Goal: Task Accomplishment & Management: Manage account settings

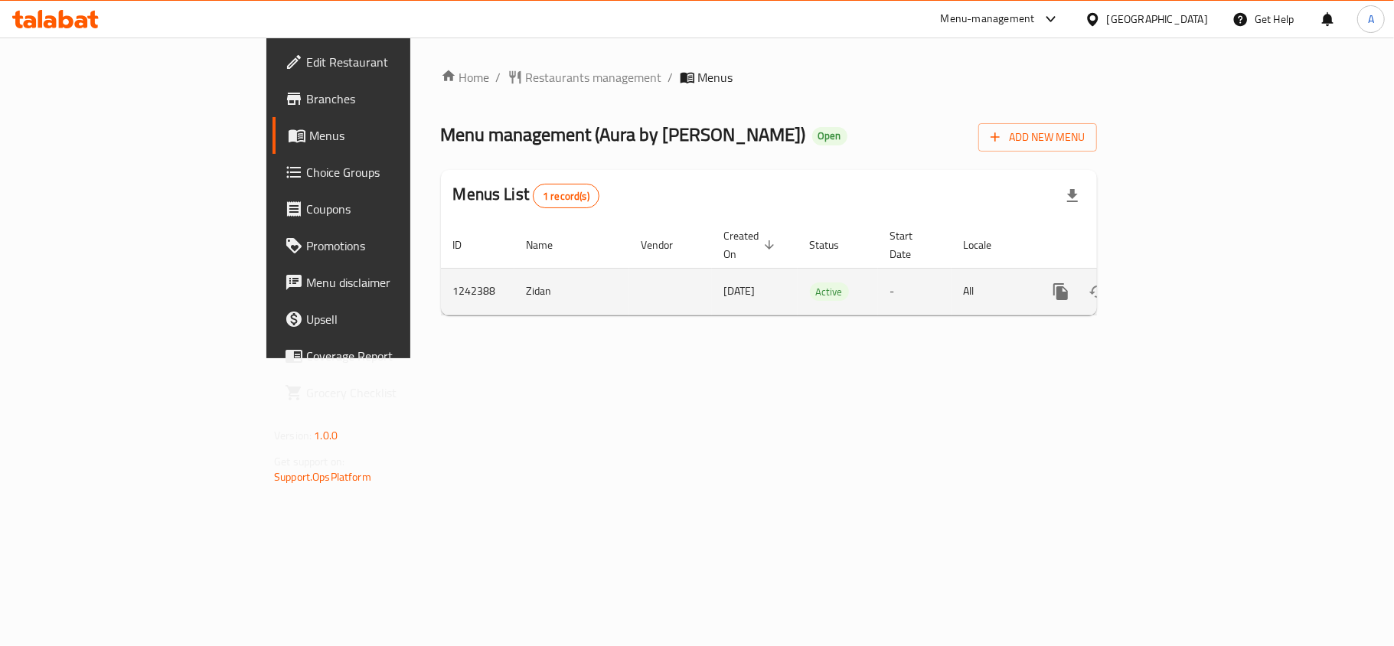
click at [1190, 286] on link "enhanced table" at bounding box center [1171, 291] width 37 height 37
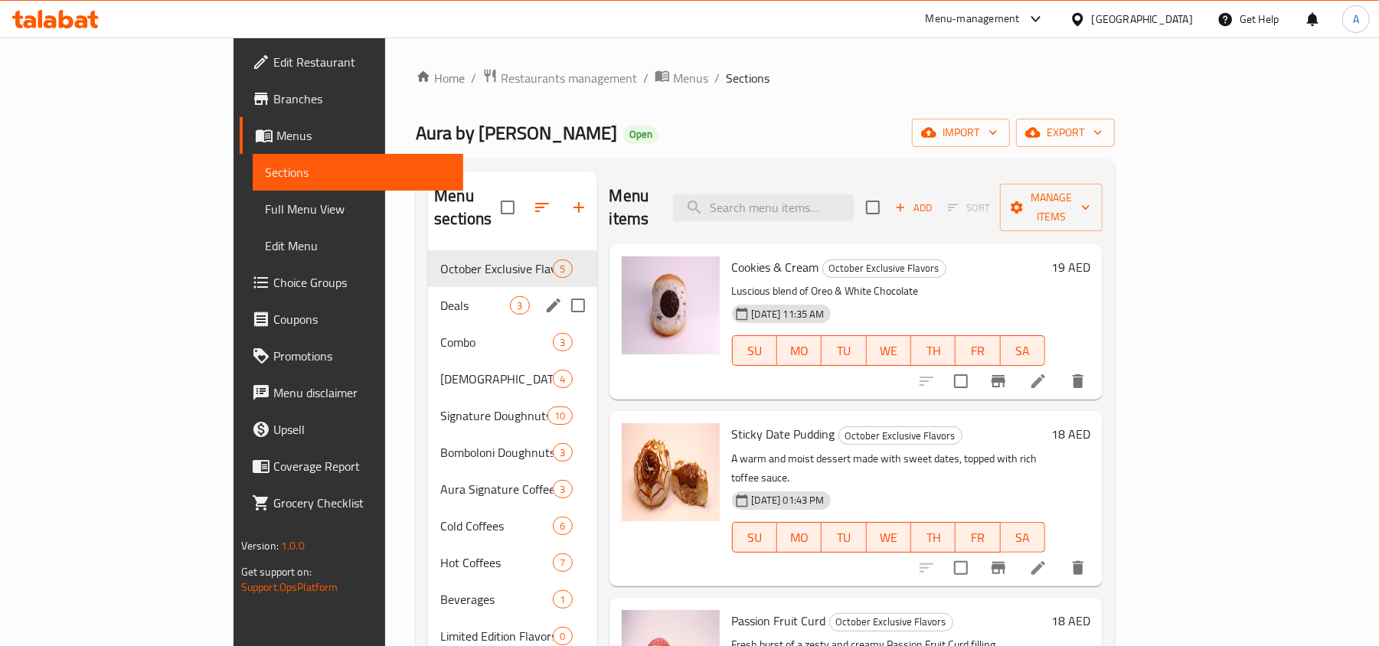
click at [440, 296] on span "Deals" at bounding box center [475, 305] width 70 height 18
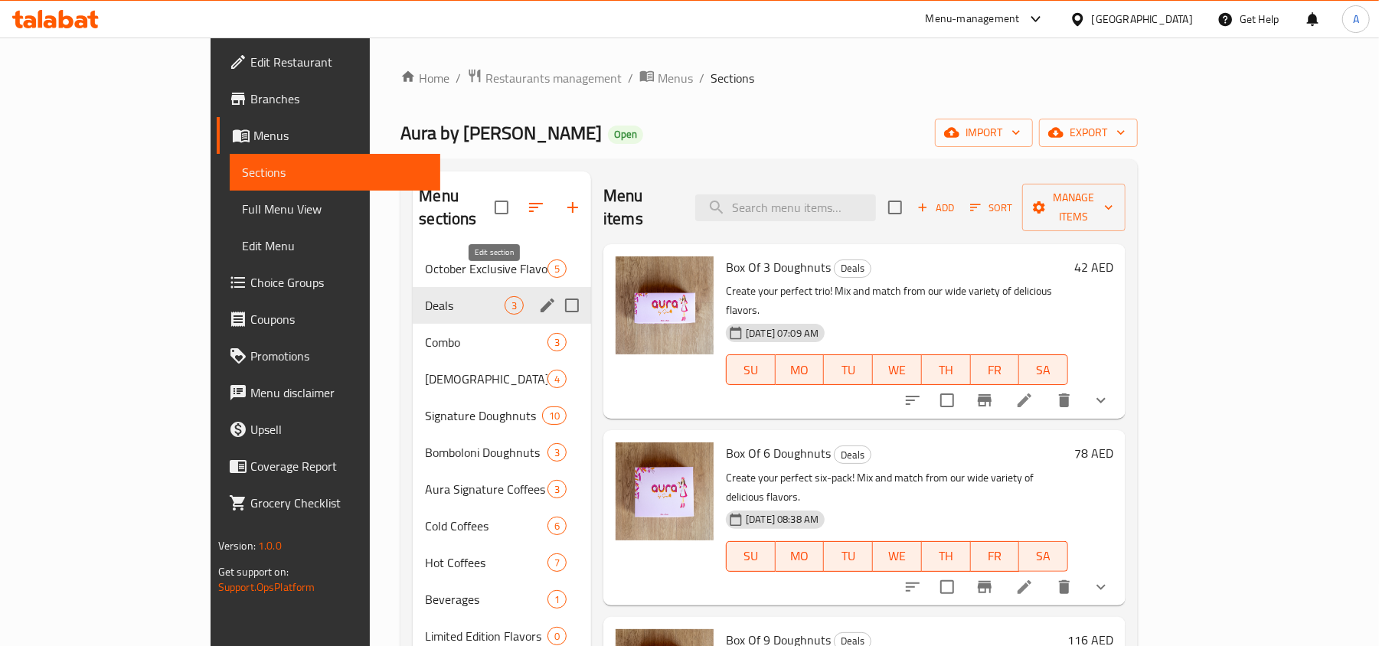
click at [540, 299] on icon "edit" at bounding box center [547, 306] width 14 height 14
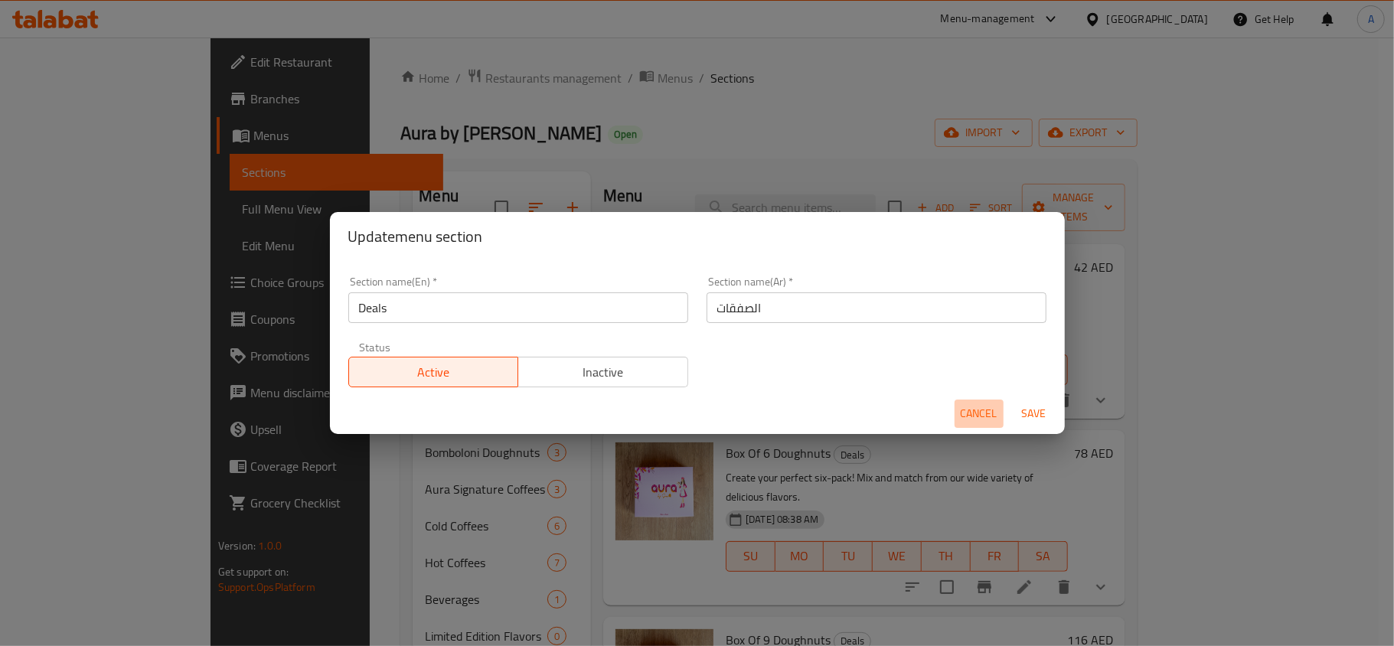
click at [977, 412] on span "Cancel" at bounding box center [979, 413] width 37 height 19
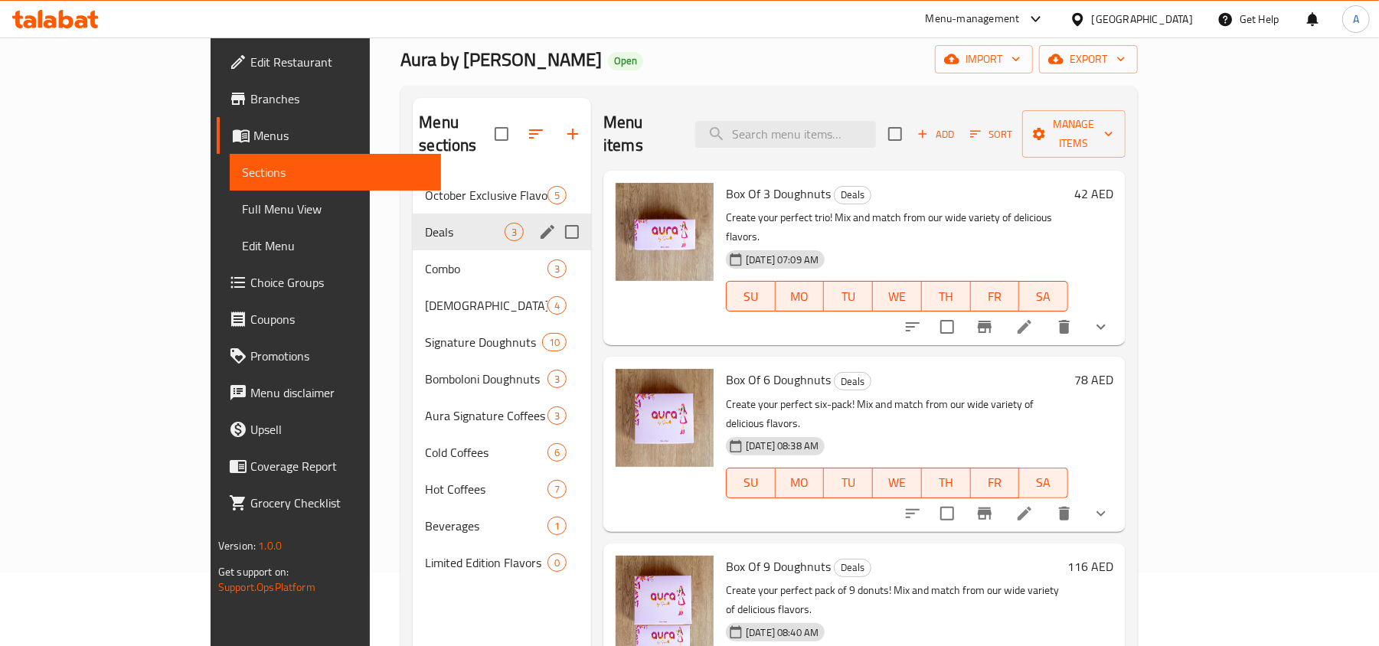
scroll to position [215, 0]
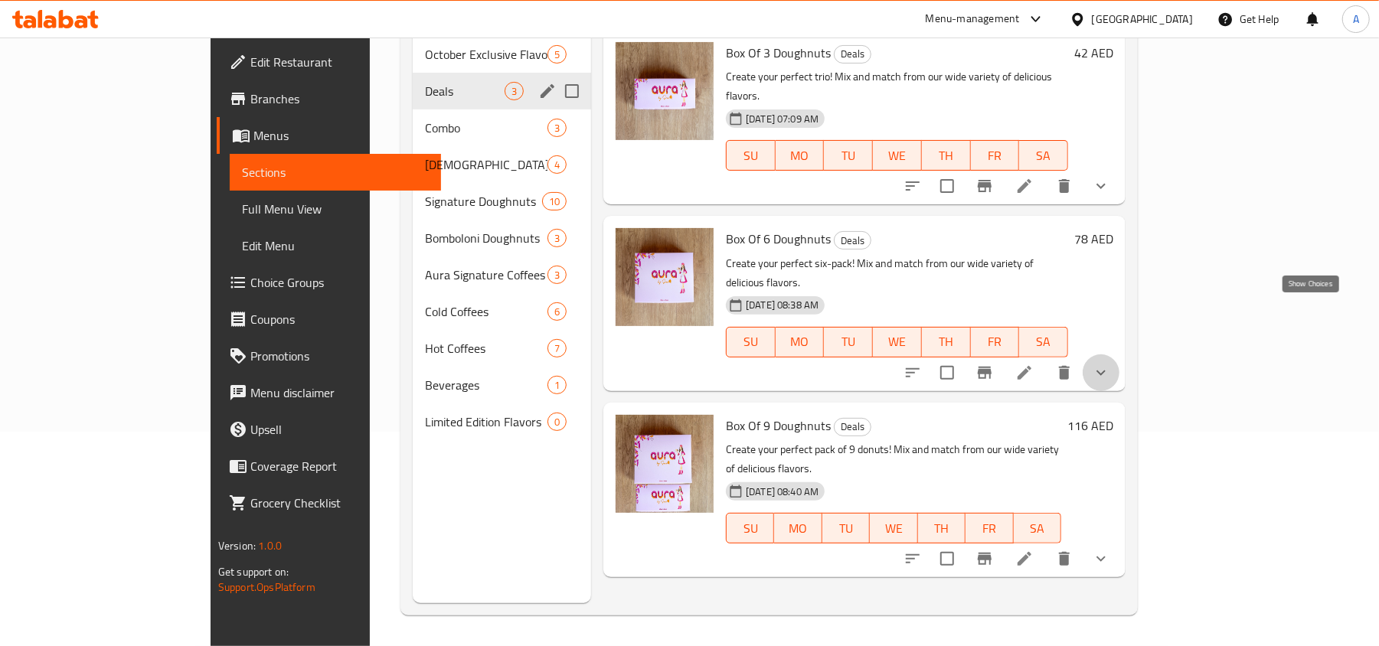
click at [1105, 370] on icon "show more" at bounding box center [1100, 372] width 9 height 5
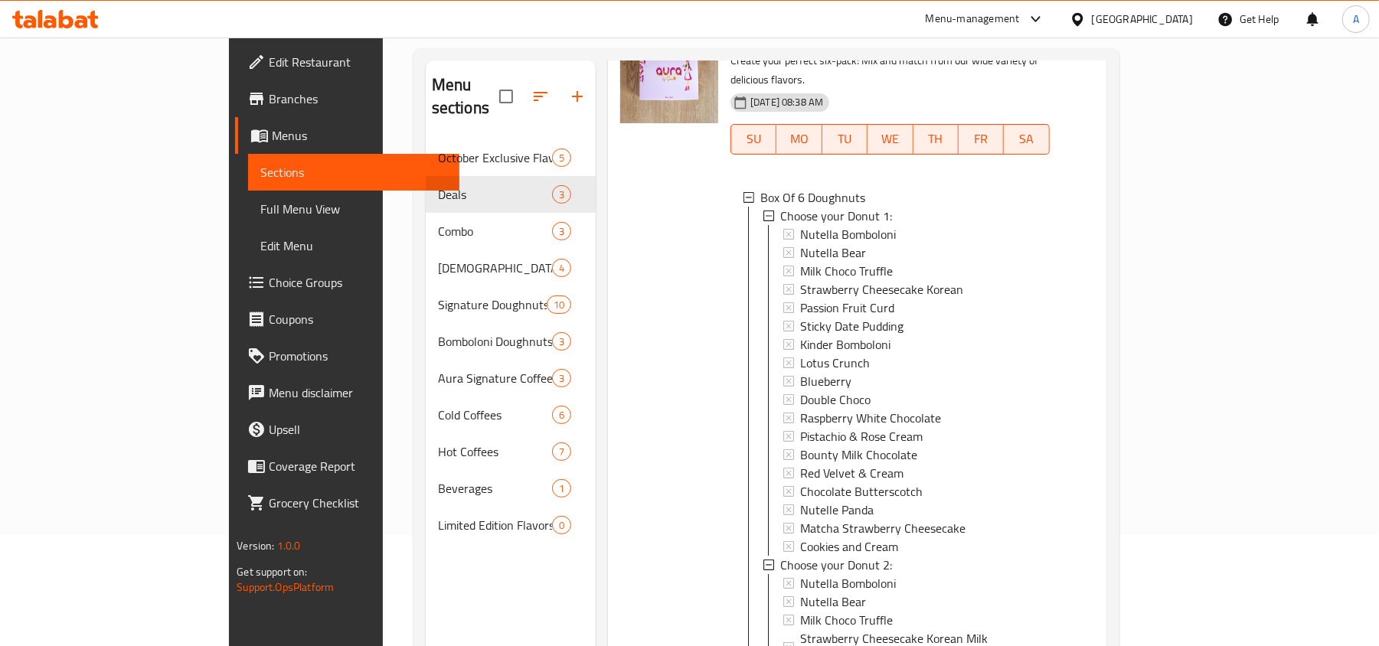
scroll to position [11, 0]
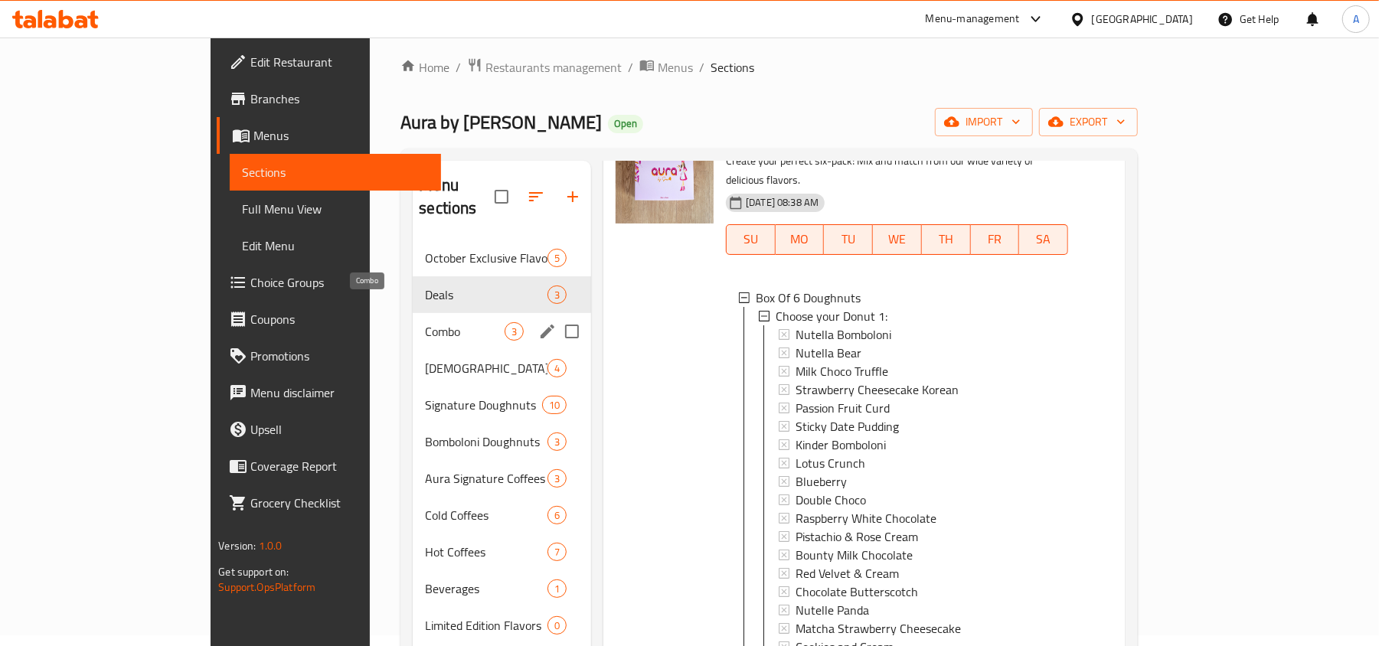
click at [425, 359] on span "Korean Milk Doughnuts" at bounding box center [486, 368] width 122 height 18
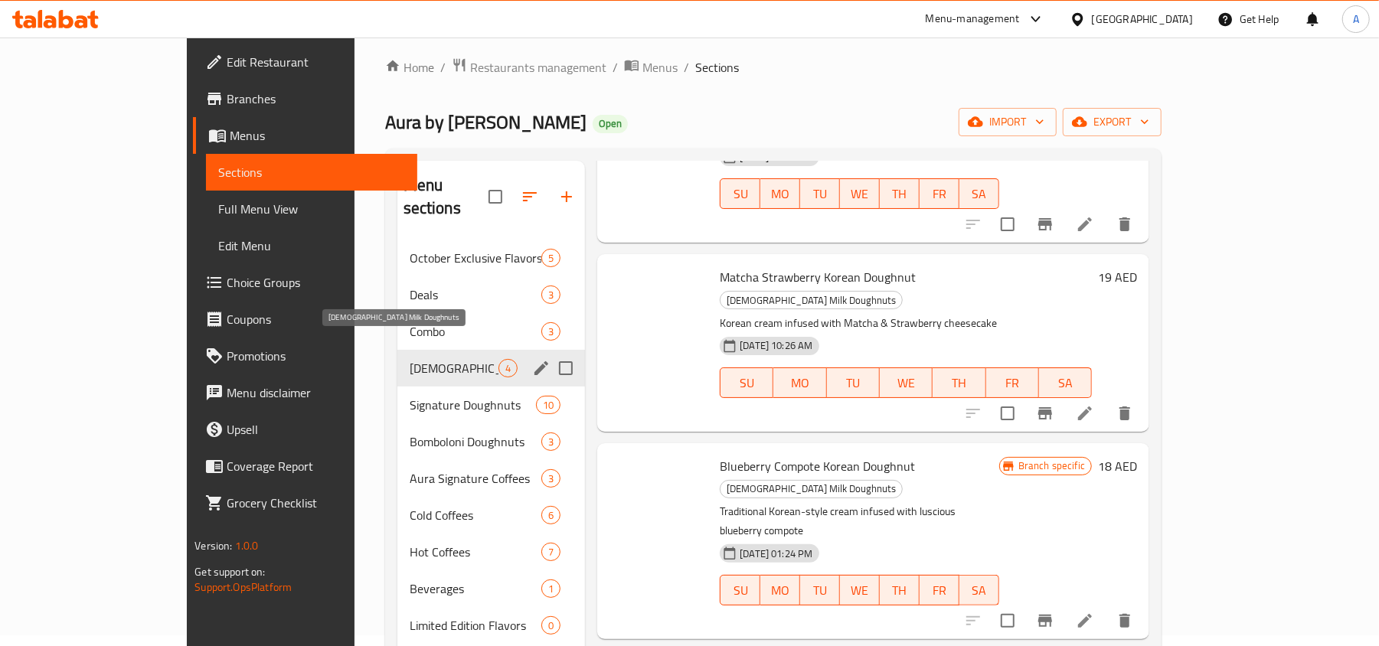
scroll to position [61, 0]
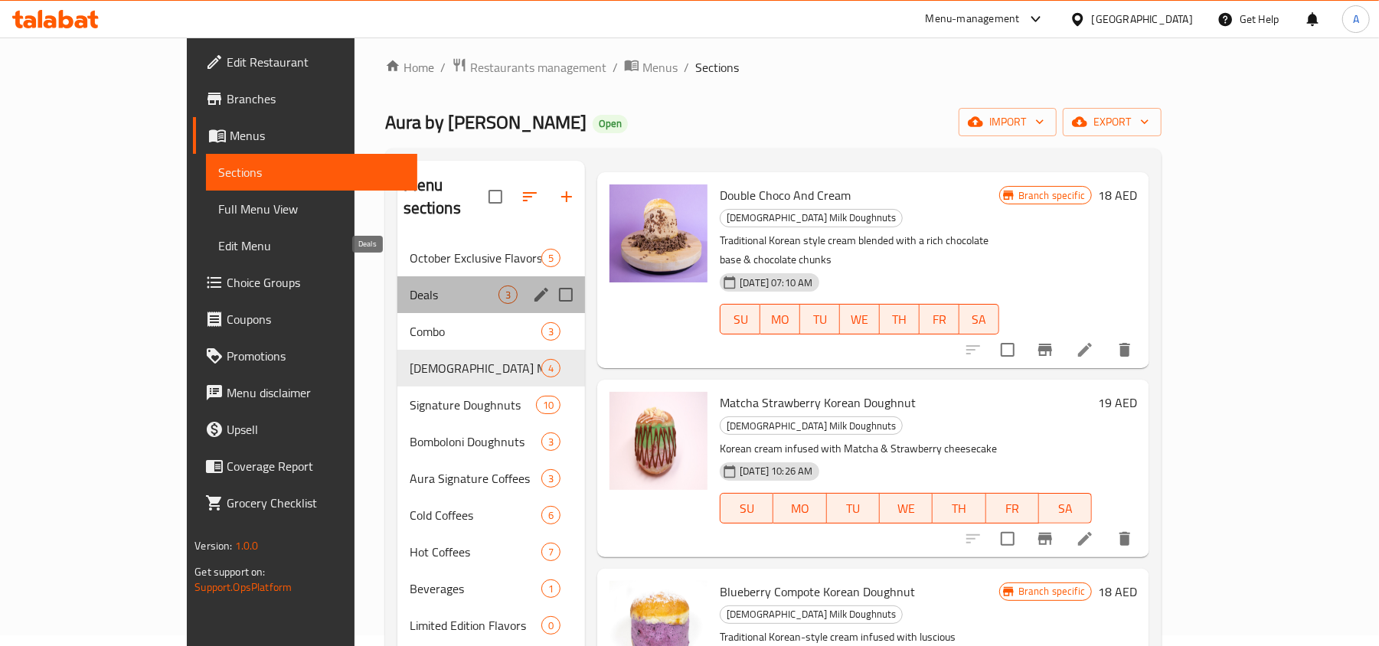
click at [410, 286] on span "Deals" at bounding box center [454, 295] width 89 height 18
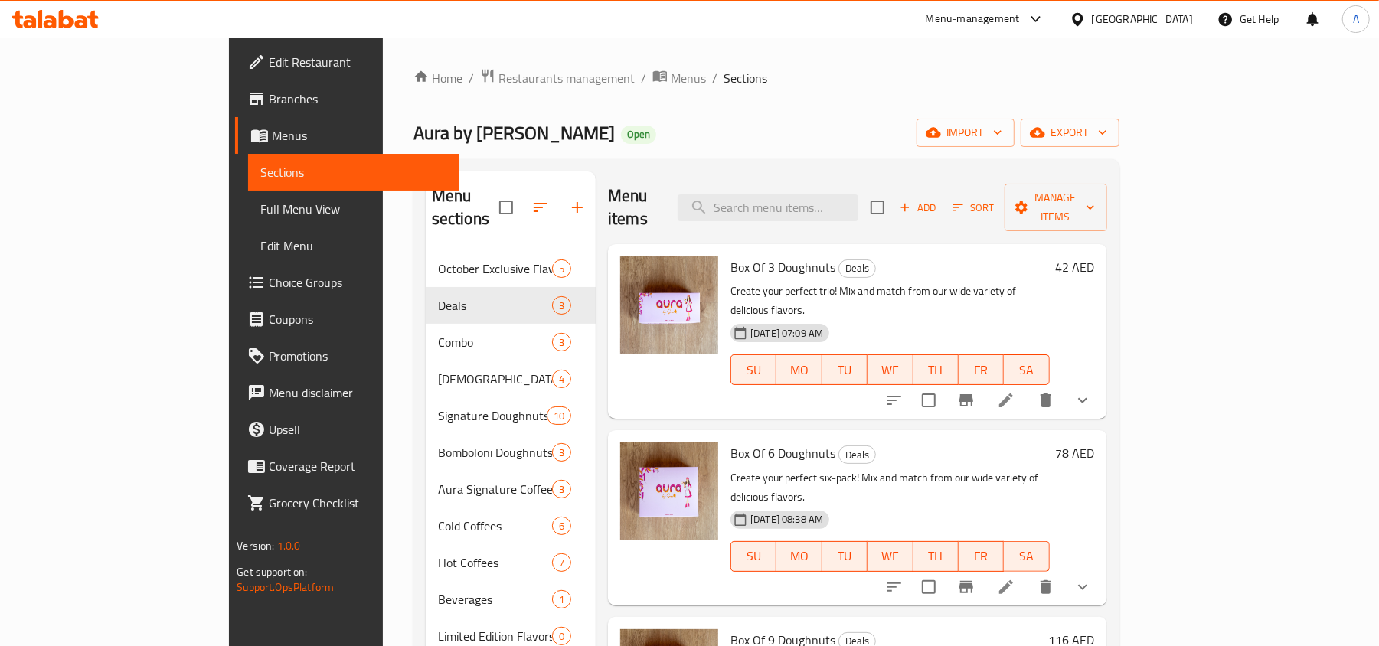
click at [260, 209] on span "Full Menu View" at bounding box center [353, 209] width 187 height 18
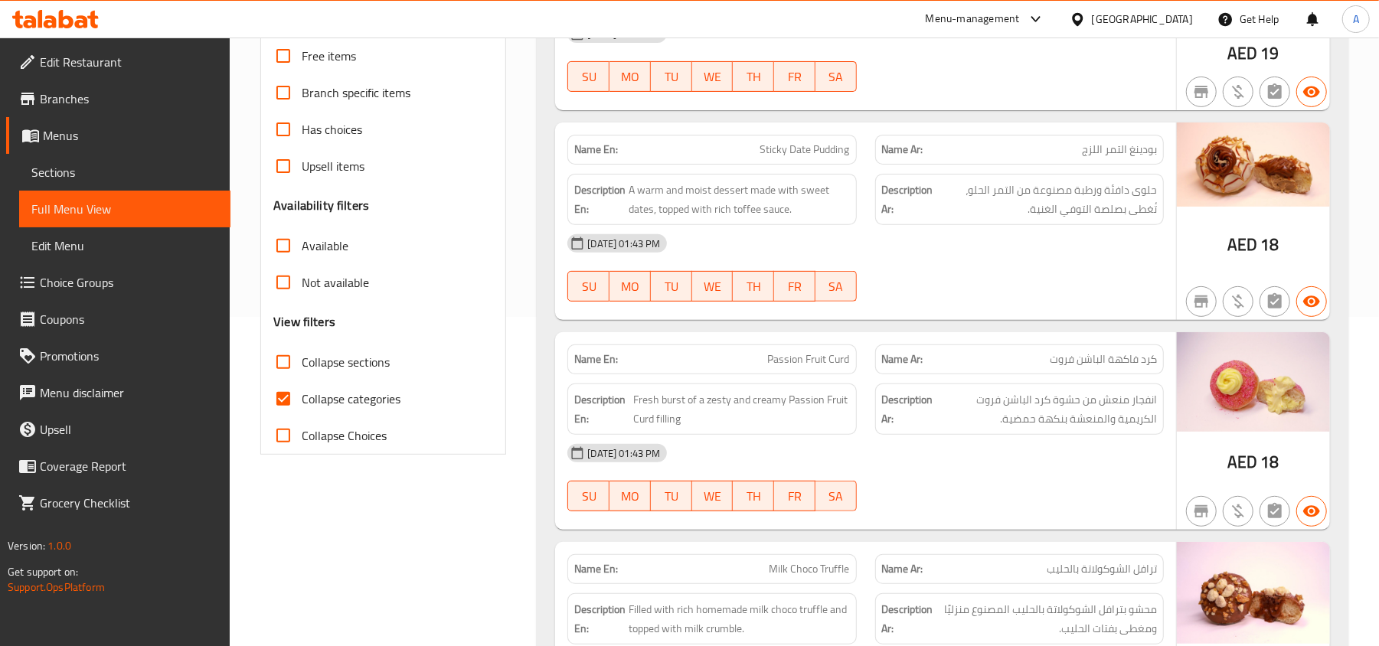
scroll to position [408, 0]
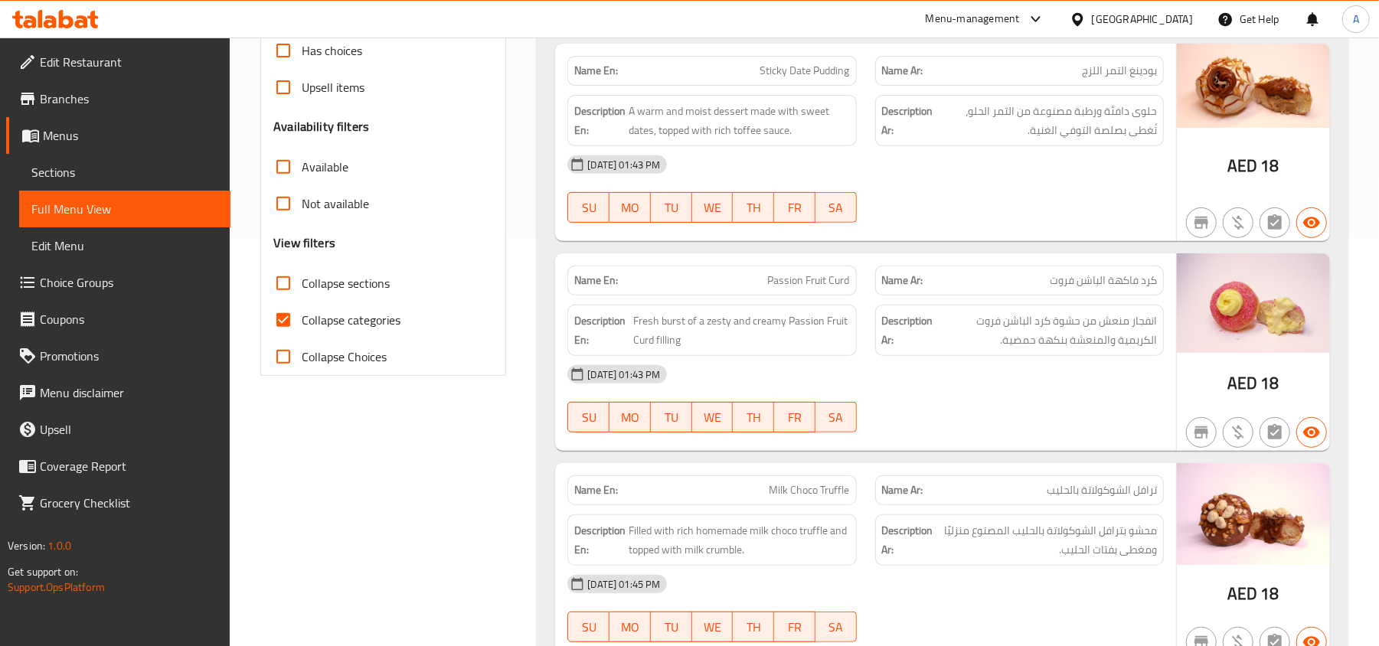
click at [279, 277] on input "Collapse sections" at bounding box center [283, 283] width 37 height 37
checkbox input "true"
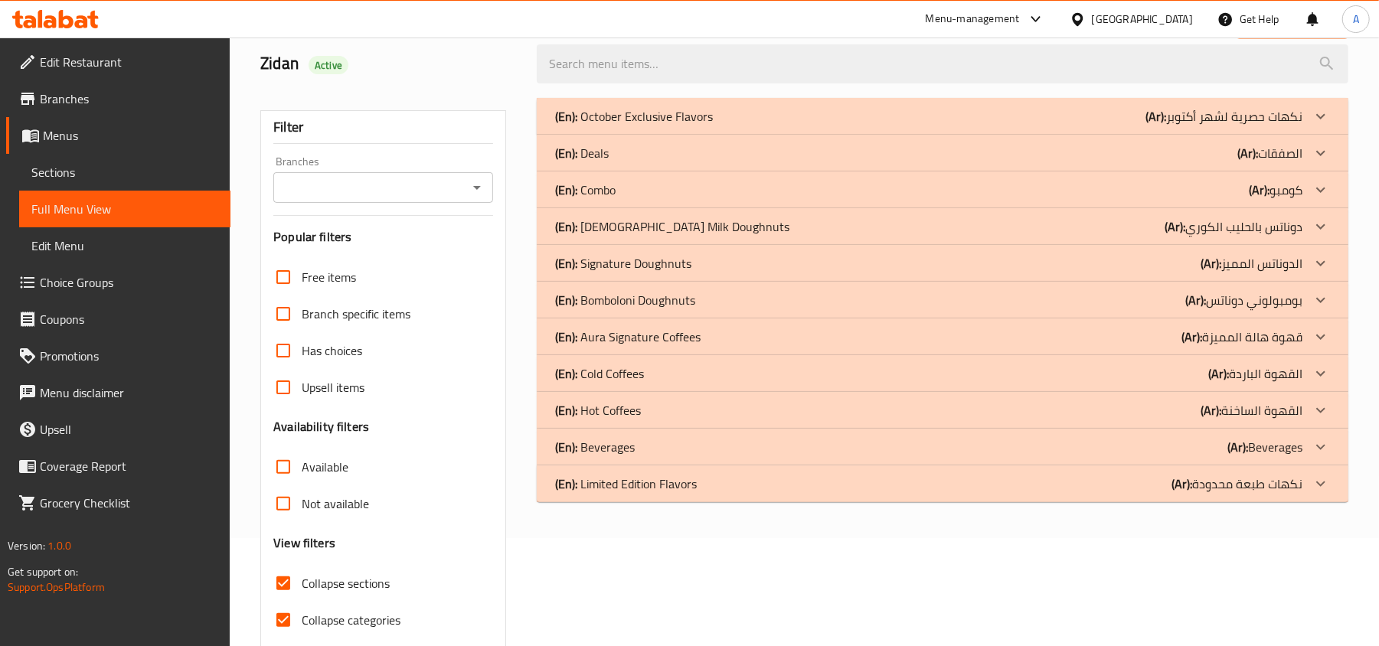
scroll to position [0, 0]
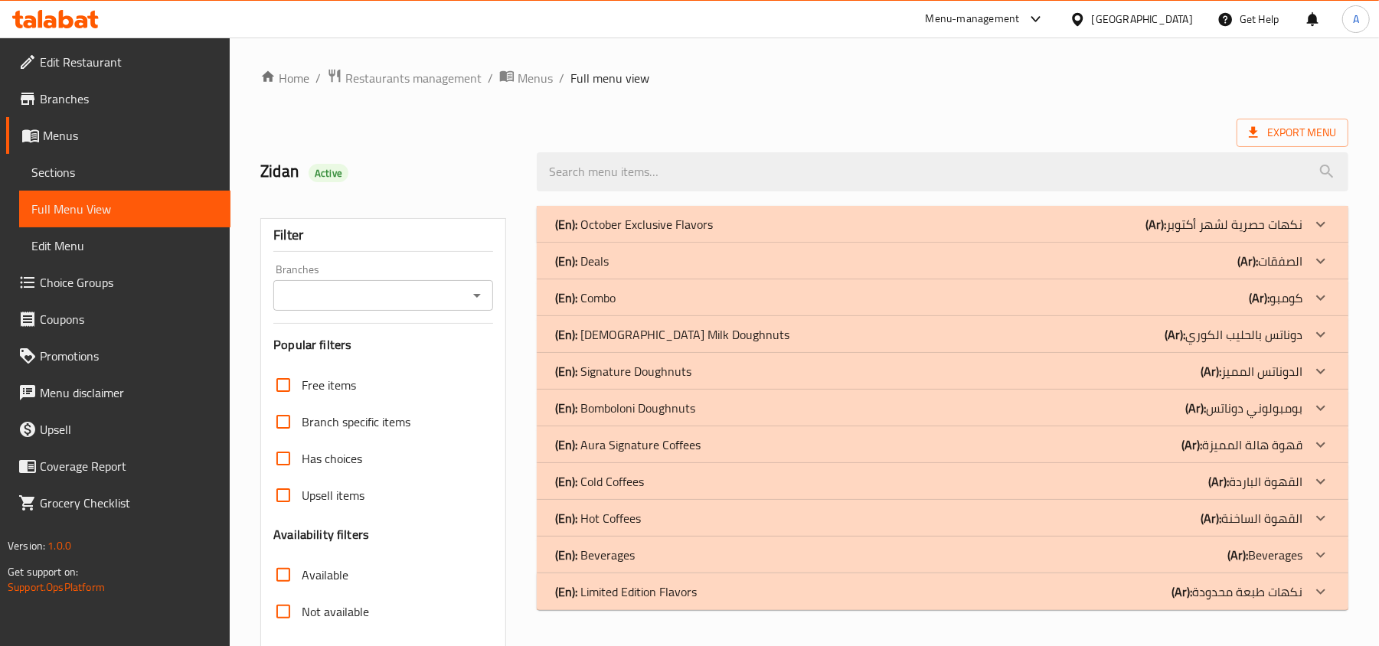
click at [472, 309] on div "Branches" at bounding box center [383, 295] width 220 height 31
click at [772, 258] on div "(En): Deals (Ar): الصفقات" at bounding box center [928, 261] width 747 height 18
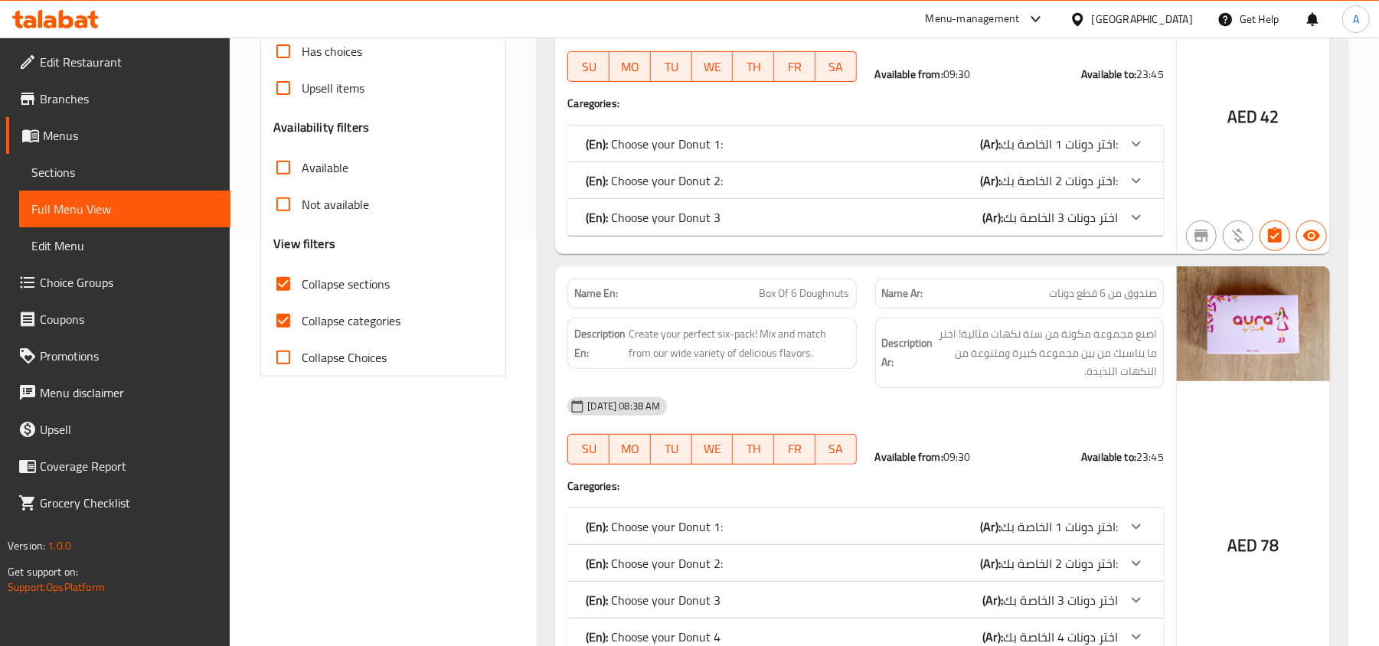
scroll to position [408, 0]
click at [297, 317] on input "Collapse categories" at bounding box center [283, 320] width 37 height 37
checkbox input "false"
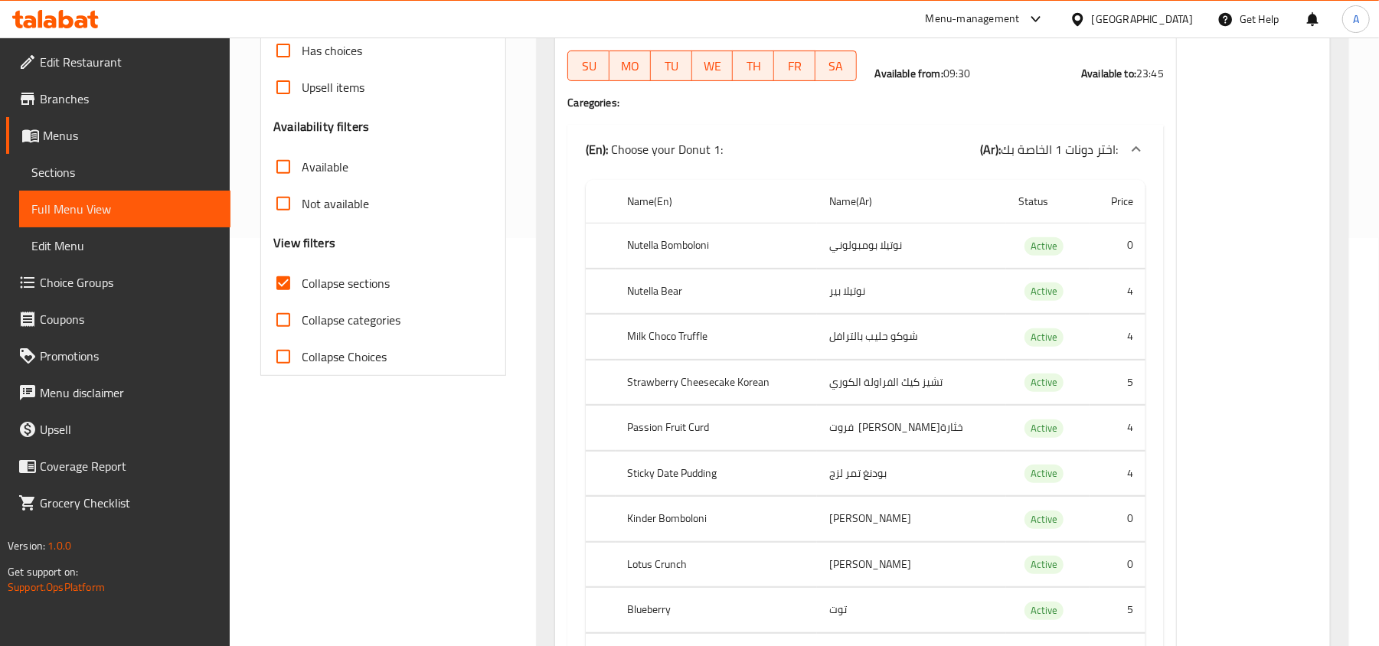
scroll to position [612, 0]
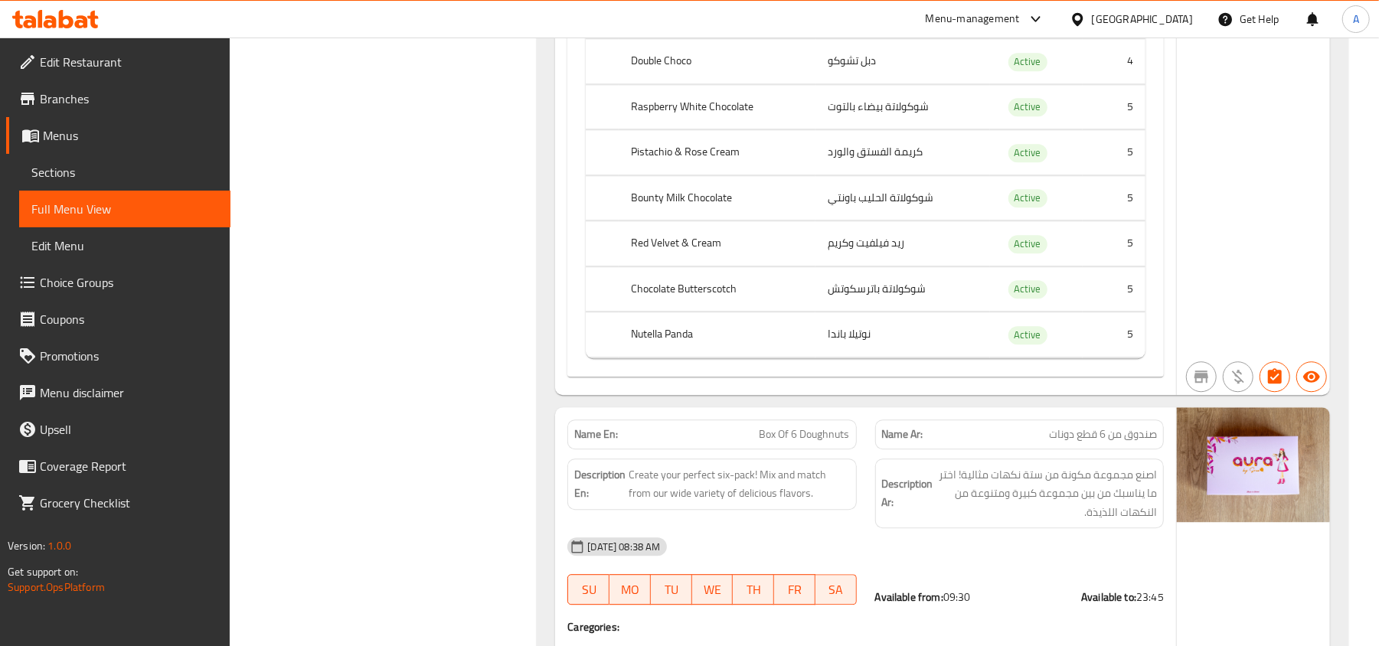
scroll to position [2592, 0]
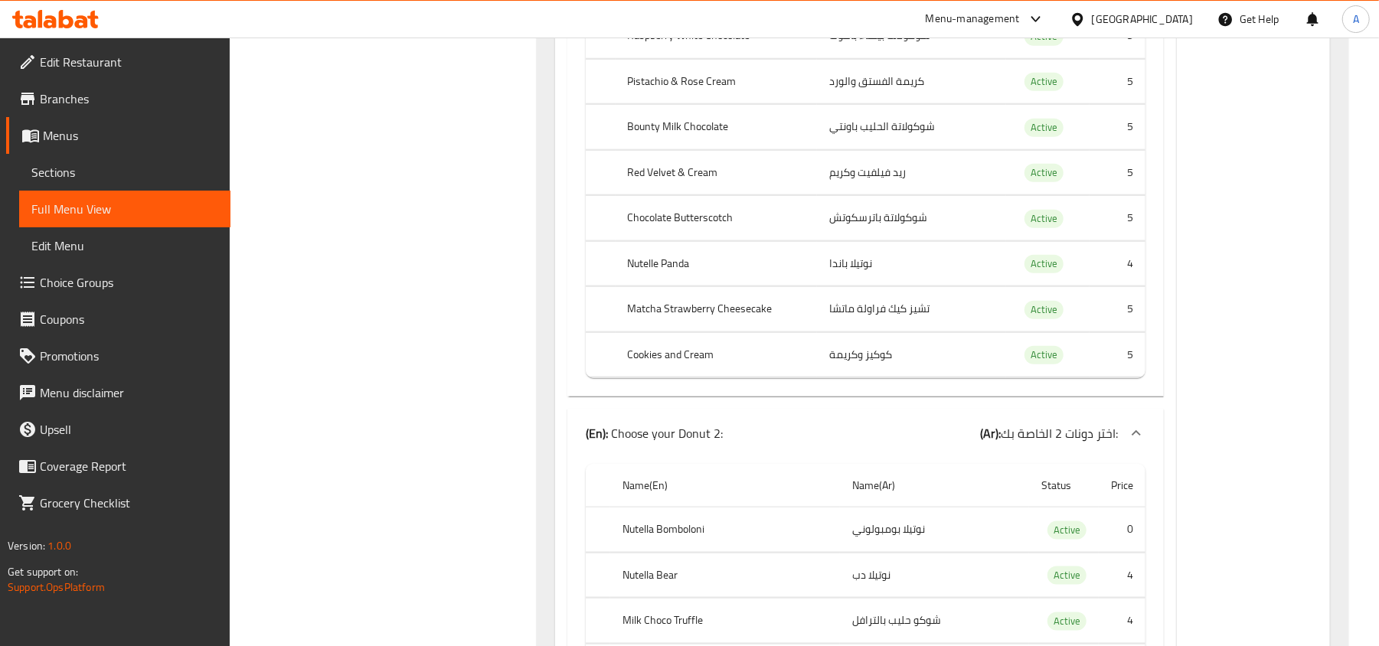
scroll to position [2055, 0]
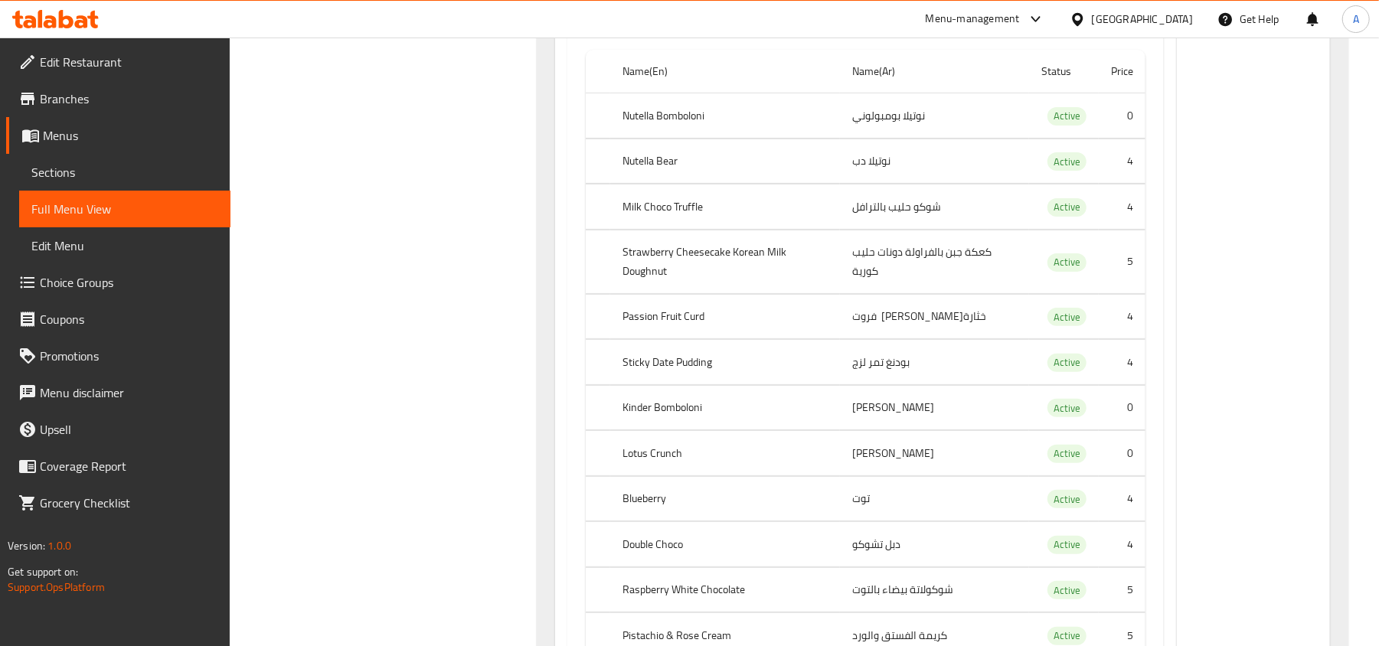
scroll to position [4334, 0]
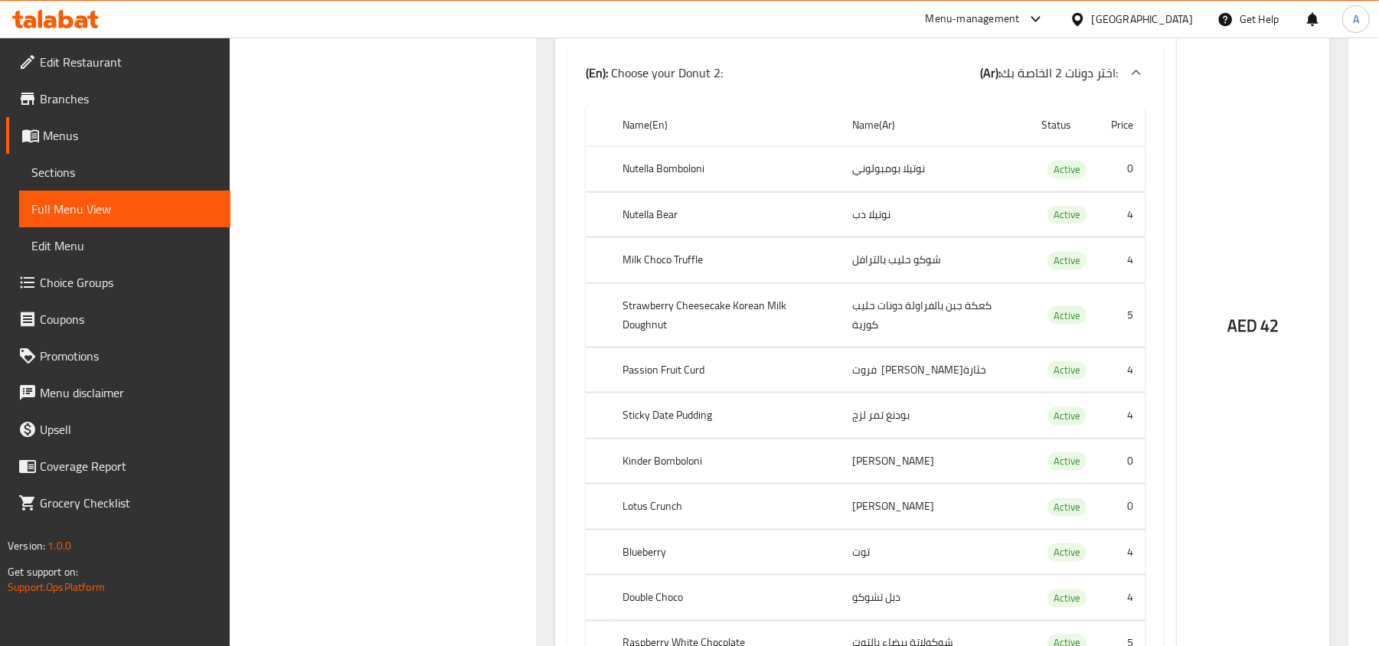
scroll to position [2055, 0]
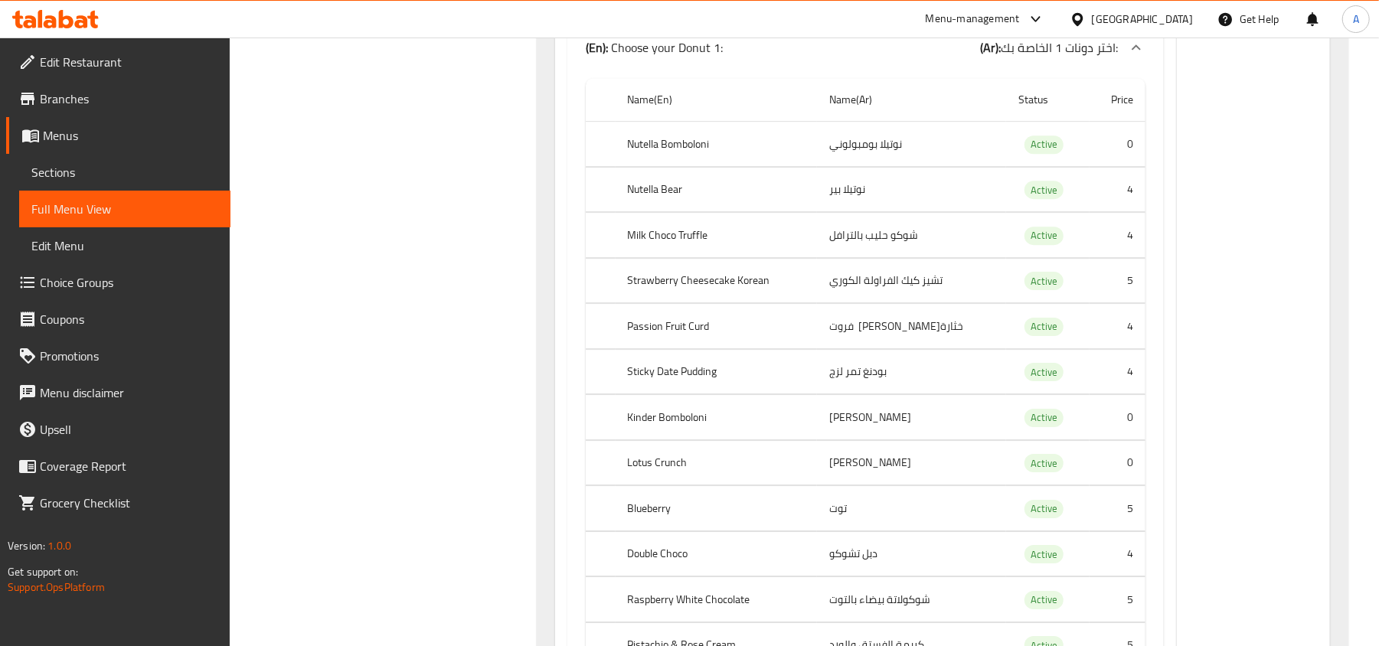
click at [767, 303] on th "Strawberry Cheesecake Korean" at bounding box center [716, 280] width 202 height 45
click at [766, 303] on th "Strawberry Cheesecake Korean" at bounding box center [716, 280] width 202 height 45
click at [744, 303] on th "Strawberry Cheesecake Korean" at bounding box center [716, 280] width 202 height 45
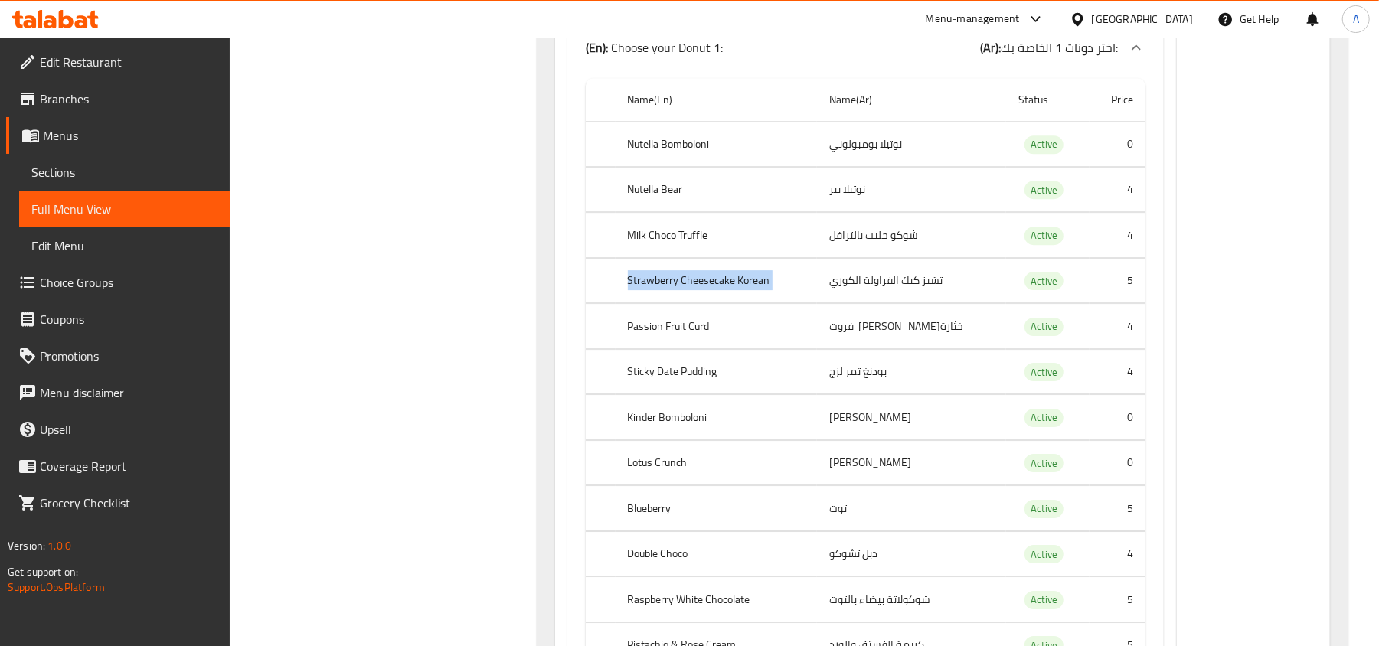
click at [744, 303] on th "Strawberry Cheesecake Korean" at bounding box center [716, 280] width 202 height 45
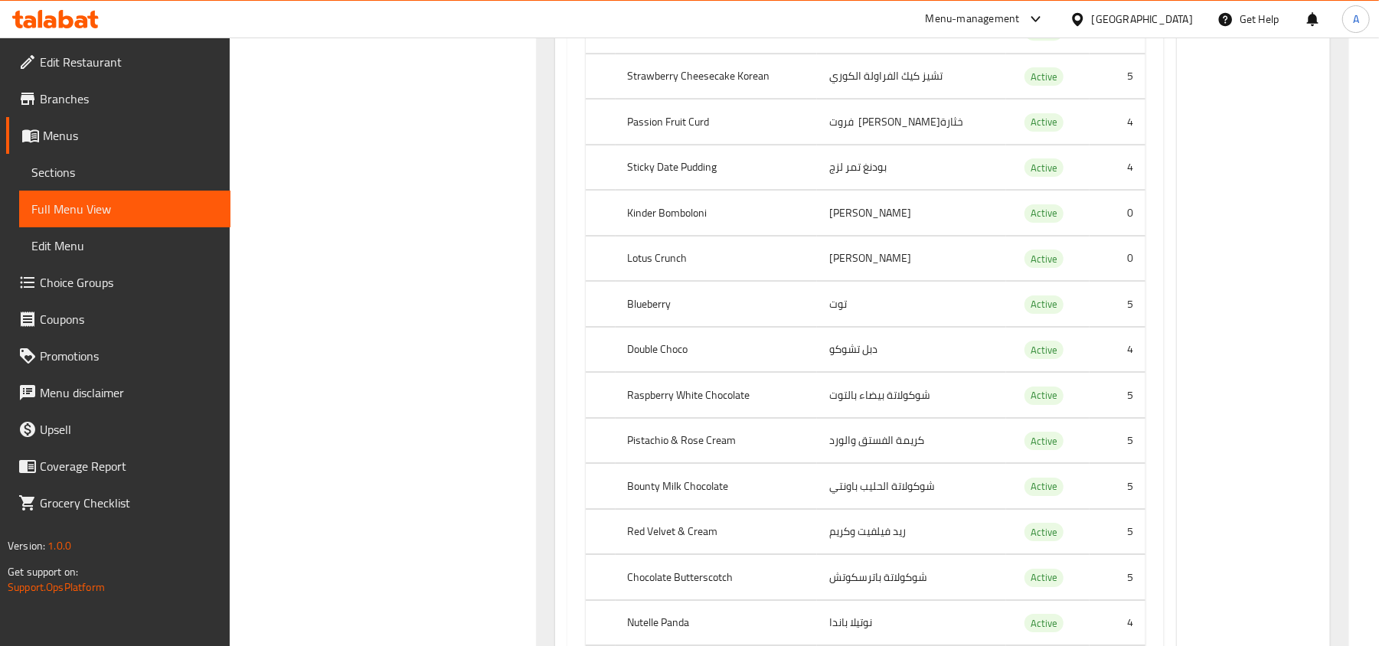
scroll to position [4325, 0]
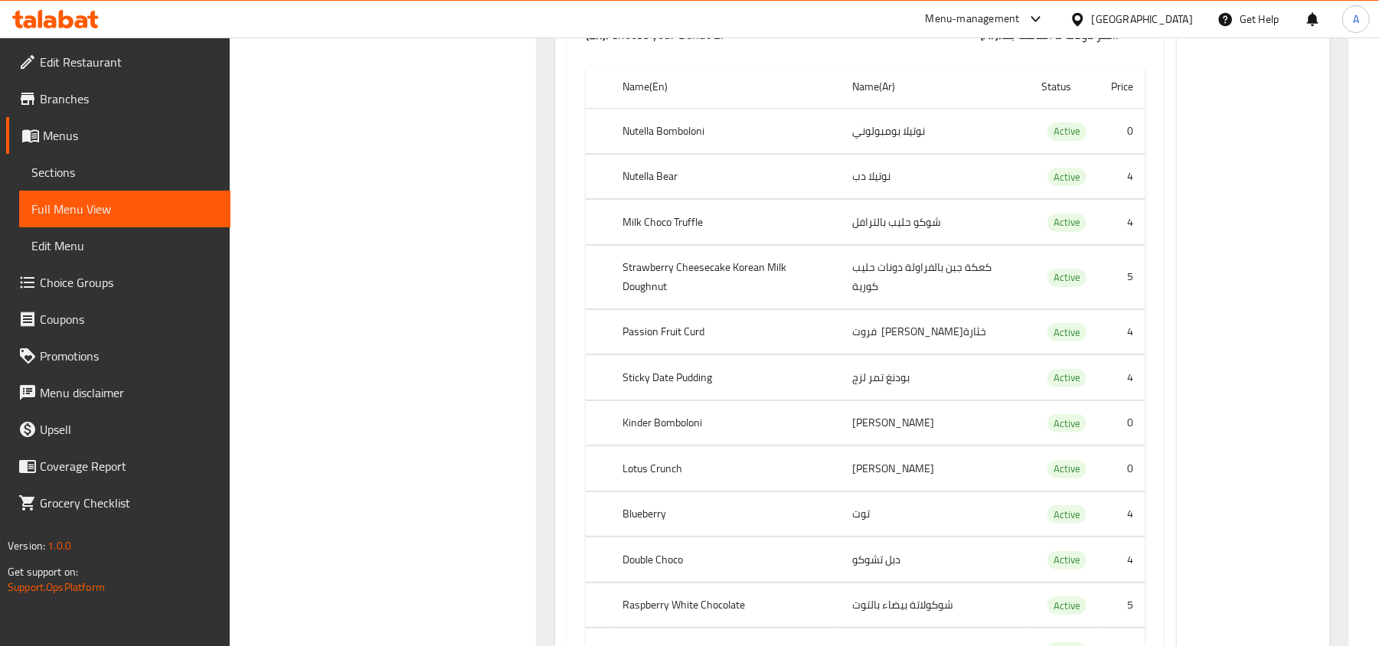
click at [769, 309] on th "Strawberry Cheesecake Korean Milk Doughnut" at bounding box center [725, 277] width 230 height 64
click at [770, 309] on th "Strawberry Cheesecake Korean Milk Doughnut" at bounding box center [725, 277] width 230 height 64
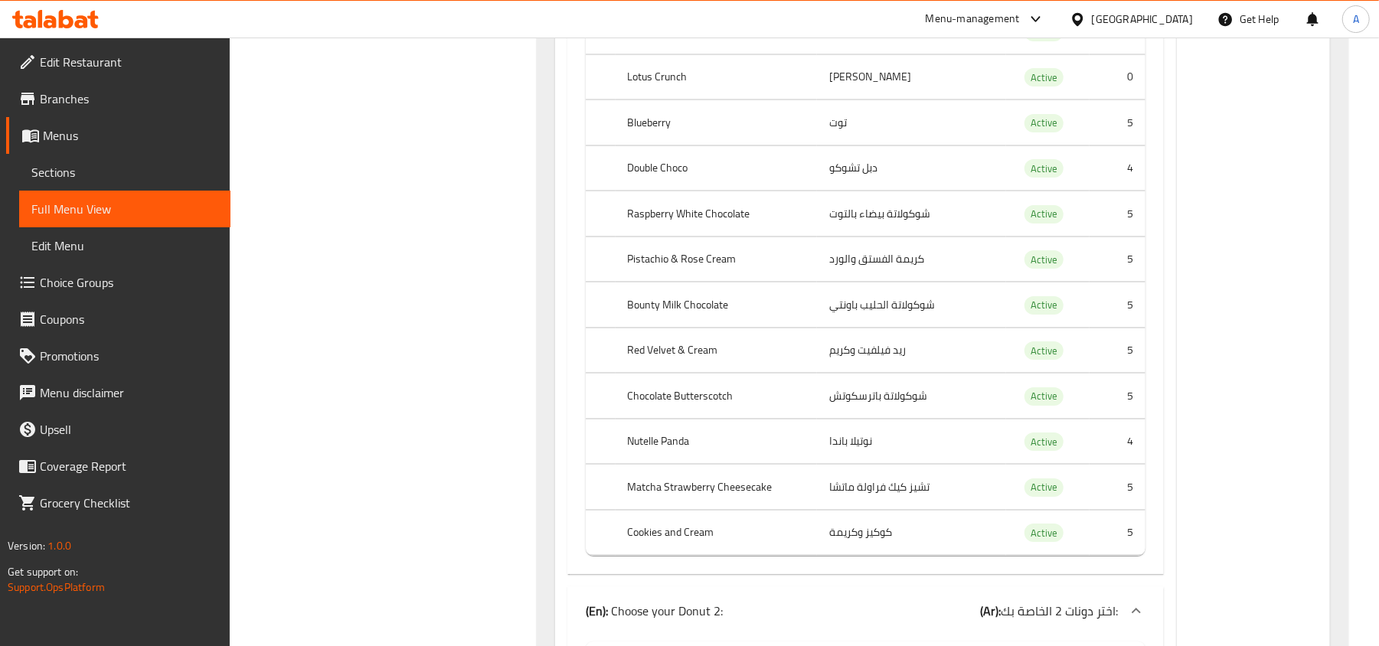
scroll to position [3713, 0]
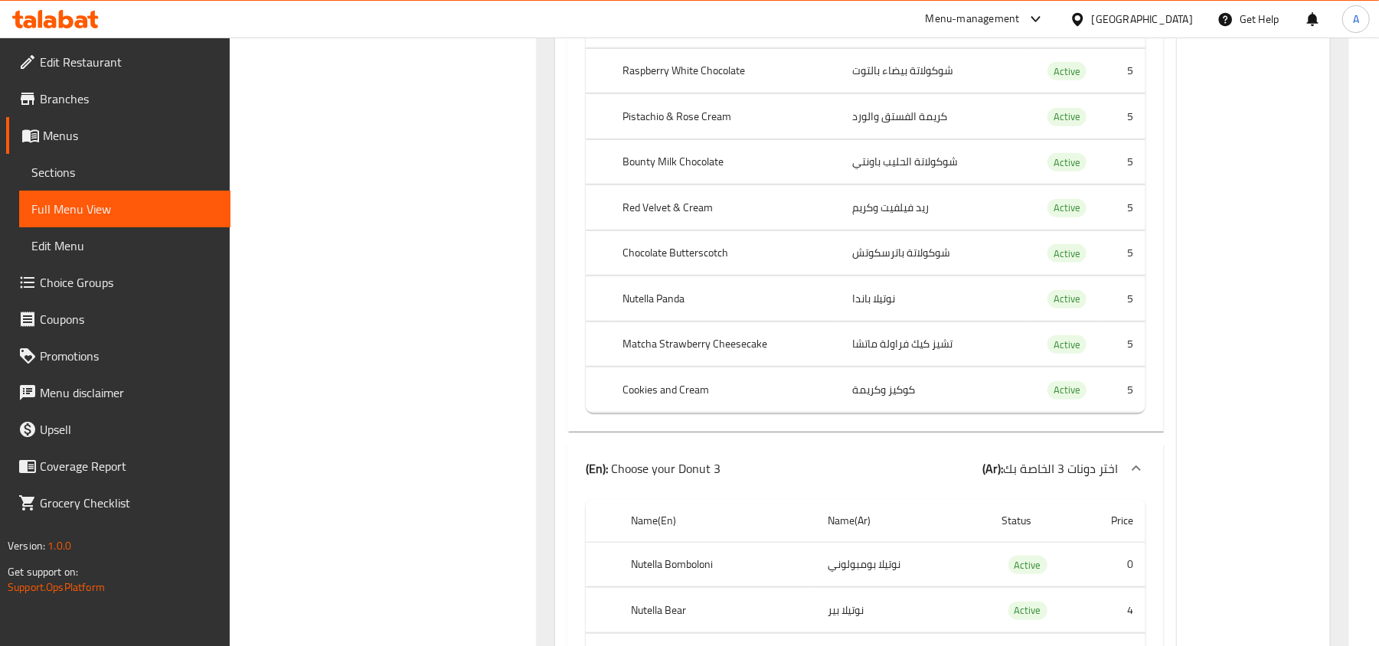
scroll to position [4743, 0]
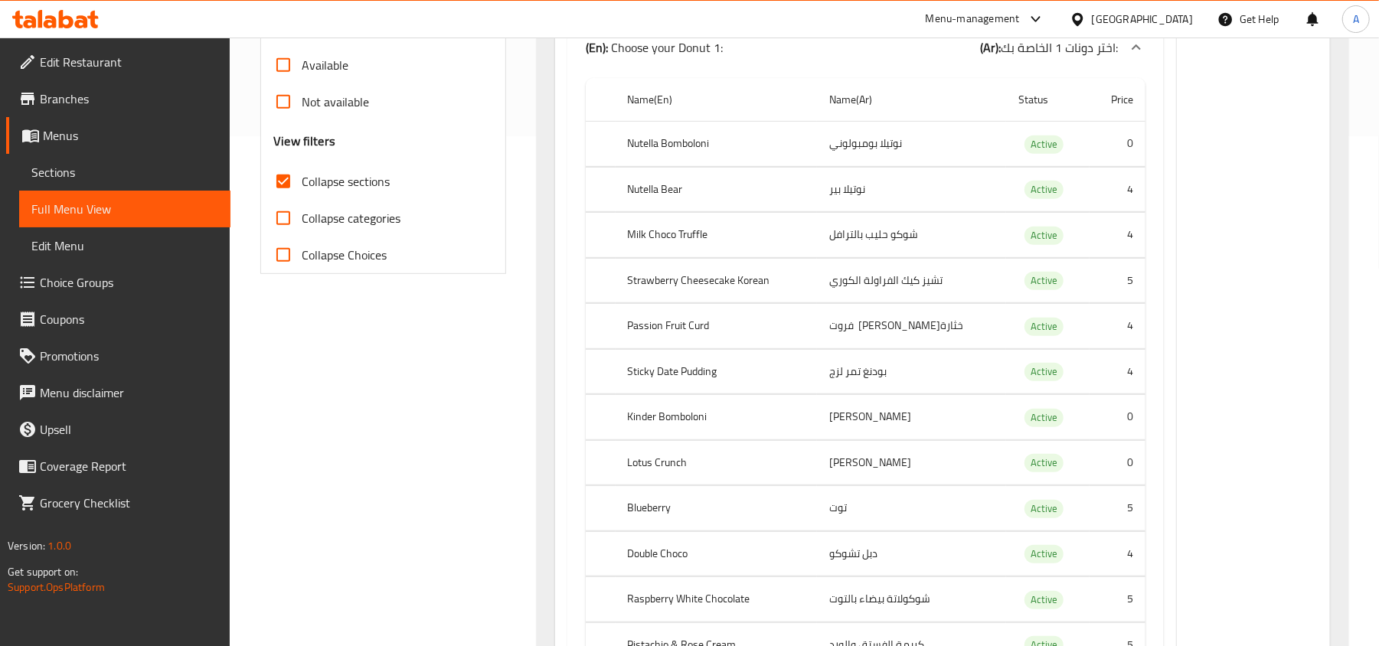
scroll to position [102, 0]
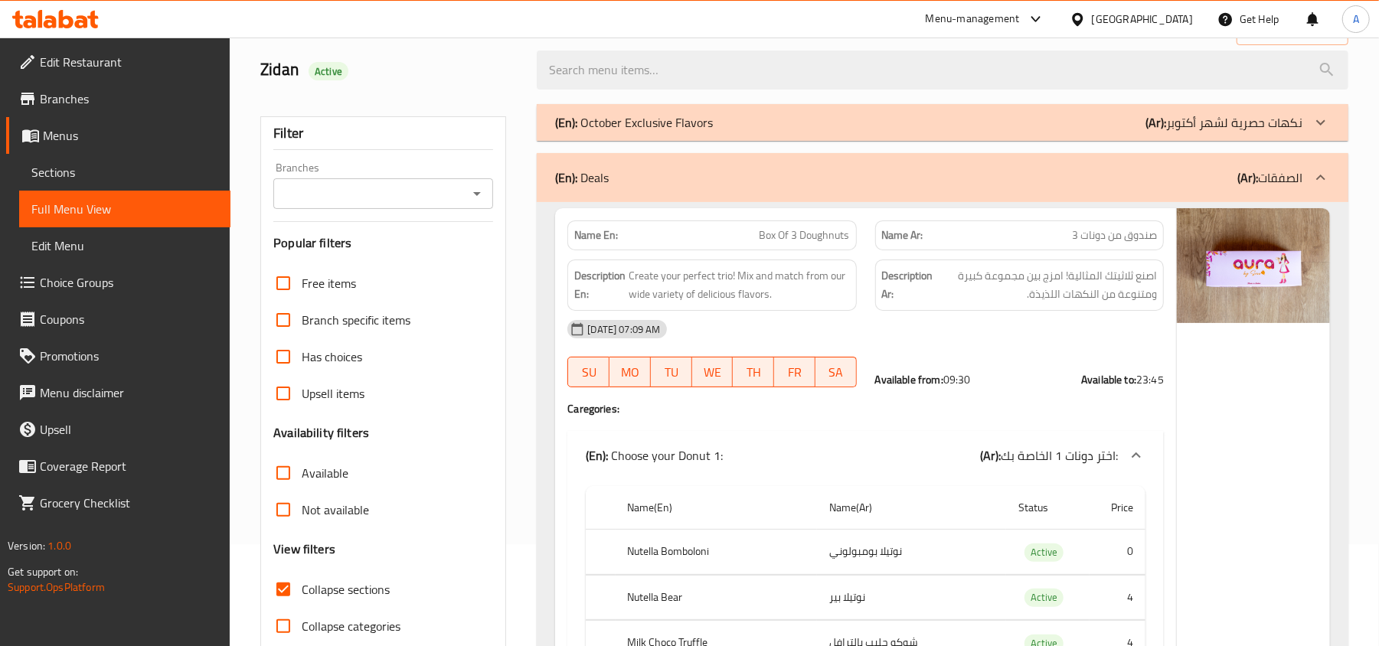
click at [1112, 240] on span "صندوق من دونات 3" at bounding box center [1114, 235] width 85 height 16
click at [811, 233] on span "Box Of 3 Doughnuts" at bounding box center [804, 235] width 90 height 16
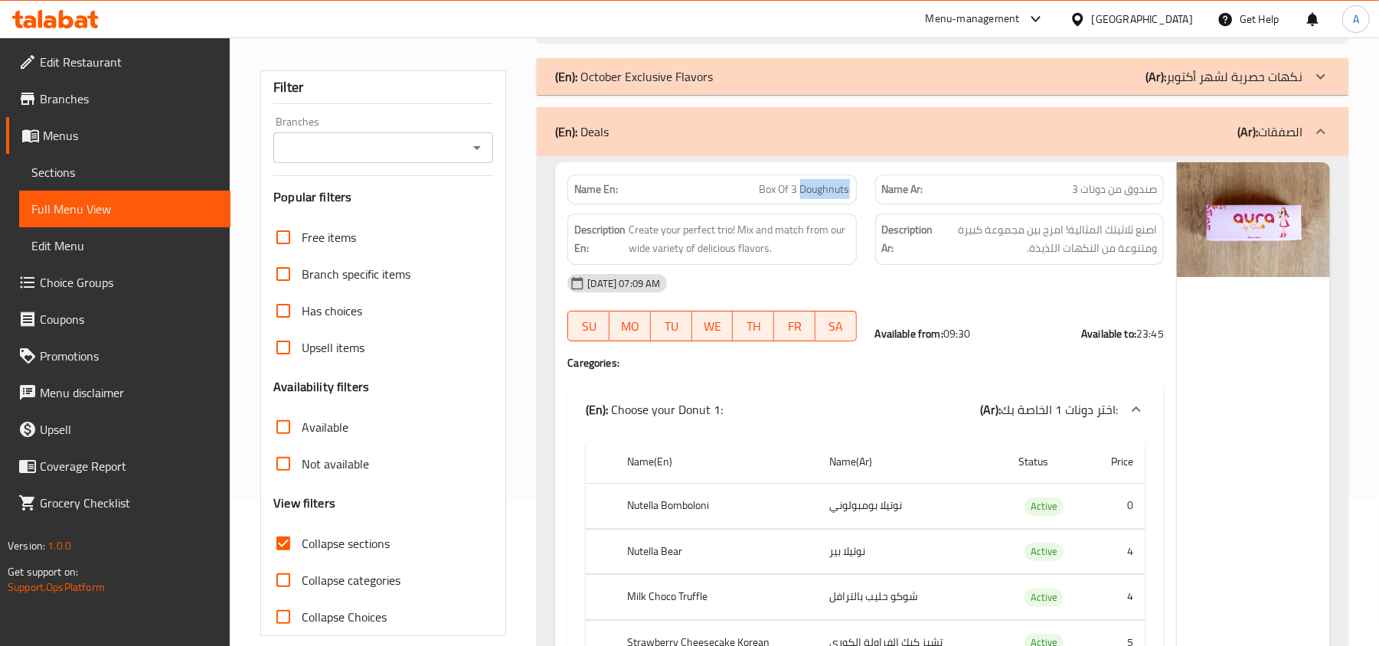
scroll to position [0, 0]
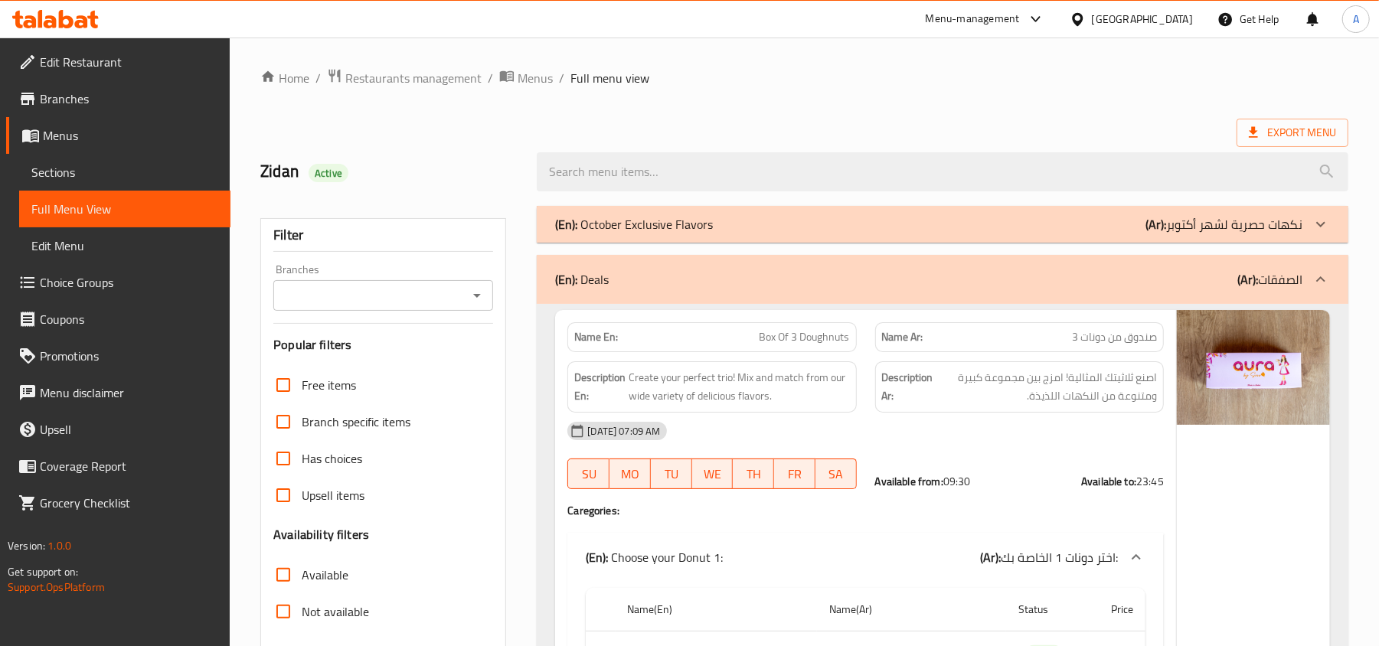
click at [1112, 334] on span "صندوق من دونات 3" at bounding box center [1114, 337] width 85 height 16
click at [1112, 340] on span "صندوق من دونات 3" at bounding box center [1114, 337] width 85 height 16
click at [1311, 279] on div at bounding box center [1320, 279] width 37 height 37
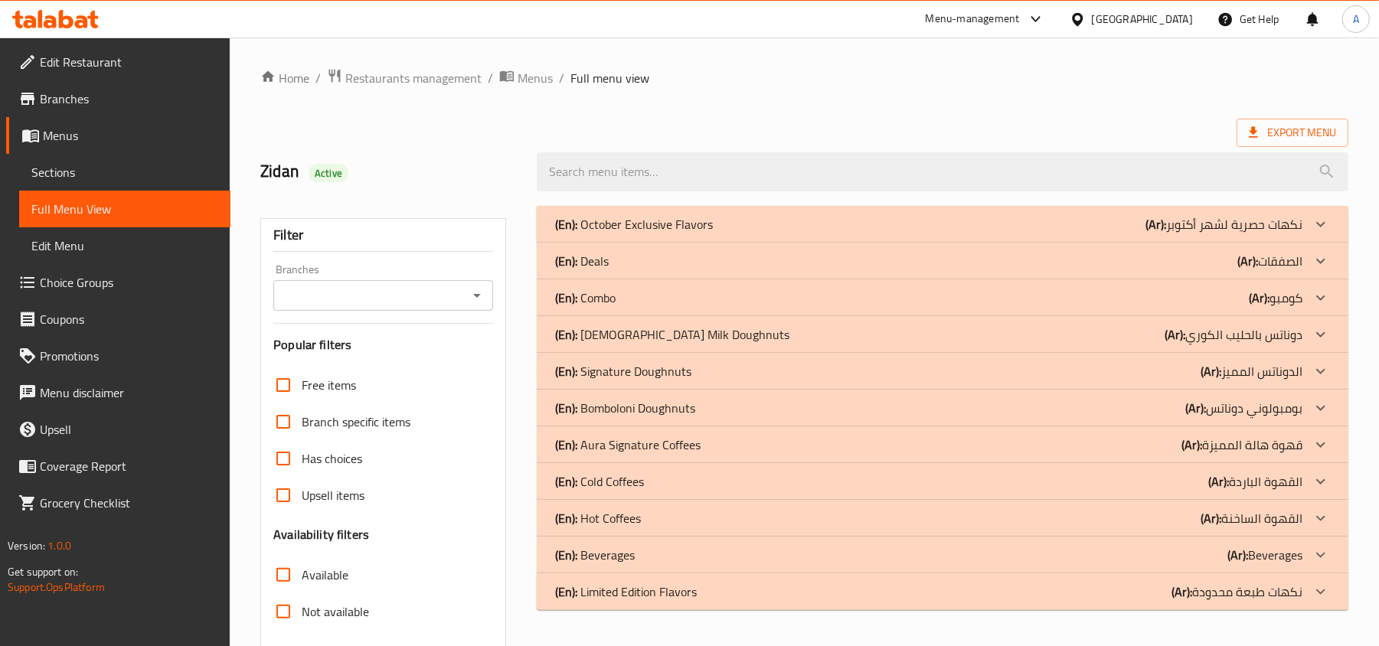
scroll to position [102, 0]
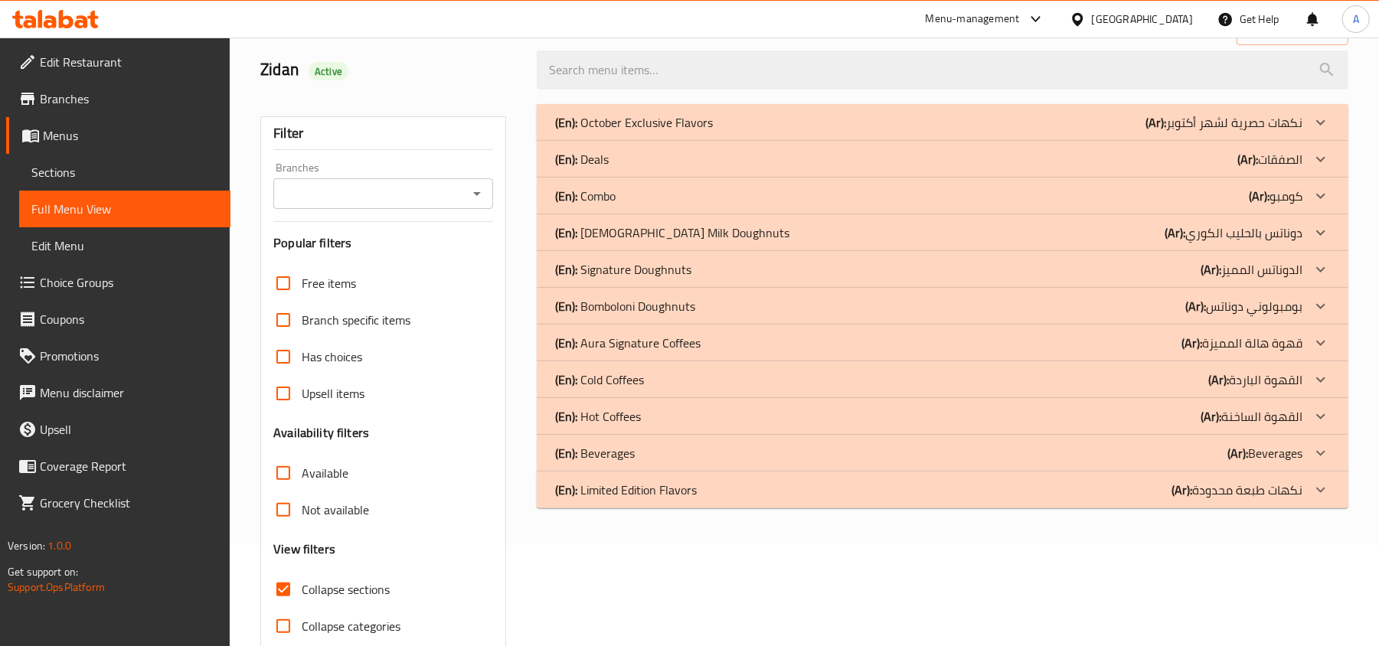
click at [1302, 155] on div at bounding box center [1320, 159] width 37 height 37
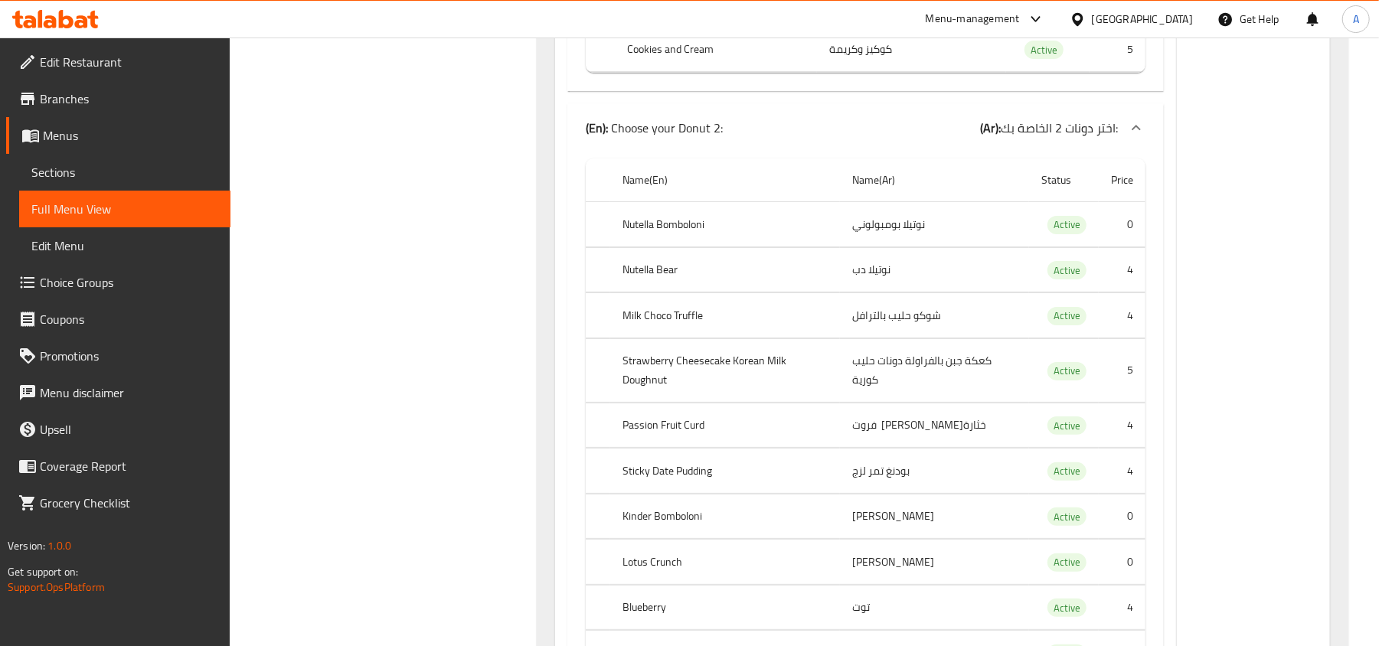
scroll to position [4593, 0]
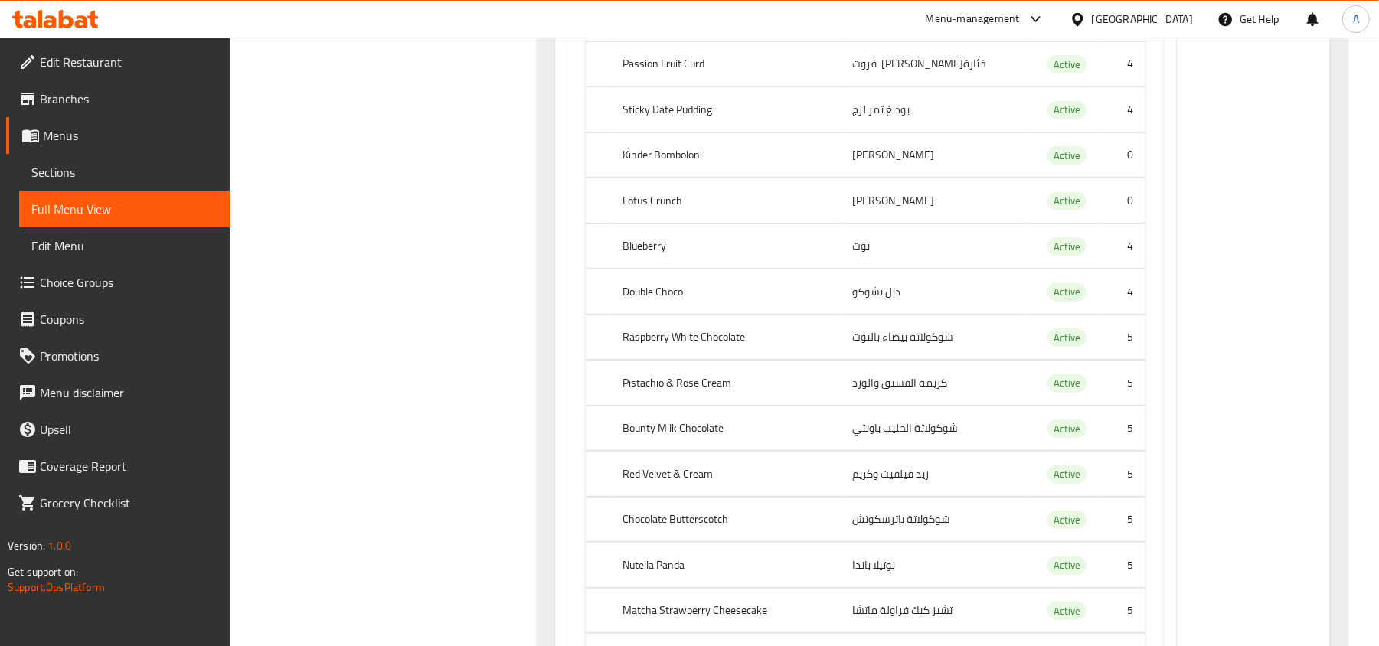
click at [68, 37] on div "Menu-management United Arab Emirates Get Help A" at bounding box center [689, 19] width 1379 height 37
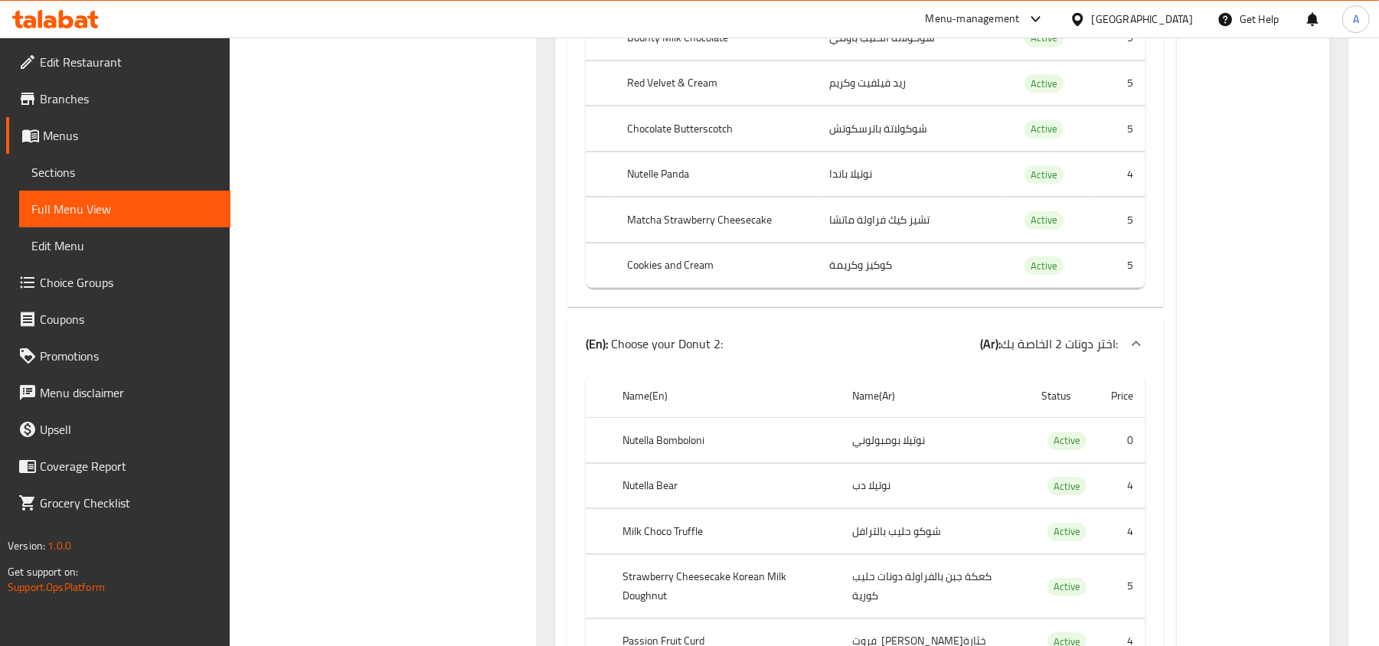
scroll to position [3981, 0]
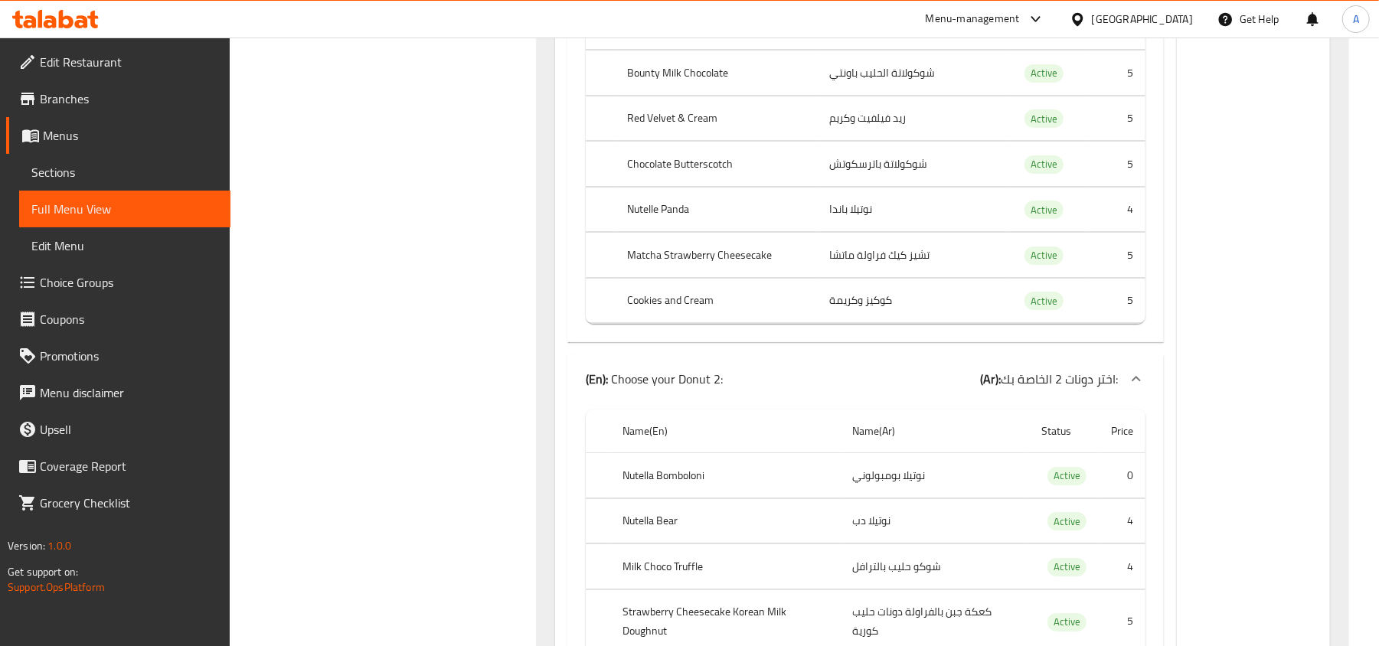
click at [81, 22] on icon at bounding box center [81, 21] width 13 height 13
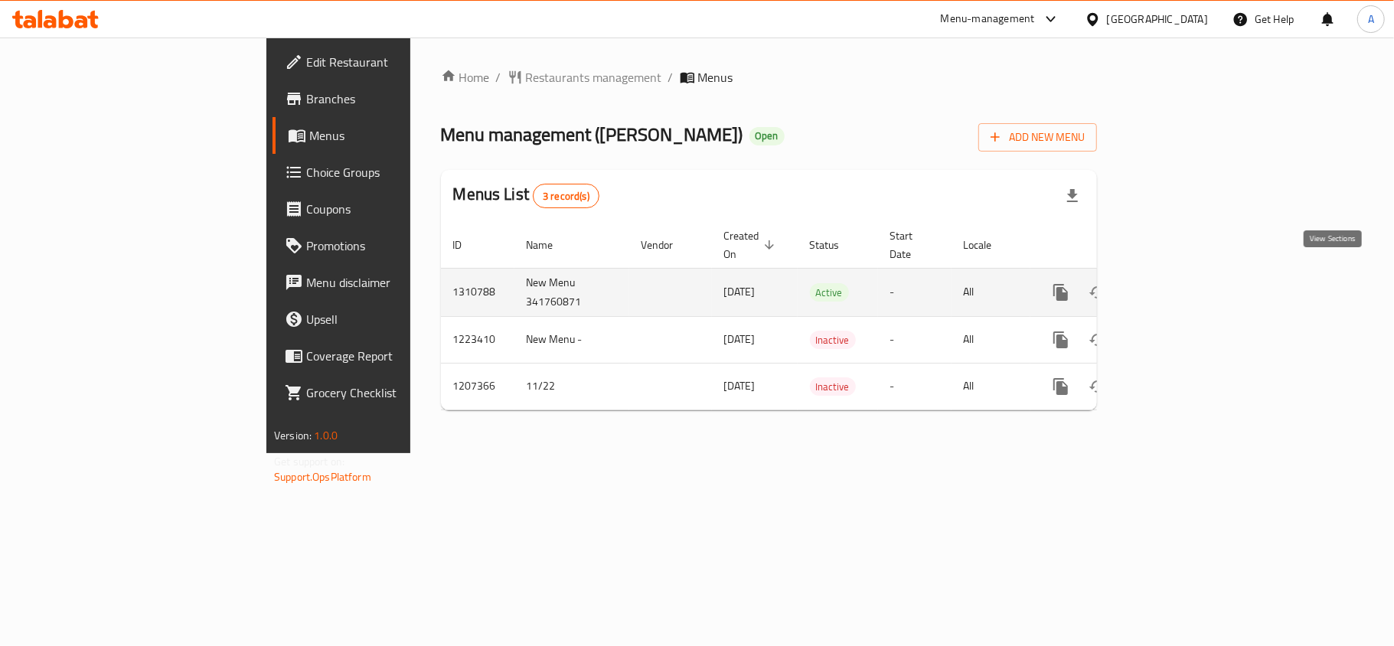
click at [1180, 283] on icon "enhanced table" at bounding box center [1171, 292] width 18 height 18
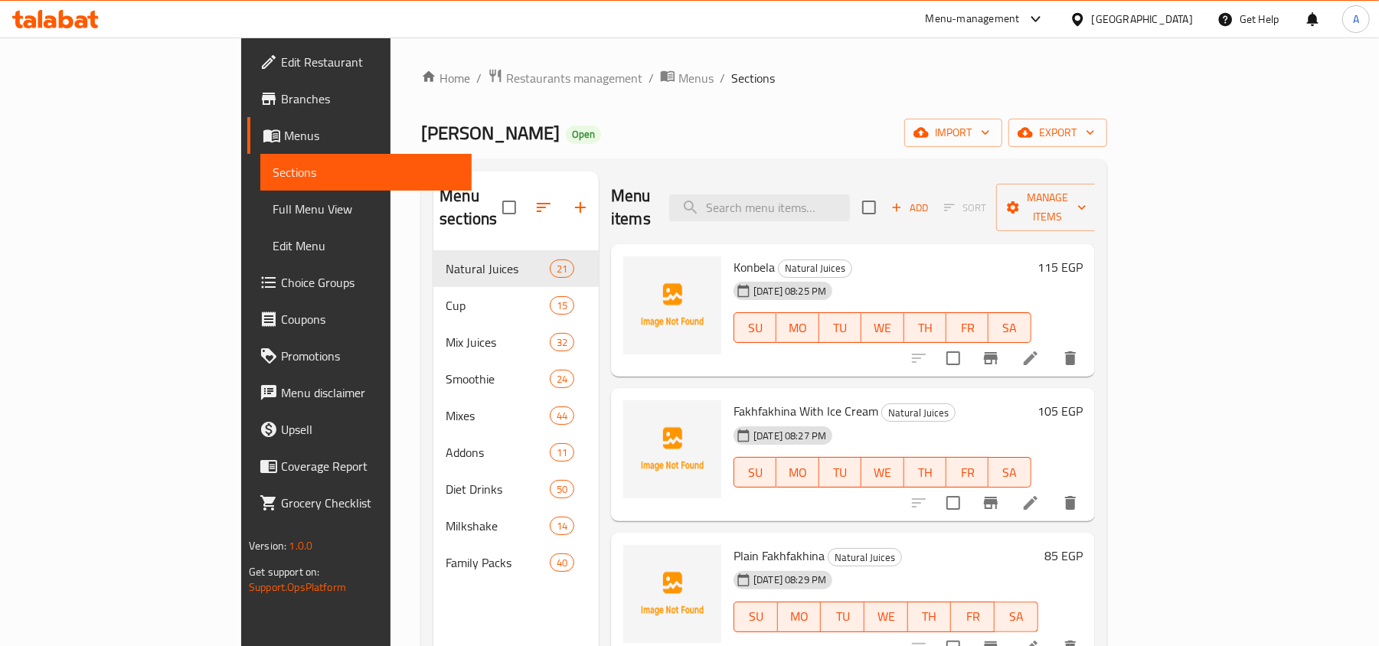
click at [1098, 139] on icon "button" at bounding box center [1089, 132] width 15 height 15
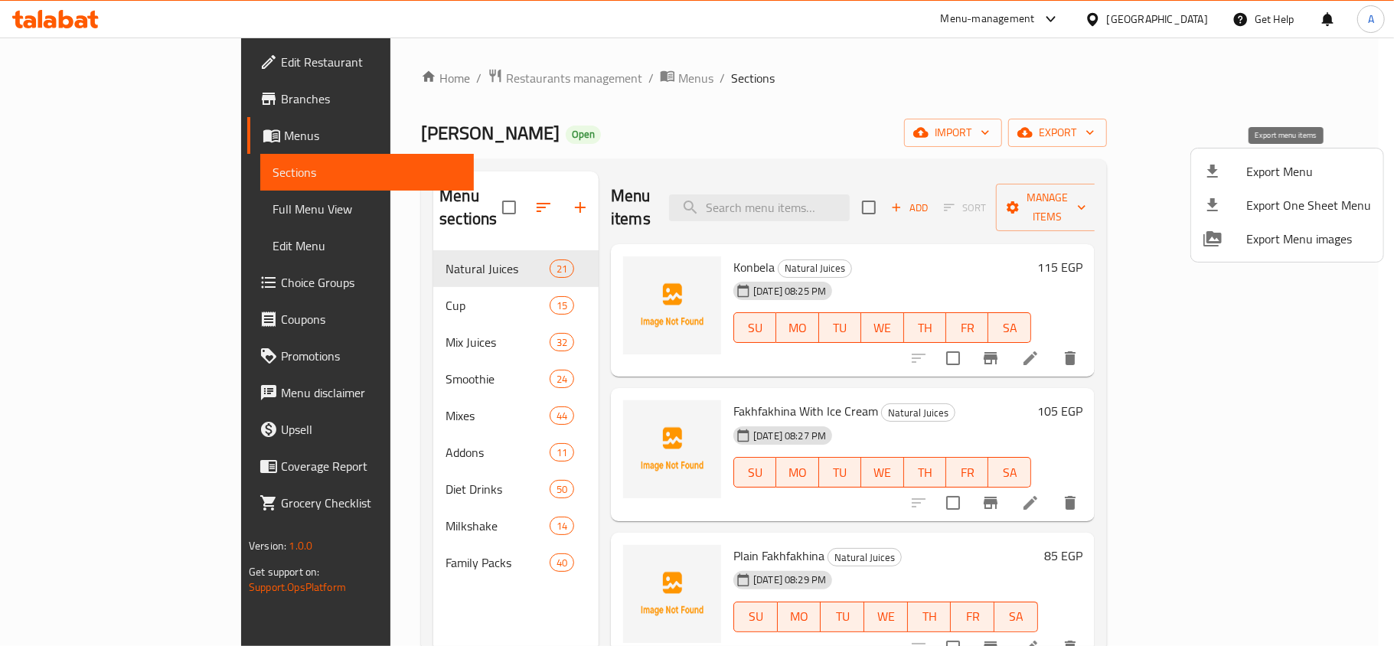
click at [1286, 176] on span "Export Menu" at bounding box center [1308, 171] width 125 height 18
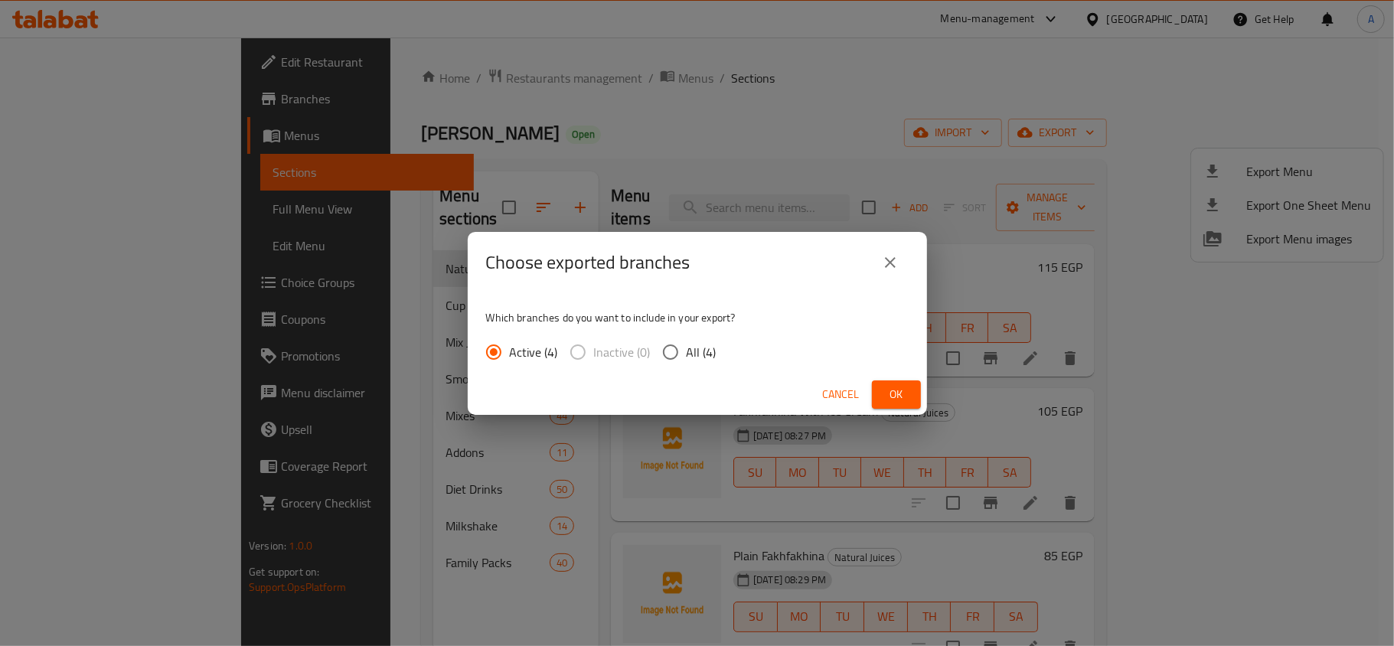
click at [690, 347] on span "All (4)" at bounding box center [702, 352] width 30 height 18
click at [687, 347] on input "All (4)" at bounding box center [671, 352] width 32 height 32
radio input "true"
click at [876, 386] on button "Ok" at bounding box center [896, 394] width 49 height 28
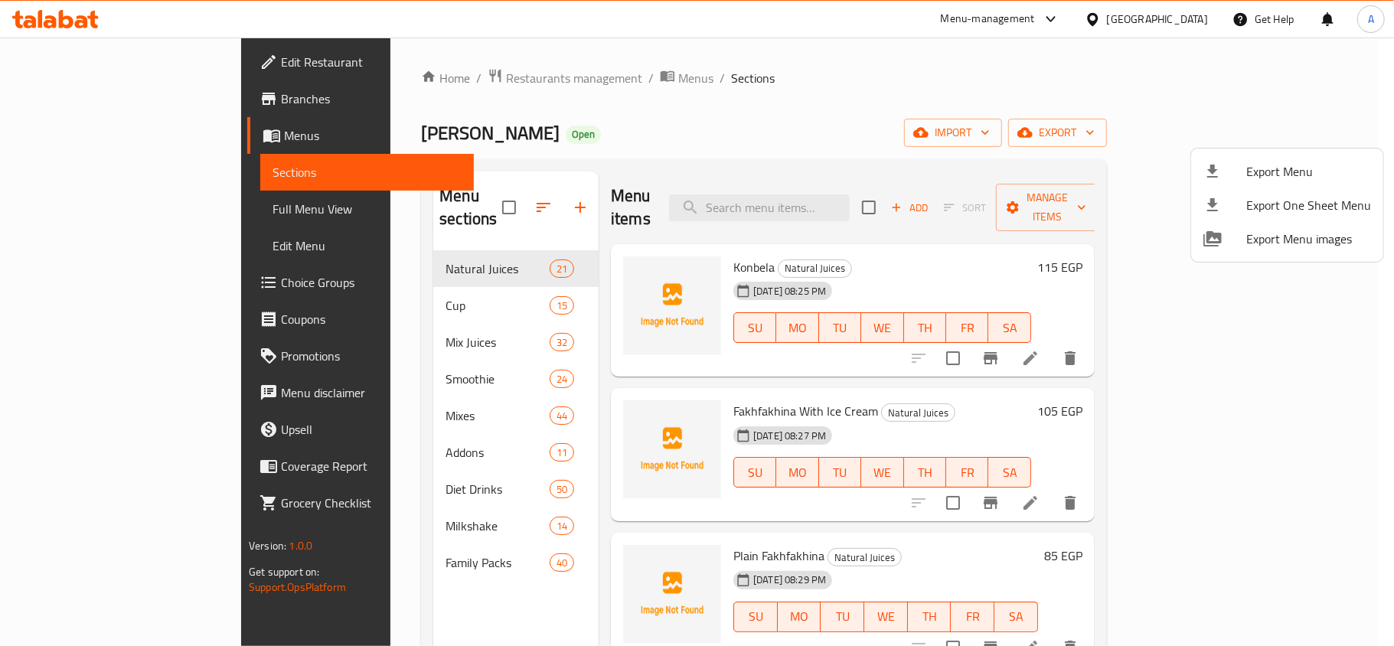
click at [438, 80] on div at bounding box center [697, 323] width 1394 height 646
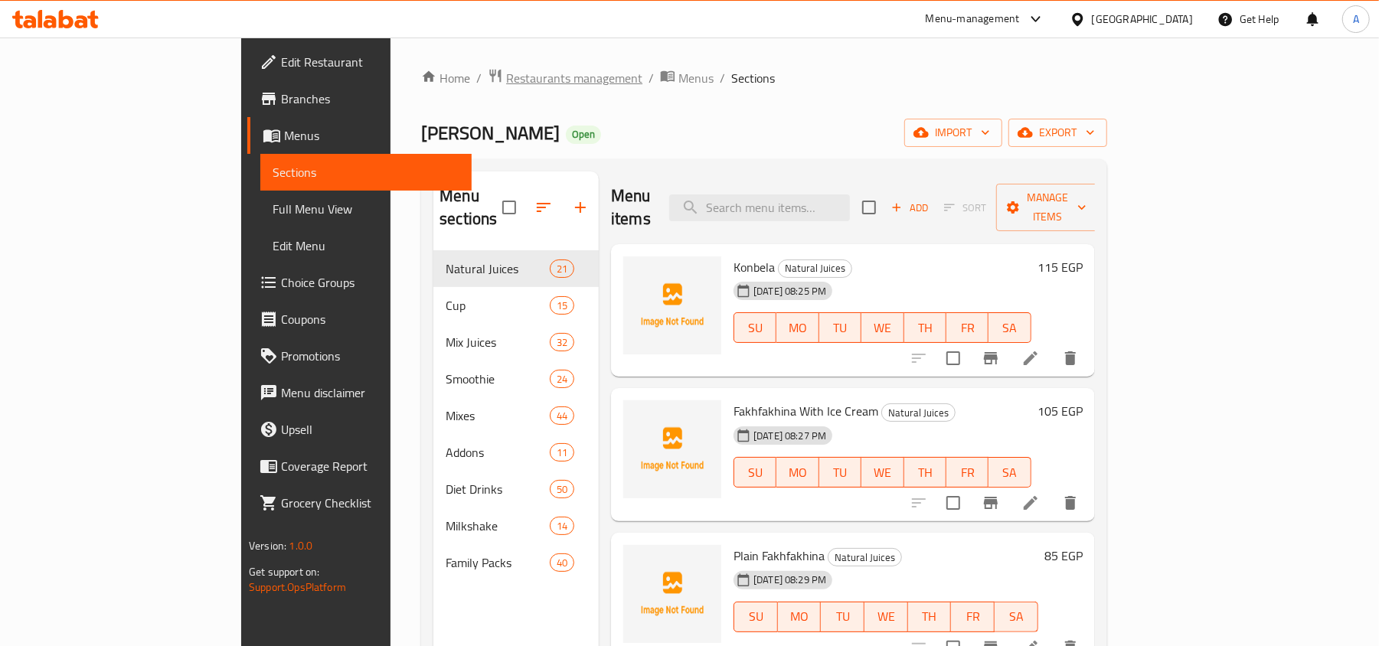
click at [506, 77] on span "Restaurants management" at bounding box center [574, 78] width 136 height 18
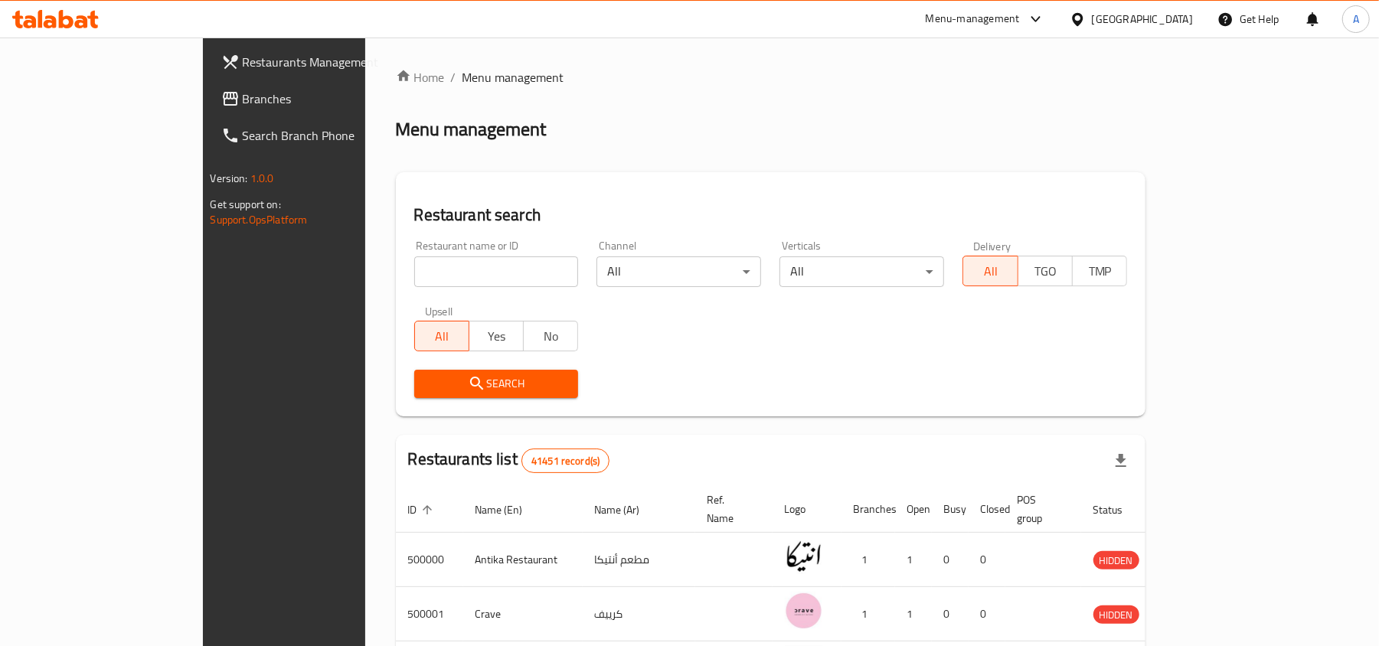
click at [243, 105] on span "Branches" at bounding box center [332, 99] width 178 height 18
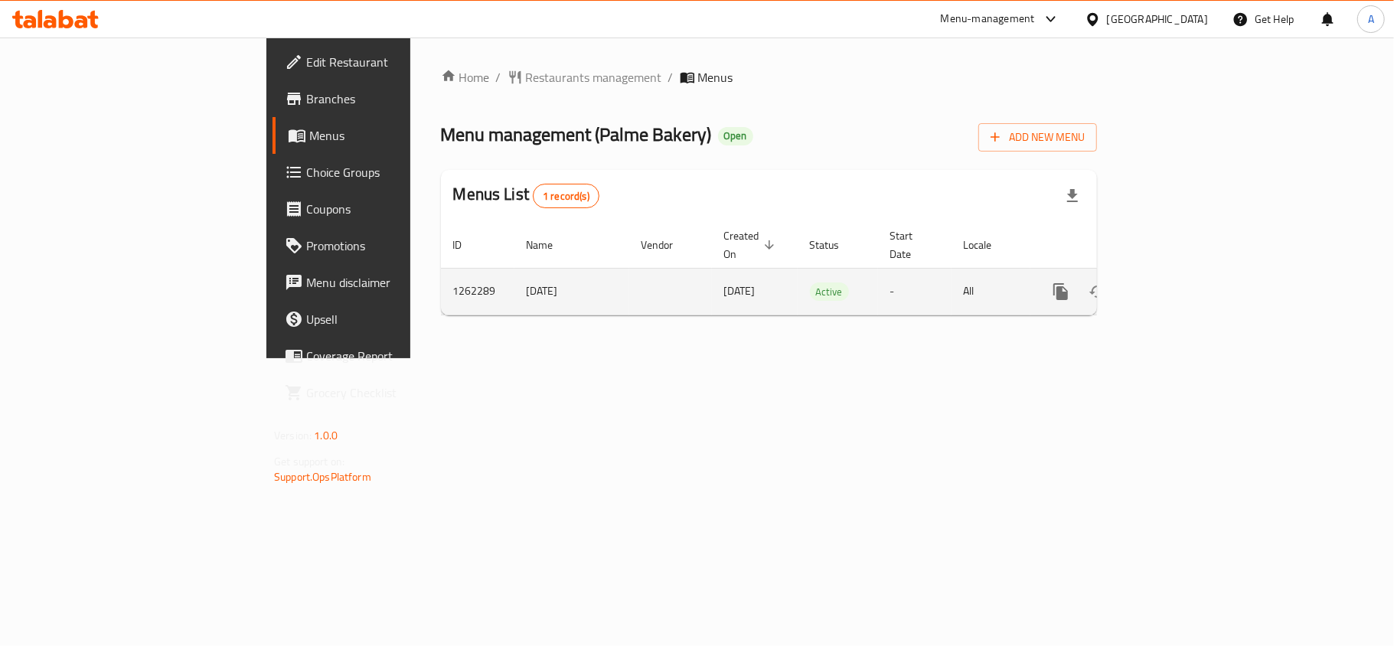
click at [1178, 285] on icon "enhanced table" at bounding box center [1171, 292] width 14 height 14
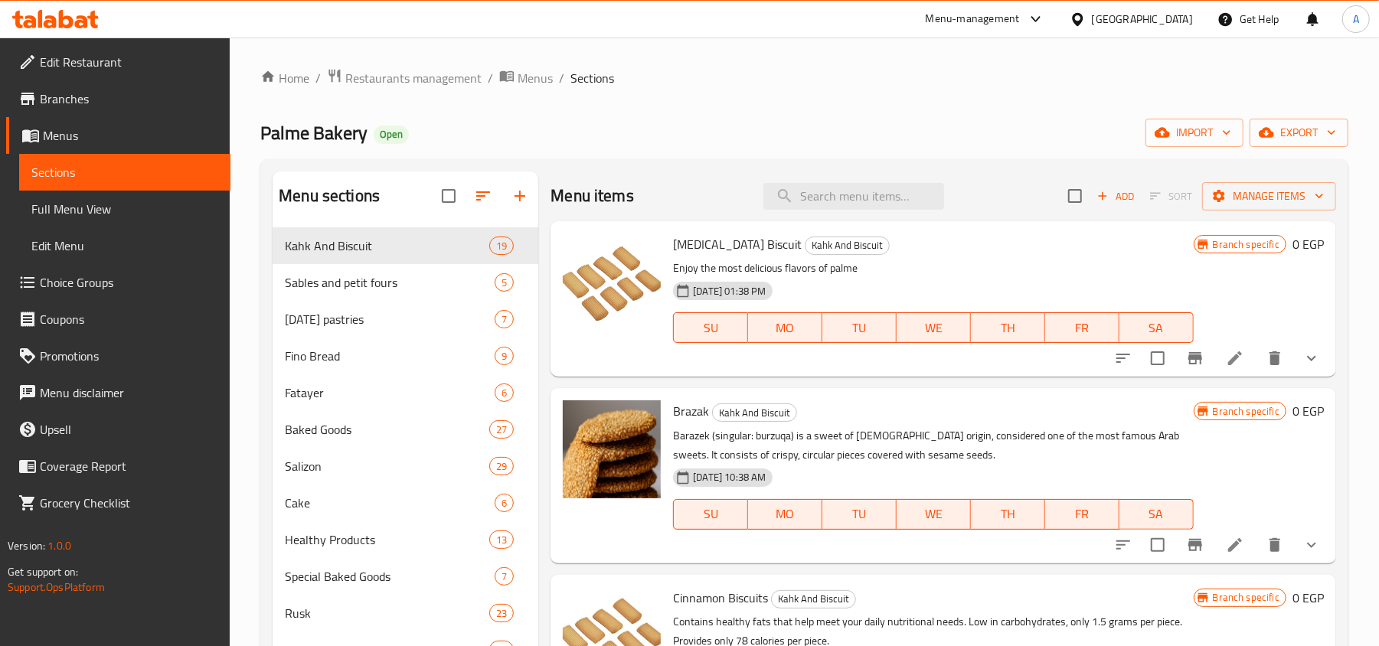
drag, startPoint x: 859, startPoint y: 206, endPoint x: 873, endPoint y: 214, distance: 16.1
click at [864, 209] on input "search" at bounding box center [853, 196] width 181 height 27
type input "d"
click at [883, 211] on div "Menu items Add Sort Manage items" at bounding box center [942, 196] width 785 height 50
click at [886, 203] on input "search" at bounding box center [853, 196] width 181 height 27
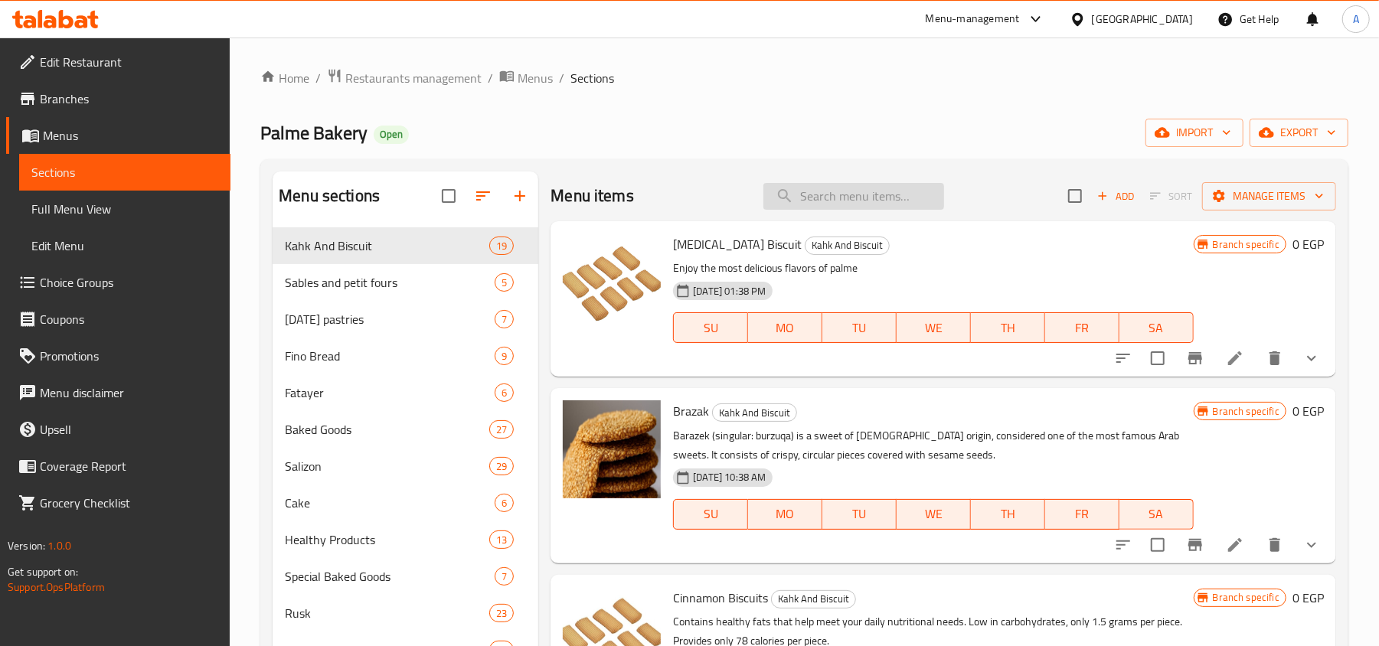
type input "d"
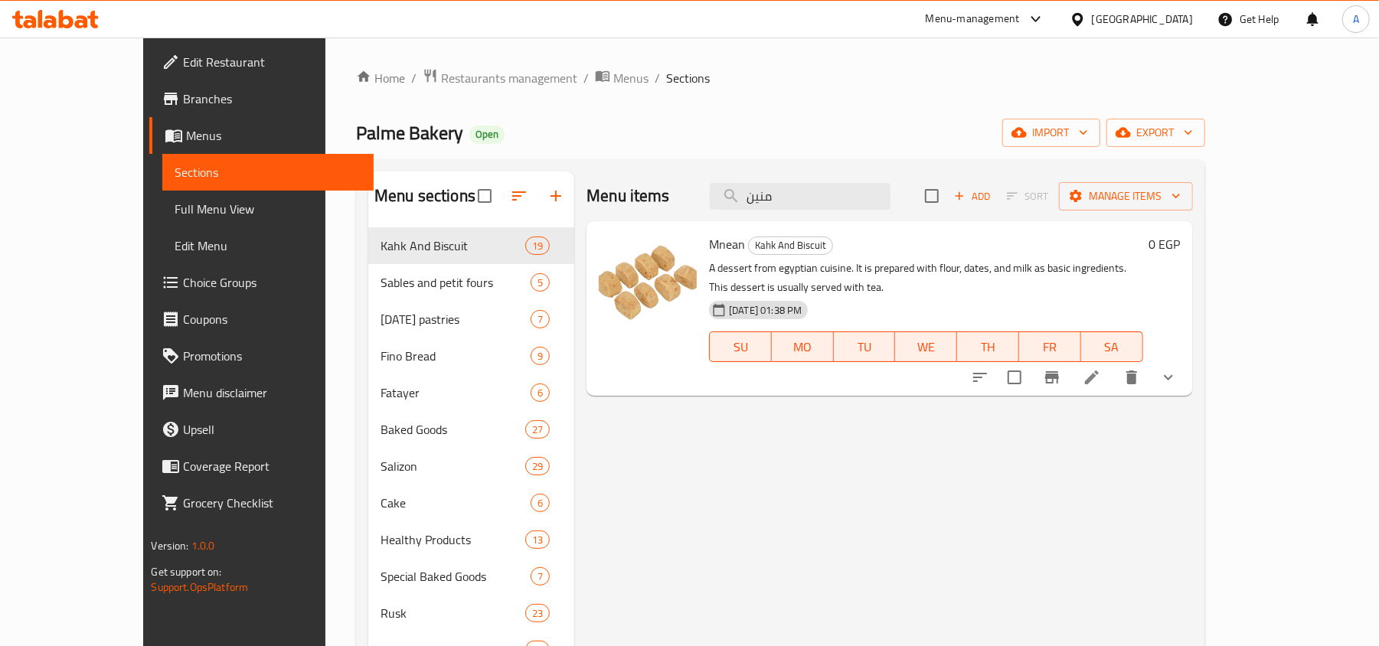
click at [1177, 368] on icon "show more" at bounding box center [1168, 377] width 18 height 18
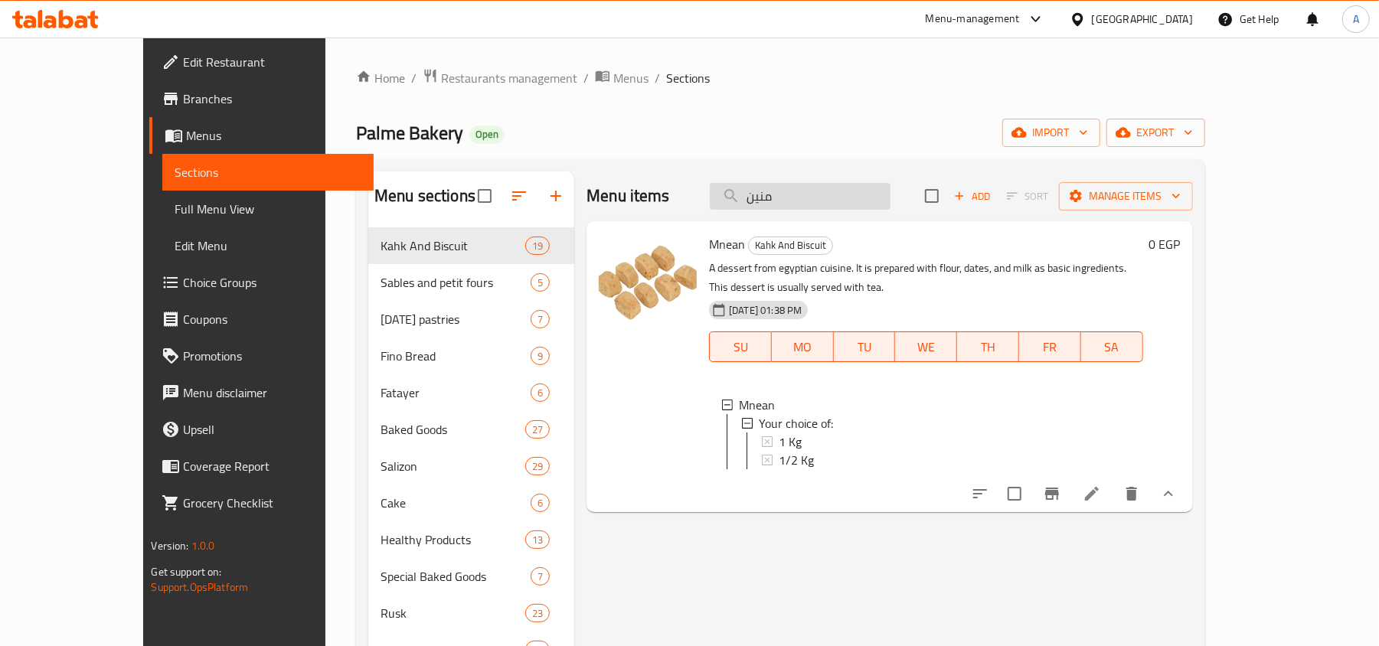
click at [890, 193] on input "منين" at bounding box center [800, 196] width 181 height 27
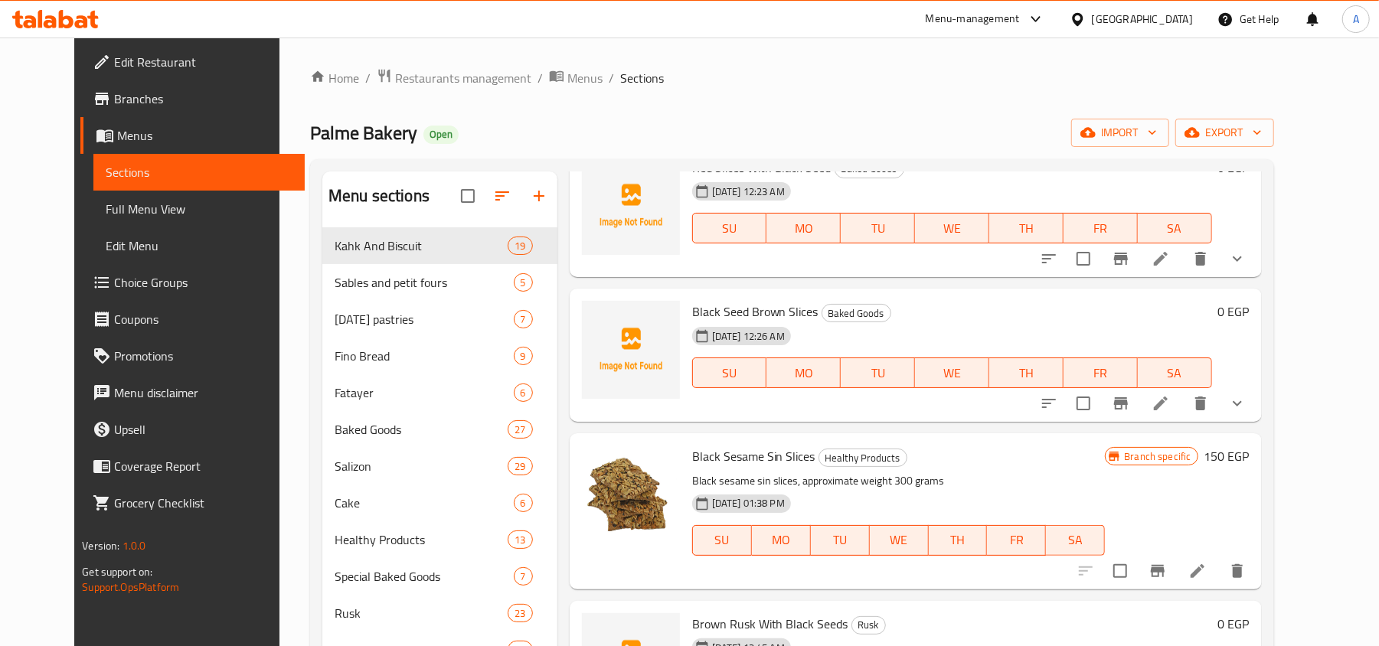
scroll to position [204, 0]
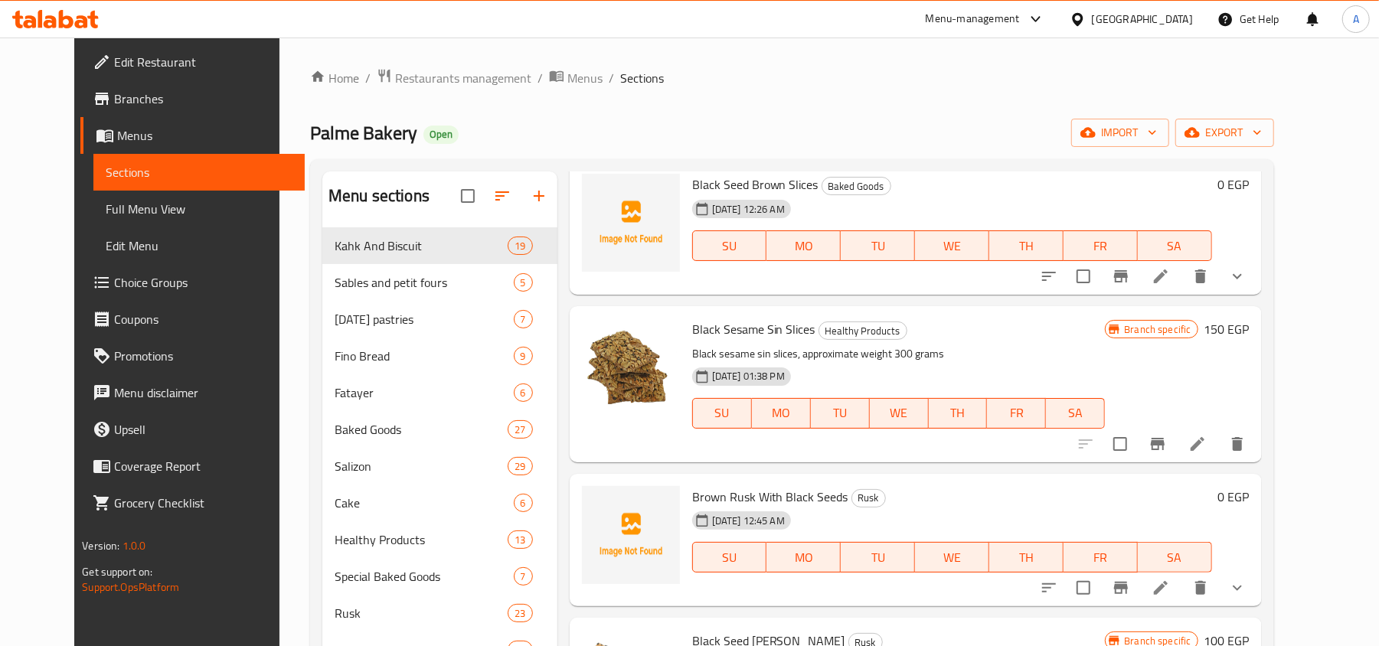
type input "حبة البر"
click at [718, 334] on span "Black Sesame Sin Slices" at bounding box center [753, 329] width 123 height 23
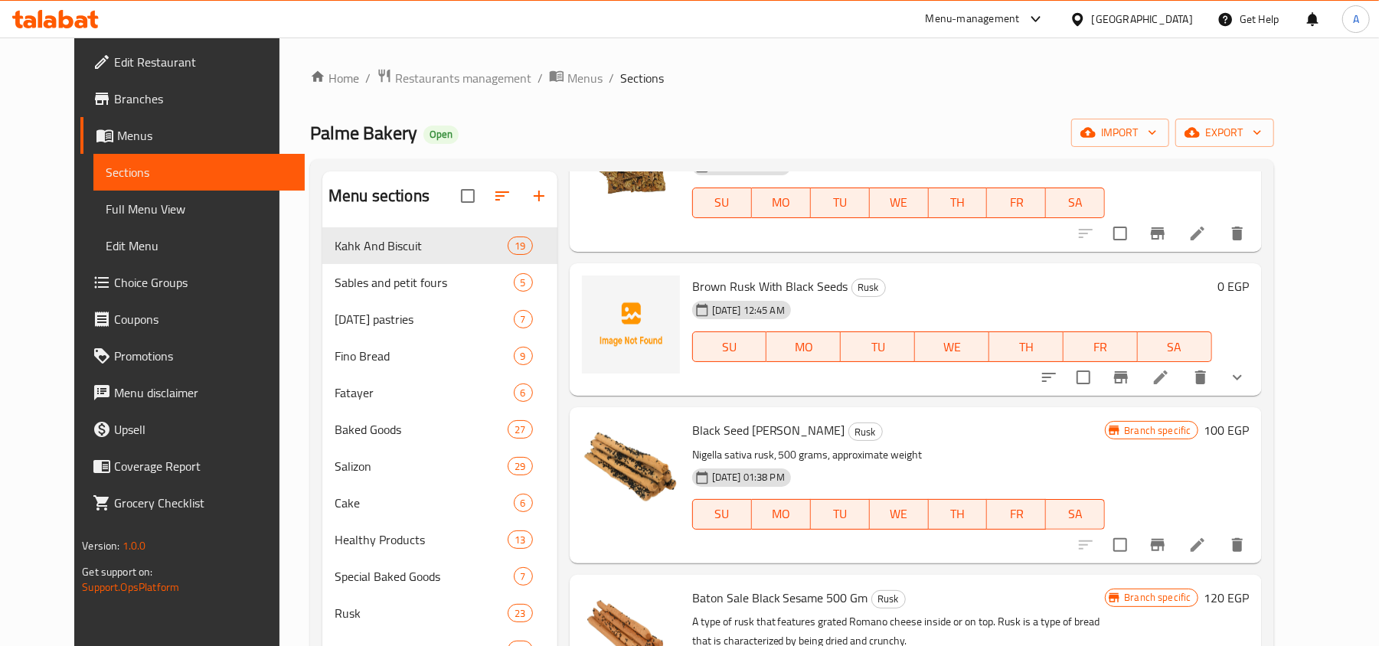
scroll to position [286, 0]
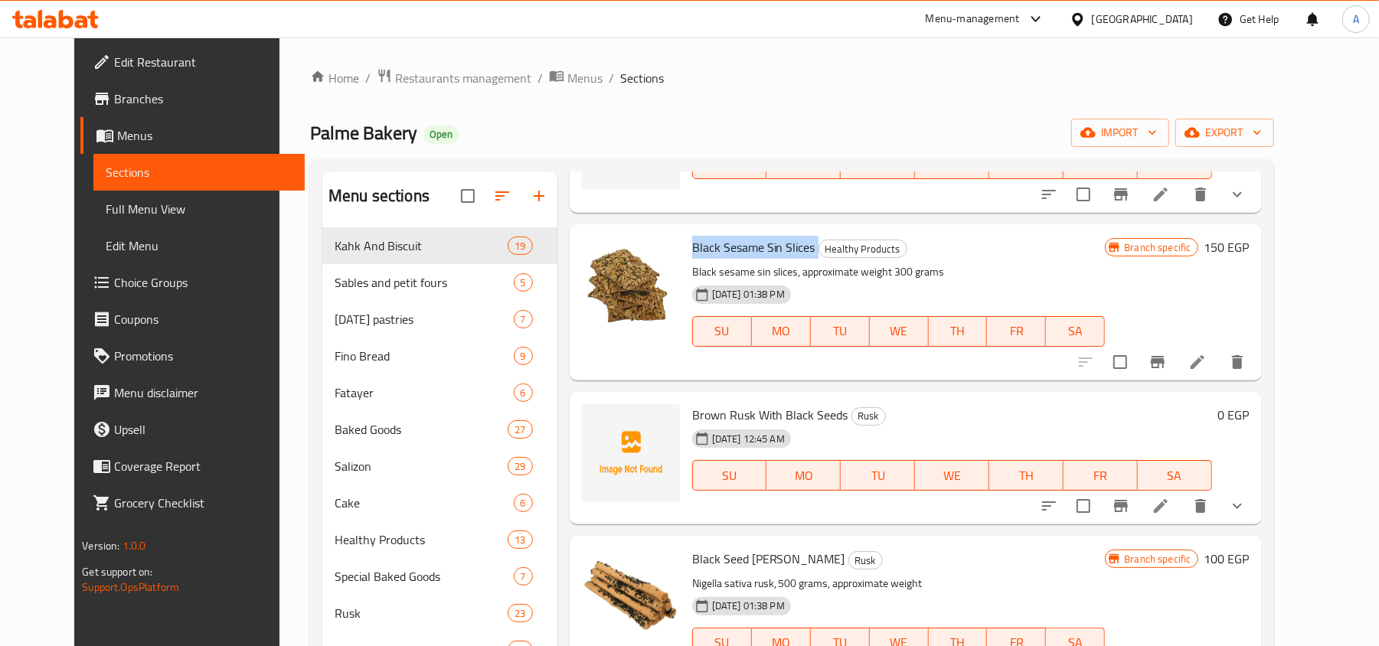
click at [710, 256] on span "Black Sesame Sin Slices" at bounding box center [753, 247] width 123 height 23
click at [711, 255] on span "Black Sesame Sin Slices" at bounding box center [753, 247] width 123 height 23
click at [1219, 353] on li at bounding box center [1197, 362] width 43 height 28
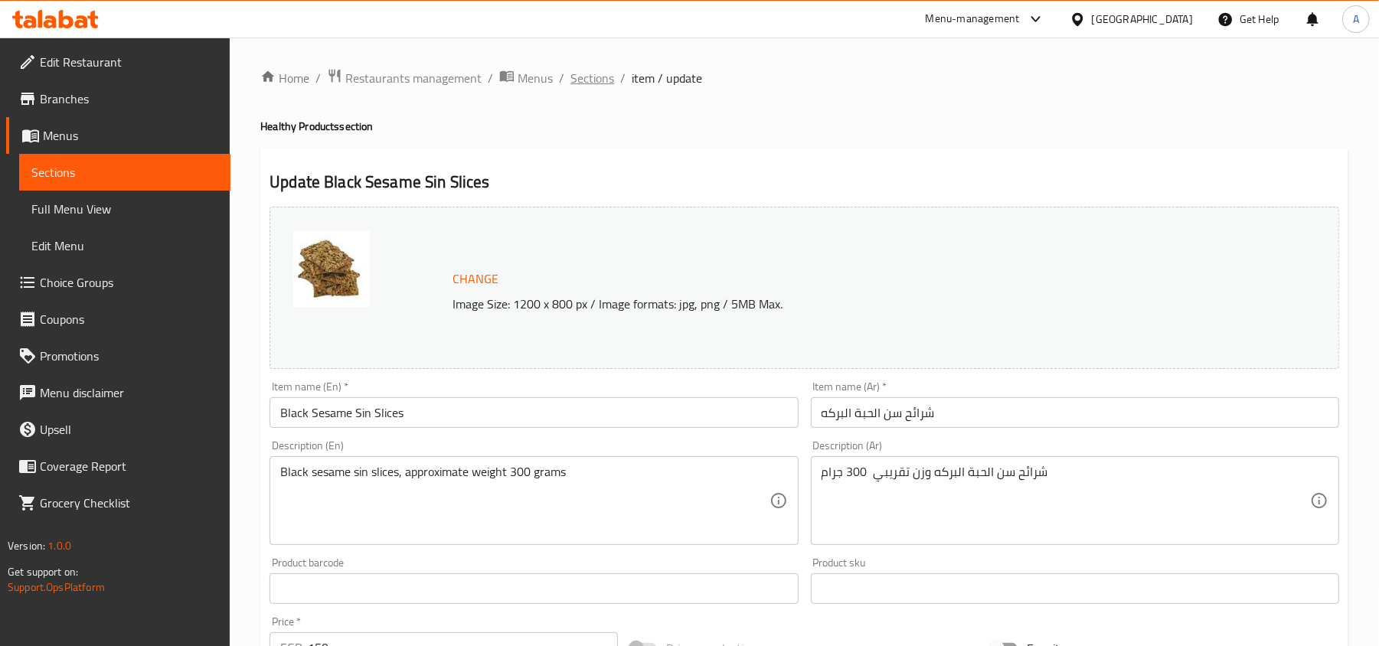
click at [599, 83] on span "Sections" at bounding box center [592, 78] width 44 height 18
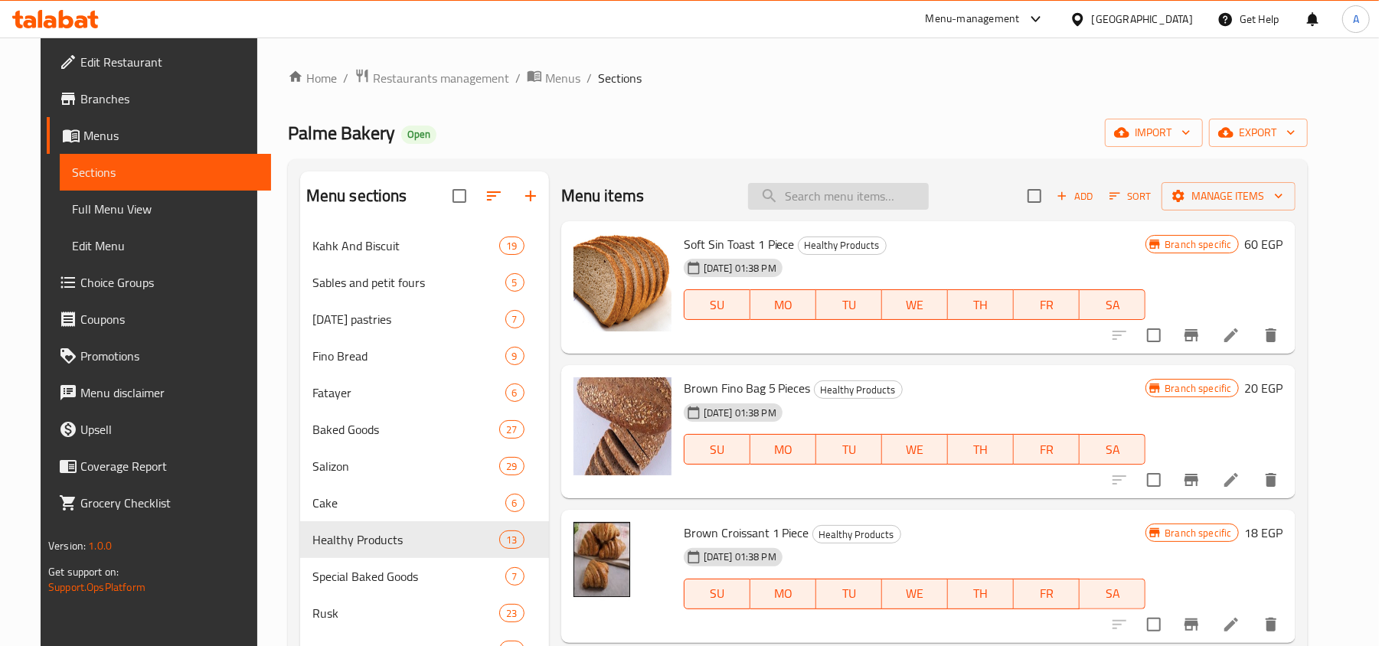
click at [880, 194] on input "search" at bounding box center [838, 196] width 181 height 27
paste input "Black Sesame Sin Slices"
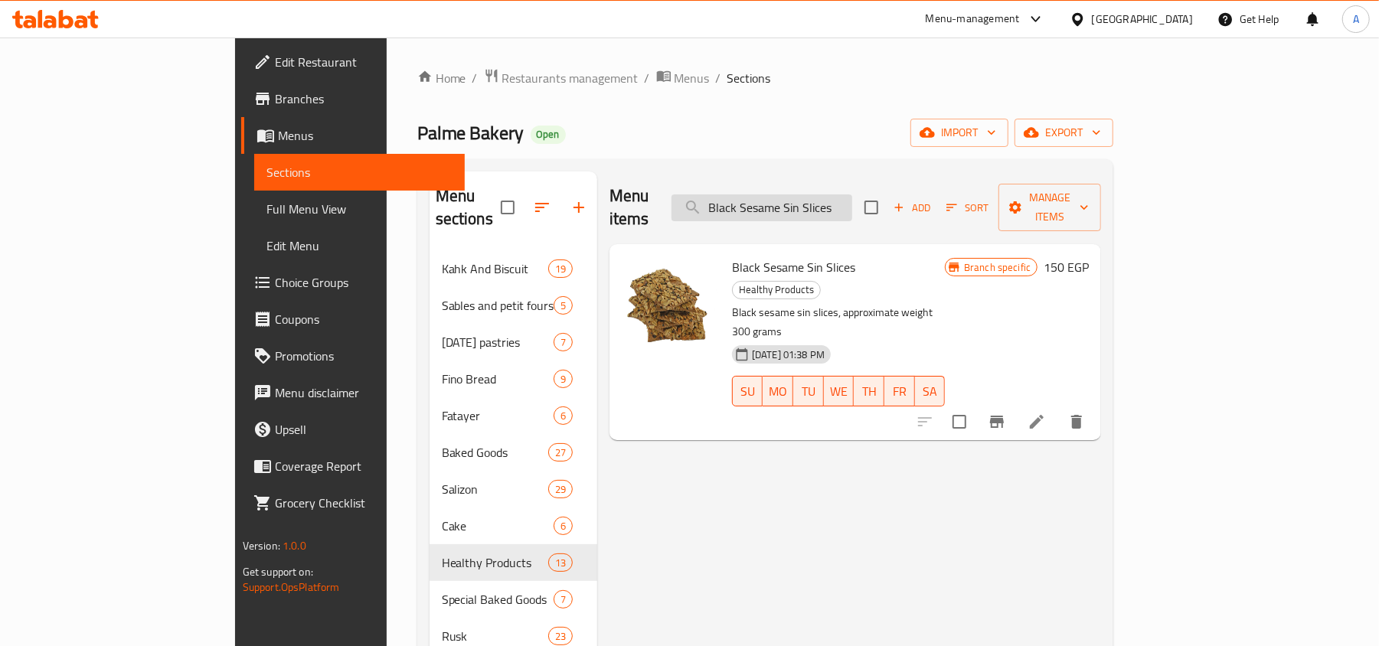
click at [852, 205] on input "Black Sesame Sin Slices" at bounding box center [761, 207] width 181 height 27
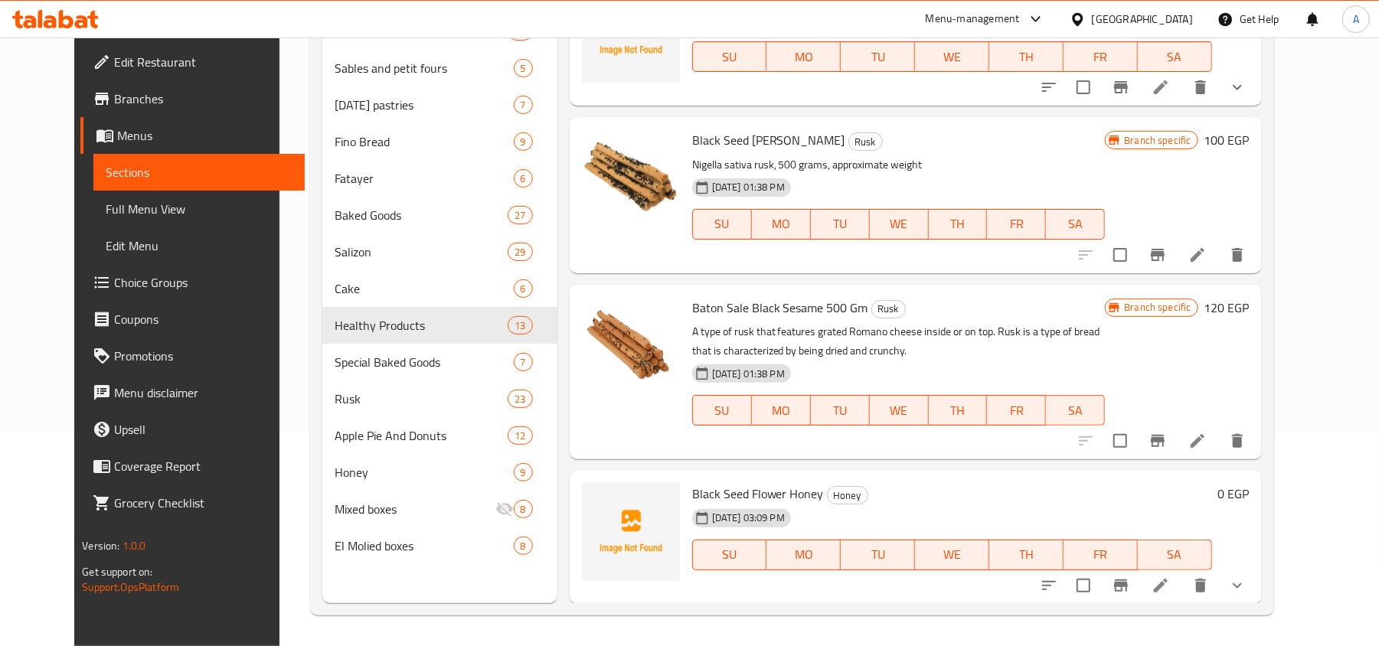
scroll to position [215, 0]
type input "البركة"
click at [769, 308] on span "Baton Sale Black Sesame 500 Gm" at bounding box center [780, 307] width 176 height 23
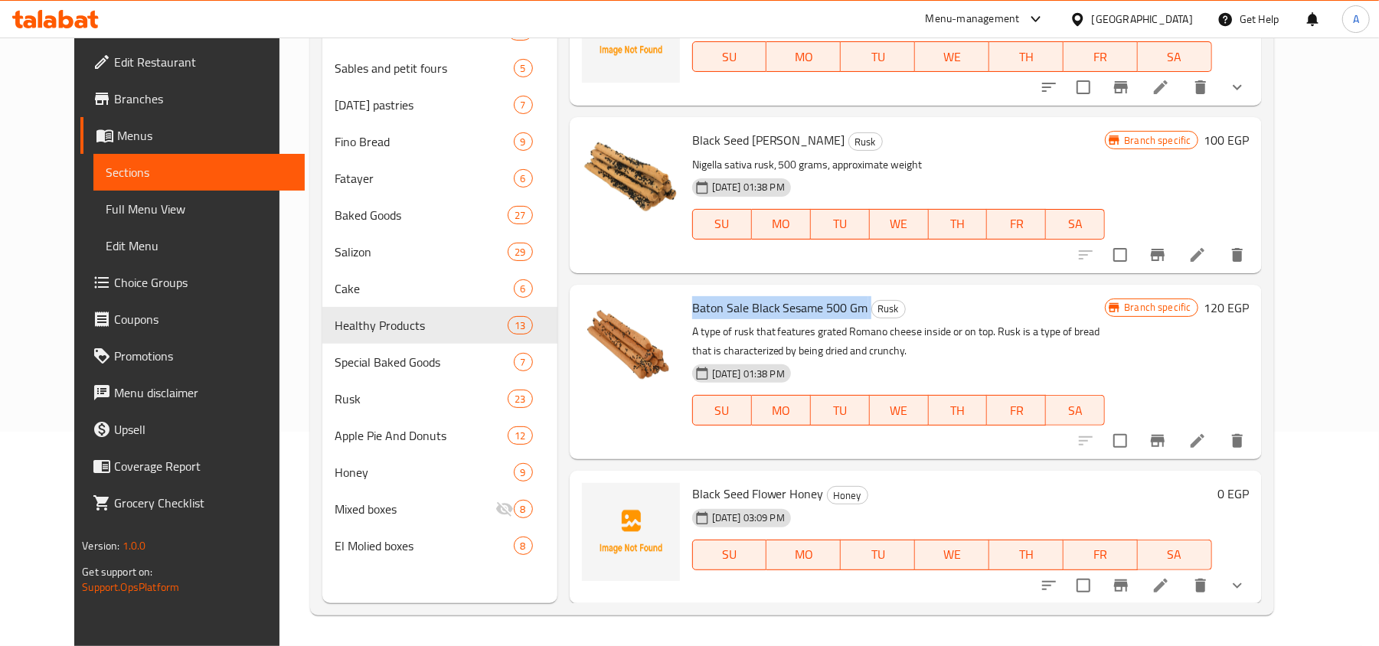
click at [769, 308] on span "Baton Sale Black Sesame 500 Gm" at bounding box center [780, 307] width 176 height 23
click at [1204, 439] on icon at bounding box center [1197, 441] width 14 height 14
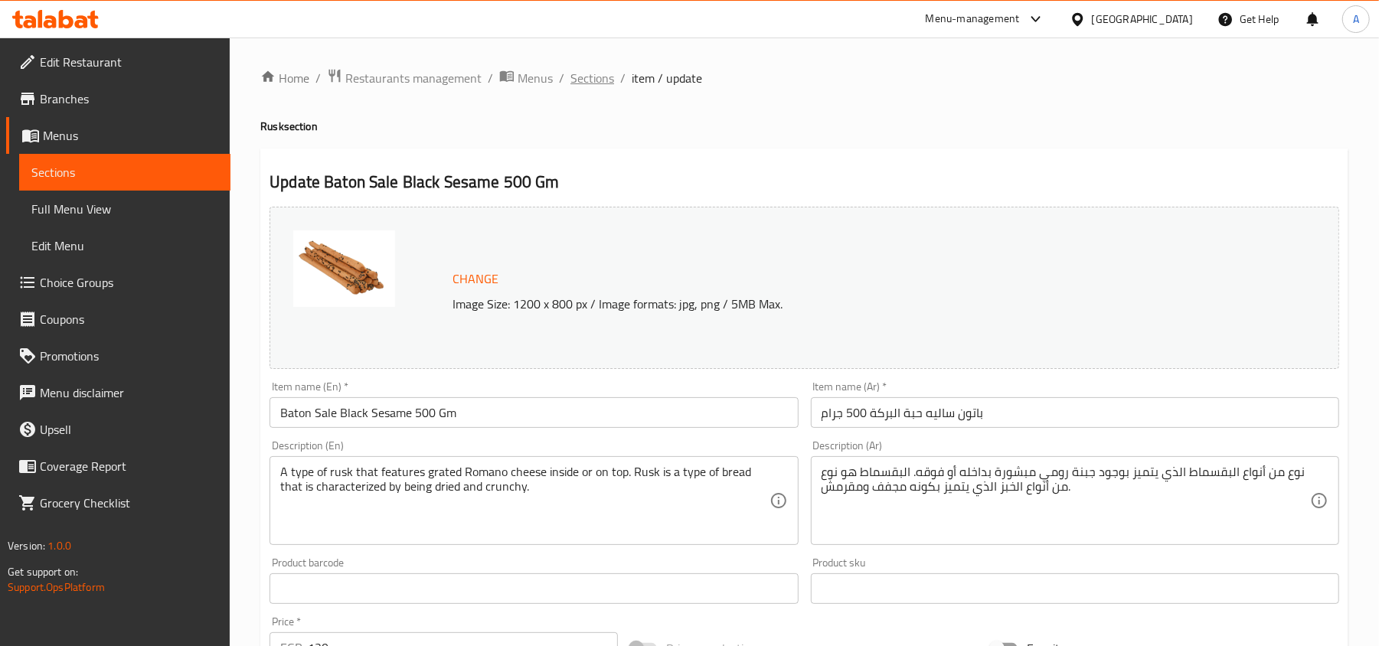
click at [586, 75] on span "Sections" at bounding box center [592, 78] width 44 height 18
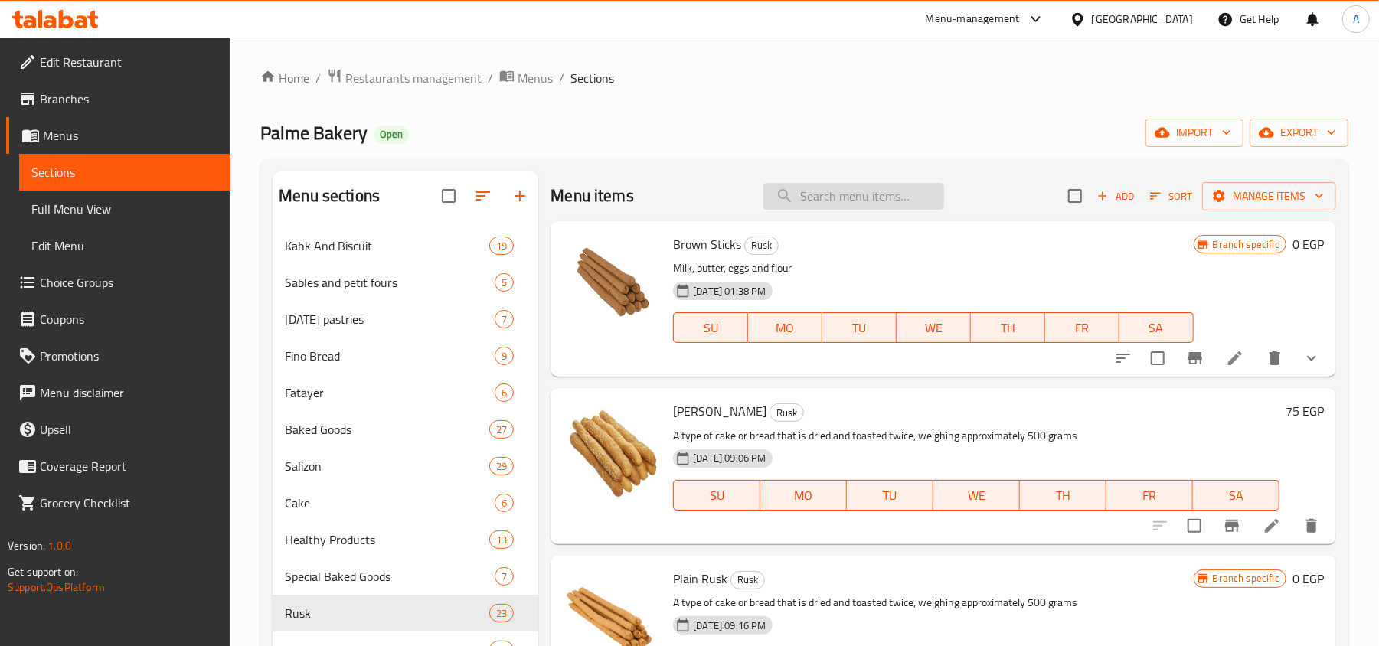
drag, startPoint x: 856, startPoint y: 196, endPoint x: 879, endPoint y: 204, distance: 24.2
click at [856, 196] on input "search" at bounding box center [853, 196] width 181 height 27
paste input "Baton Sale Black Sesame 500 Gm"
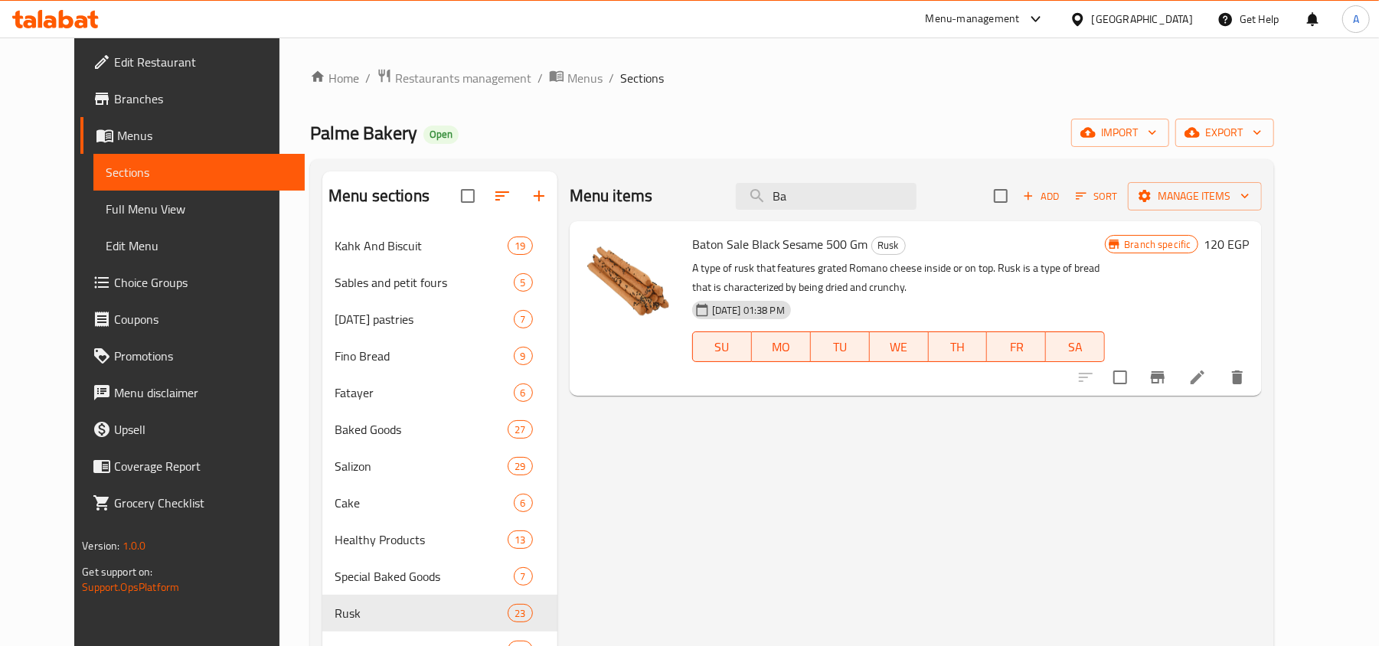
type input "B"
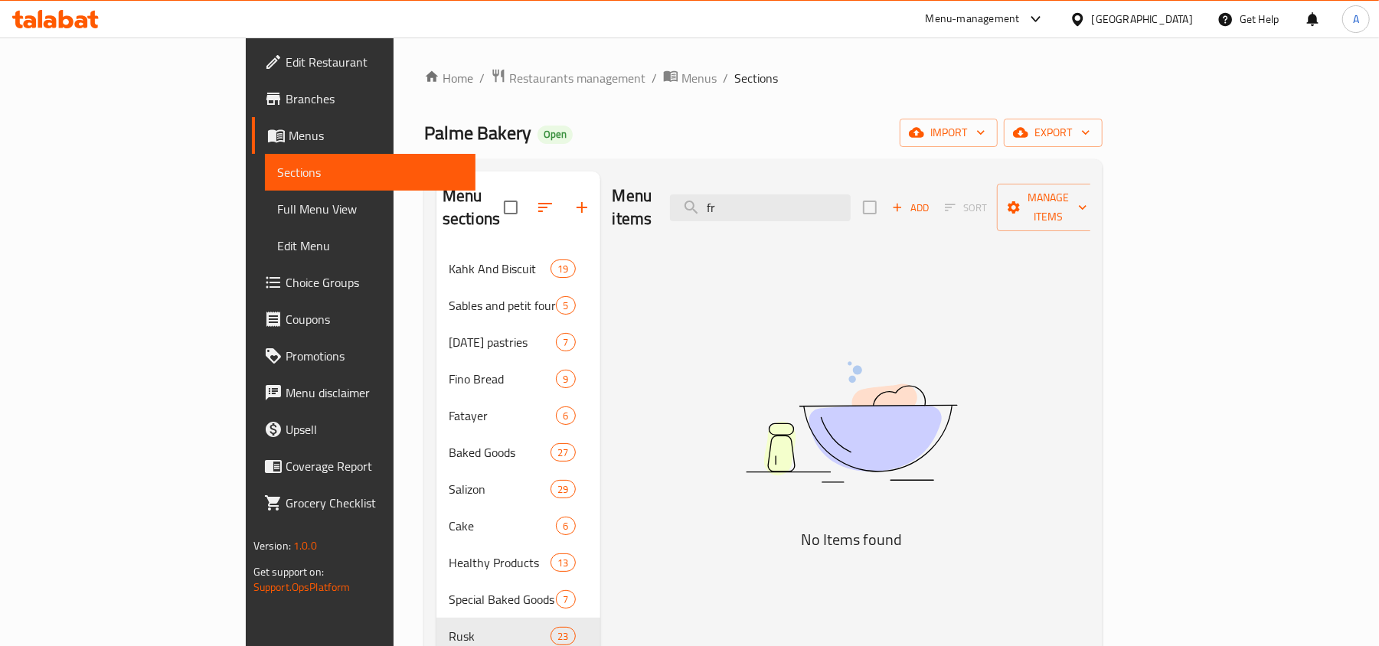
type input "f"
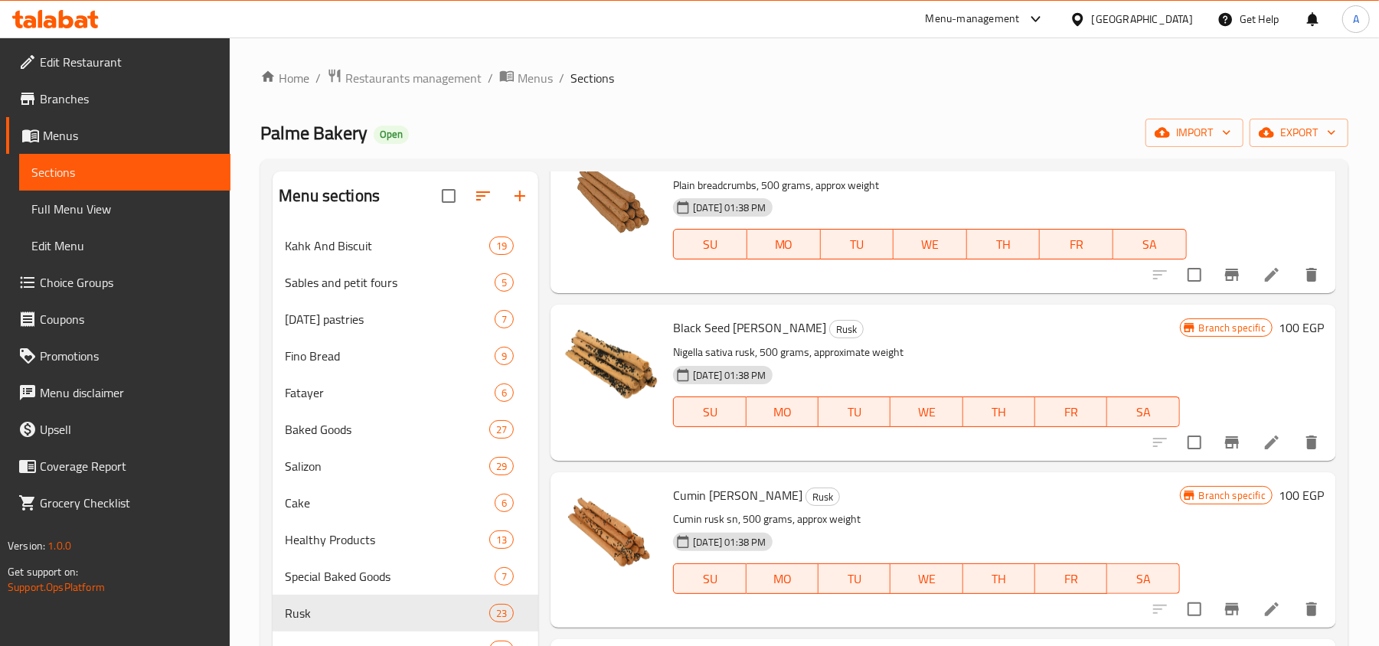
scroll to position [1531, 0]
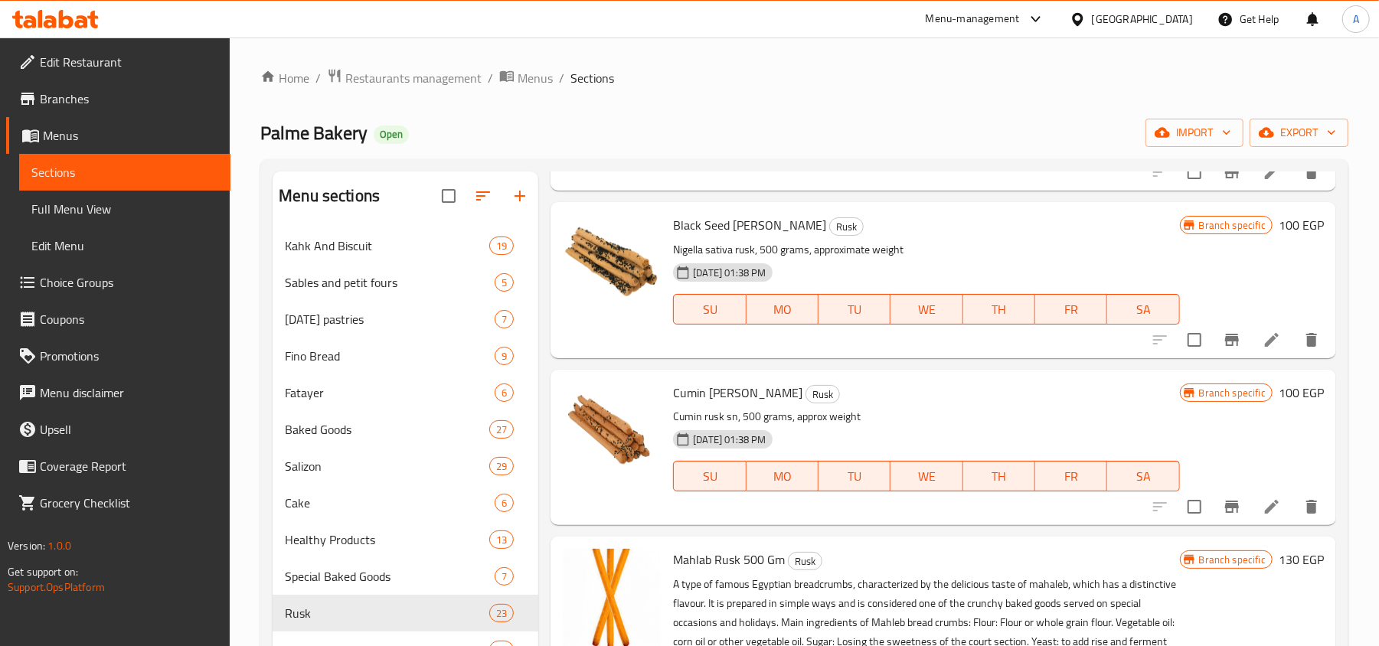
type input "بقسماط"
click at [745, 217] on span "Black Seed Sun Rusk" at bounding box center [749, 225] width 153 height 23
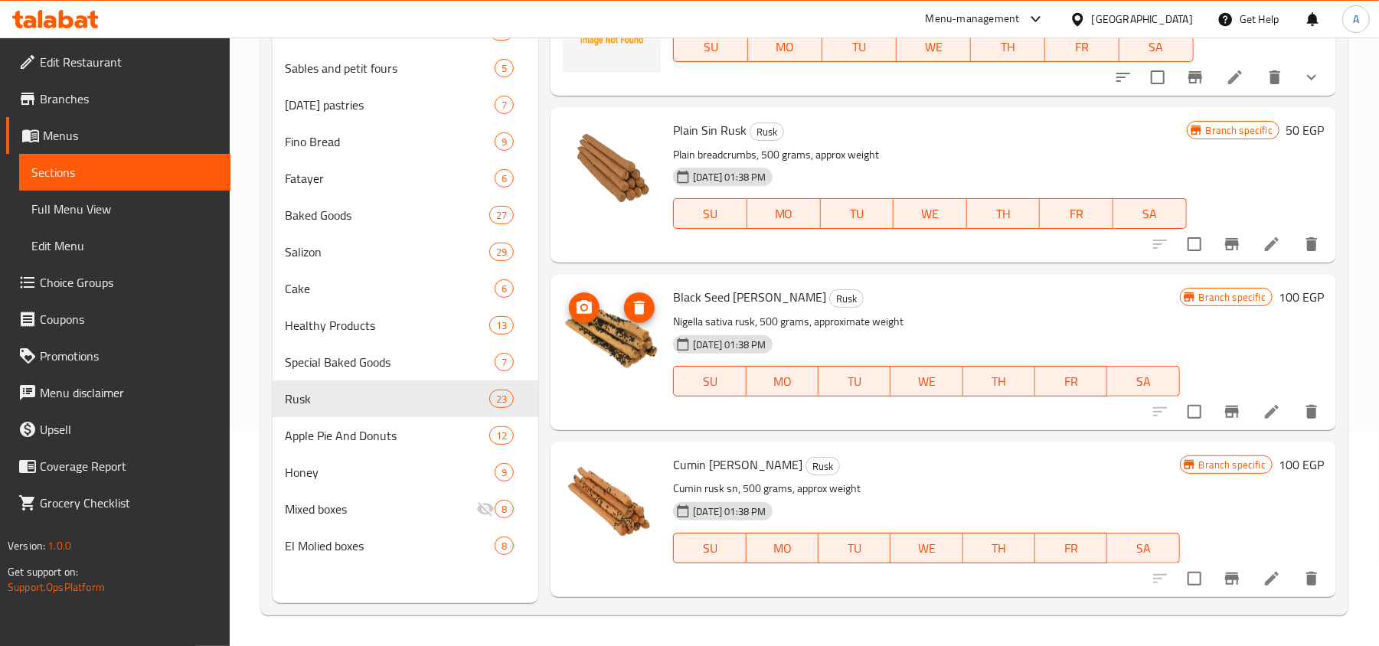
scroll to position [1243, 0]
click at [51, 200] on span "Full Menu View" at bounding box center [124, 209] width 187 height 18
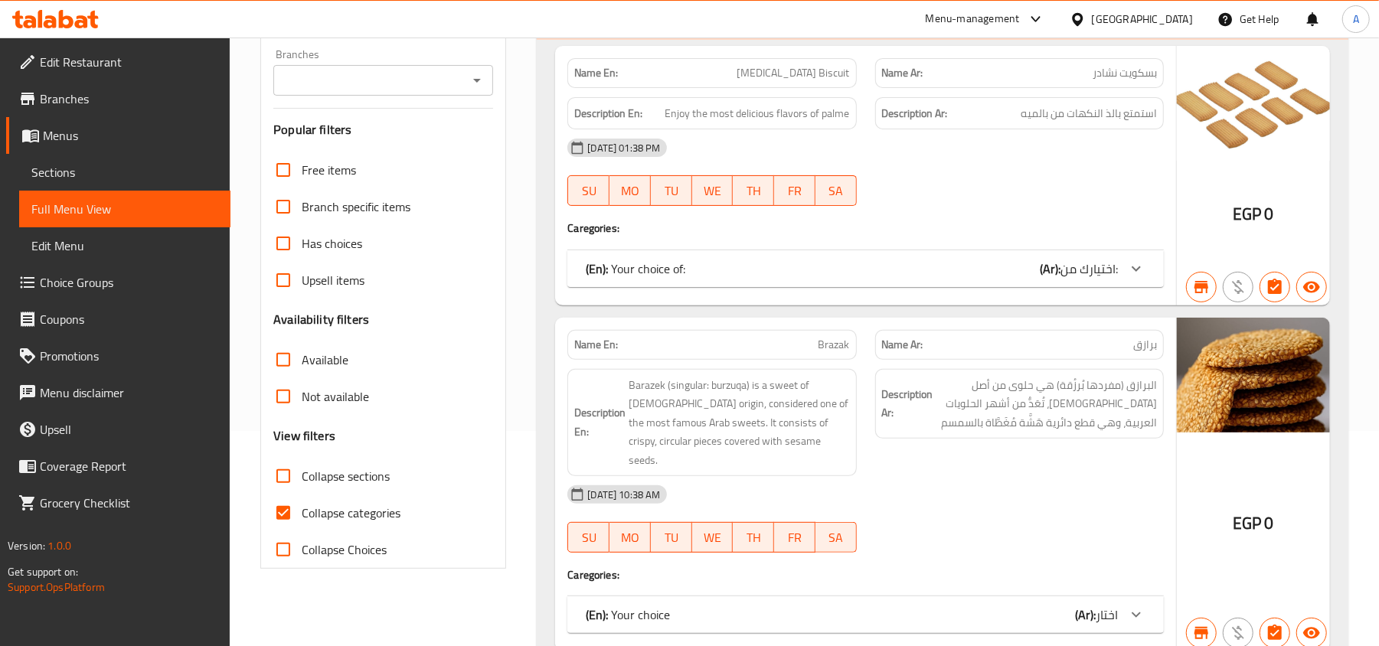
click at [1194, 197] on div "EGP 0" at bounding box center [1253, 176] width 153 height 260
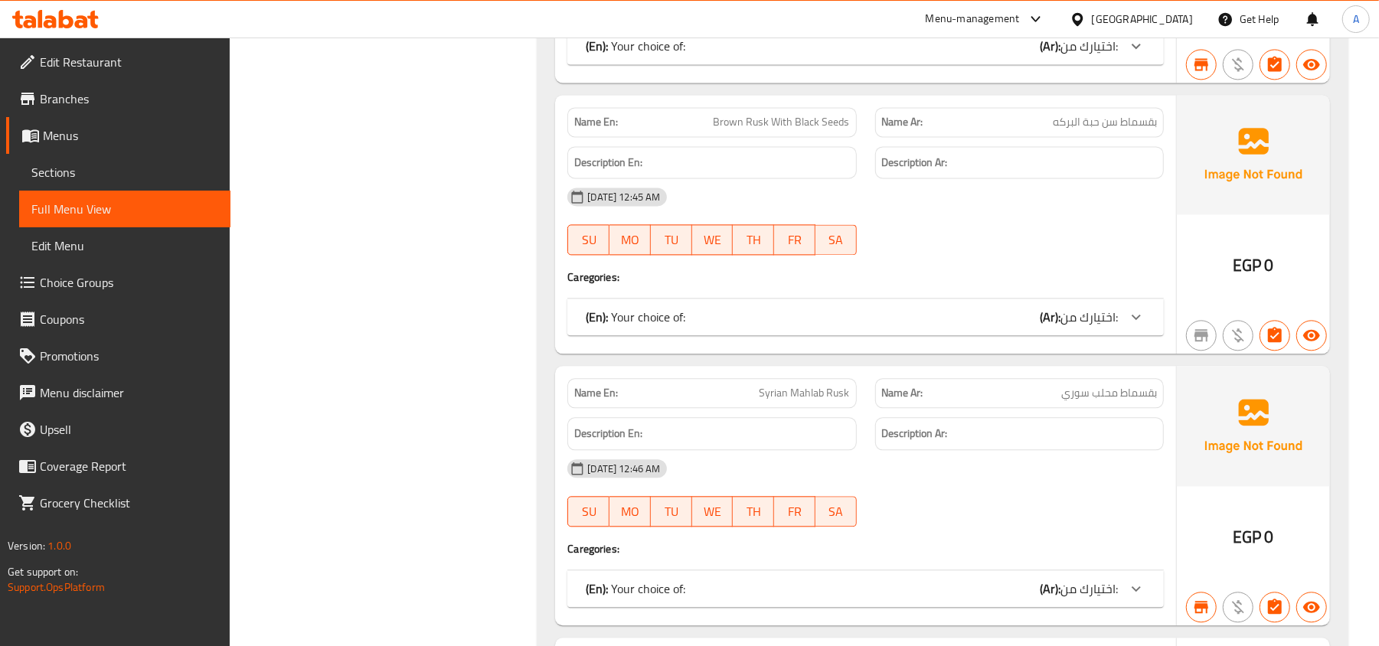
scroll to position [35465, 0]
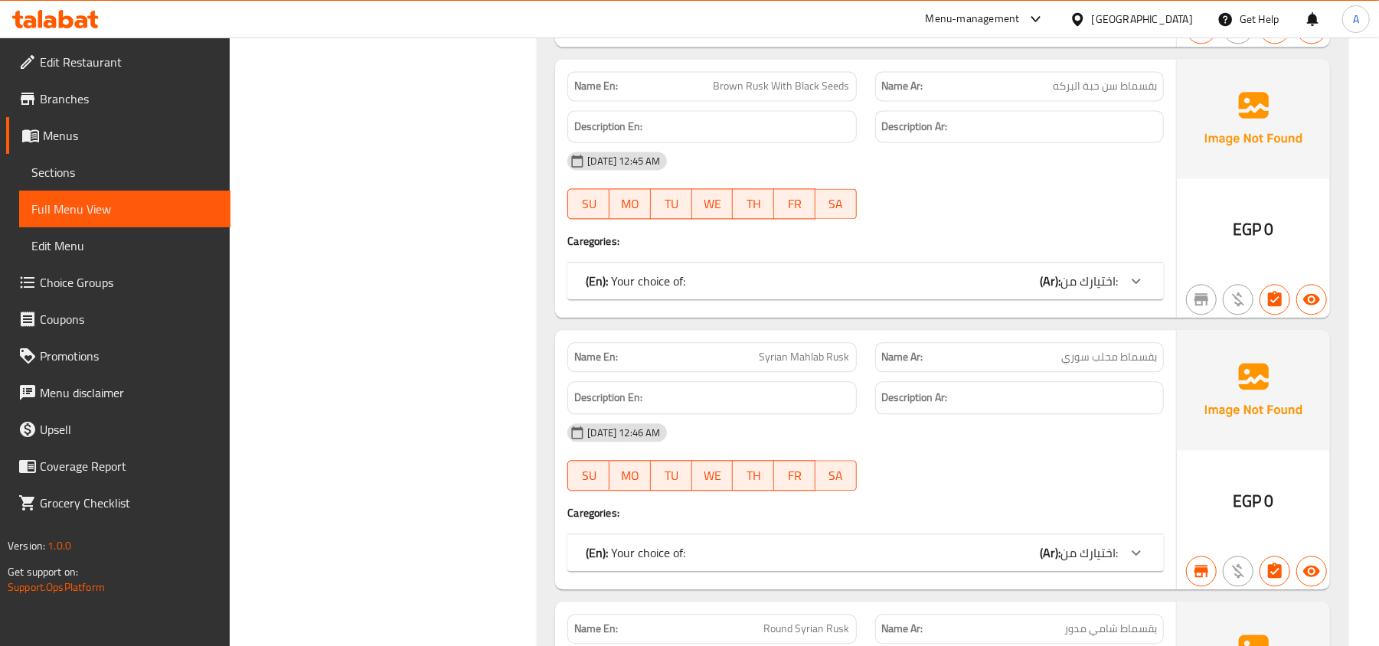
click at [1142, 290] on icon at bounding box center [1136, 281] width 18 height 18
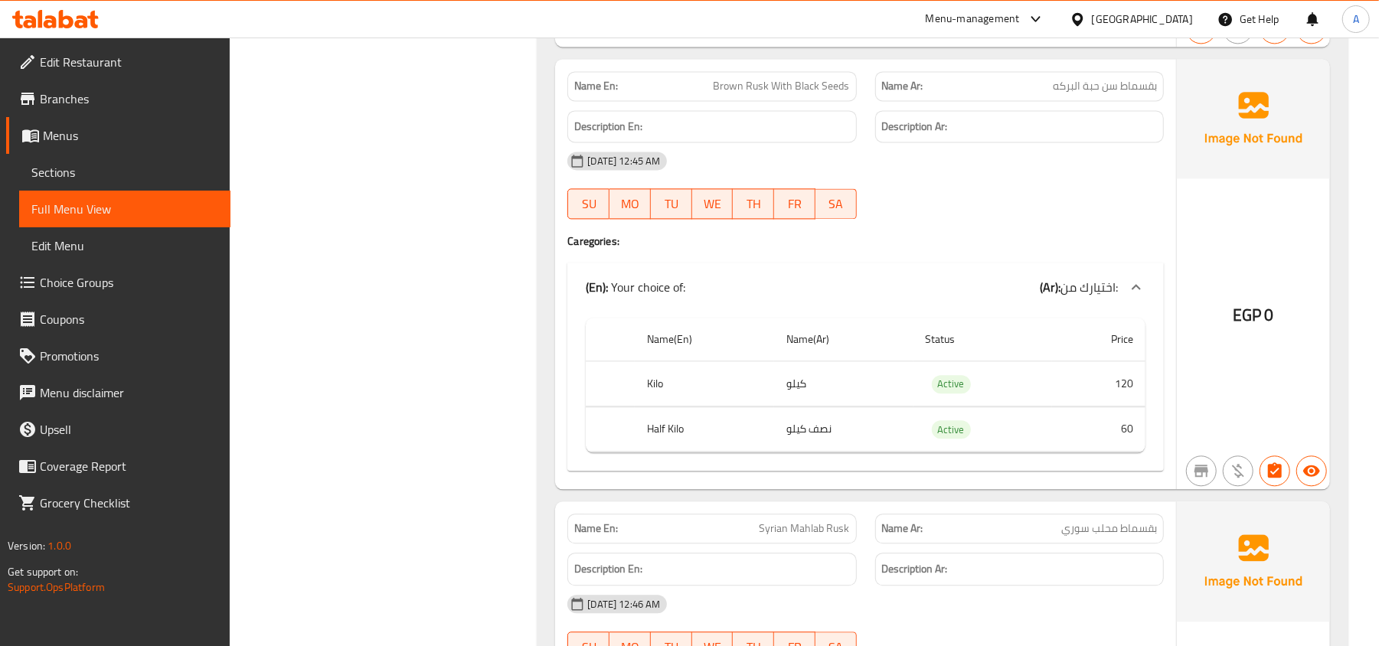
click at [1127, 94] on span "بقسماط سن حبة البركه" at bounding box center [1105, 86] width 104 height 16
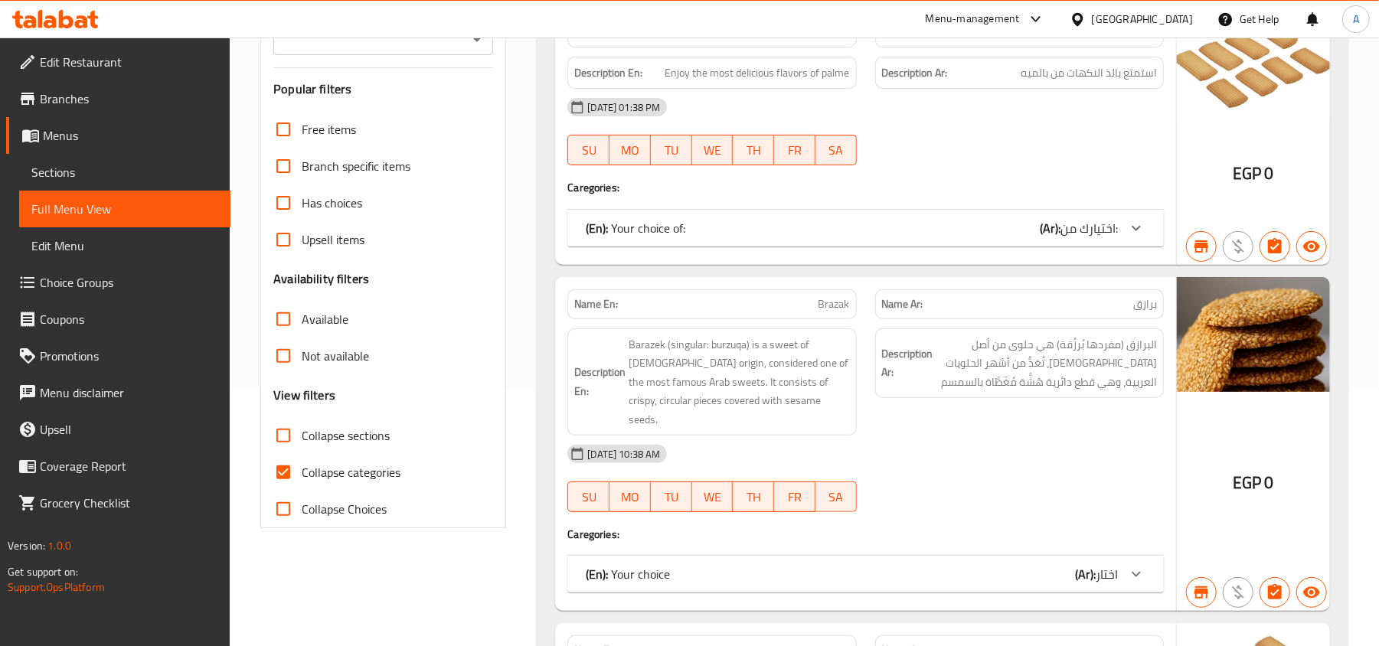
scroll to position [306, 0]
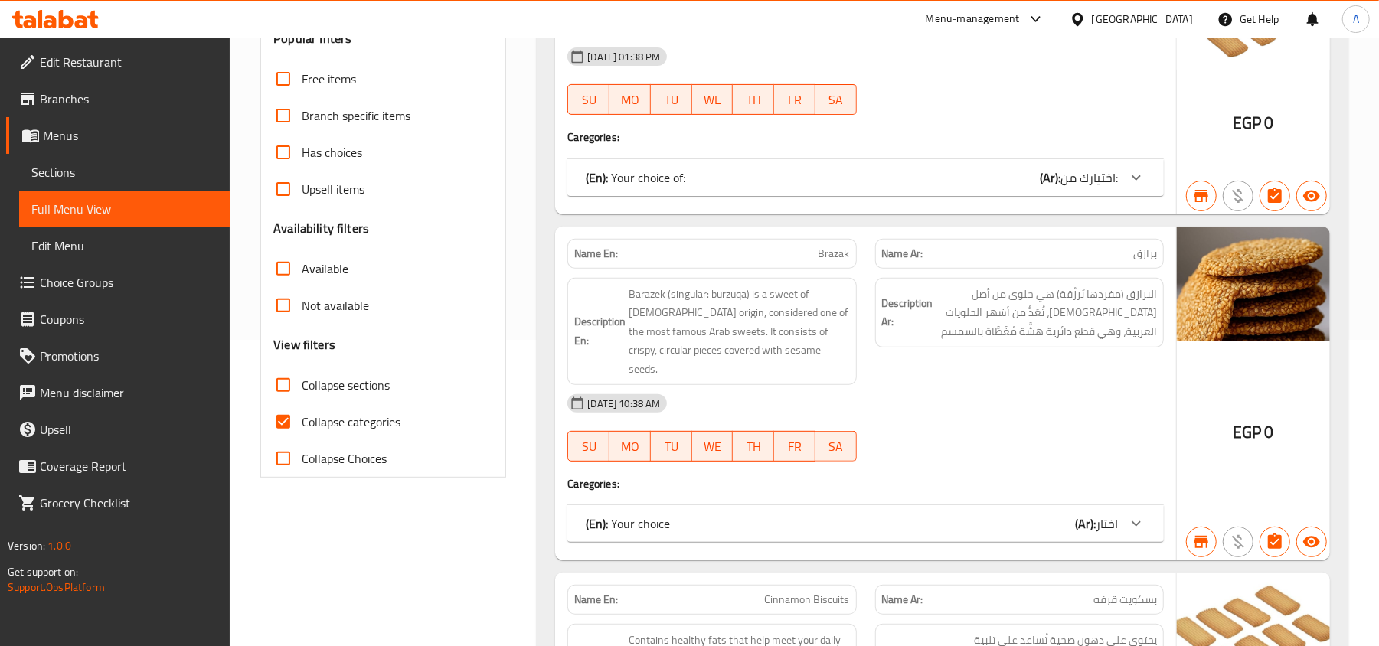
click at [283, 380] on input "Collapse sections" at bounding box center [283, 385] width 37 height 37
checkbox input "true"
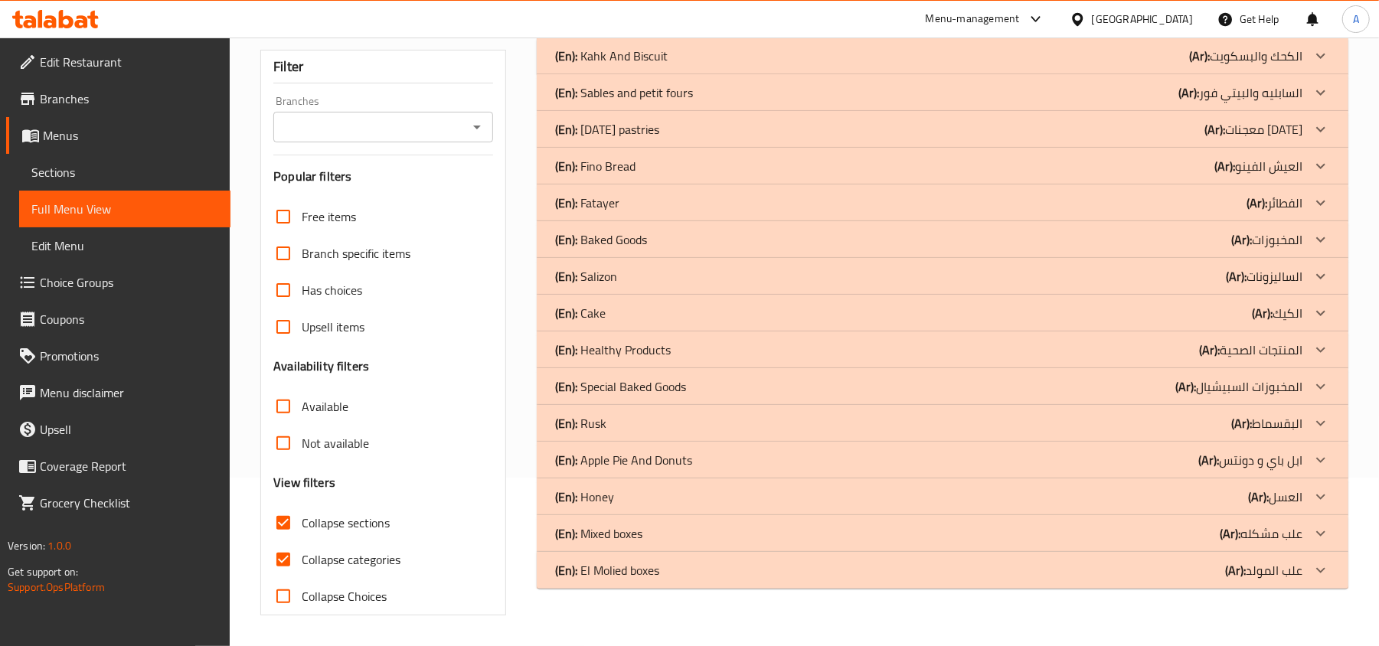
scroll to position [170, 0]
drag, startPoint x: 298, startPoint y: 563, endPoint x: 34, endPoint y: 490, distance: 273.4
click at [298, 563] on input "Collapse categories" at bounding box center [283, 559] width 37 height 37
drag, startPoint x: 295, startPoint y: 555, endPoint x: 295, endPoint y: 565, distance: 10.0
click at [295, 555] on input "Collapse categories" at bounding box center [283, 559] width 37 height 37
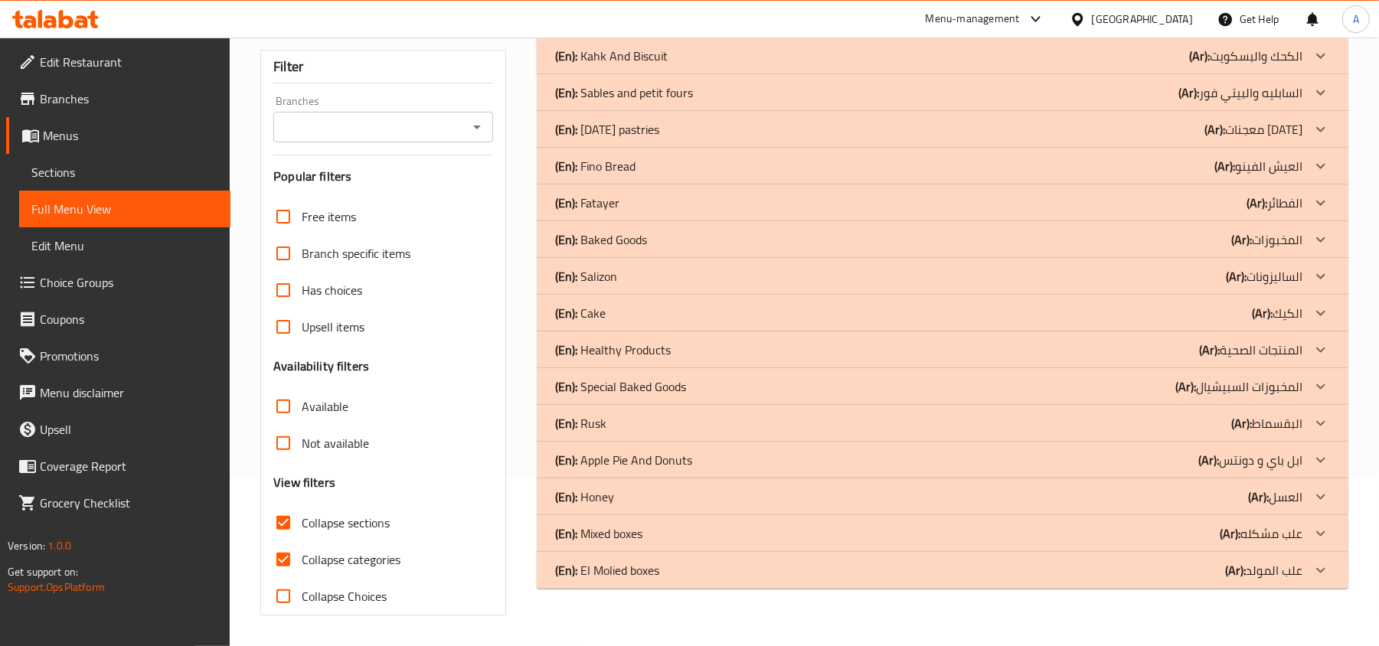
click at [286, 556] on input "Collapse categories" at bounding box center [283, 559] width 37 height 37
checkbox input "false"
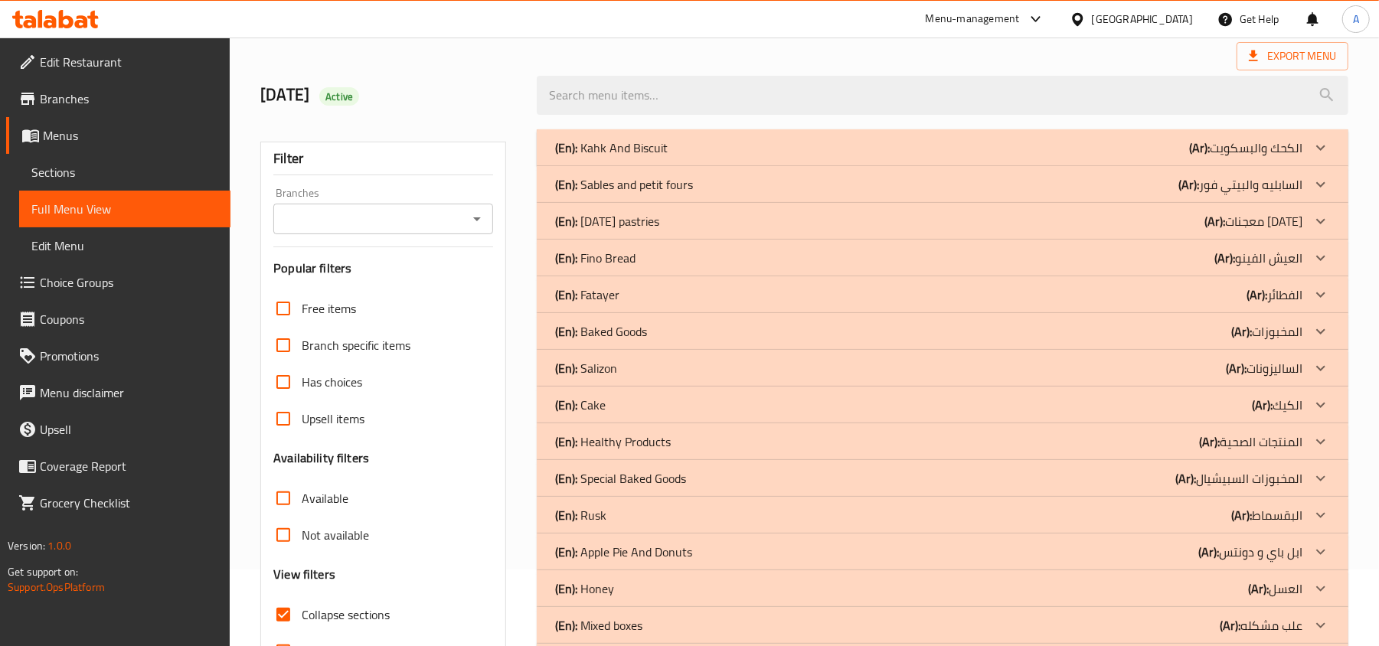
scroll to position [0, 0]
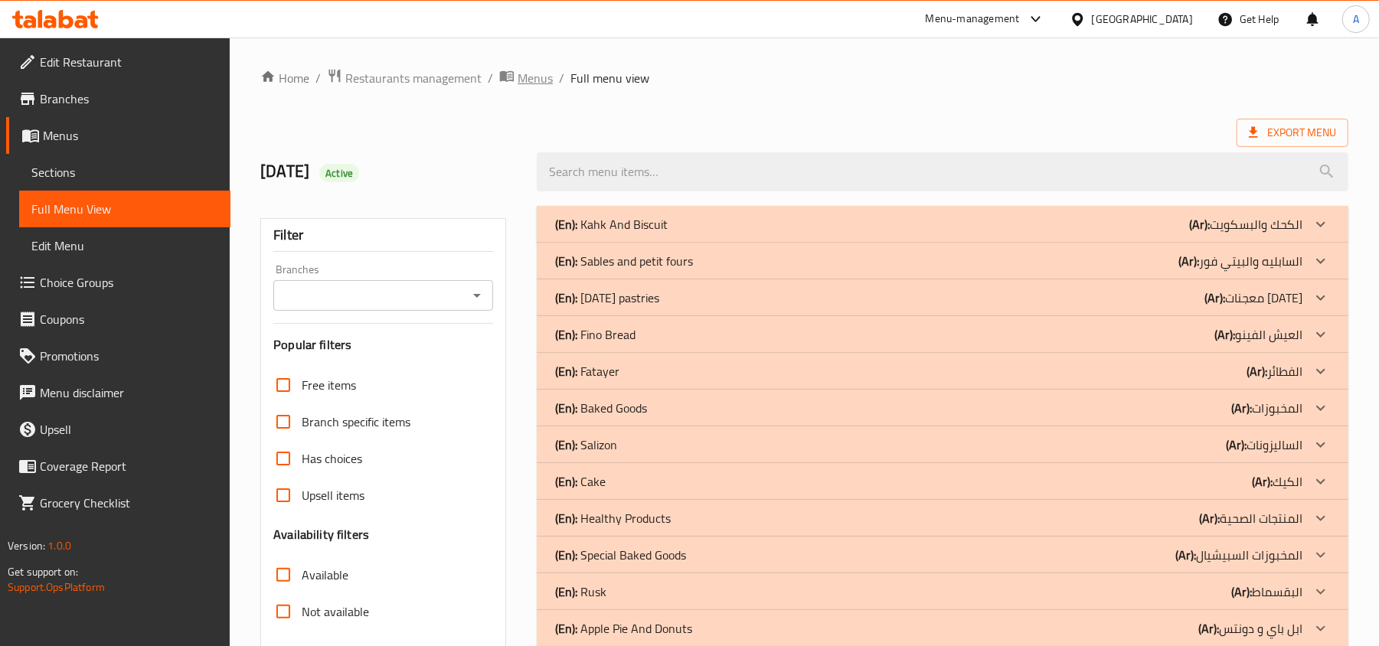
click at [527, 74] on span "Menus" at bounding box center [534, 78] width 35 height 18
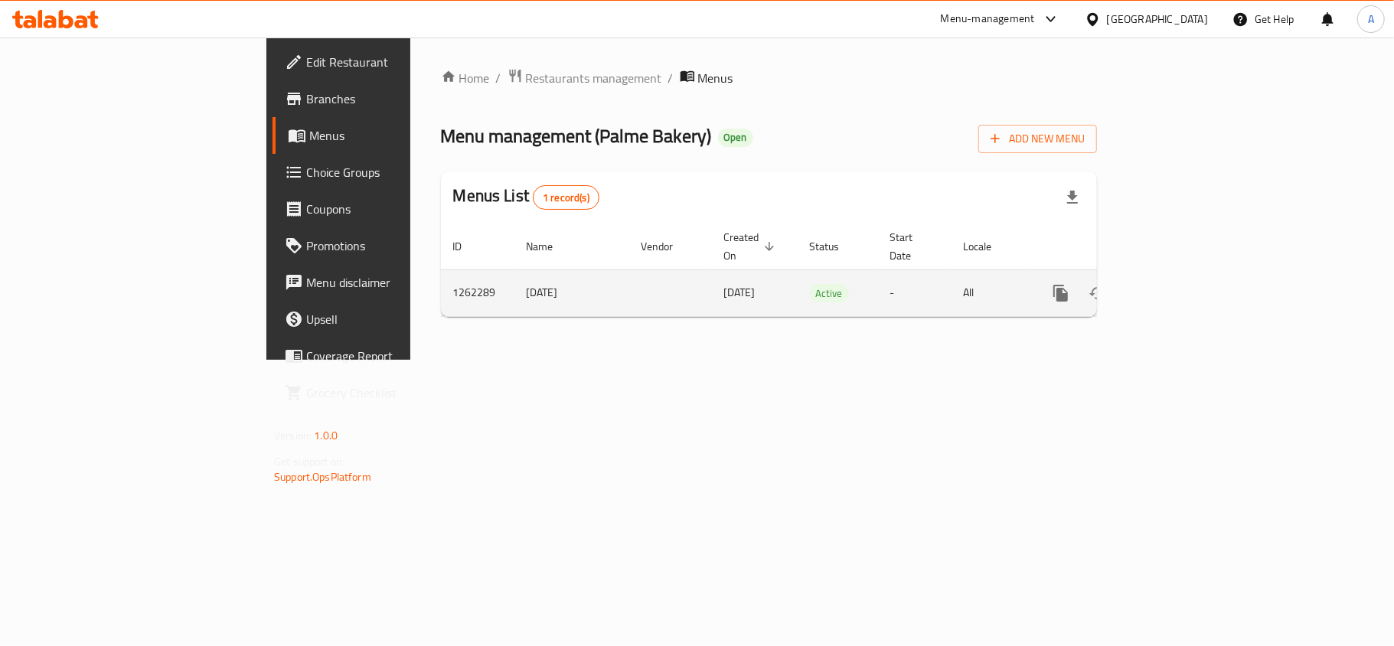
click at [1190, 282] on link "enhanced table" at bounding box center [1171, 293] width 37 height 37
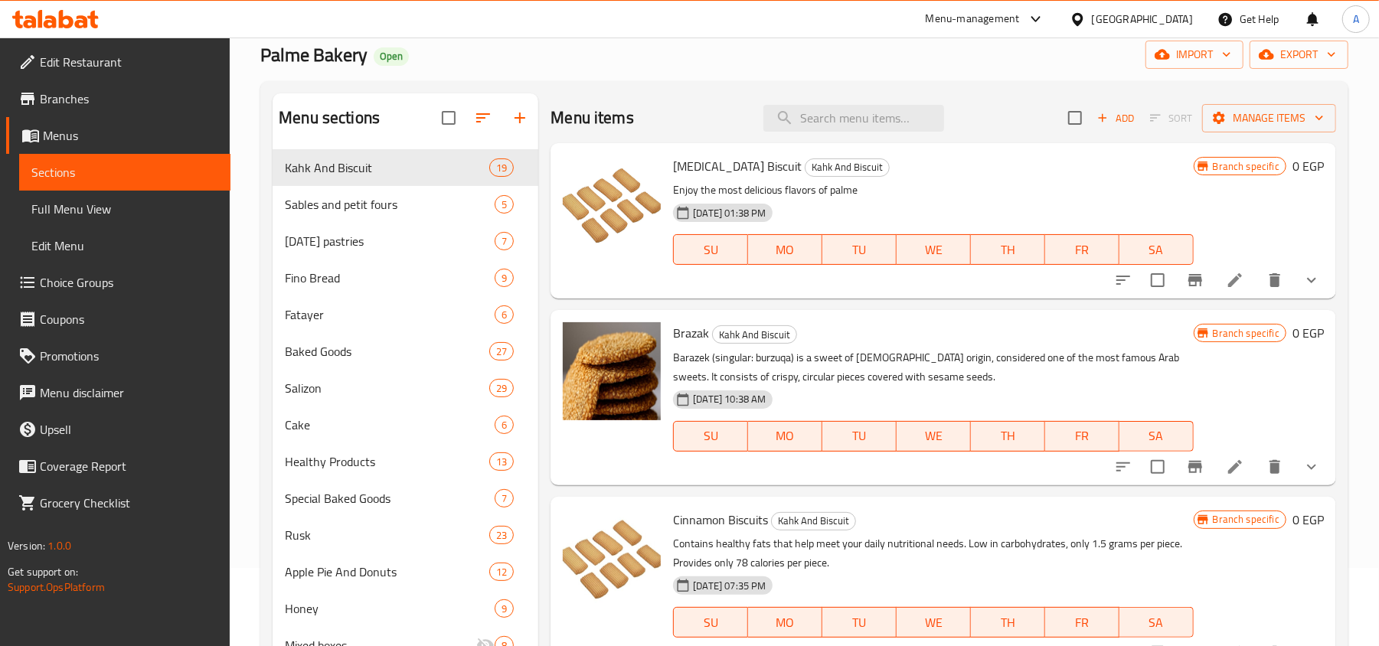
scroll to position [102, 0]
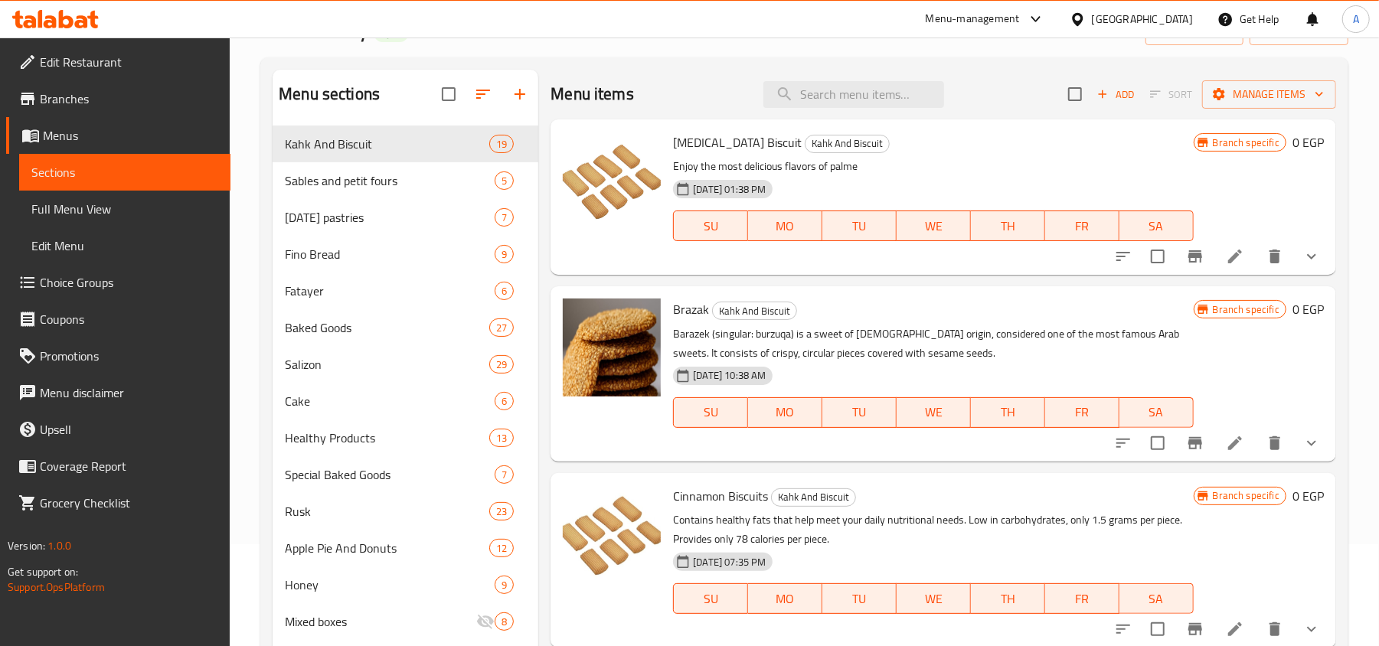
click at [108, 218] on span "Full Menu View" at bounding box center [124, 209] width 187 height 18
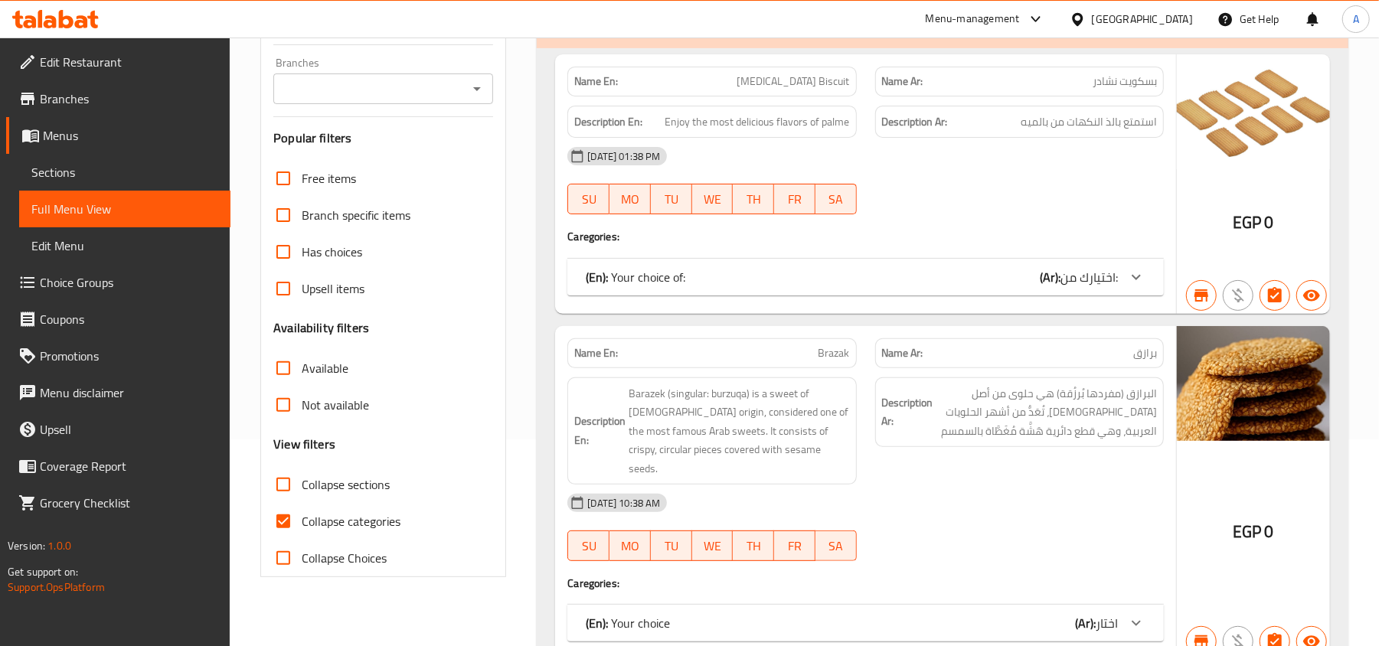
scroll to position [306, 0]
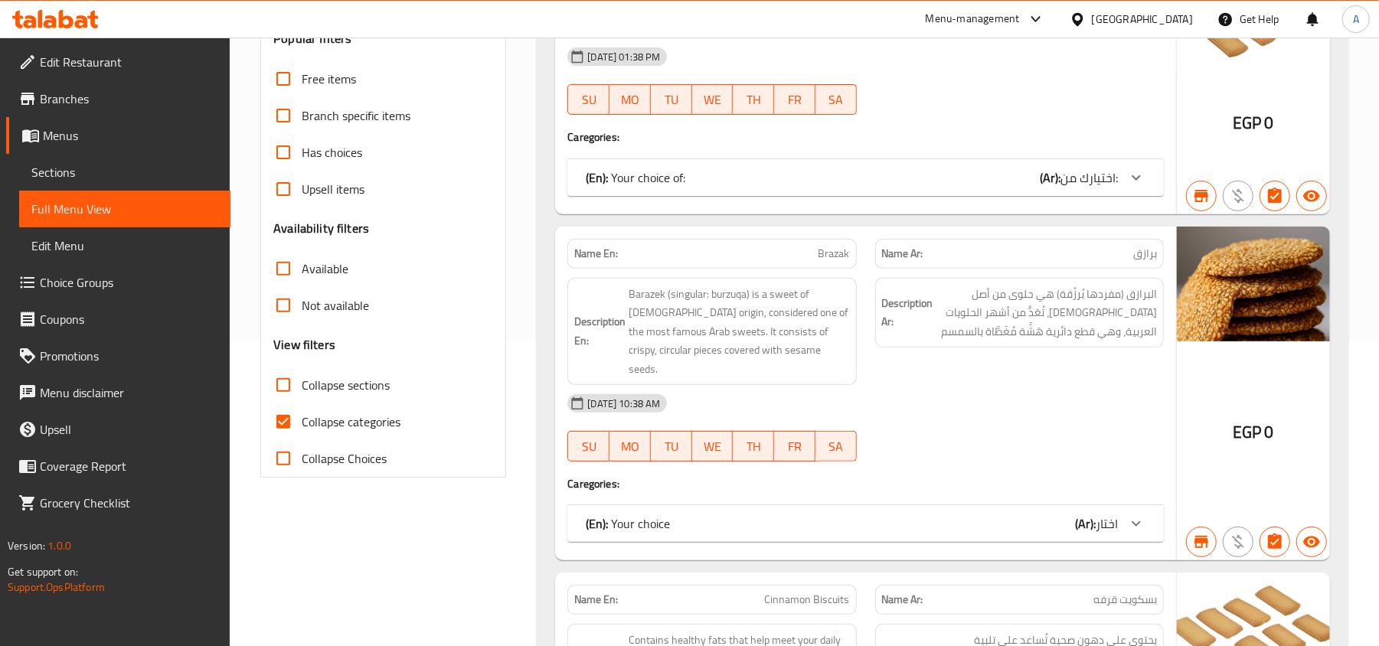
click at [972, 120] on div at bounding box center [1019, 115] width 307 height 18
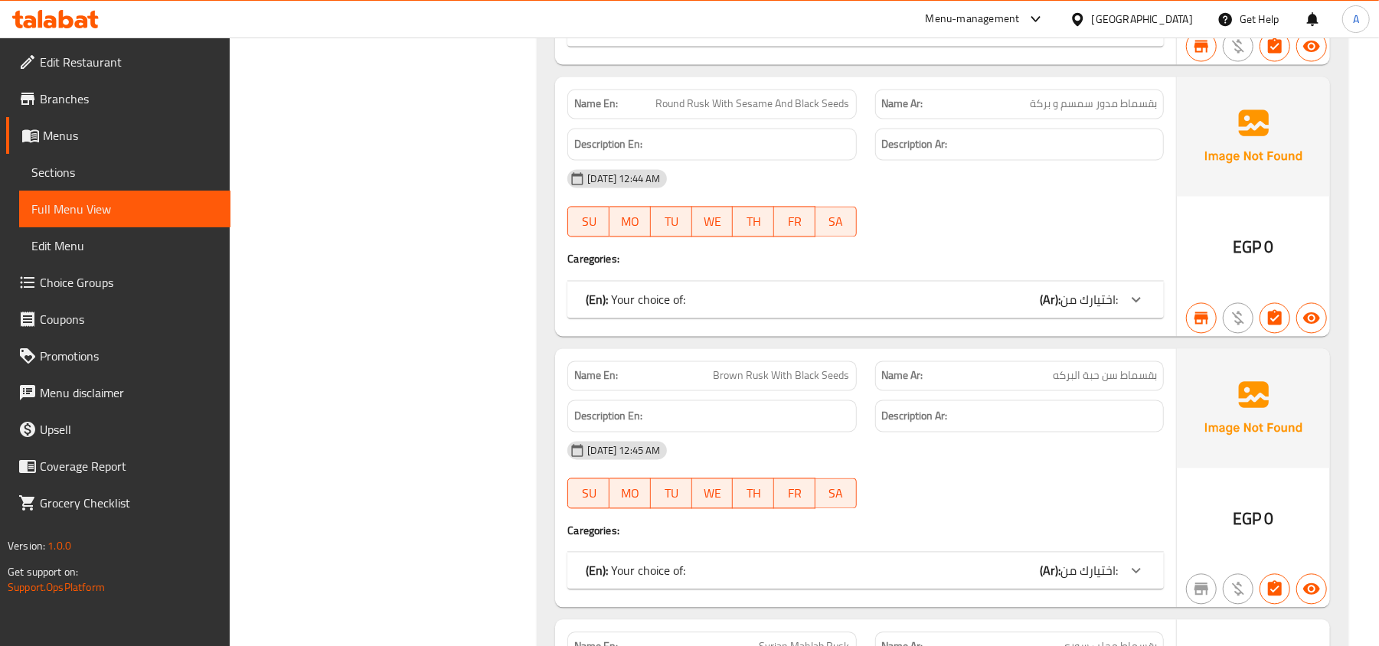
scroll to position [35362, 0]
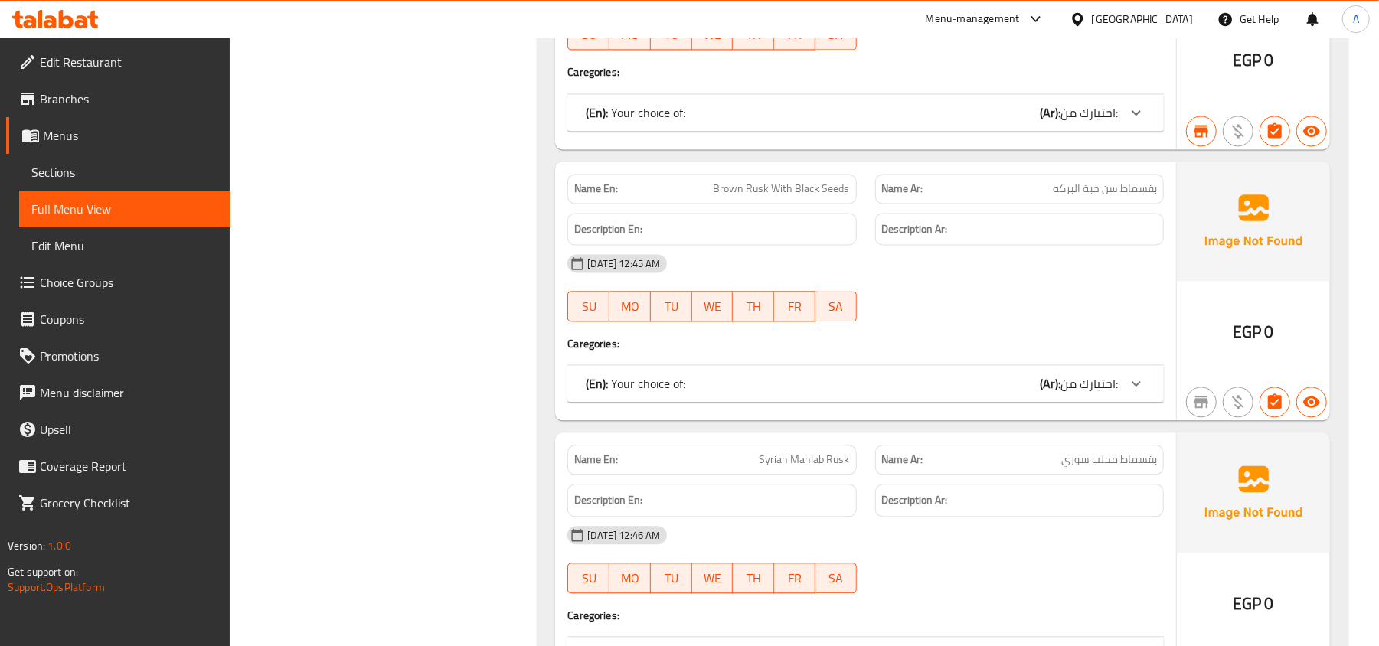
click at [1119, 197] on span "بقسماط سن حبة البركه" at bounding box center [1105, 189] width 104 height 16
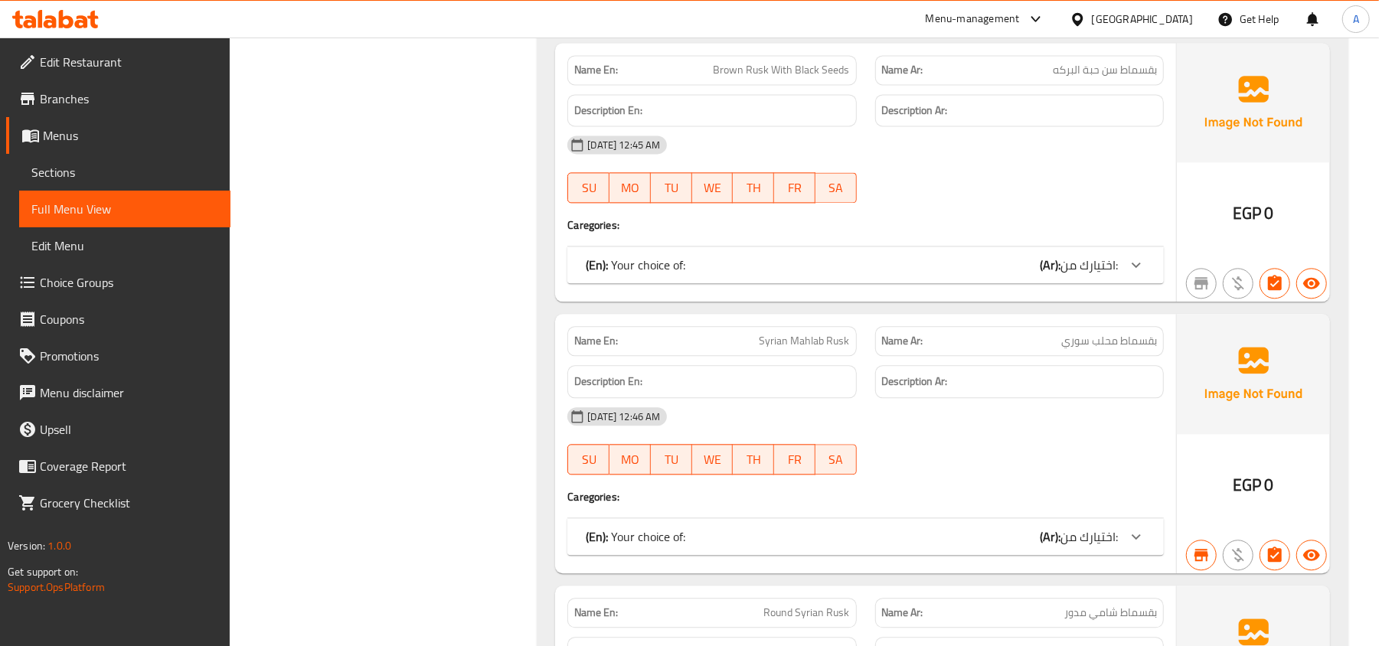
scroll to position [35567, 0]
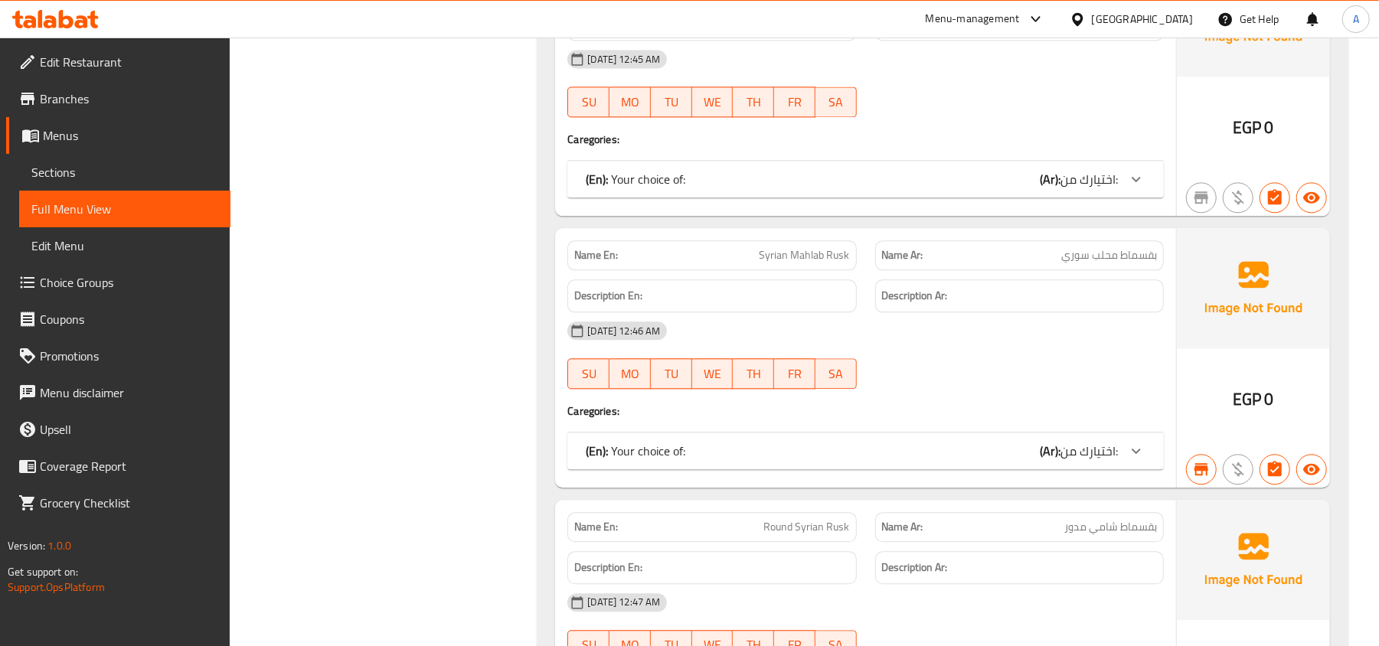
click at [1121, 263] on span "بقسماط محلب سوري" at bounding box center [1109, 255] width 96 height 16
click at [1131, 263] on span "بقسماط محلب سوري" at bounding box center [1109, 255] width 96 height 16
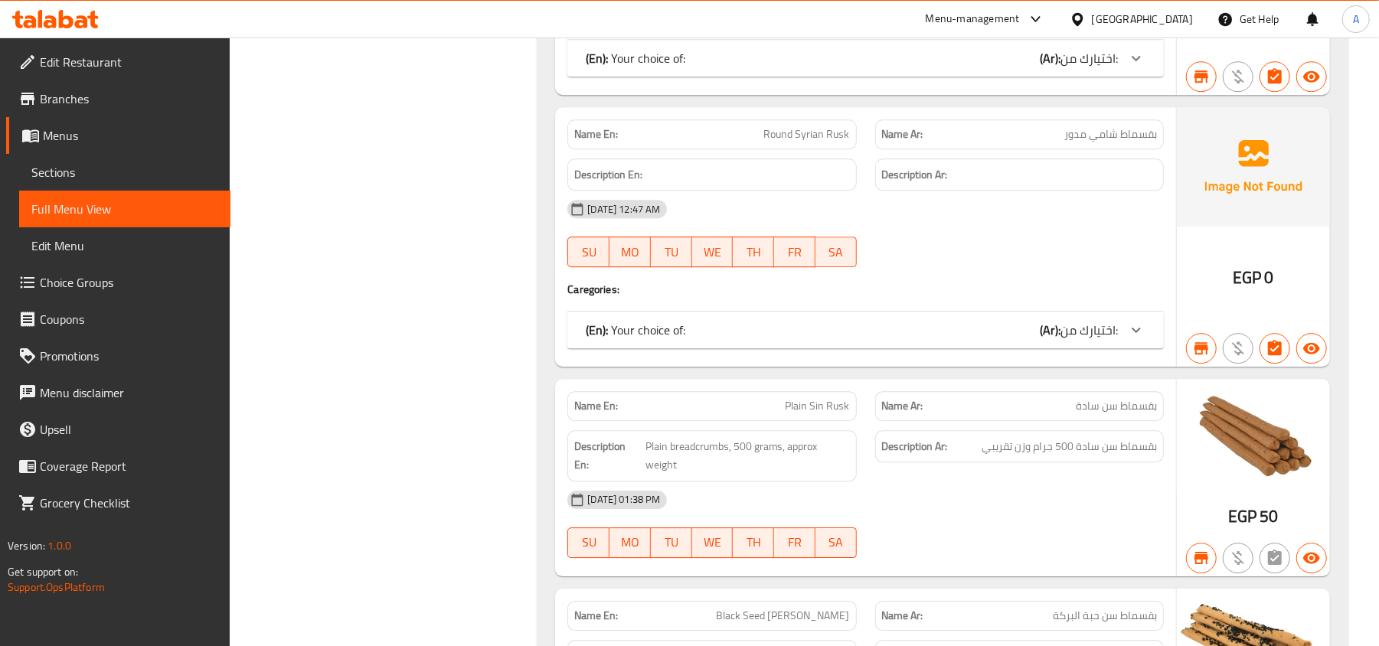
scroll to position [36281, 0]
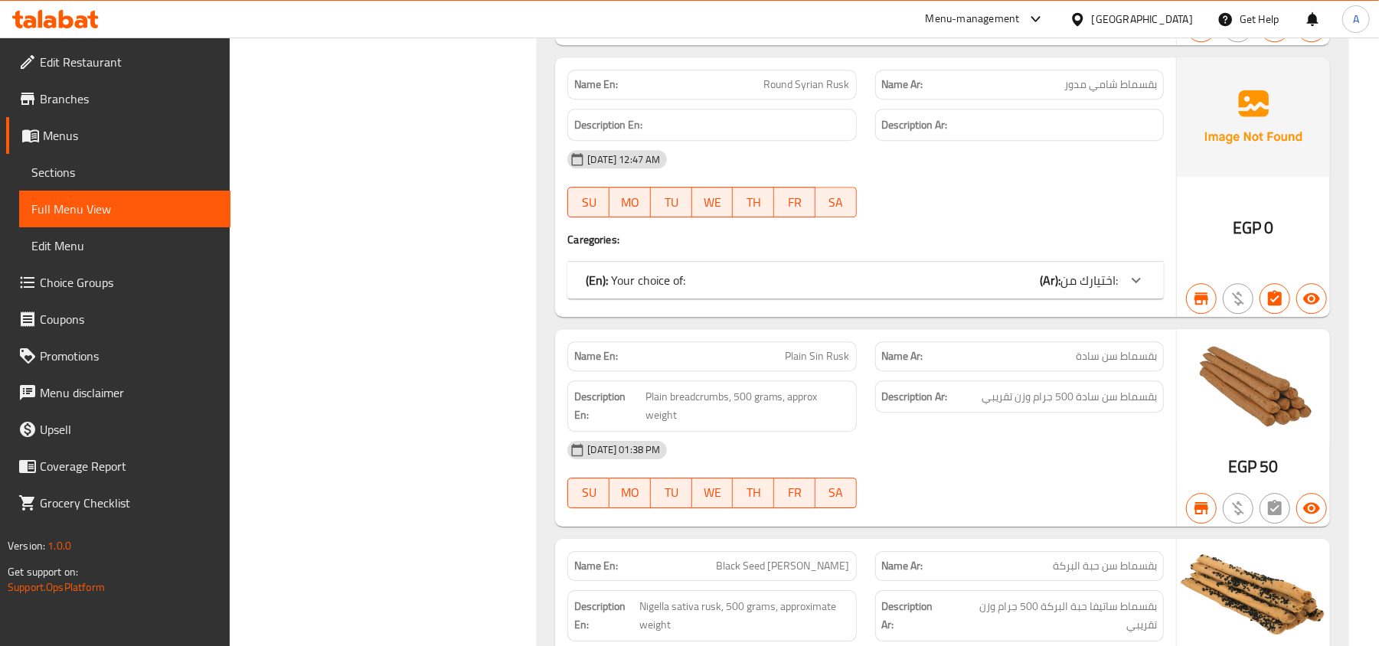
click at [1131, 93] on span "بقسماط شامي مدور" at bounding box center [1110, 85] width 93 height 16
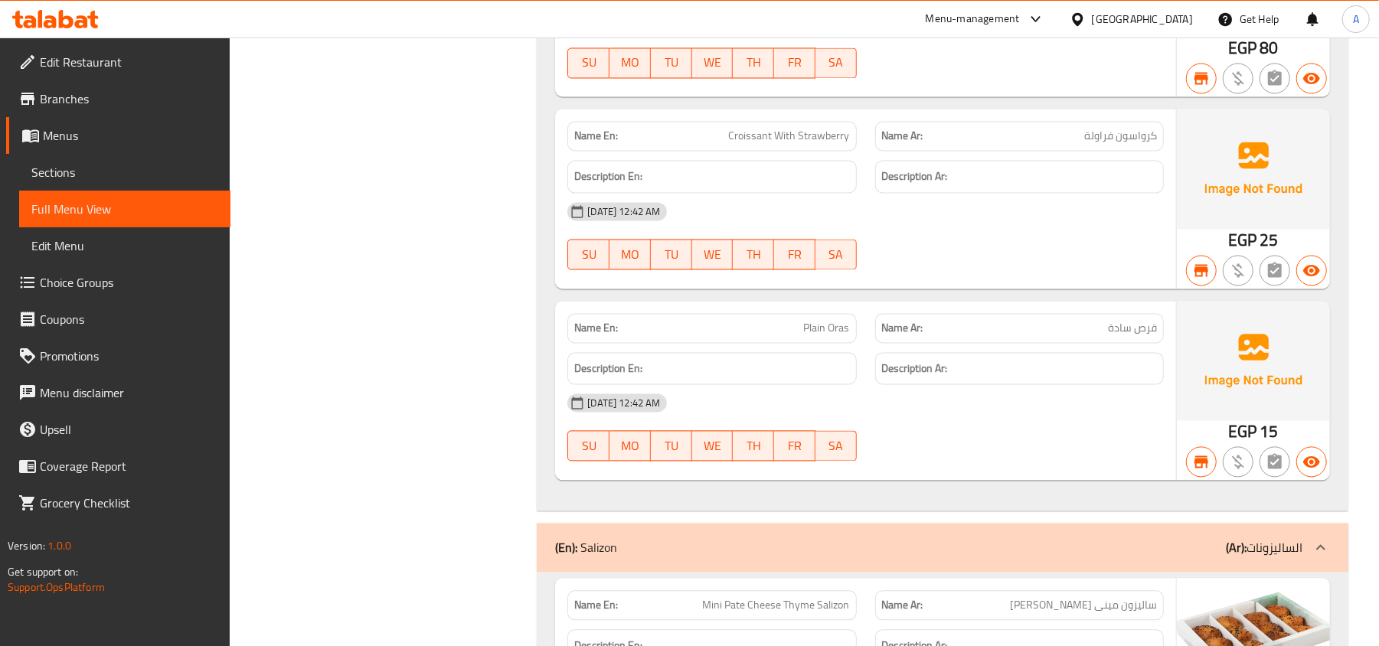
scroll to position [19601, 0]
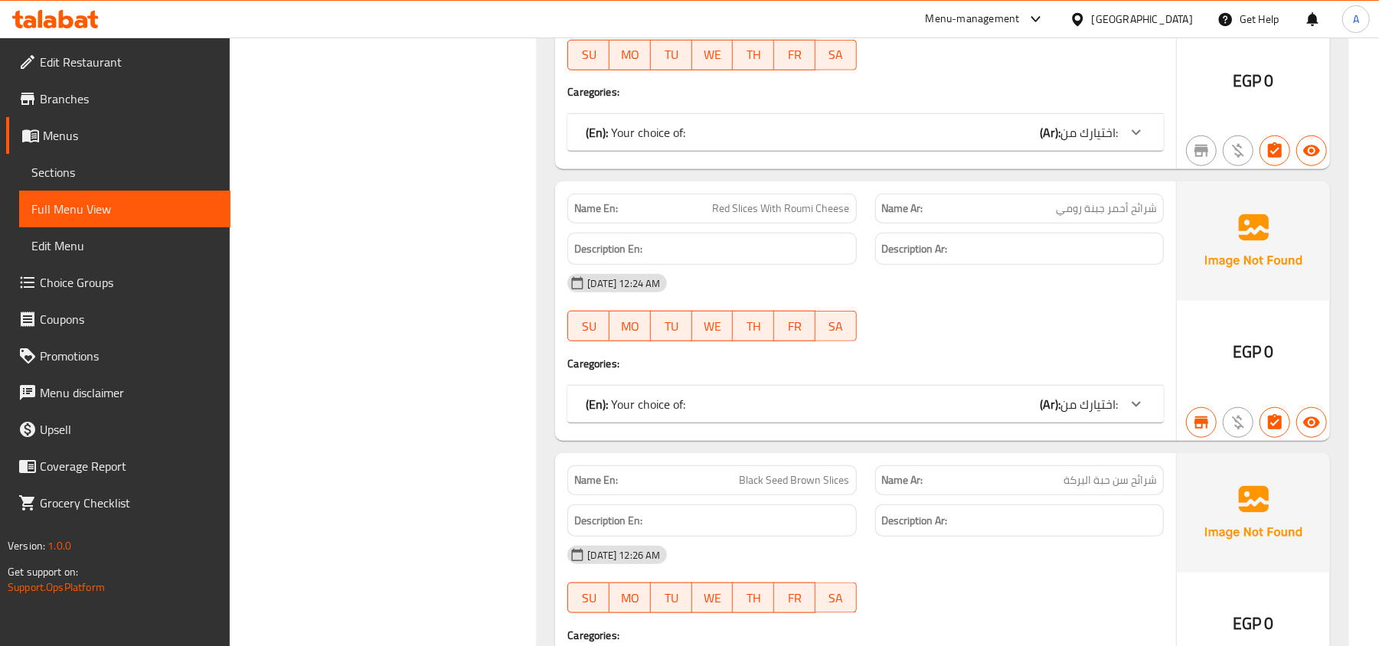
scroll to position [13433, 0]
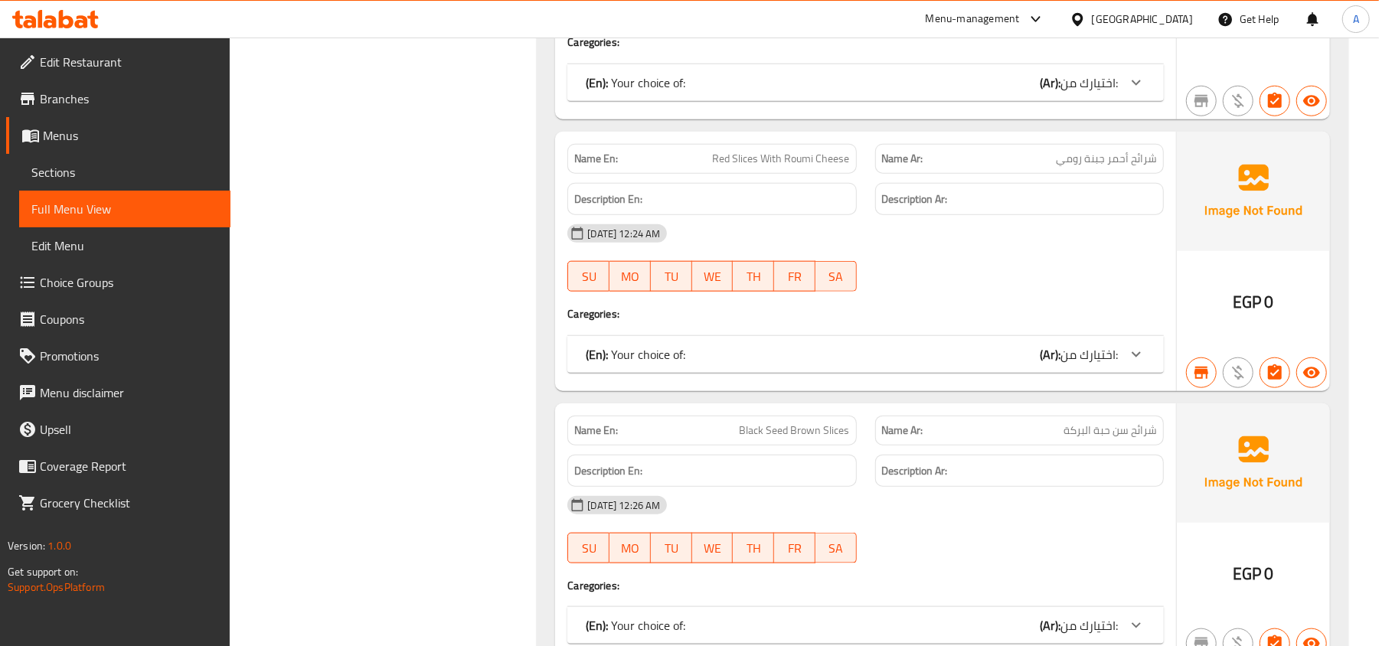
scroll to position [13535, 0]
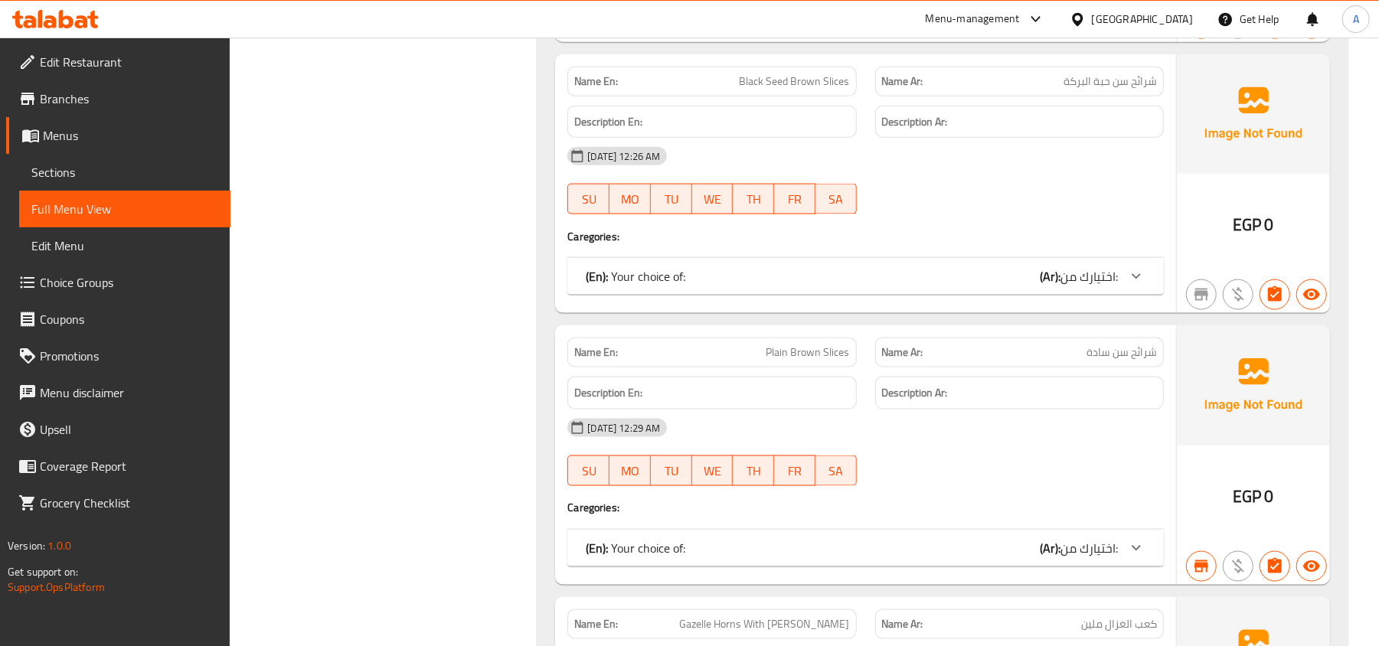
scroll to position [13943, 0]
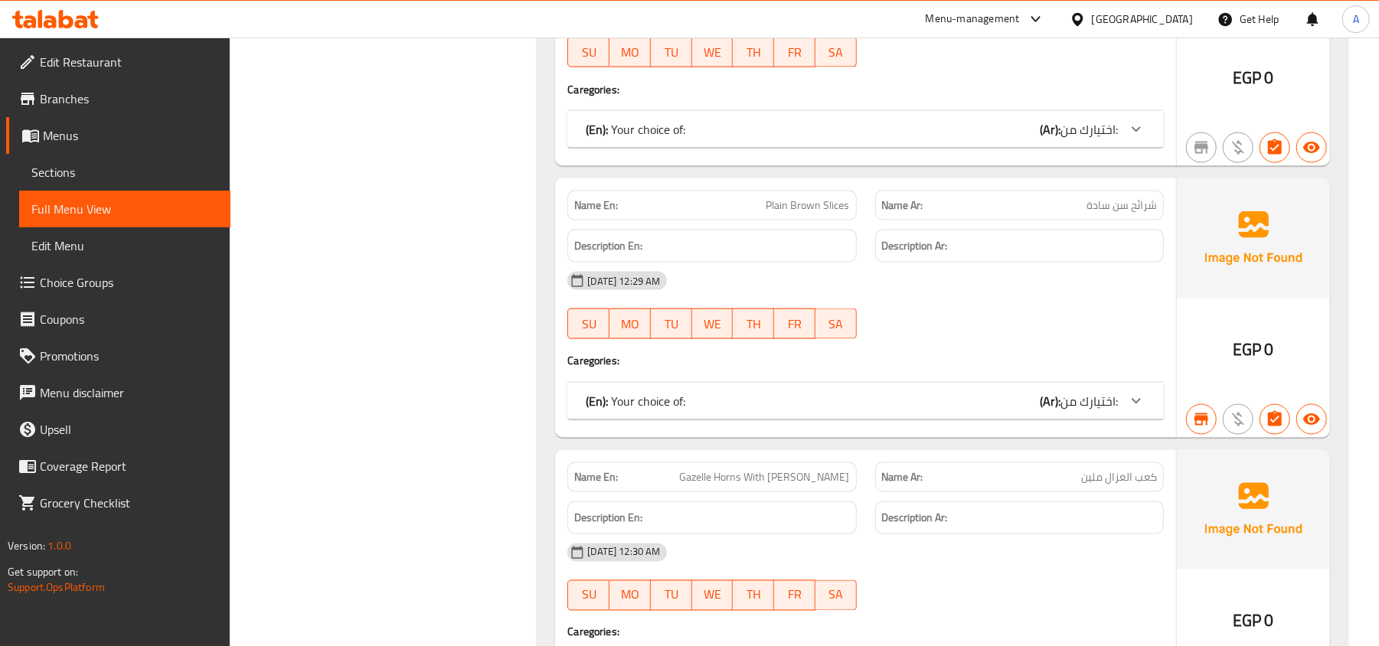
click at [1130, 214] on span "شرائح سن سادة" at bounding box center [1121, 206] width 70 height 16
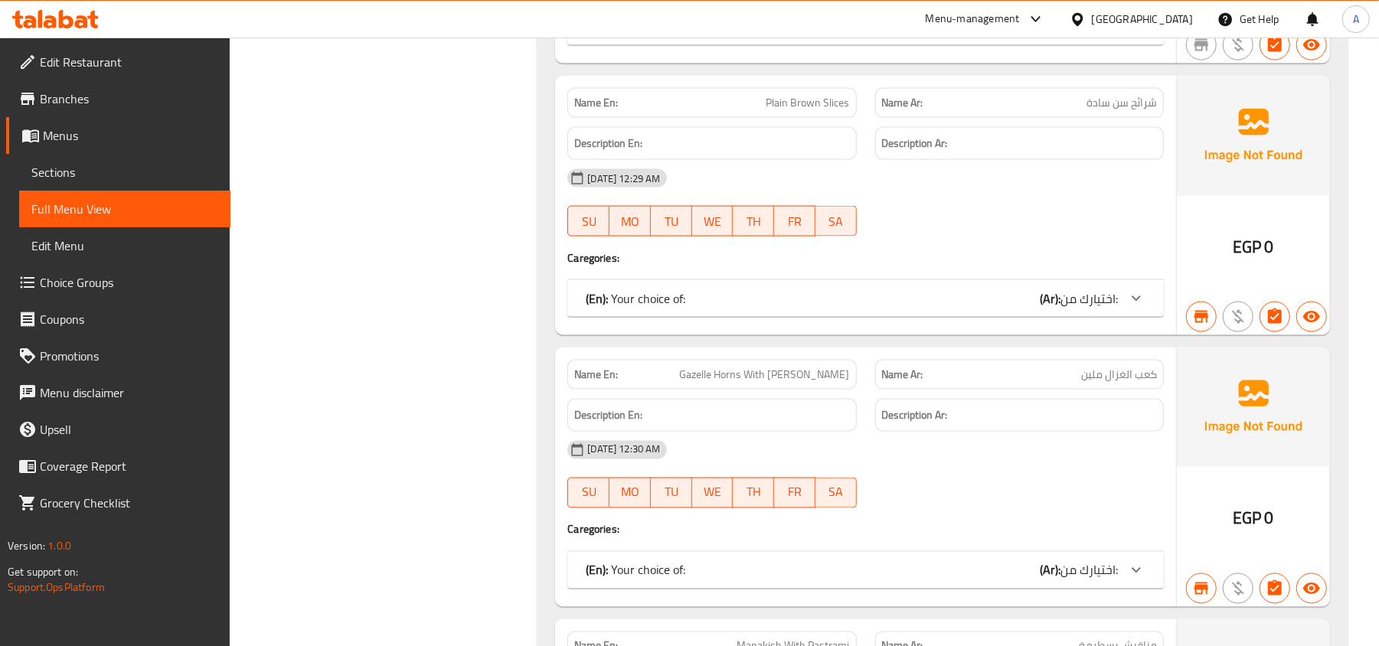
click at [1084, 425] on h6 "Description Ar:" at bounding box center [1019, 415] width 275 height 19
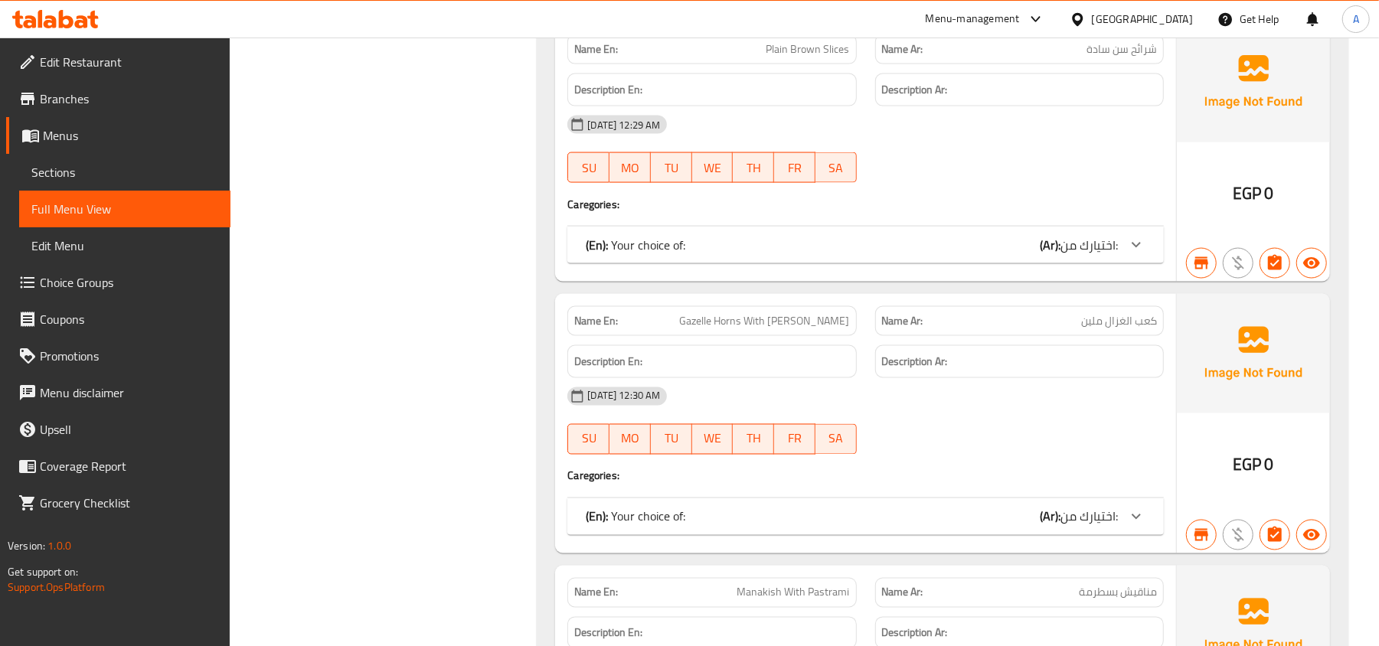
scroll to position [14148, 0]
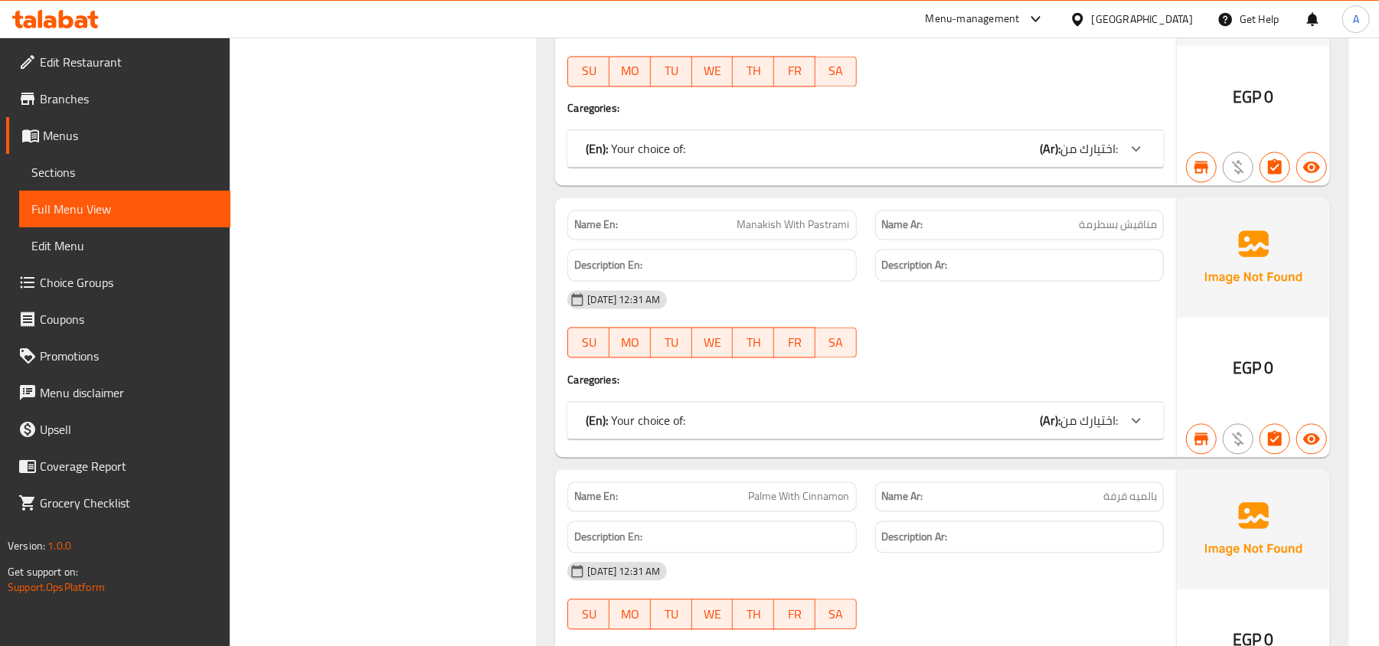
scroll to position [14556, 0]
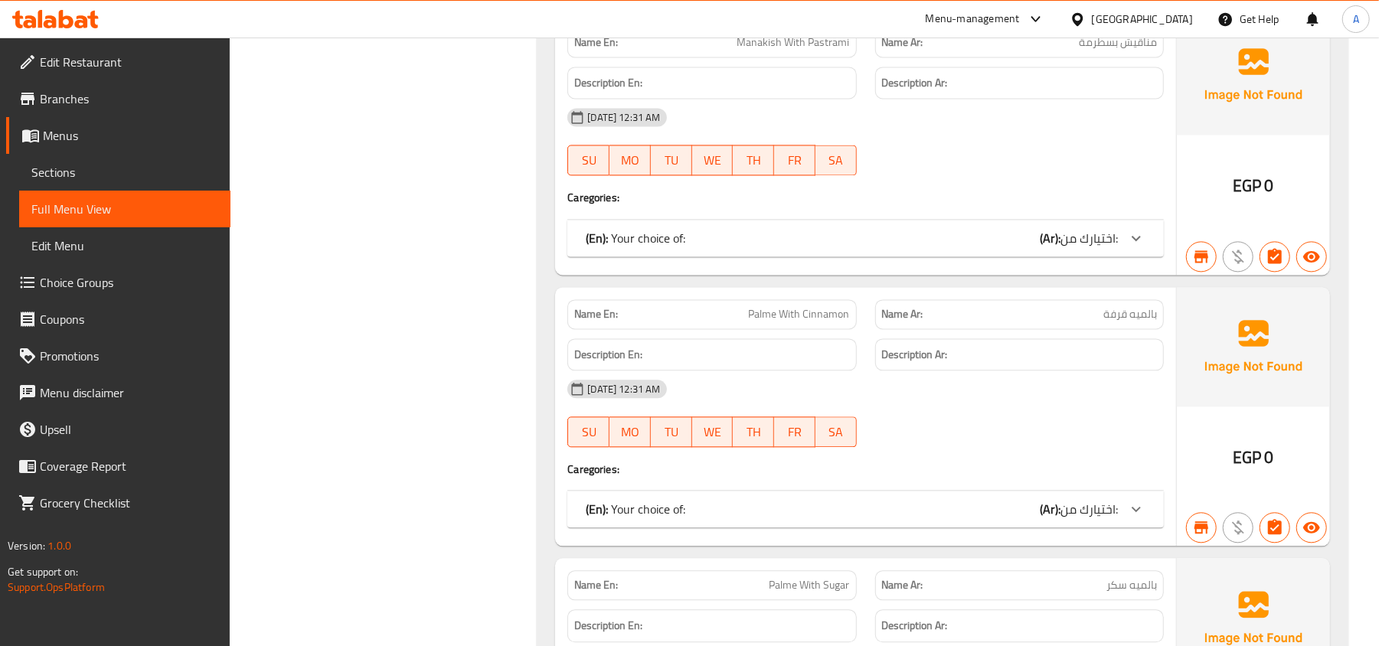
scroll to position [14760, 0]
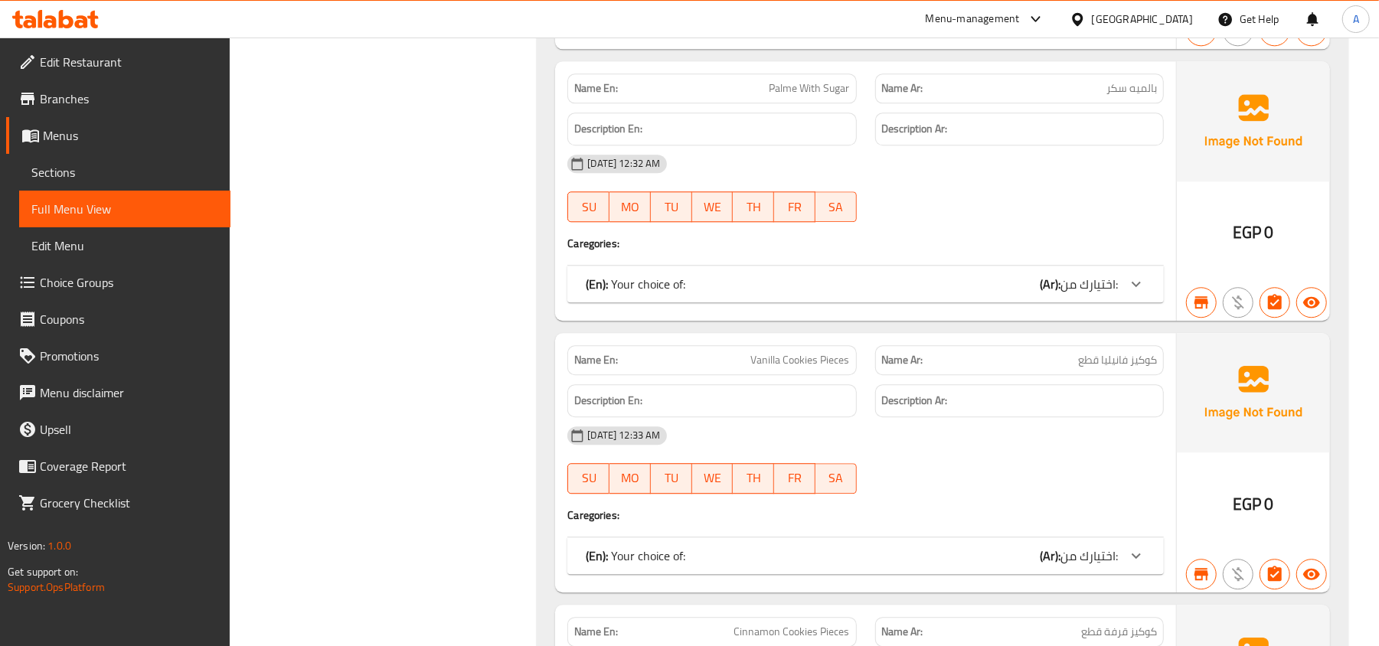
scroll to position [15168, 0]
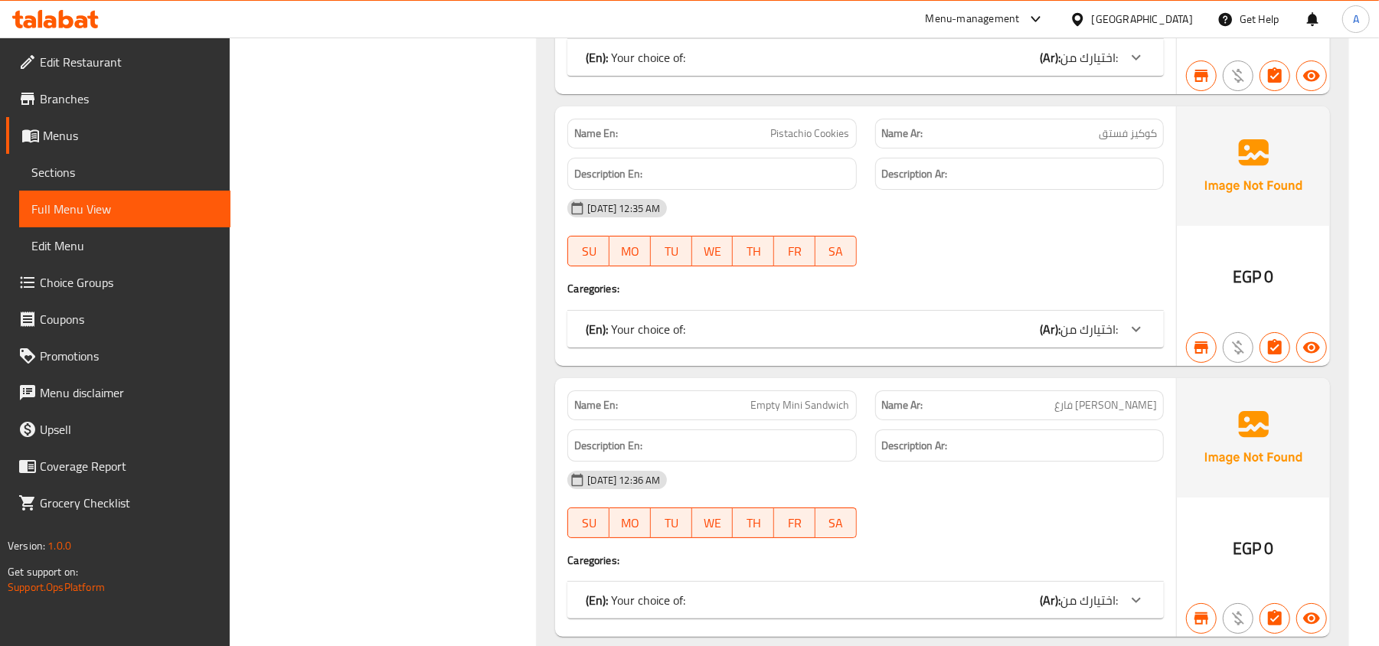
scroll to position [16495, 0]
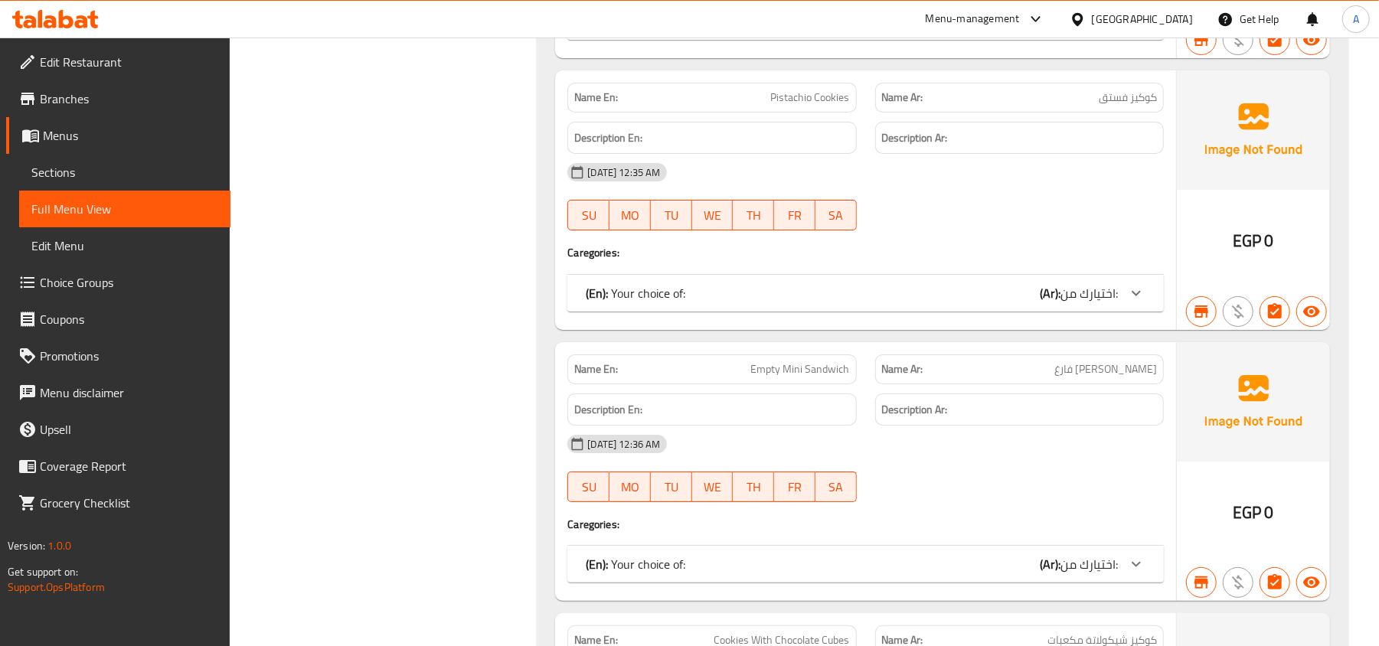
click at [1124, 106] on span "كوكيز فستق" at bounding box center [1128, 98] width 58 height 16
click at [1092, 377] on span "ميني ساندوتش فارغ" at bounding box center [1105, 369] width 103 height 16
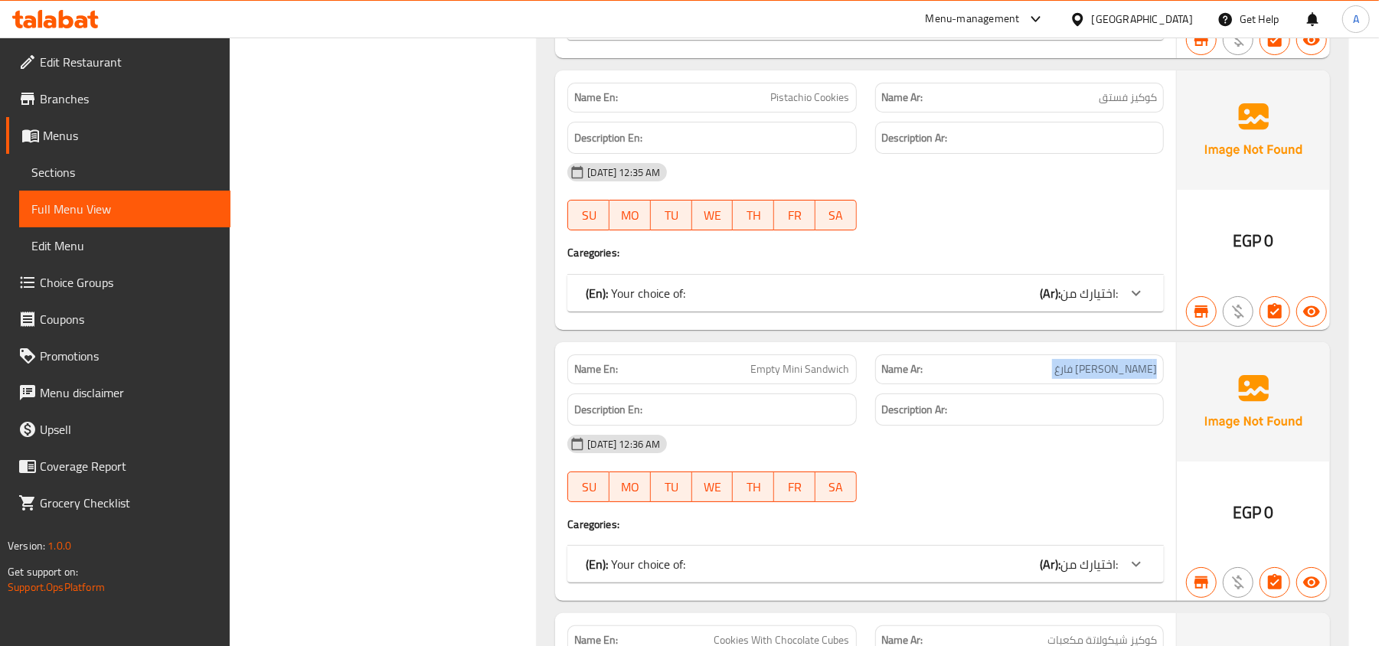
click at [1092, 377] on span "ميني ساندوتش فارغ" at bounding box center [1105, 369] width 103 height 16
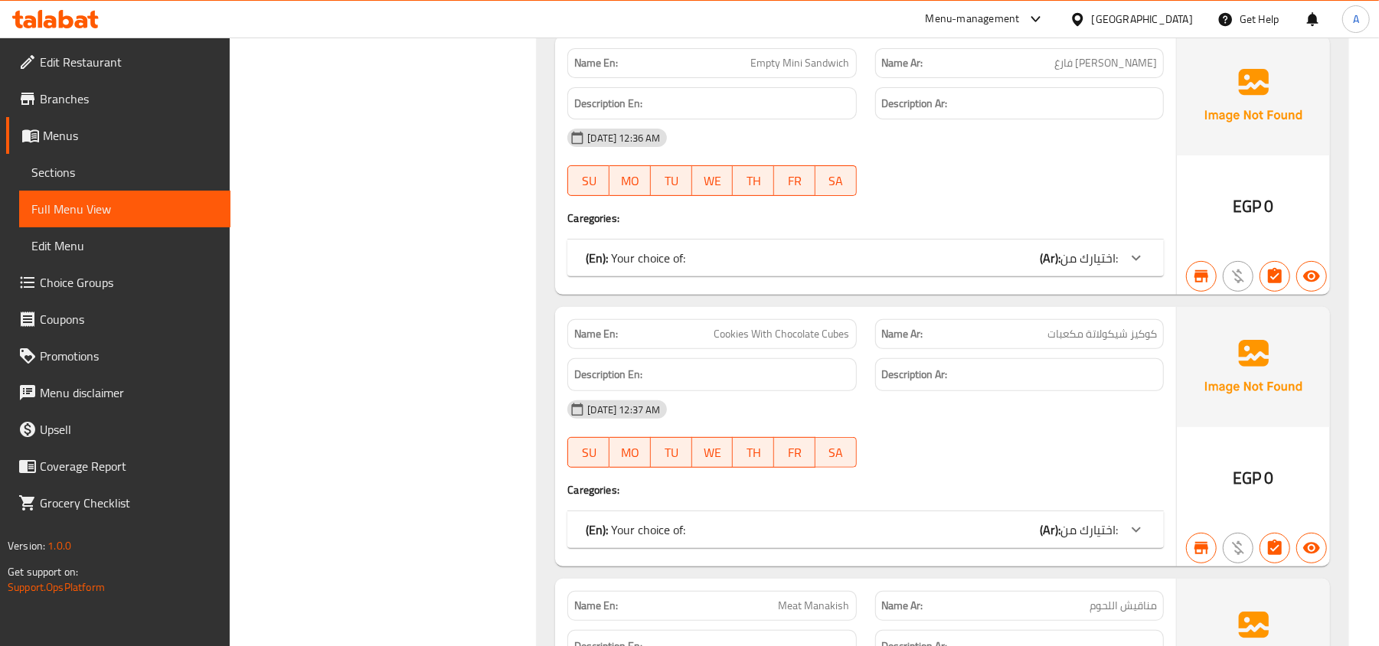
click at [1127, 342] on span "كوكيز شيكولاتة مكعبات" at bounding box center [1101, 334] width 109 height 16
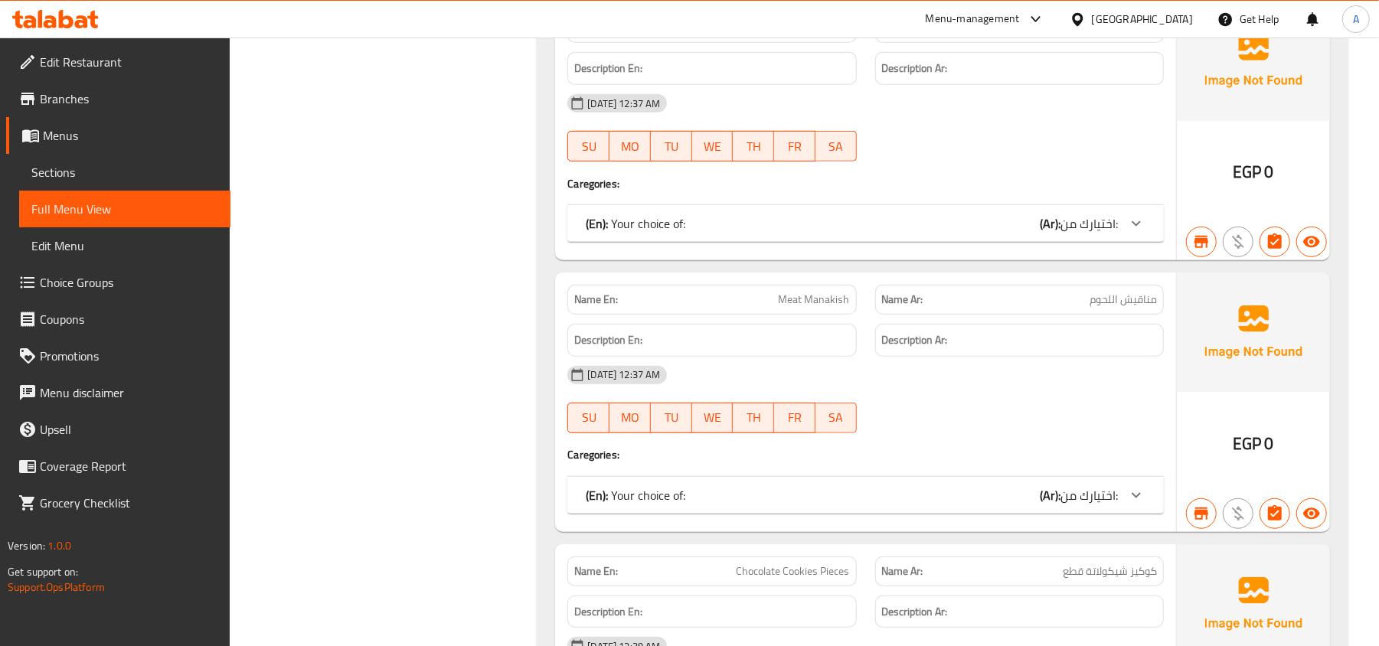
click at [1121, 308] on span "مناقيش اللحوم" at bounding box center [1122, 300] width 67 height 16
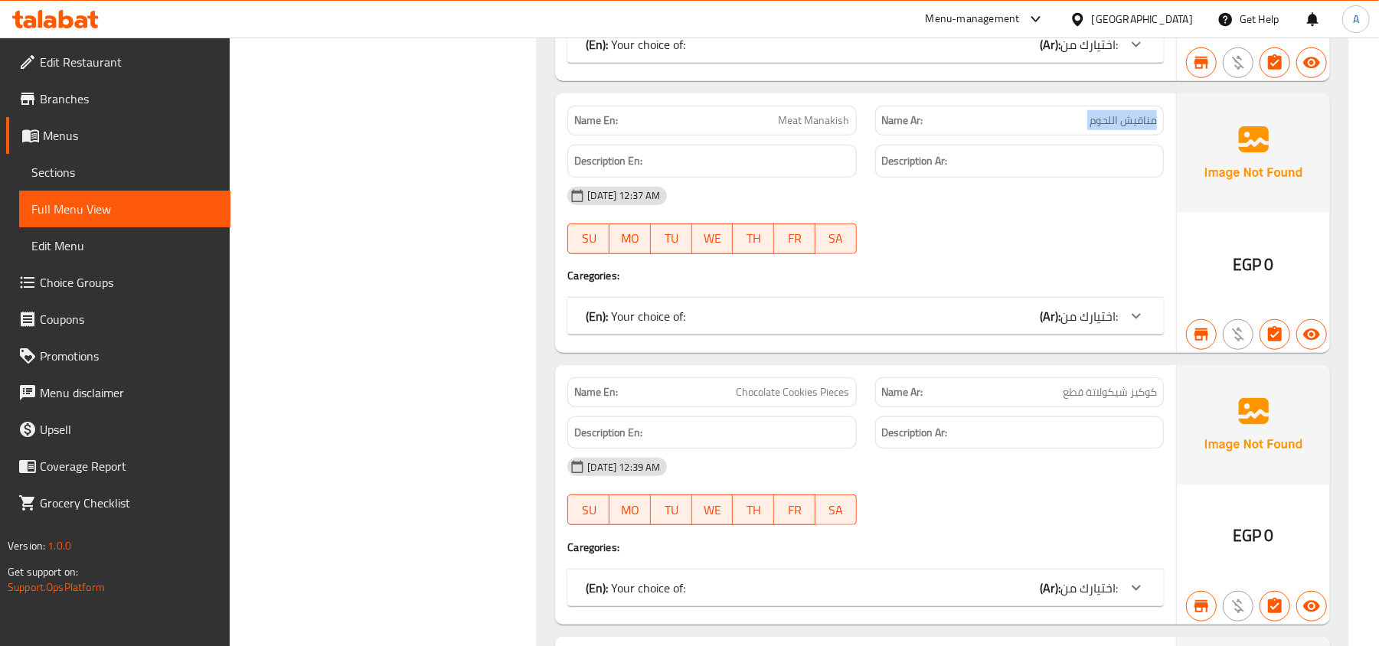
scroll to position [17311, 0]
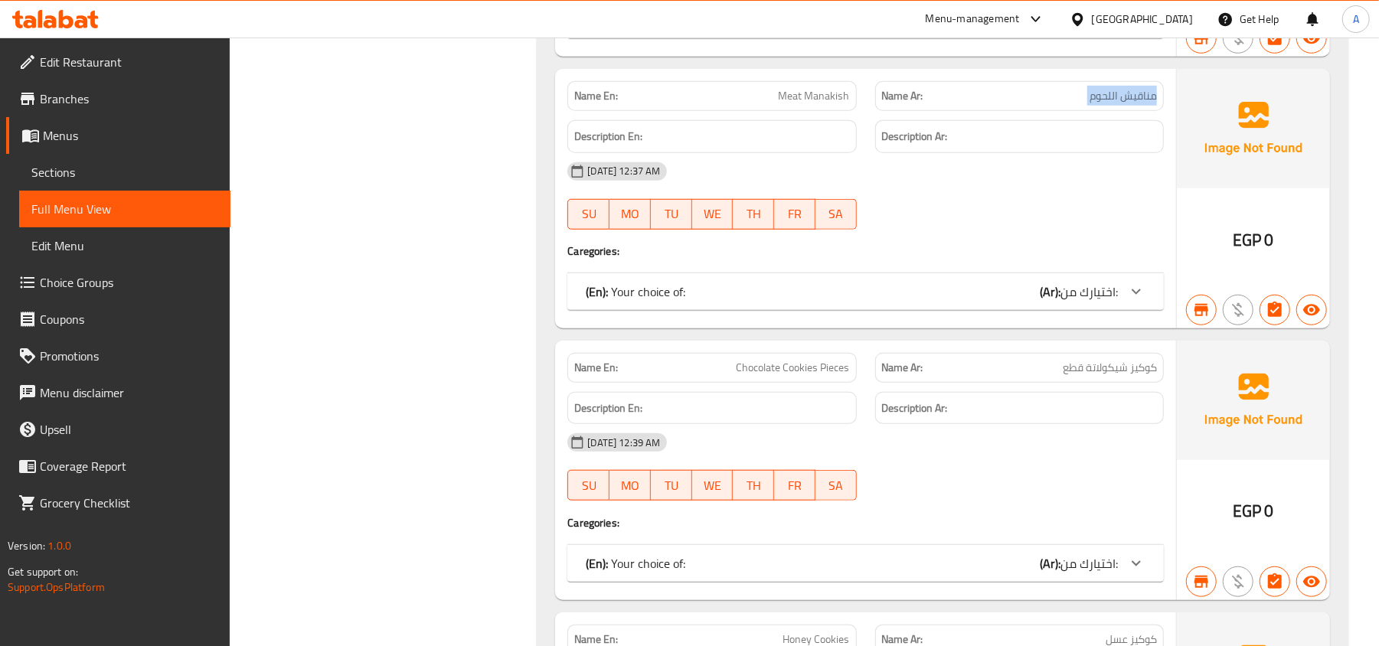
click at [1133, 294] on icon at bounding box center [1135, 291] width 9 height 5
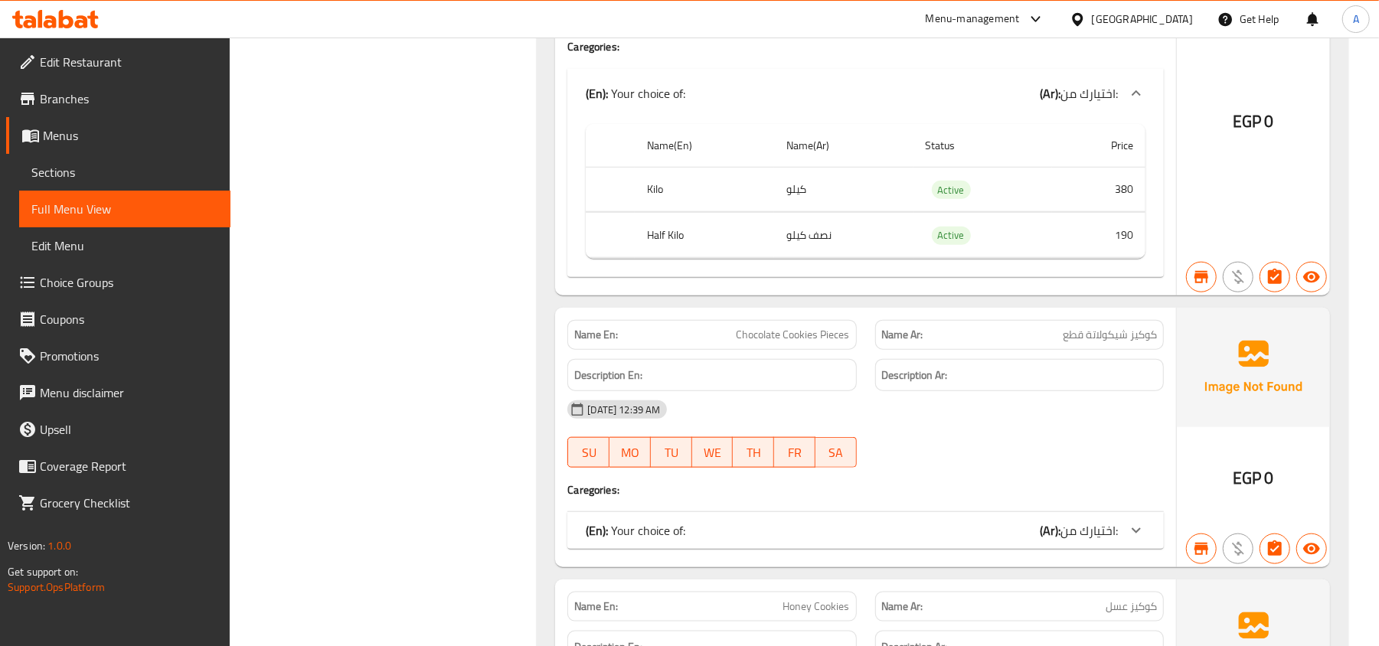
scroll to position [17720, 0]
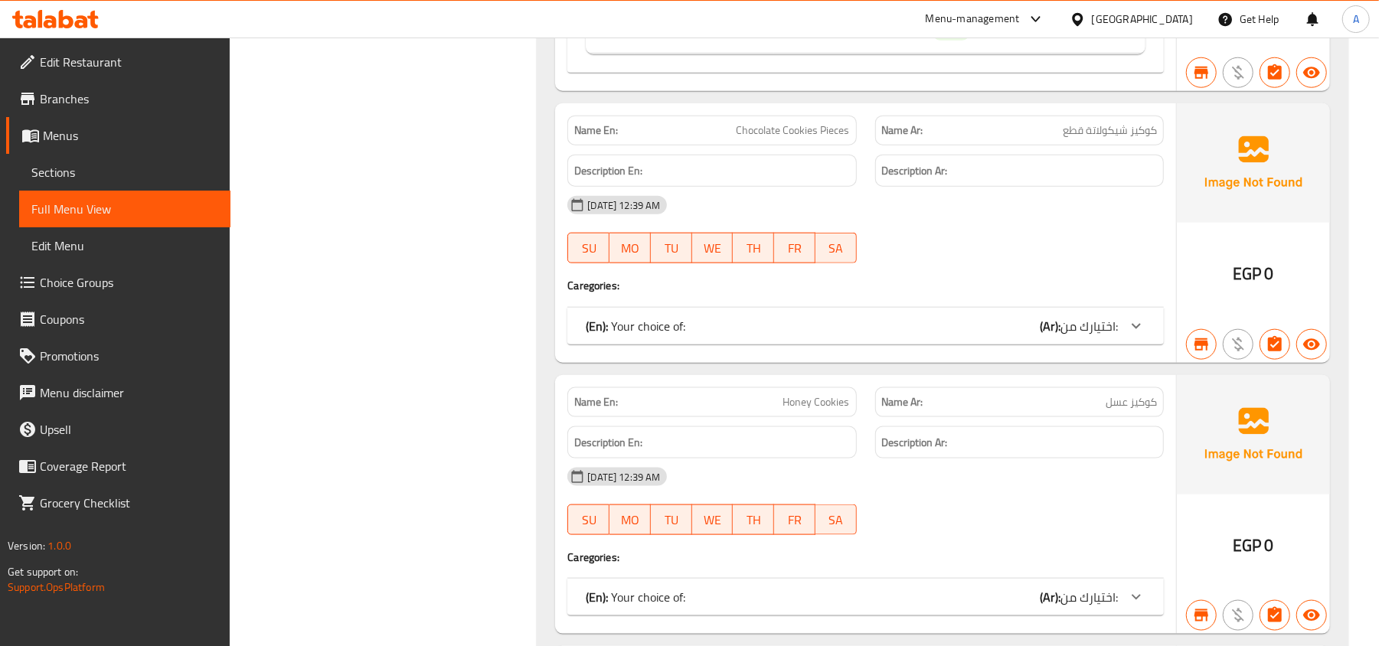
click at [1121, 139] on span "كوكيز شيكولاتة قطع" at bounding box center [1110, 130] width 94 height 16
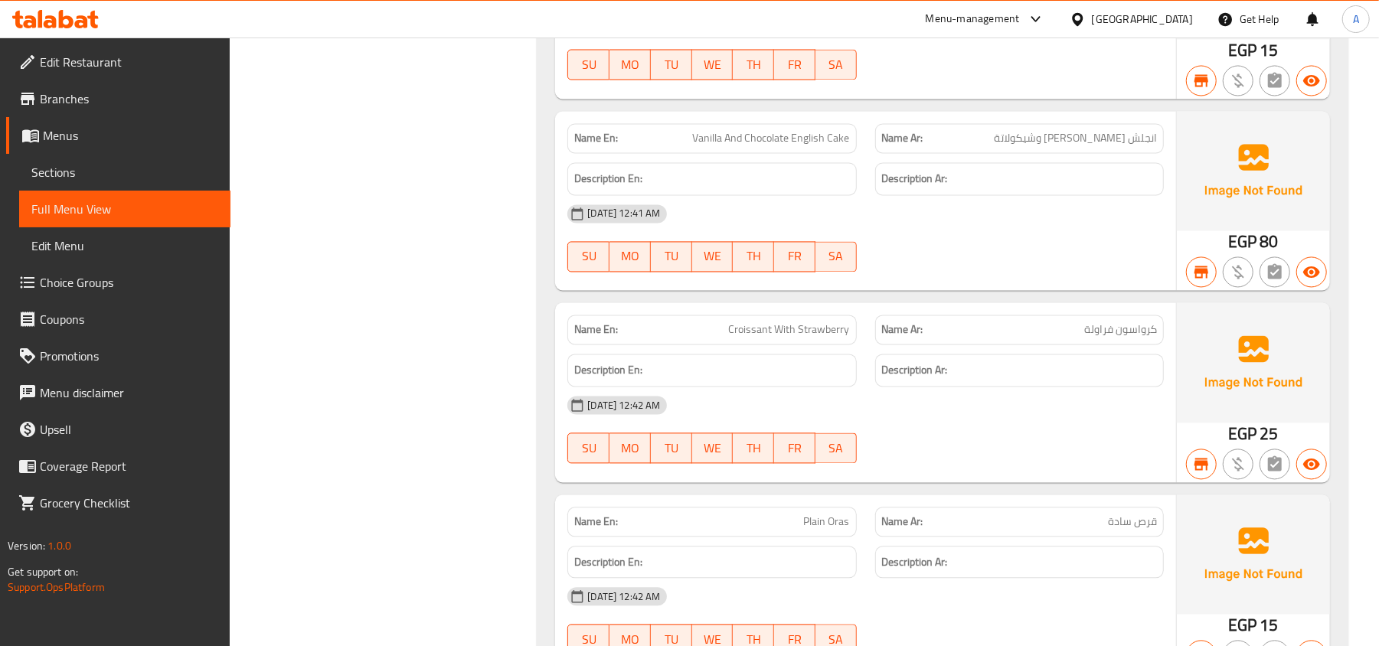
scroll to position [18536, 0]
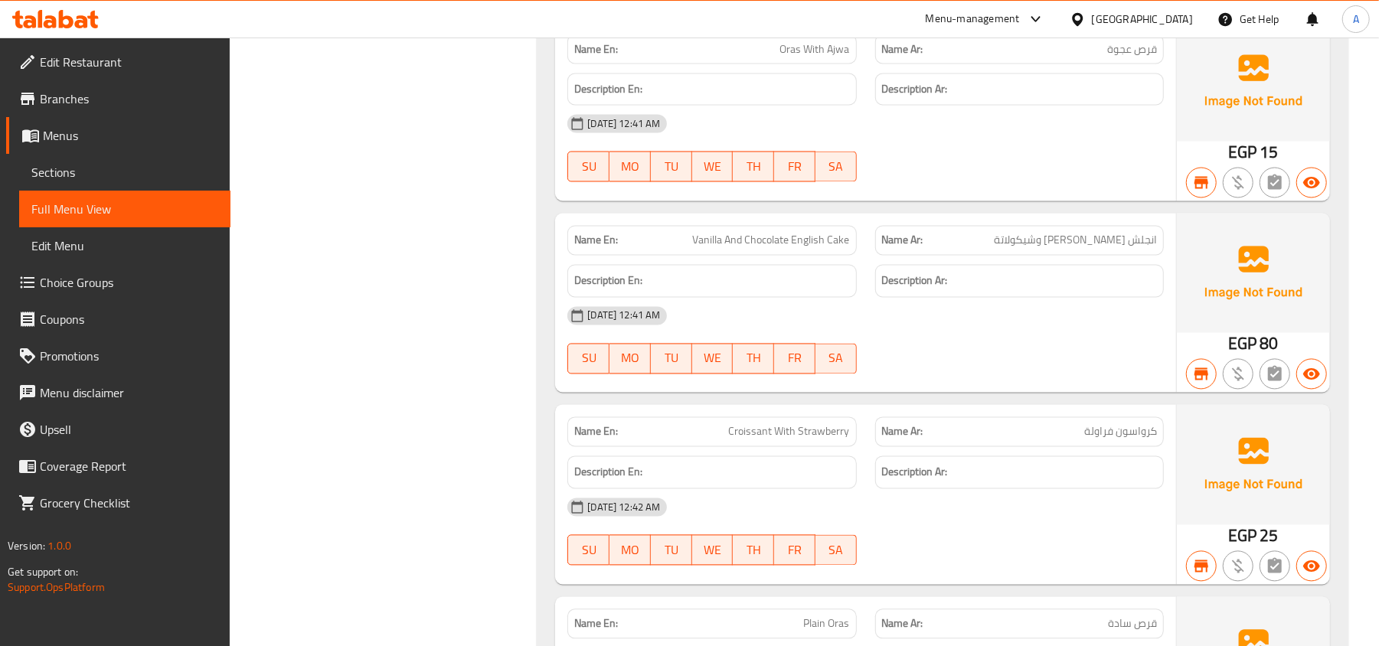
drag, startPoint x: 359, startPoint y: 282, endPoint x: 408, endPoint y: 304, distance: 53.5
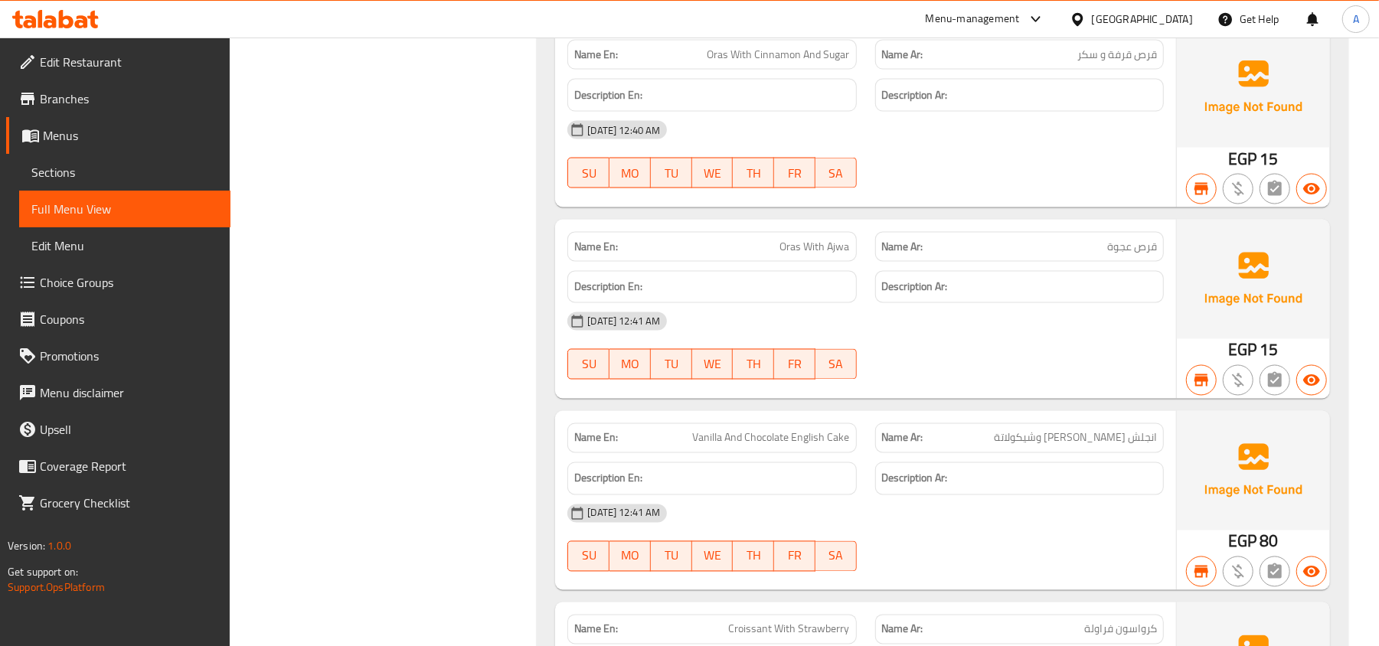
scroll to position [18230, 0]
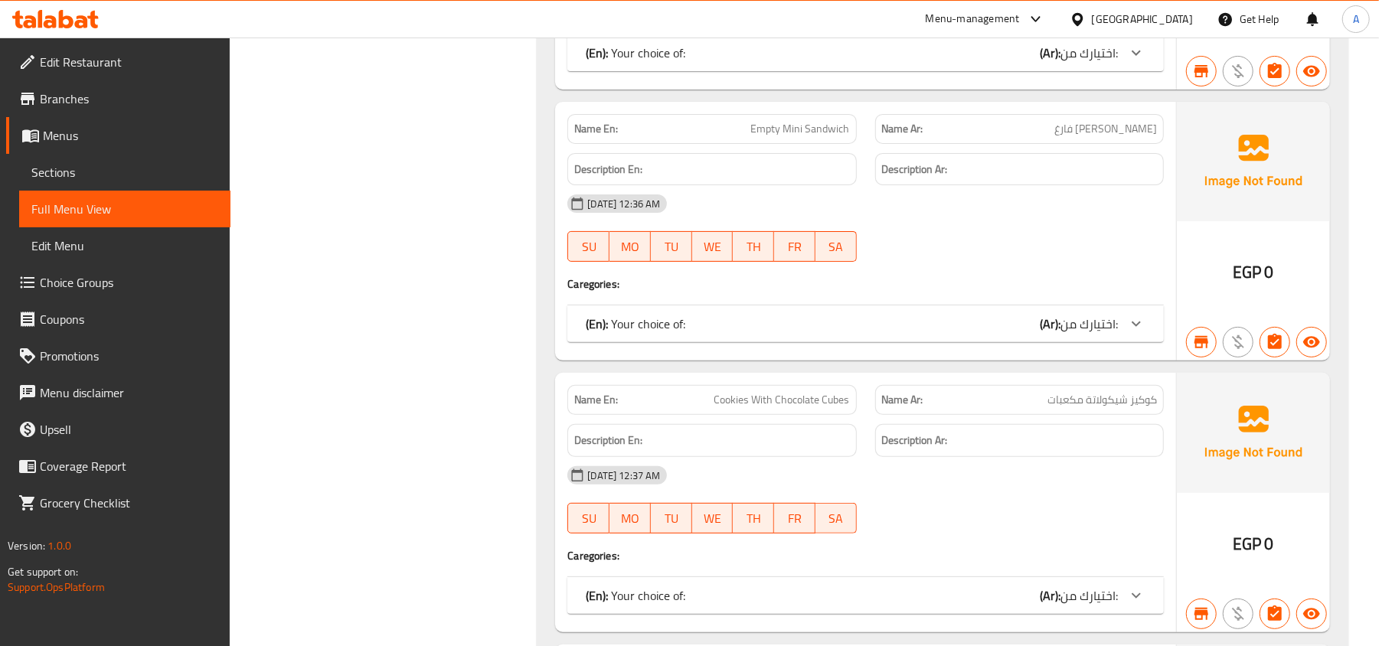
scroll to position [16699, 0]
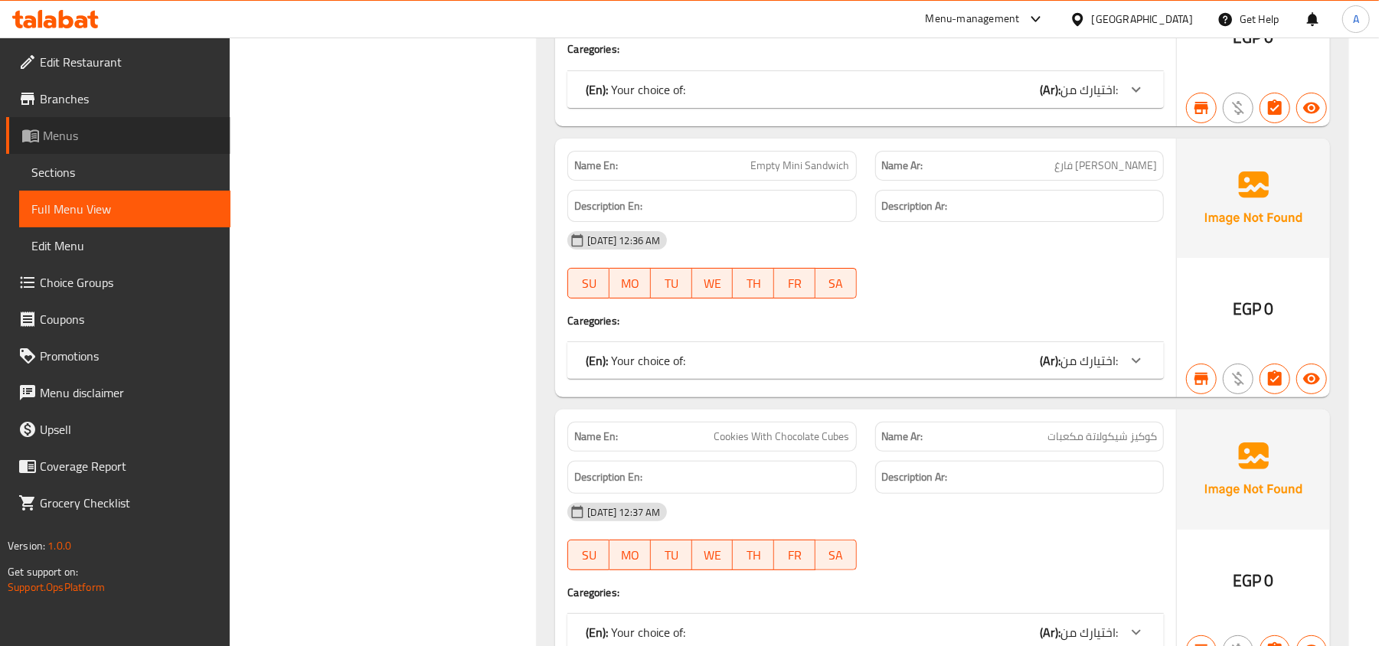
click at [102, 130] on span "Menus" at bounding box center [130, 135] width 175 height 18
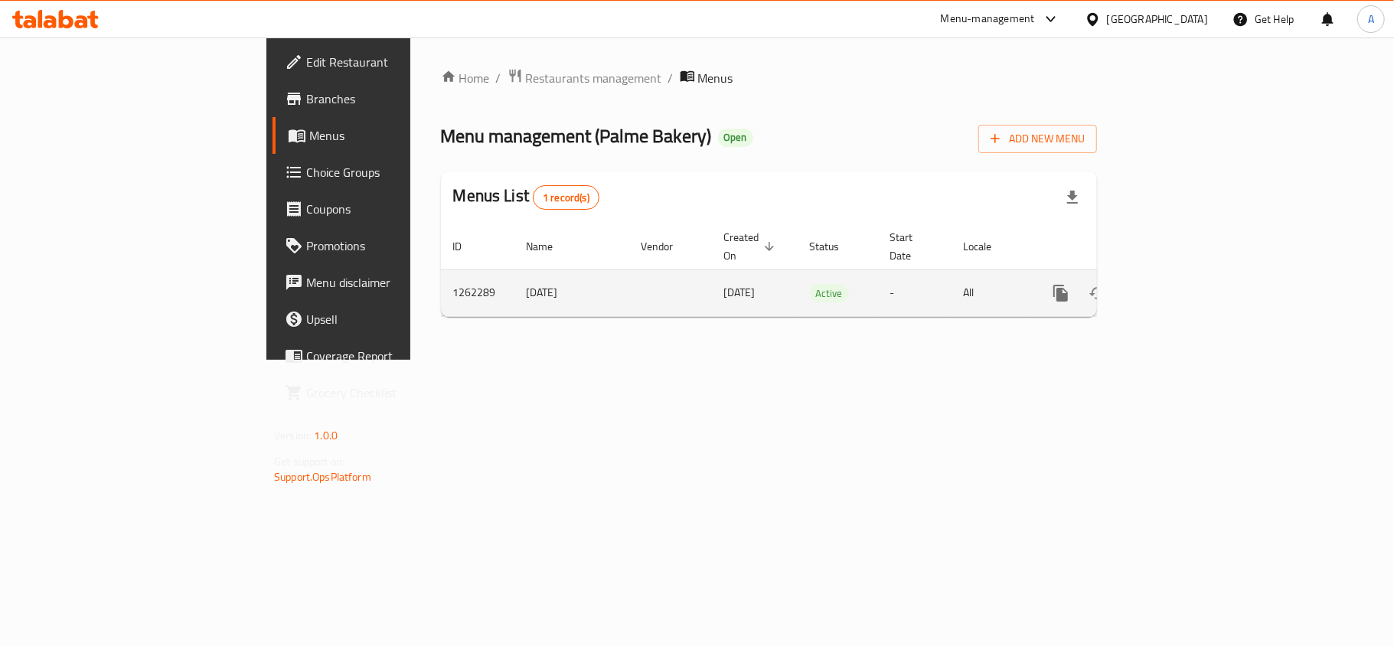
click at [1180, 286] on icon "enhanced table" at bounding box center [1171, 293] width 18 height 18
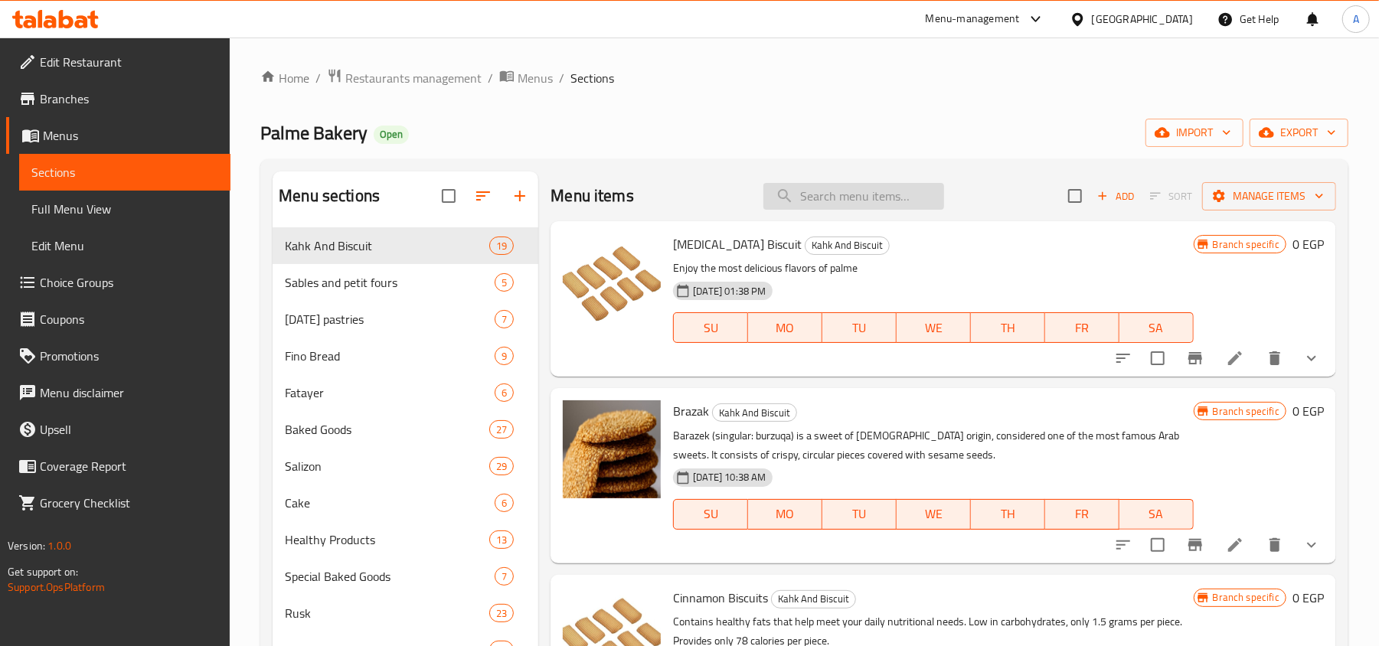
click at [859, 200] on input "search" at bounding box center [853, 196] width 181 height 27
paste input "شرائح من سادة"
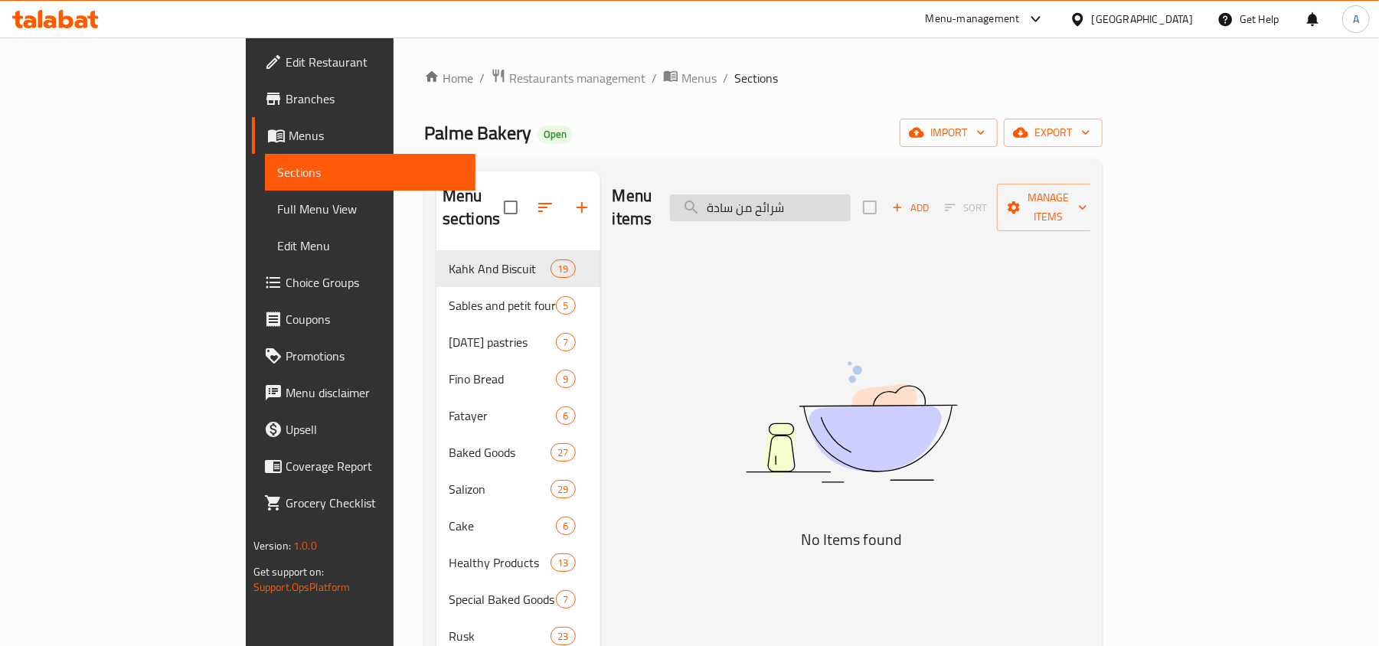
drag, startPoint x: 834, startPoint y: 200, endPoint x: 845, endPoint y: 203, distance: 11.1
click at [845, 203] on input "شرائح من سادة" at bounding box center [760, 207] width 181 height 27
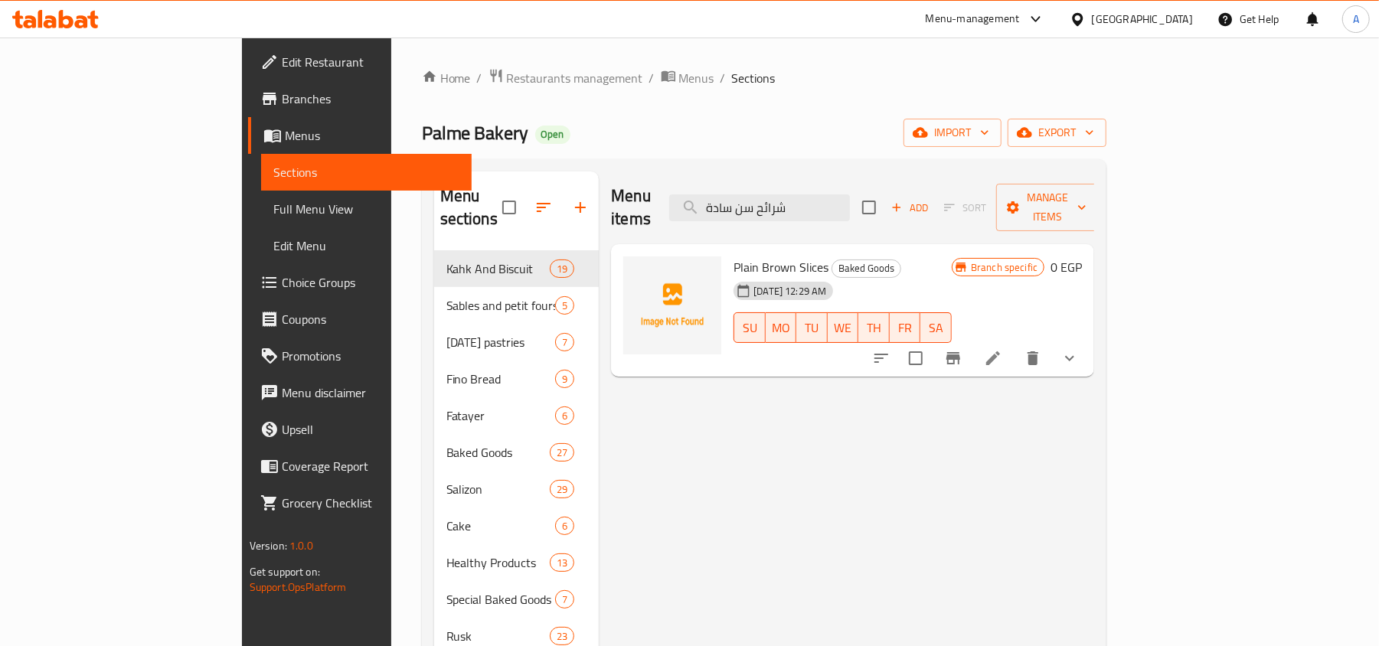
click at [862, 175] on div "Menu items شرائح سن سادة Add Sort Manage items" at bounding box center [852, 207] width 483 height 73
click at [850, 194] on input "شرائح سن سادة" at bounding box center [759, 207] width 181 height 27
paste input "الميه سكر"
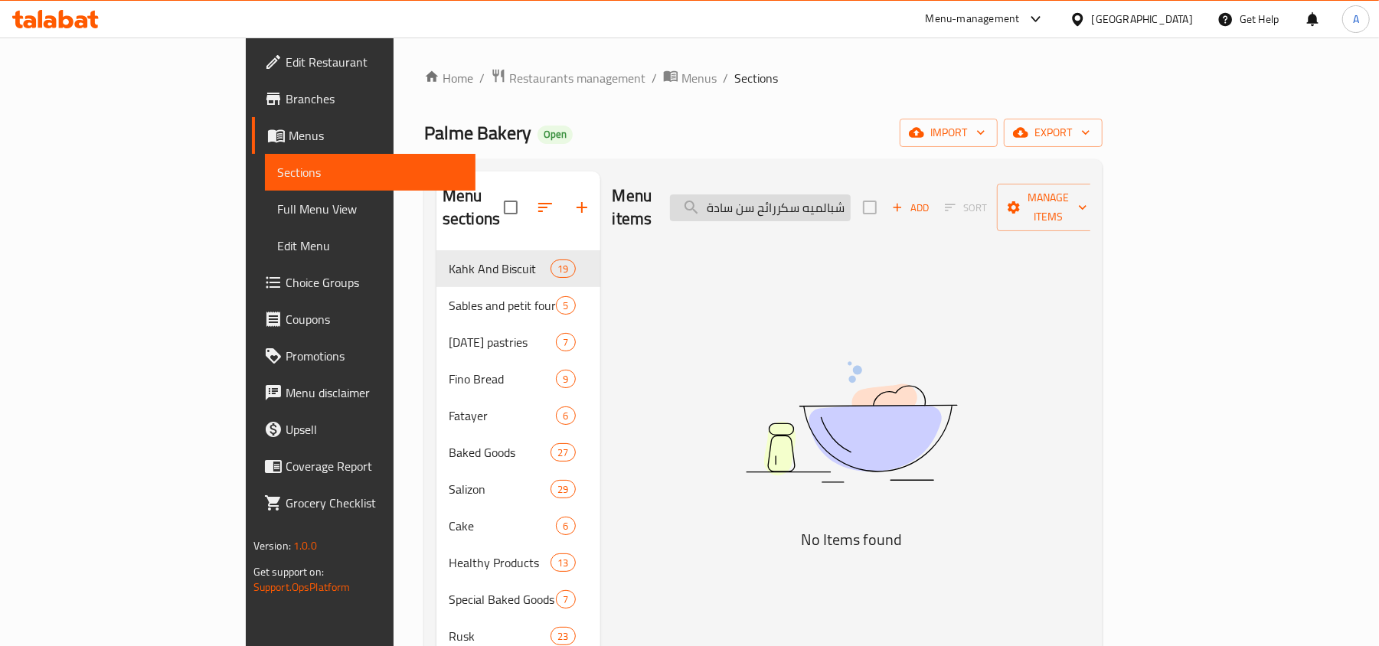
click at [850, 205] on input "شبالميه سكررائح سن سادة" at bounding box center [760, 207] width 181 height 27
paste input "الميه سكر"
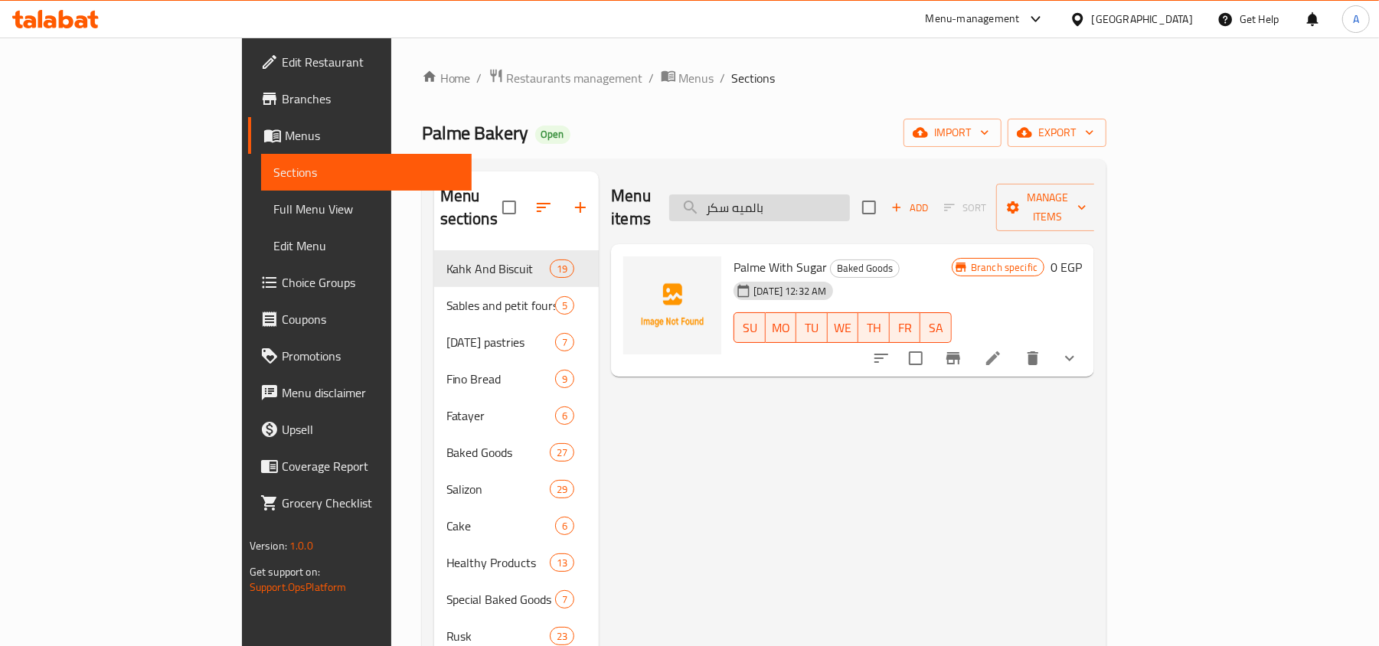
click at [848, 194] on input "بالميه سكر" at bounding box center [759, 207] width 181 height 27
paste input "قسماط من حبة البركه"
type input "بقسماط من حبة البركه"
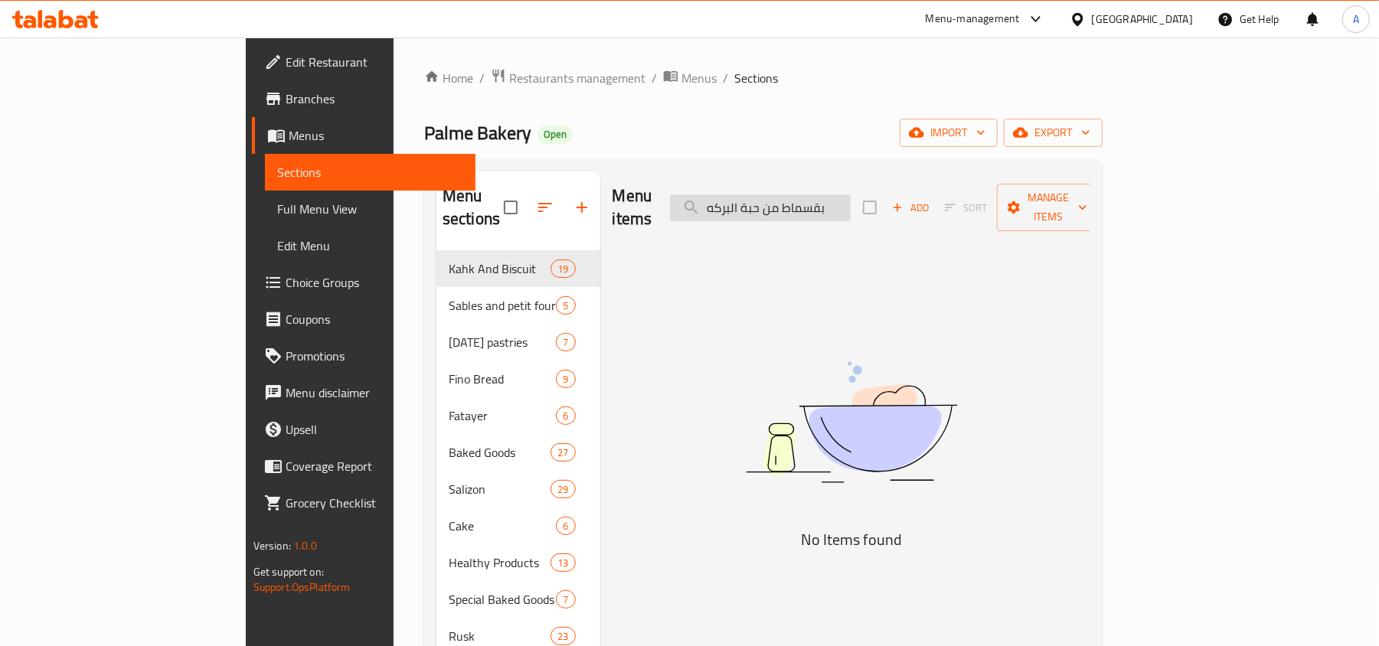
click at [850, 197] on input "بقسماط من حبة البركه" at bounding box center [760, 207] width 181 height 27
click at [850, 210] on input "بقسماط من حبة البركه" at bounding box center [760, 207] width 181 height 27
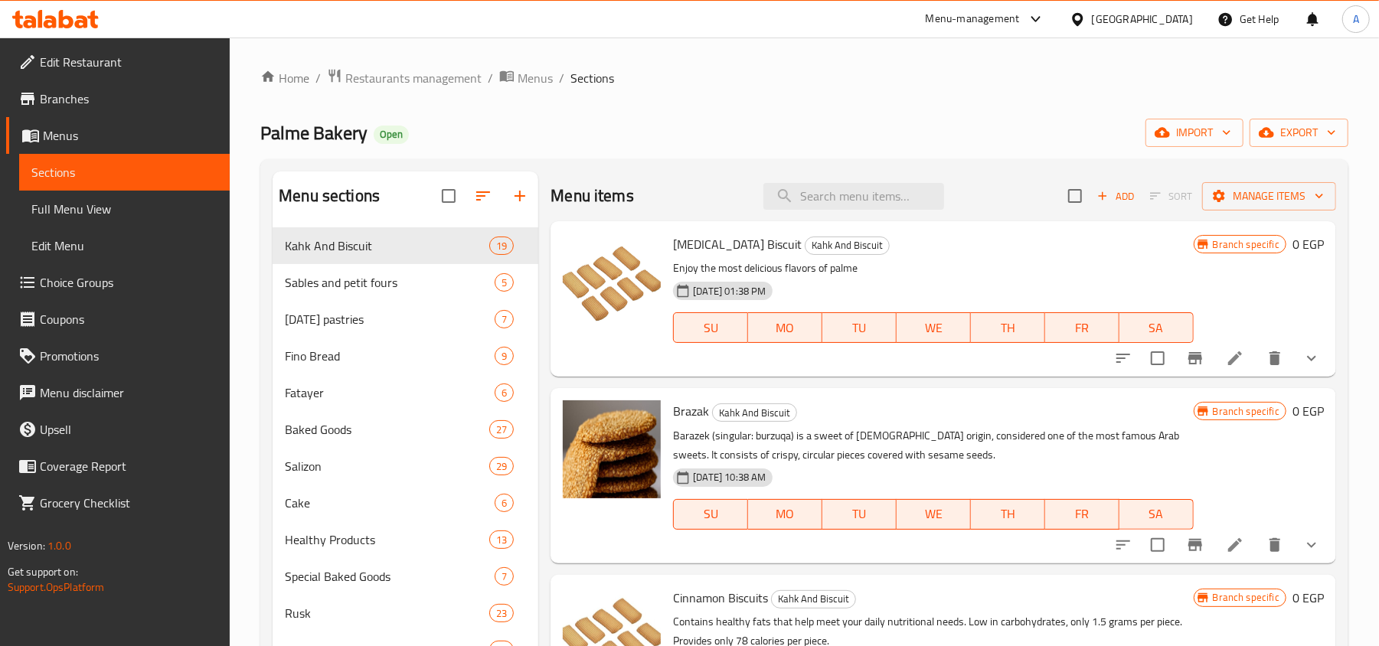
scroll to position [102, 0]
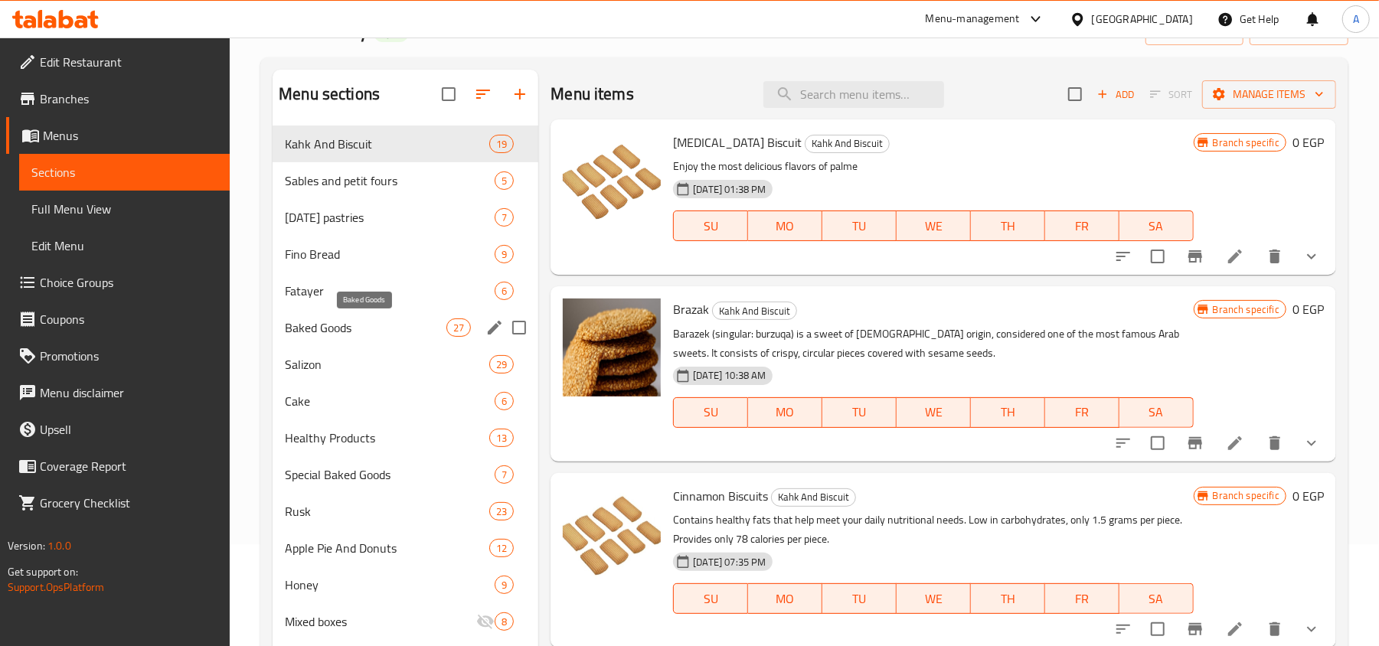
click at [362, 326] on span "Baked Goods" at bounding box center [366, 327] width 162 height 18
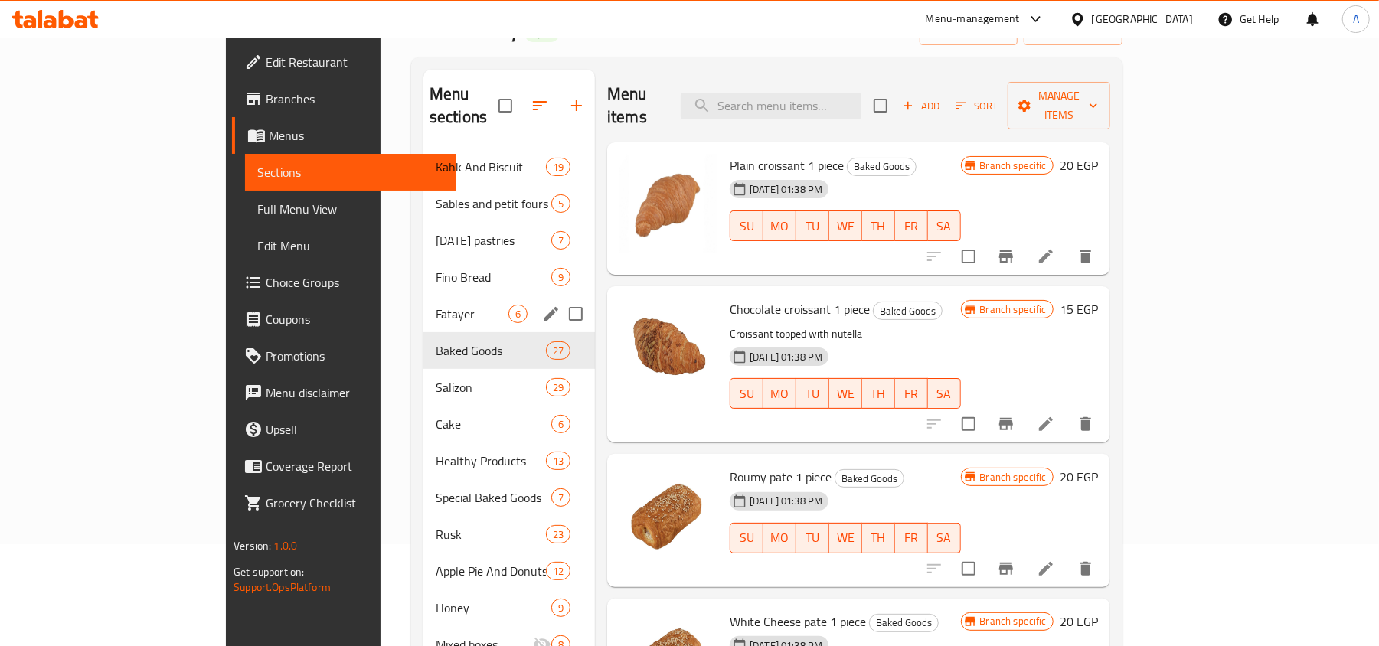
click at [436, 305] on span "Fatayer" at bounding box center [472, 314] width 73 height 18
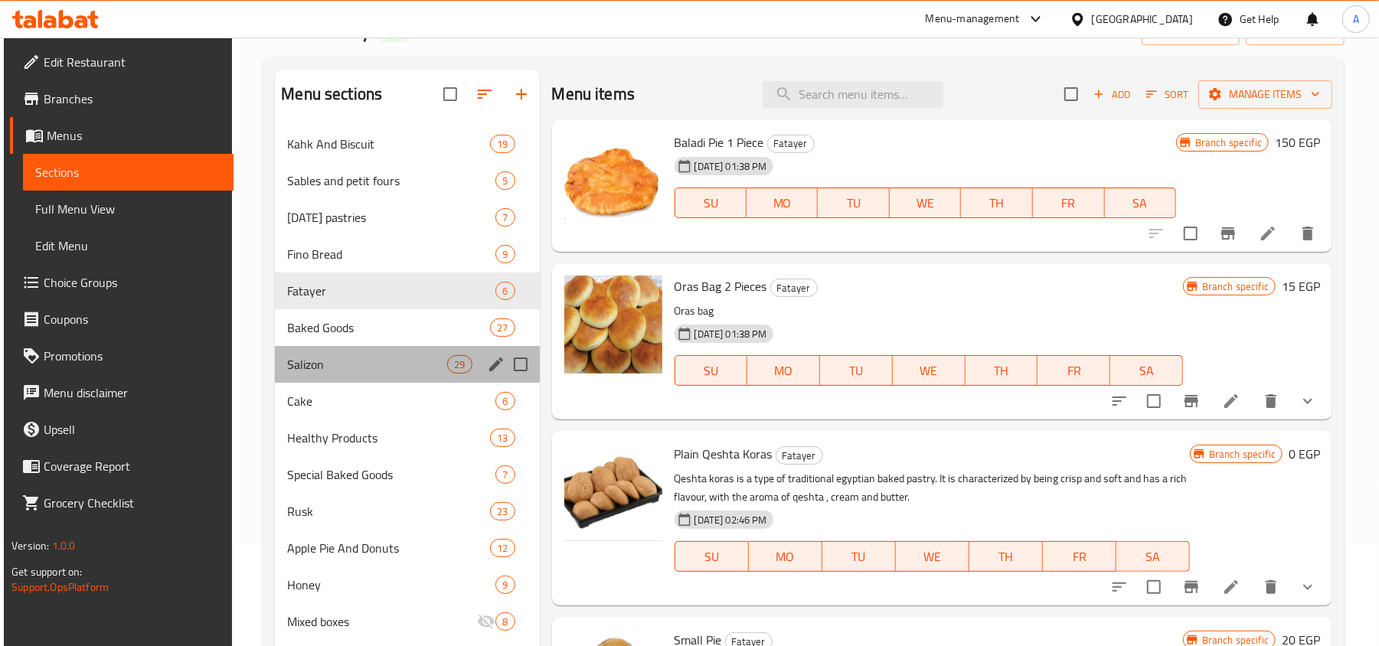
click at [356, 351] on div "Salizon 29" at bounding box center [407, 364] width 264 height 37
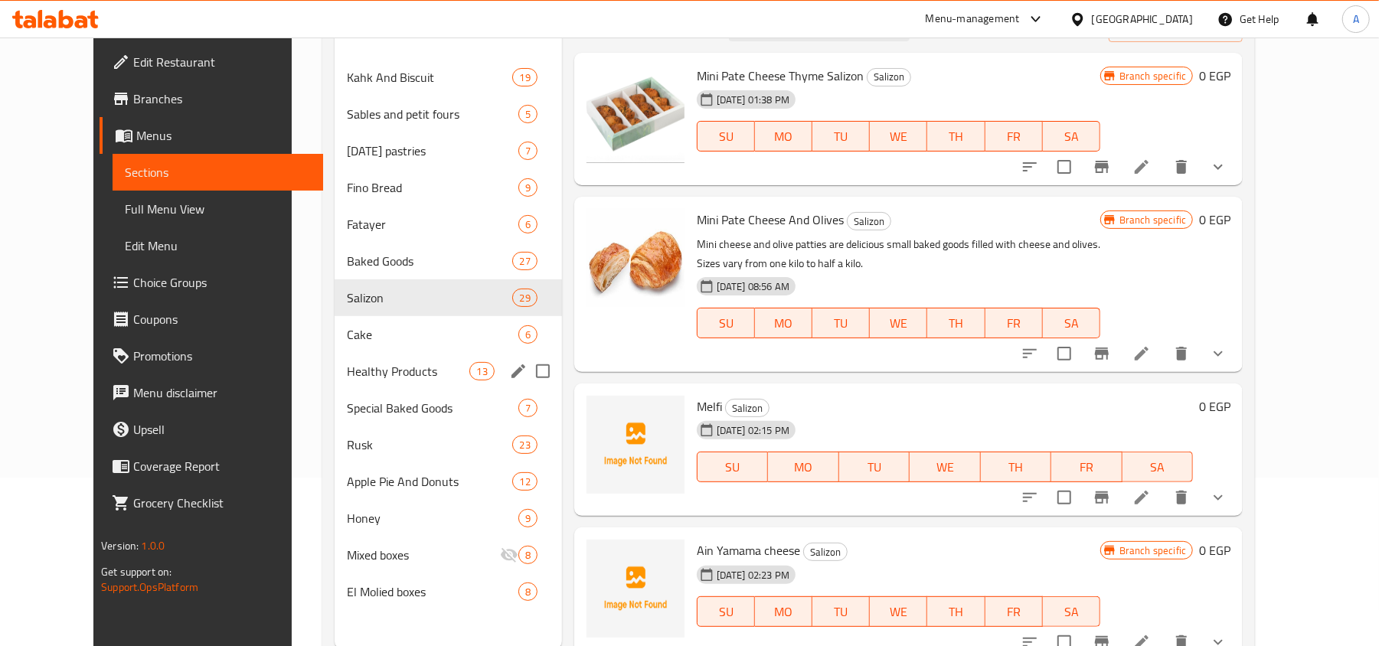
scroll to position [204, 0]
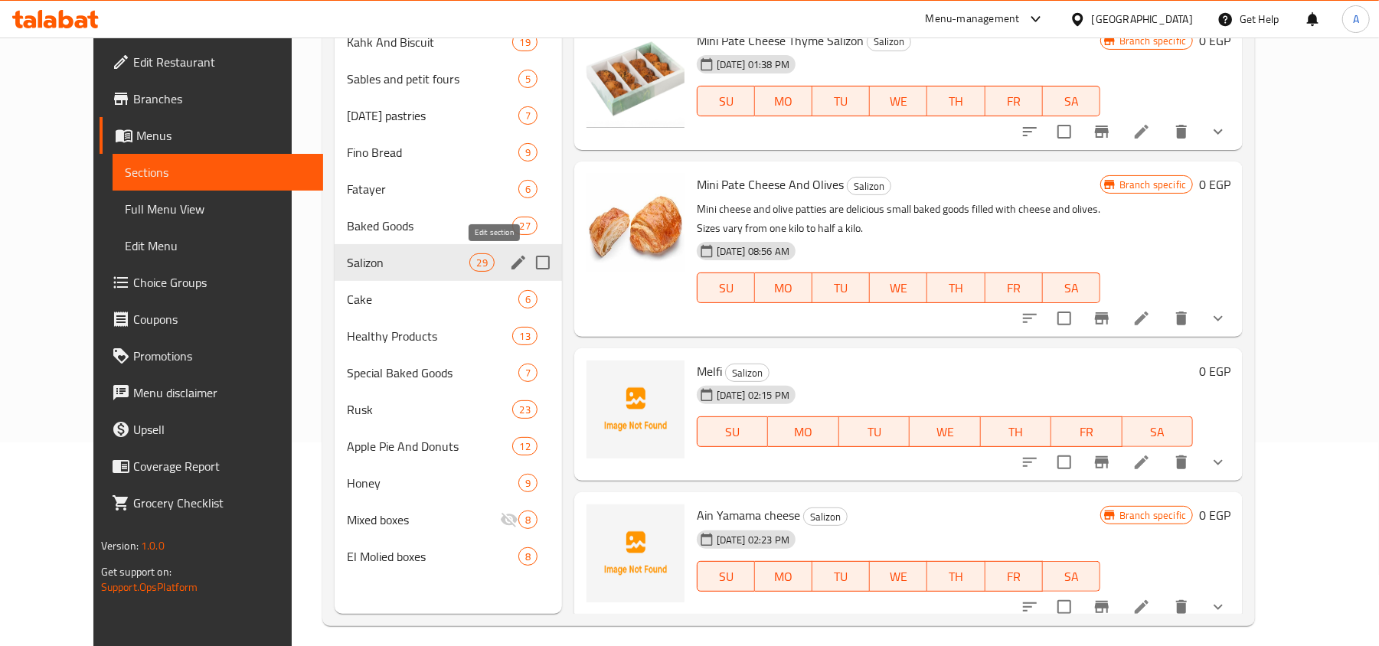
click at [509, 261] on icon "edit" at bounding box center [518, 262] width 18 height 18
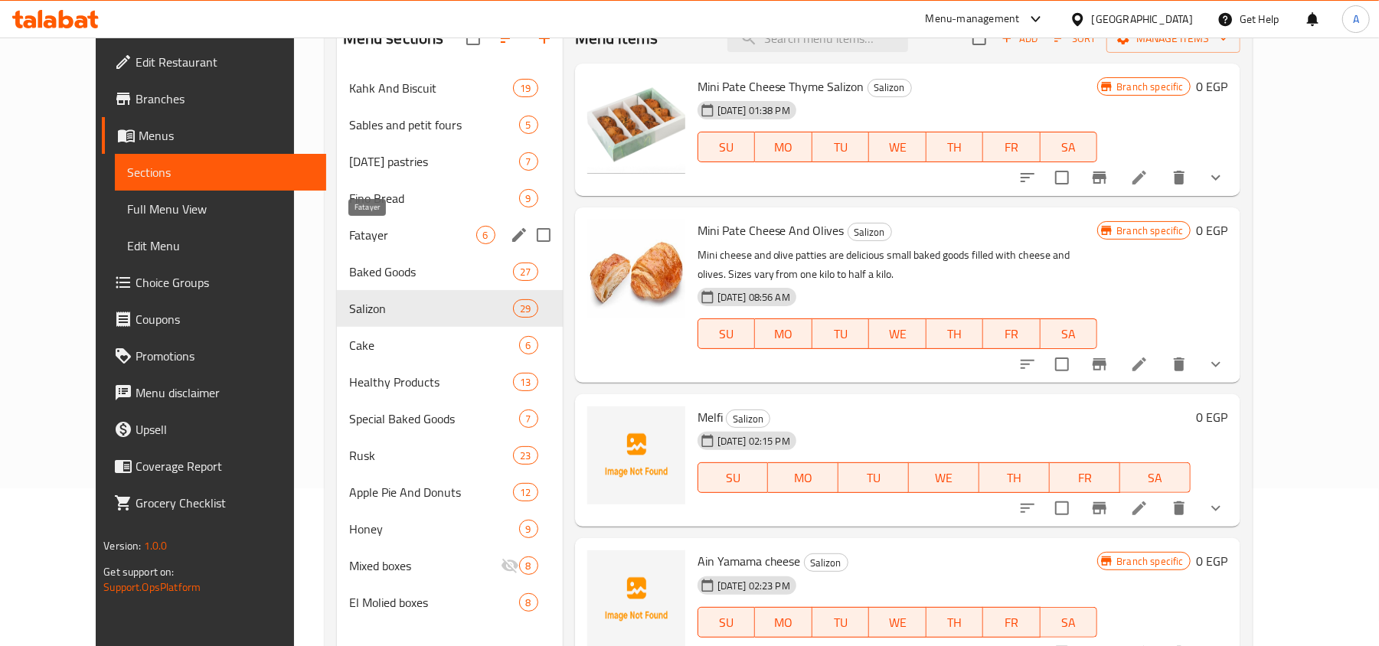
scroll to position [215, 0]
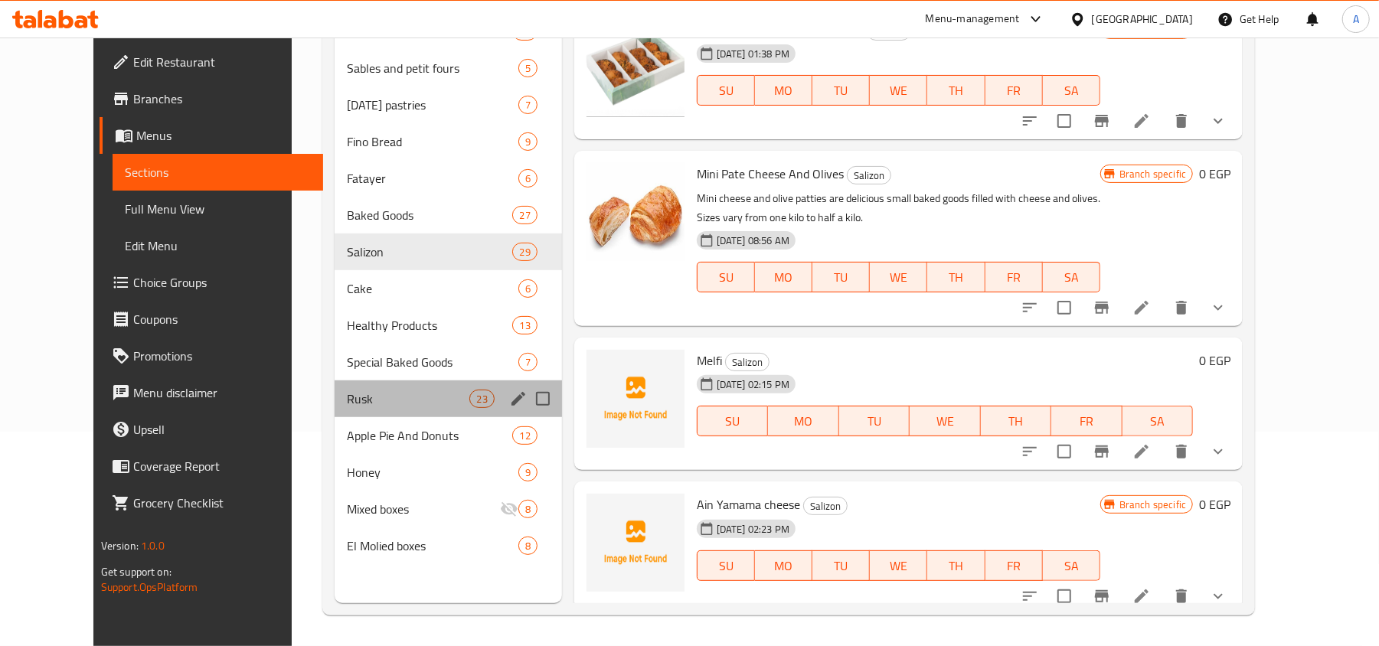
click at [392, 384] on div "Rusk 23" at bounding box center [448, 398] width 227 height 37
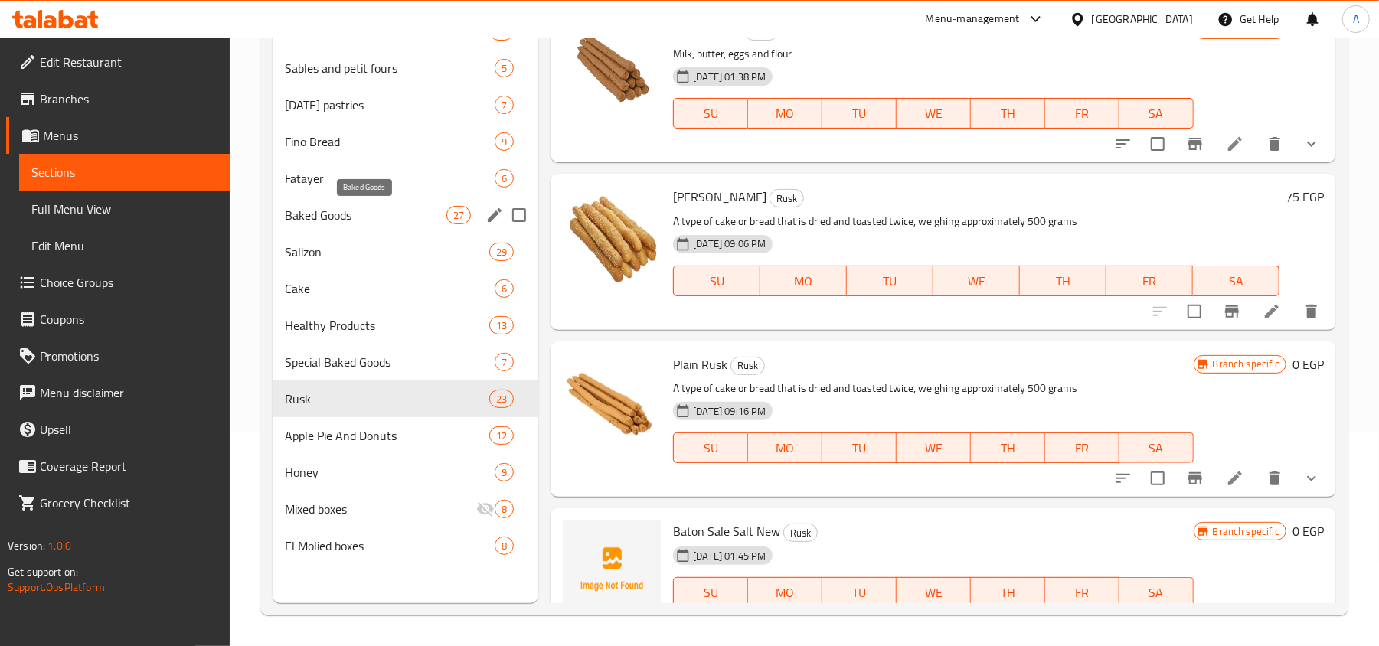
click at [424, 215] on span "Baked Goods" at bounding box center [366, 215] width 162 height 18
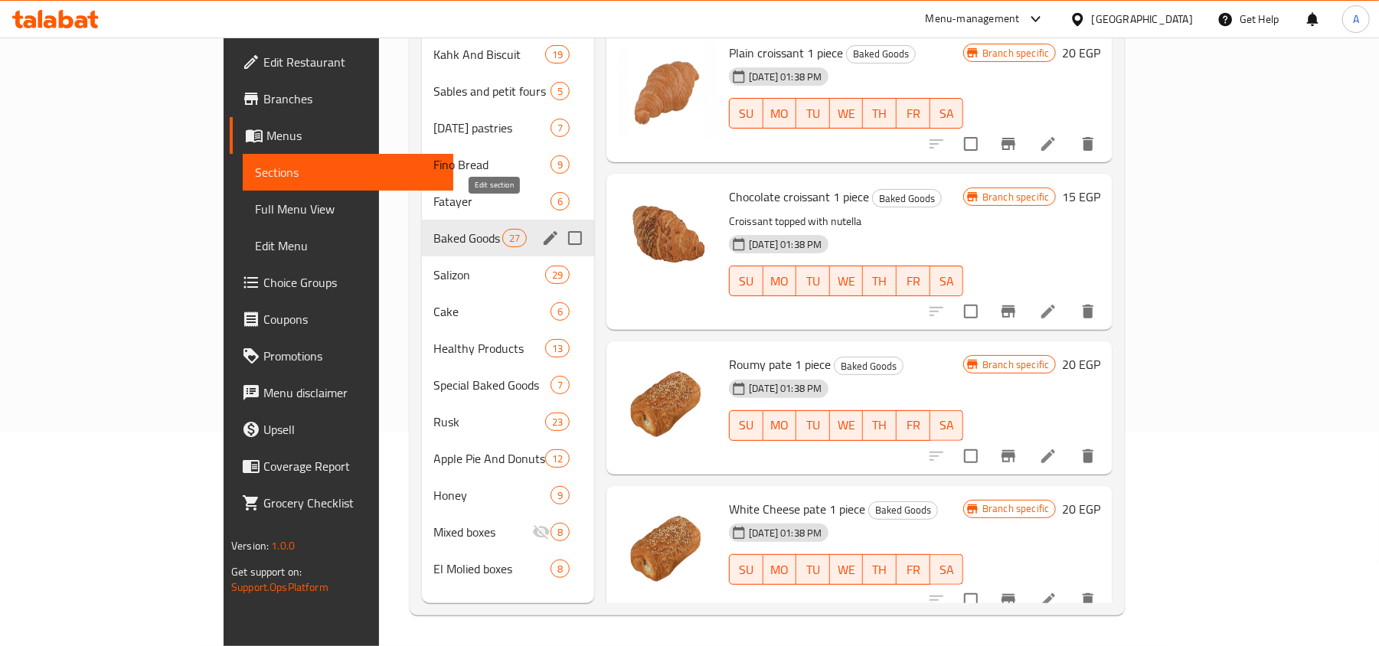
click at [544, 231] on icon "edit" at bounding box center [551, 238] width 14 height 14
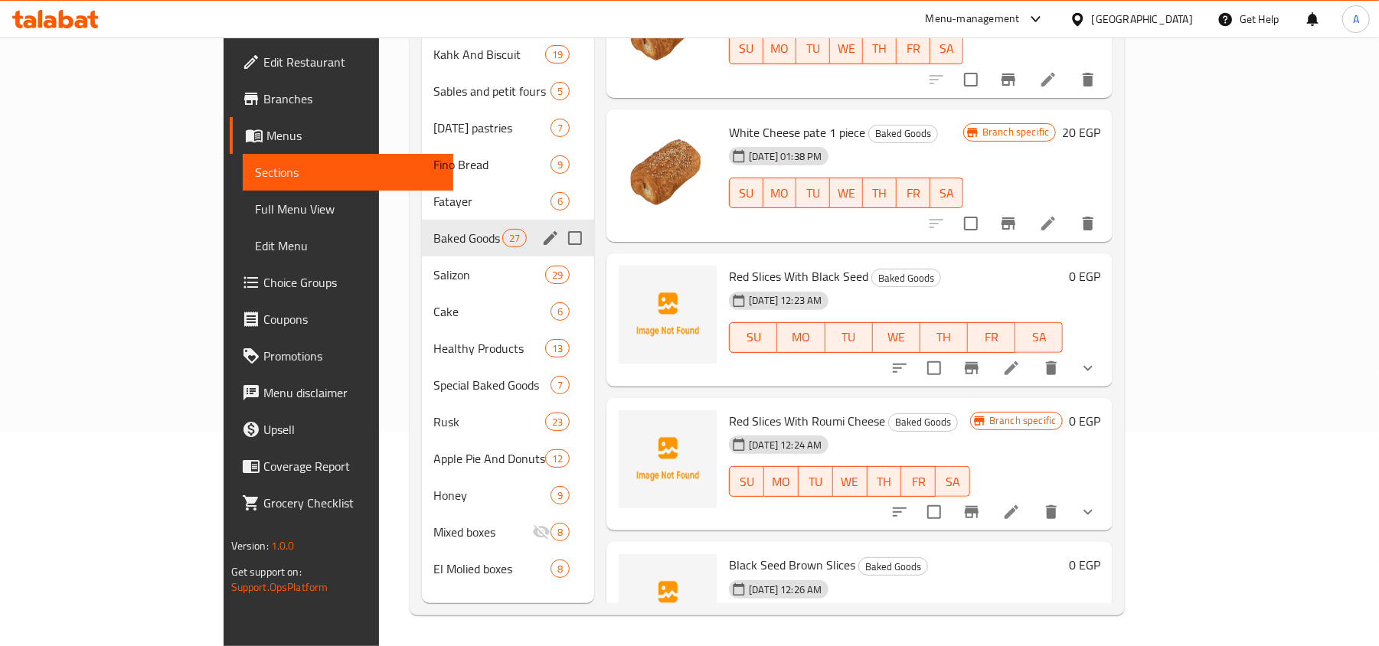
scroll to position [408, 0]
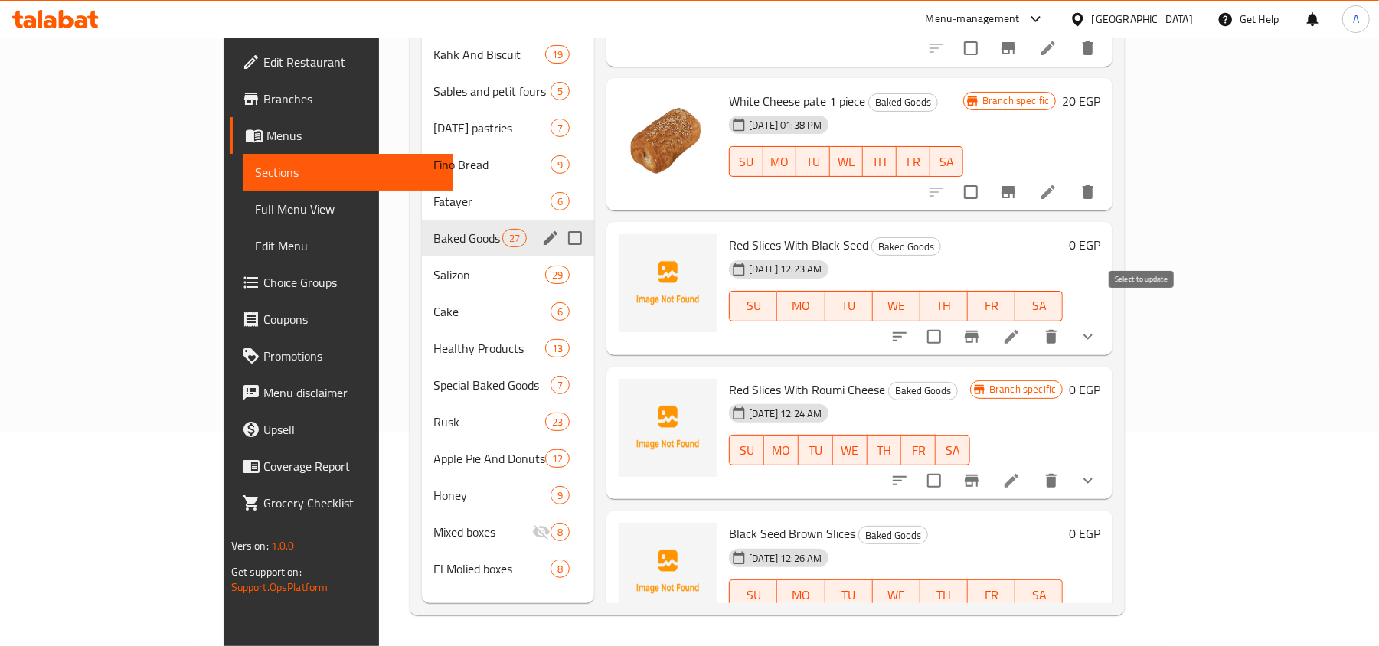
click at [950, 321] on input "checkbox" at bounding box center [934, 337] width 32 height 32
checkbox input "true"
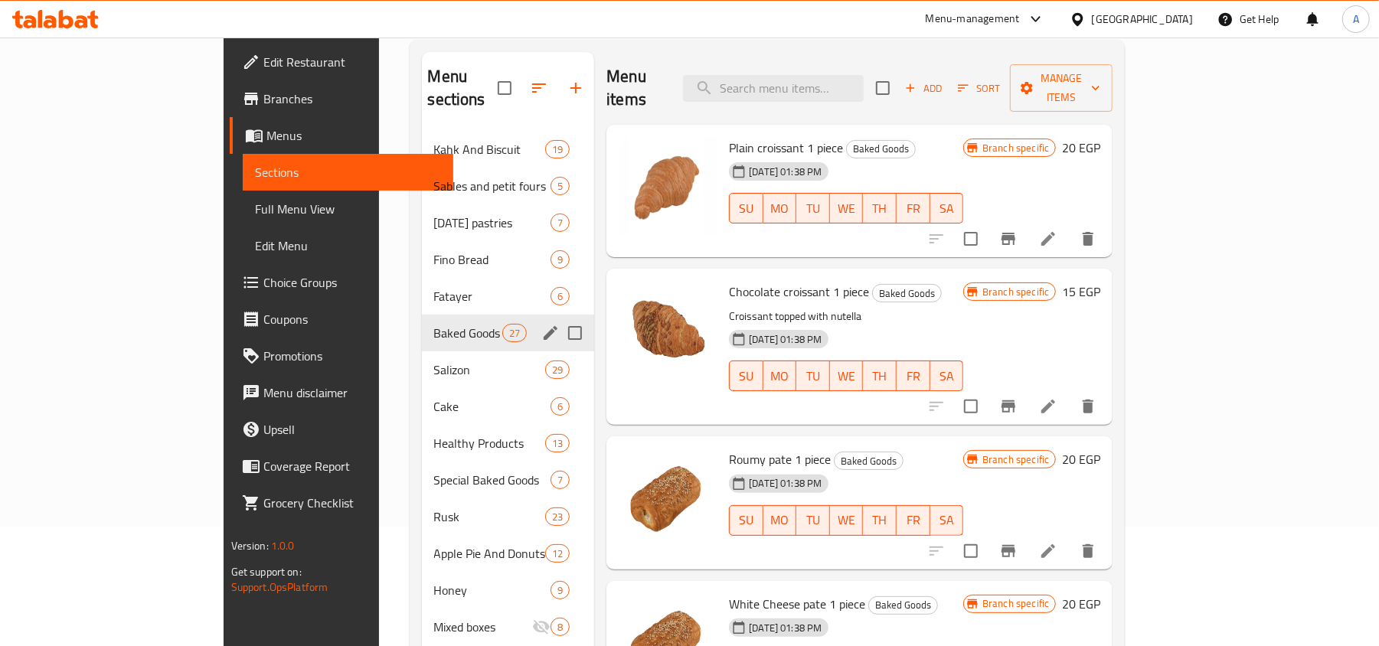
scroll to position [0, 0]
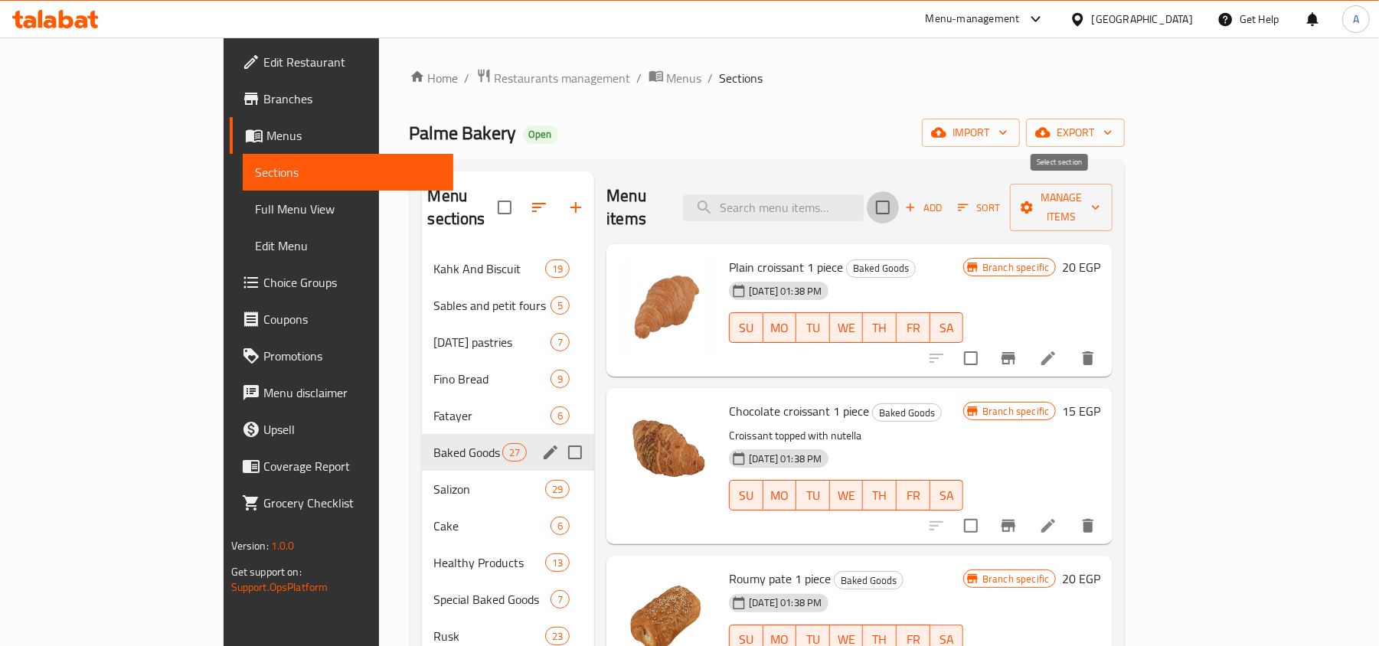
click at [899, 196] on input "checkbox" at bounding box center [883, 207] width 32 height 32
checkbox input "true"
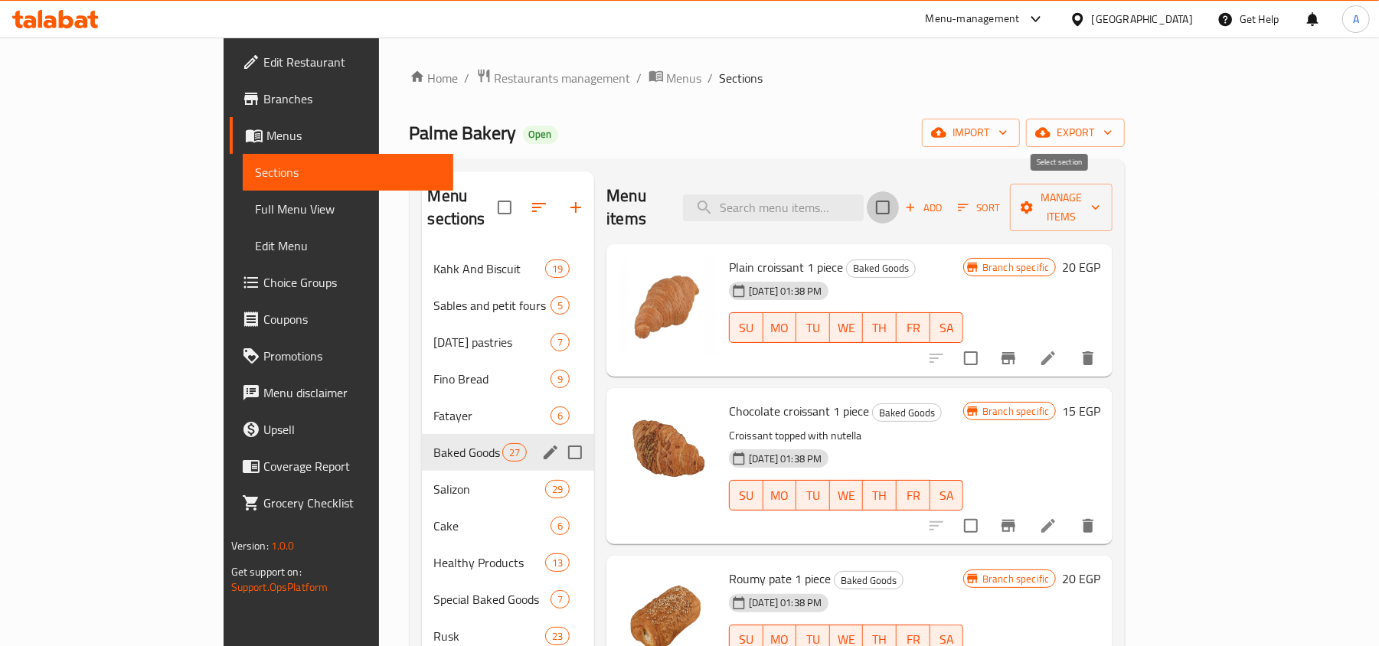
checkbox input "true"
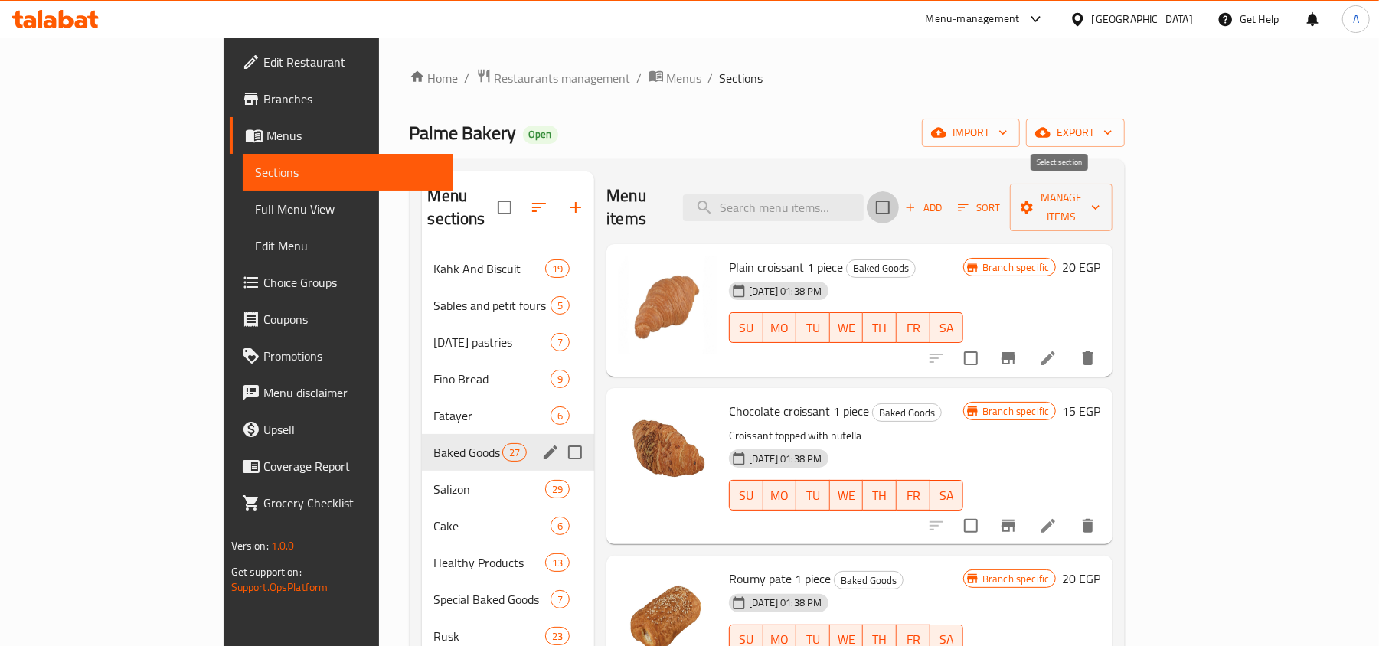
checkbox input "true"
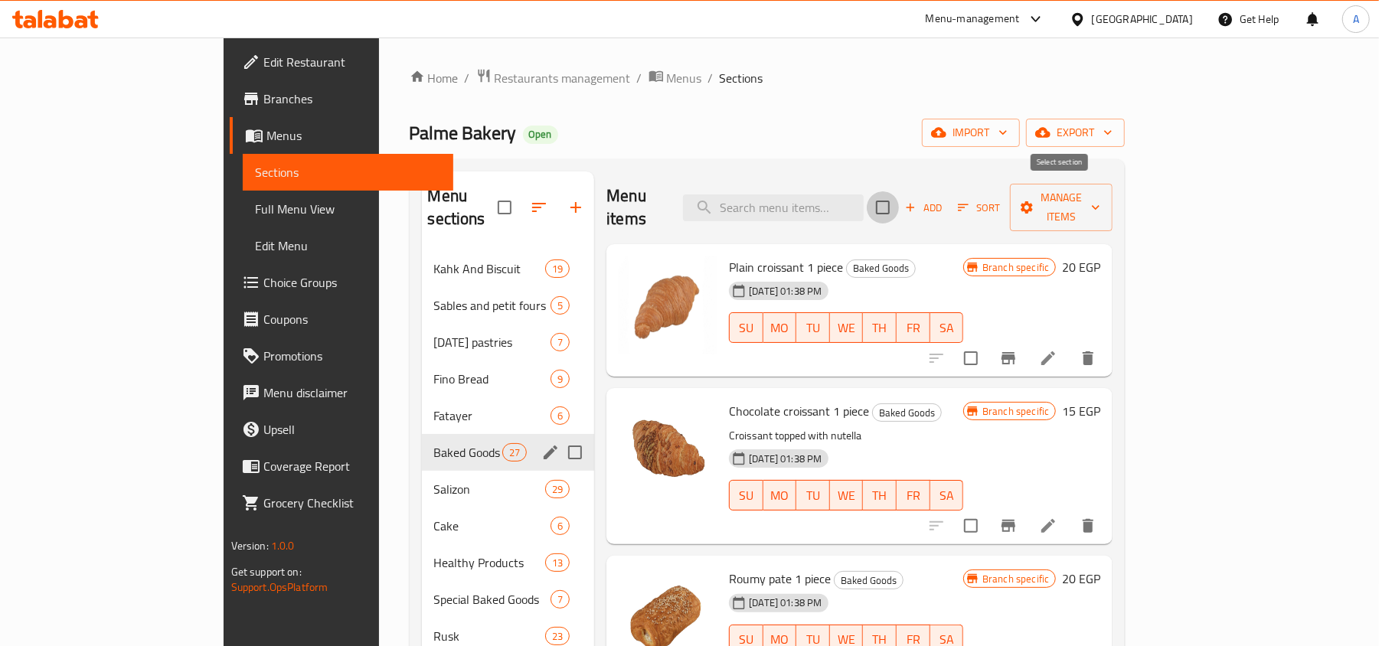
checkbox input "true"
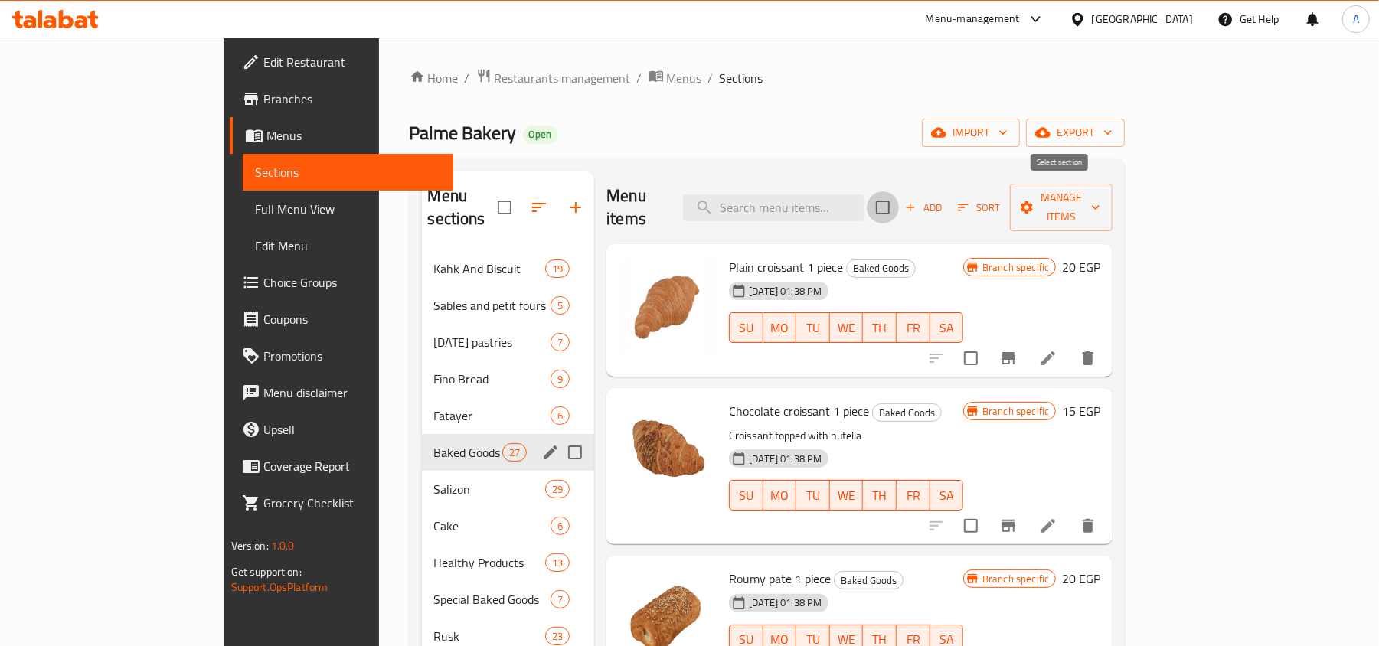
checkbox input "true"
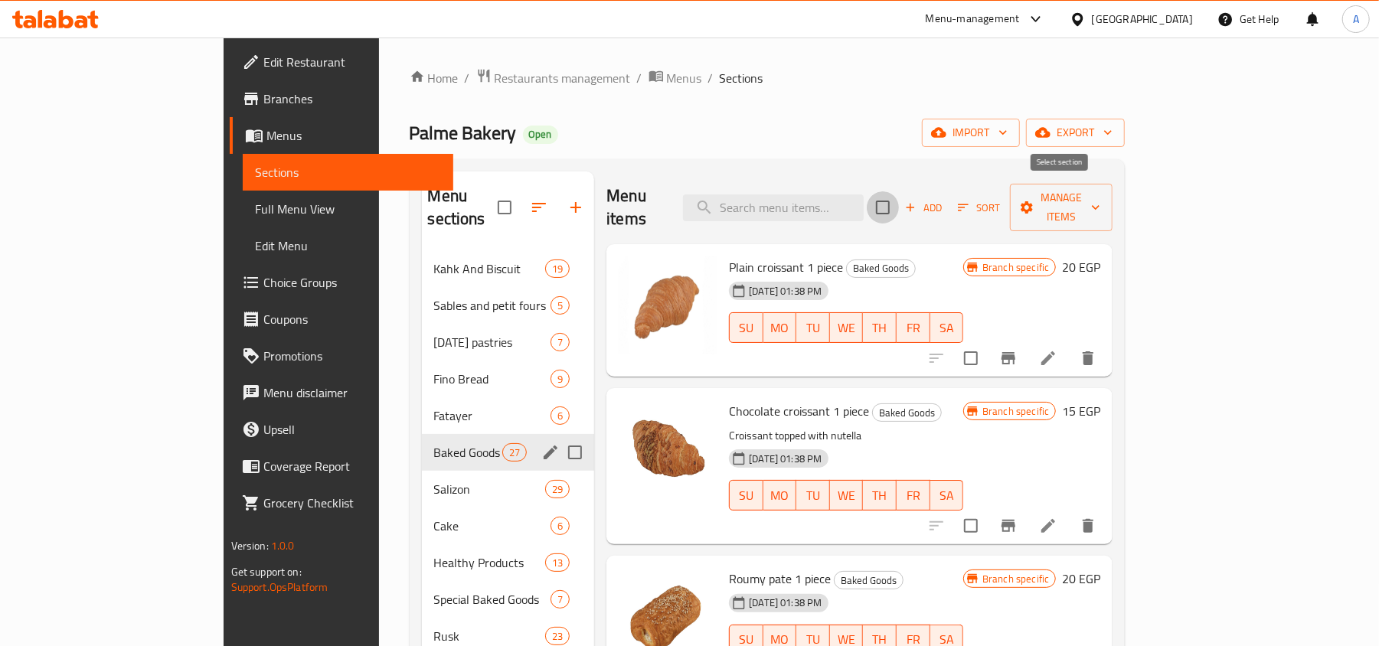
checkbox input "true"
click at [1100, 200] on span "Manage items" at bounding box center [1061, 207] width 78 height 38
click at [987, 342] on input "checkbox" at bounding box center [971, 358] width 32 height 32
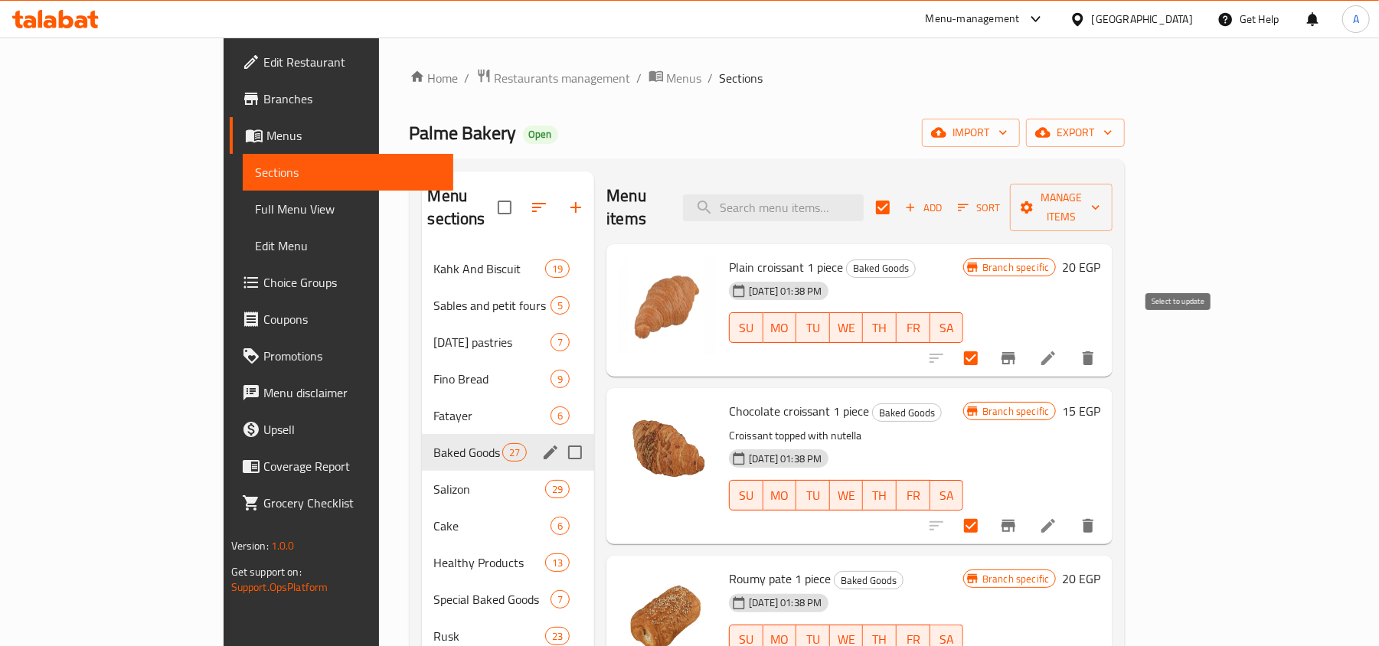
checkbox input "false"
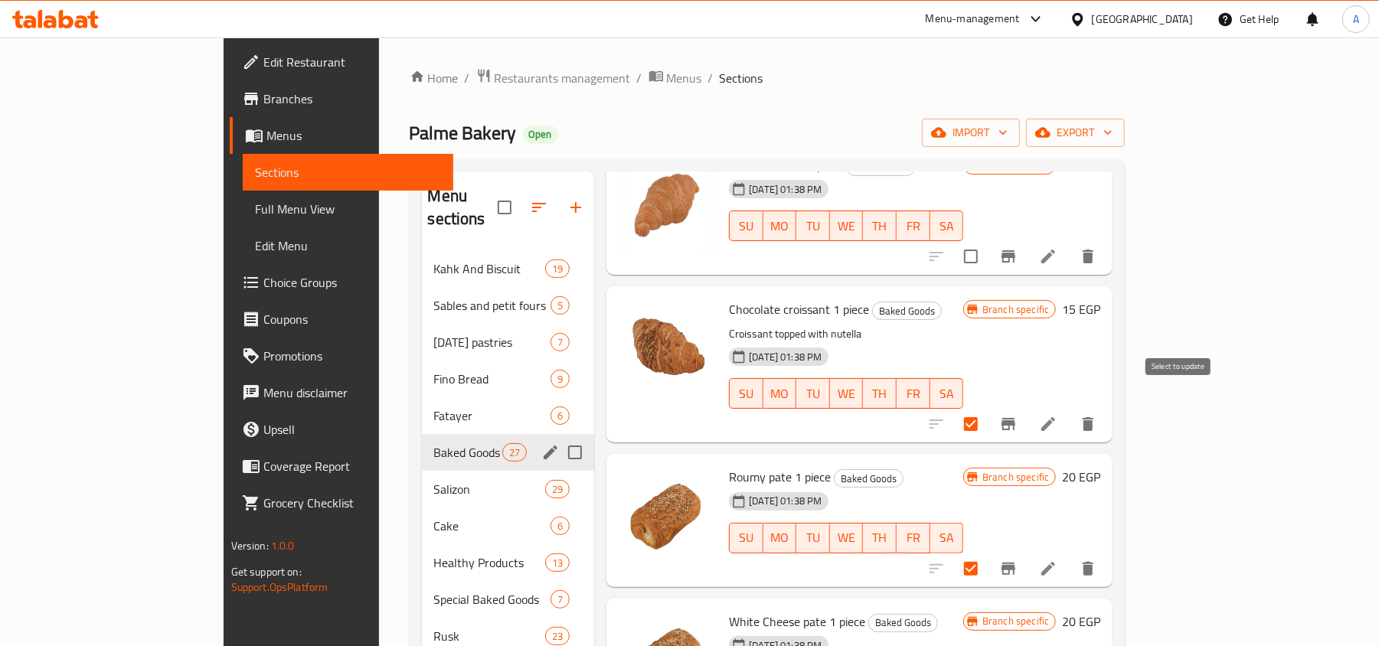
click at [987, 408] on input "checkbox" at bounding box center [971, 424] width 32 height 32
checkbox input "false"
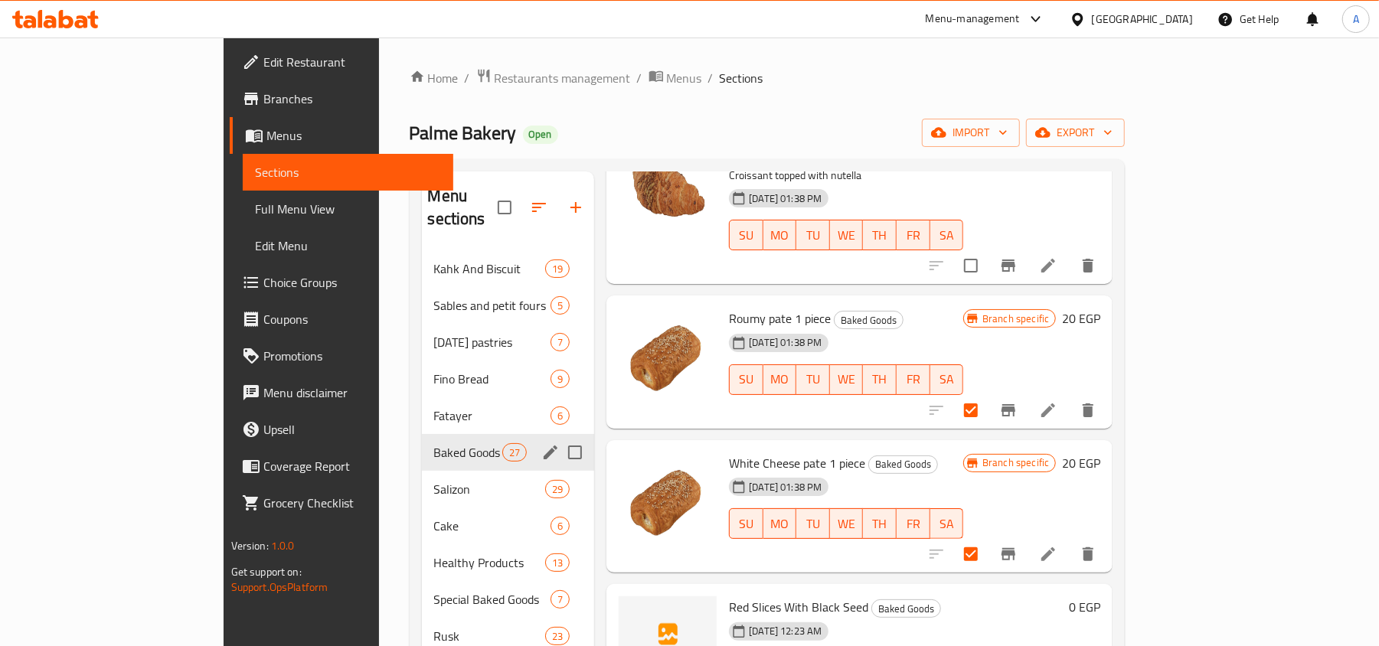
scroll to position [306, 0]
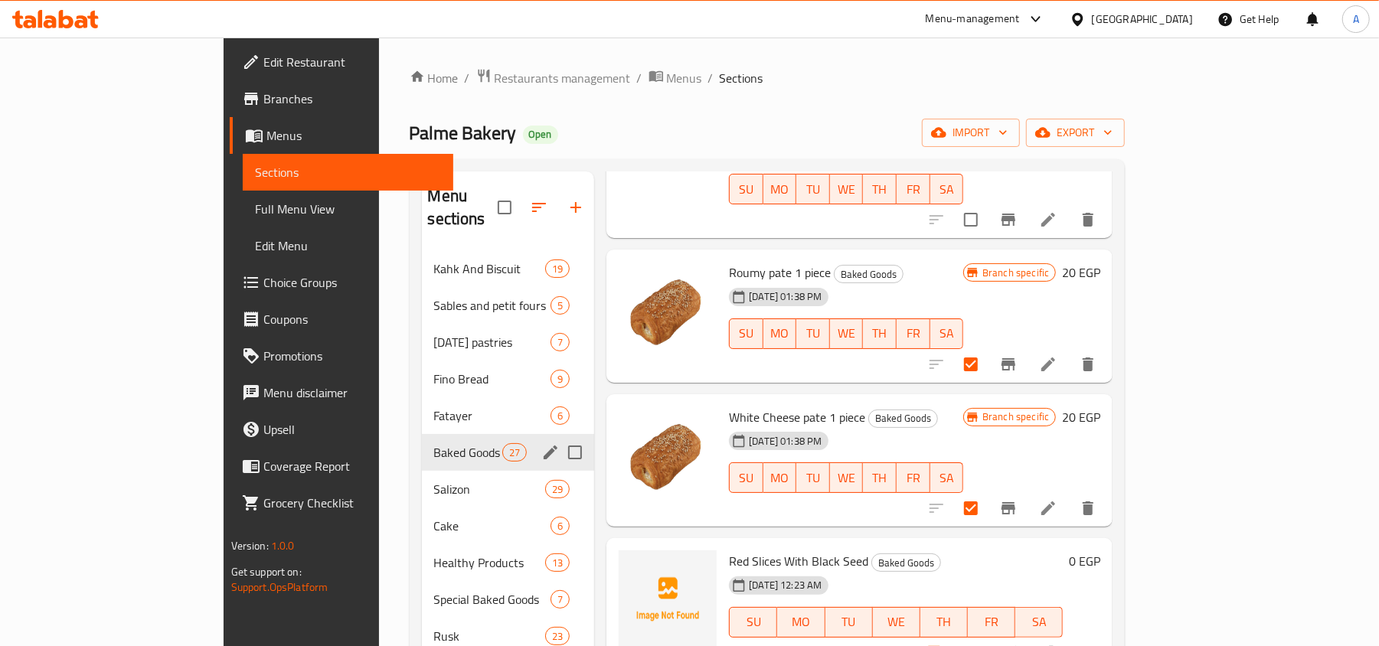
click at [987, 348] on input "checkbox" at bounding box center [971, 364] width 32 height 32
checkbox input "false"
click at [987, 493] on input "checkbox" at bounding box center [971, 508] width 32 height 32
checkbox input "false"
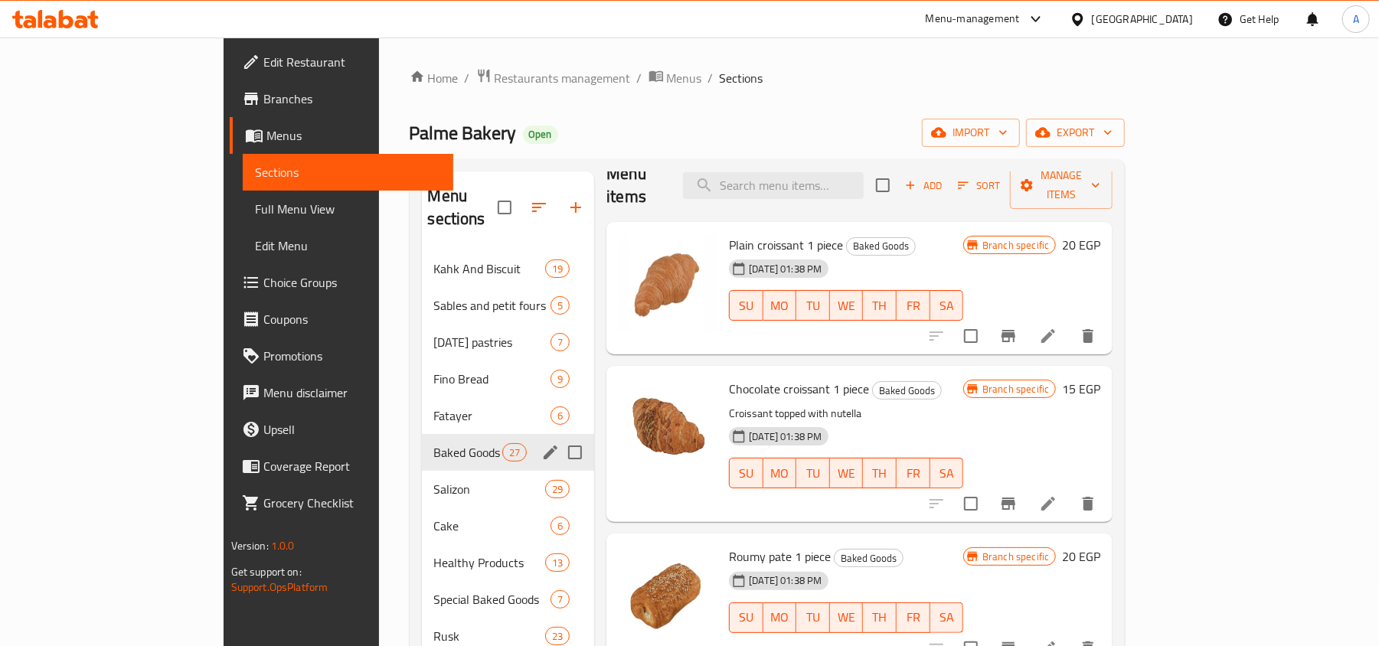
scroll to position [0, 0]
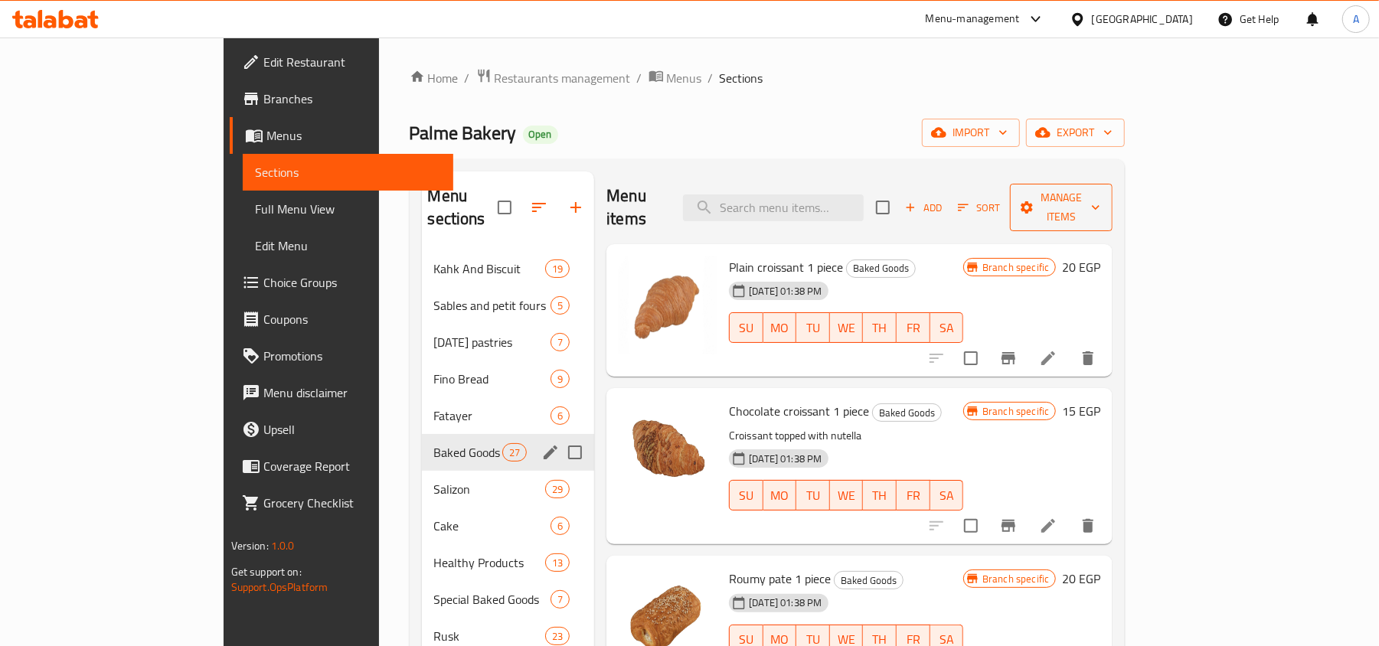
click at [1100, 200] on span "Manage items" at bounding box center [1061, 207] width 78 height 38
click at [1103, 201] on icon "button" at bounding box center [1095, 207] width 15 height 15
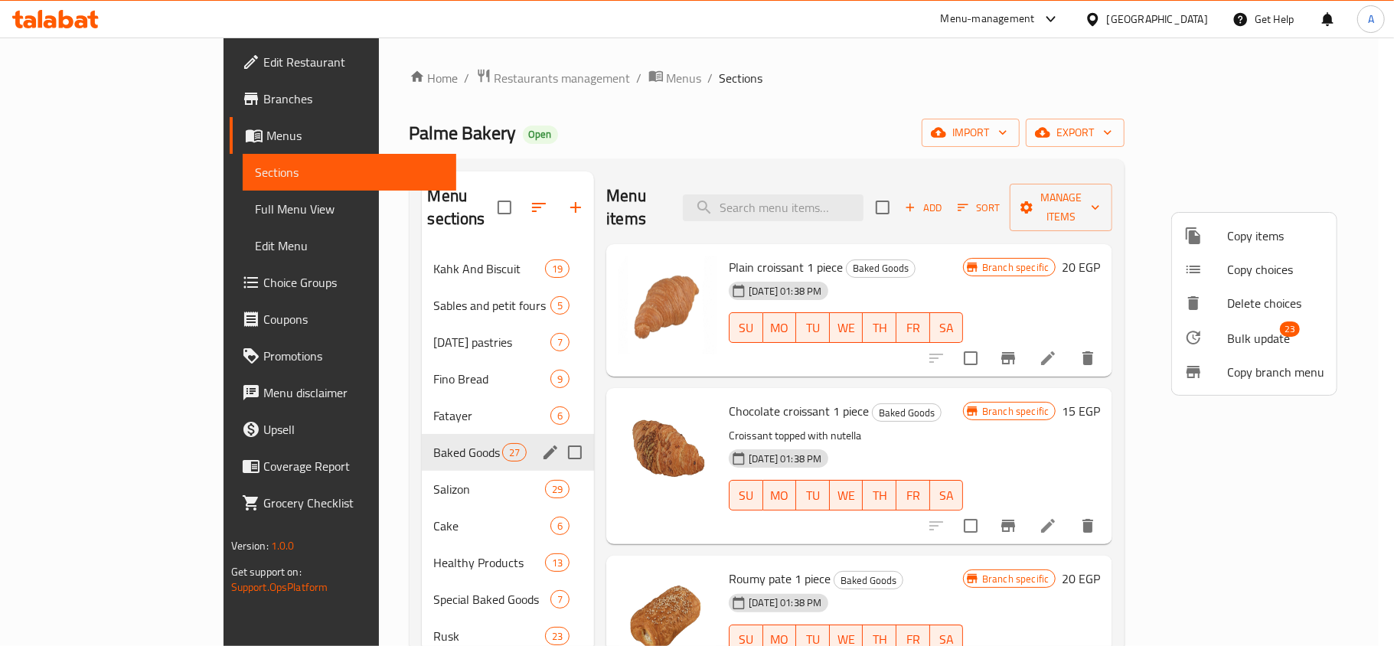
click at [1250, 341] on span "Bulk update" at bounding box center [1258, 338] width 63 height 18
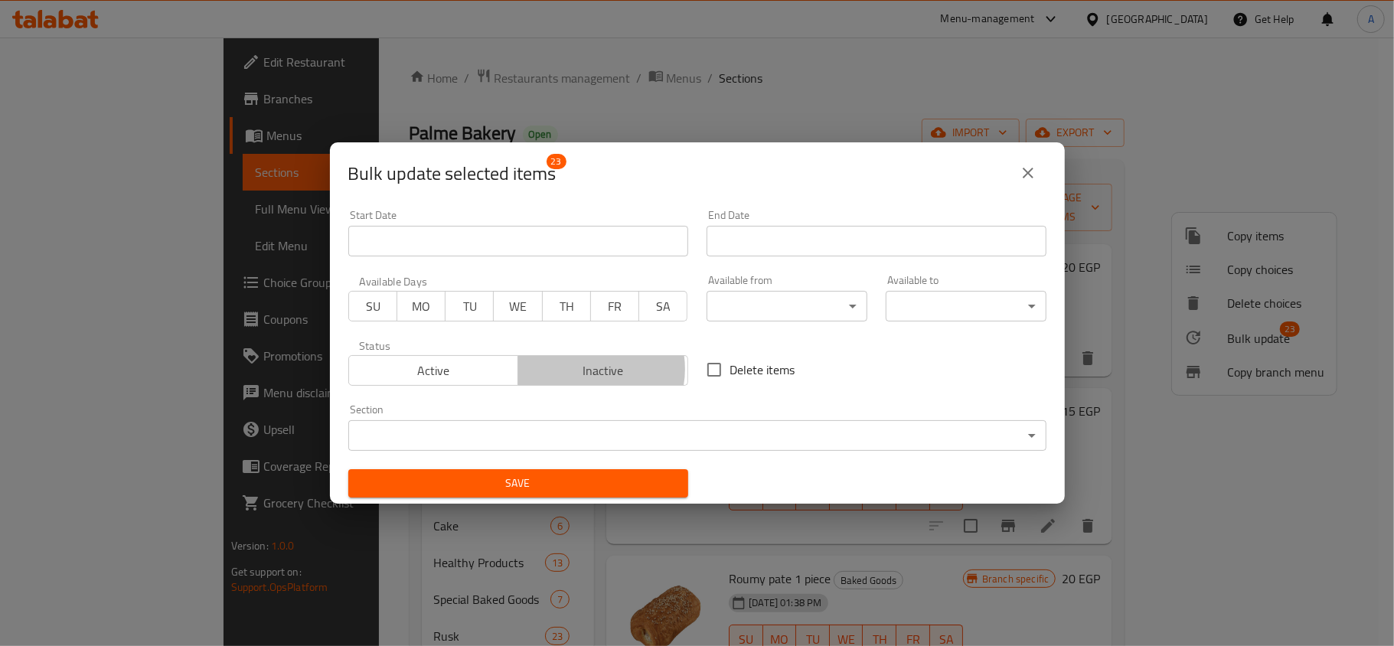
click at [585, 369] on span "Inactive" at bounding box center [603, 371] width 158 height 22
click at [537, 478] on span "Save" at bounding box center [518, 483] width 315 height 19
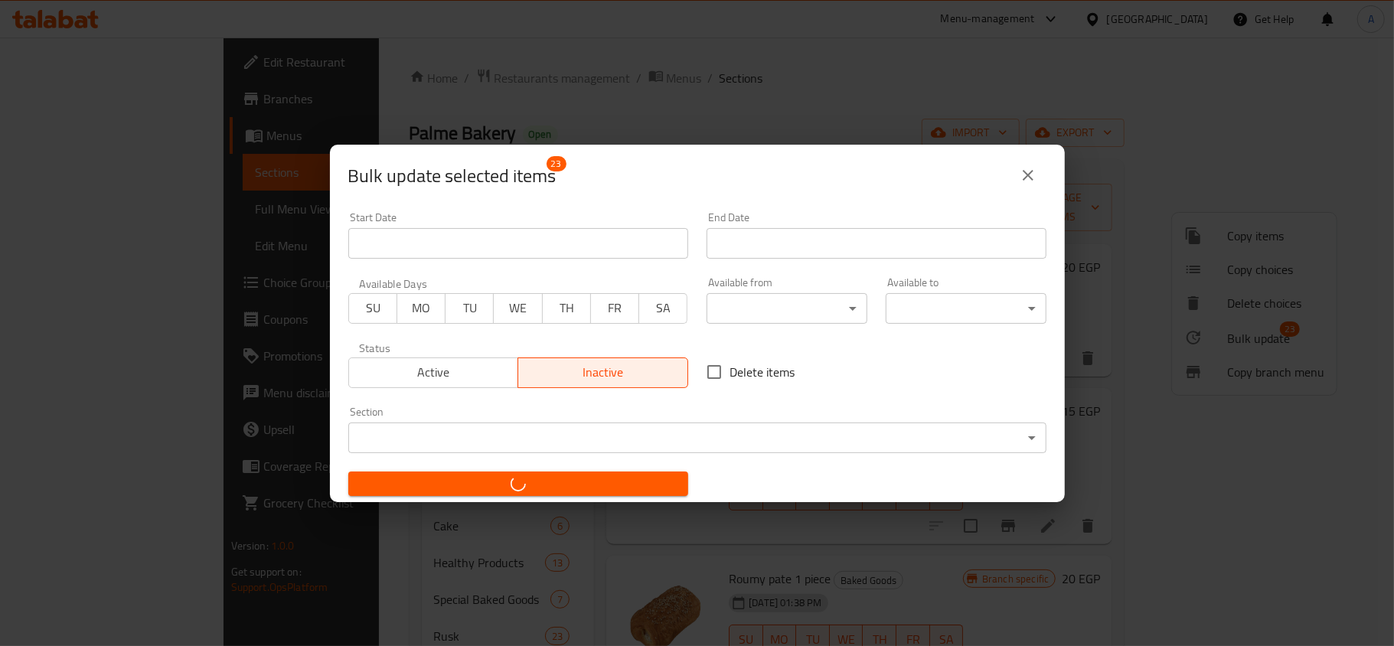
checkbox input "false"
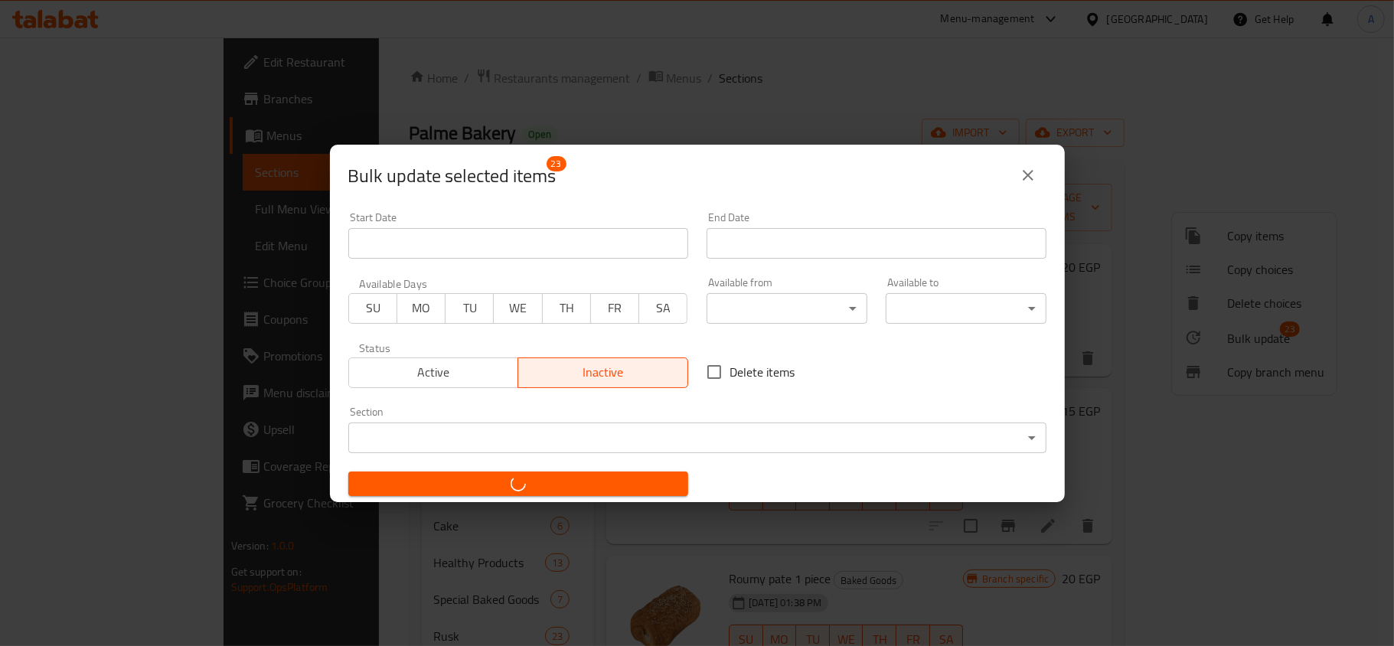
checkbox input "false"
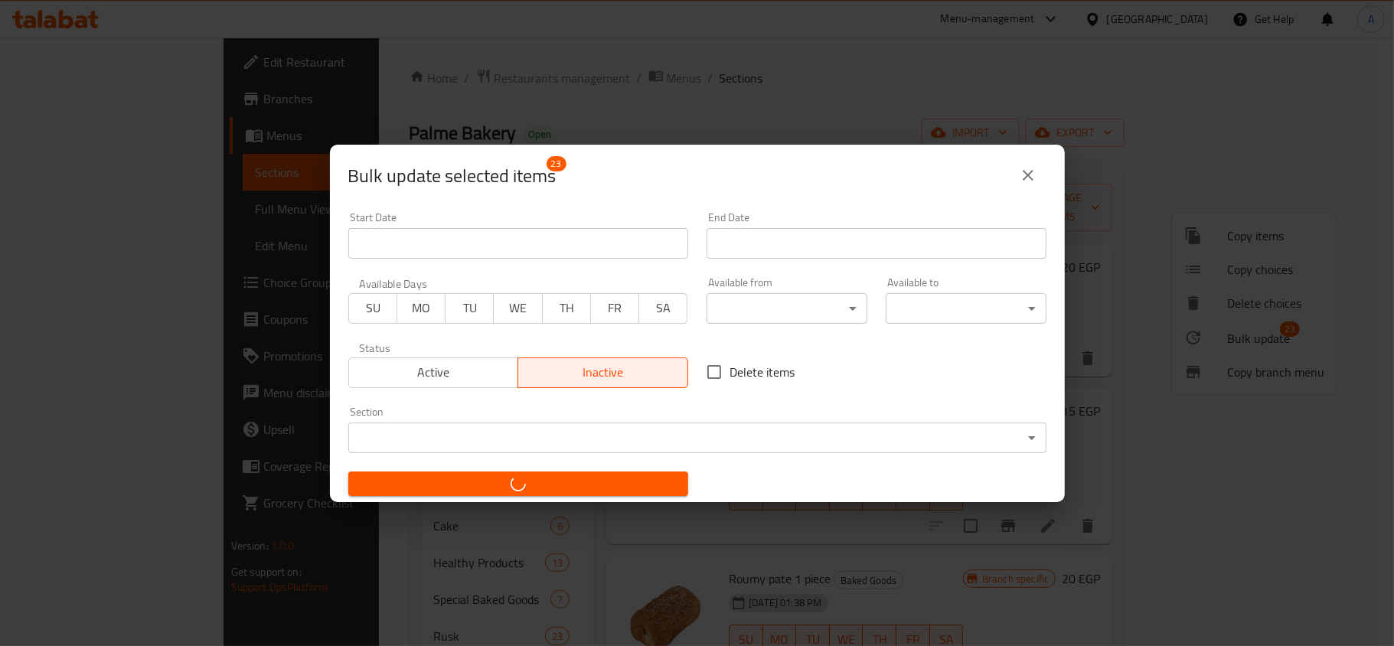
checkbox input "false"
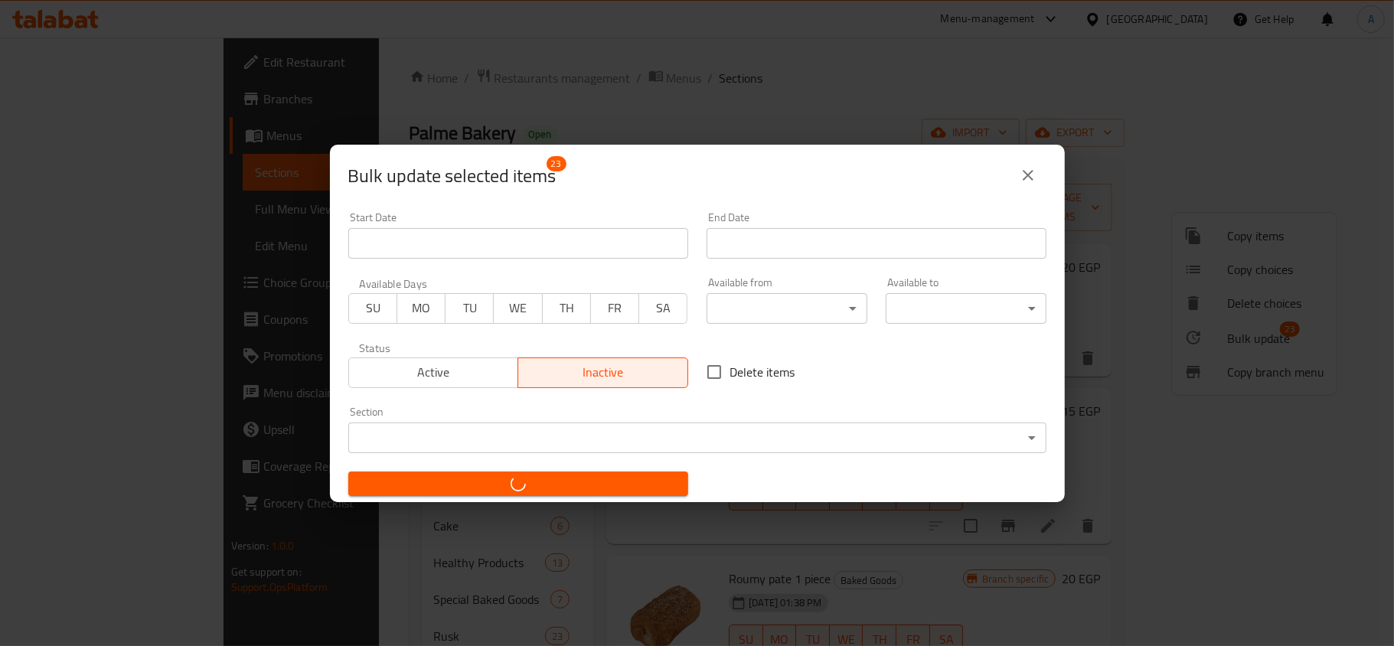
checkbox input "false"
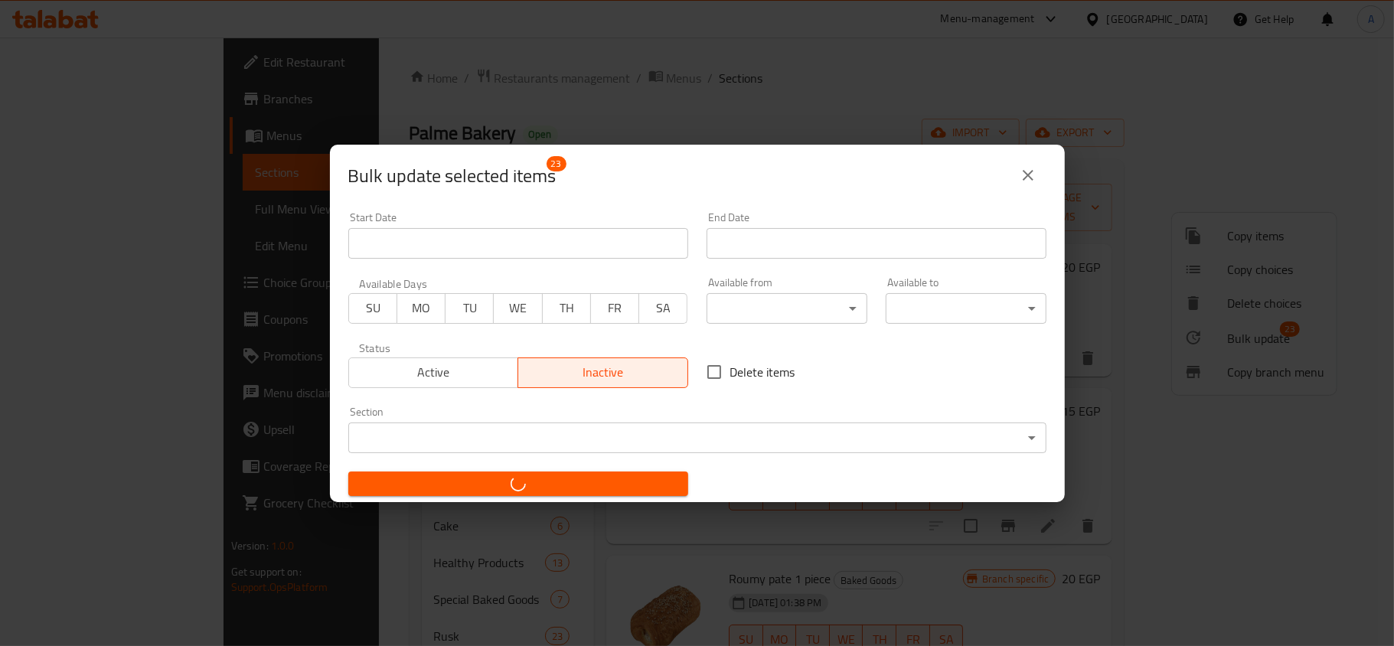
checkbox input "false"
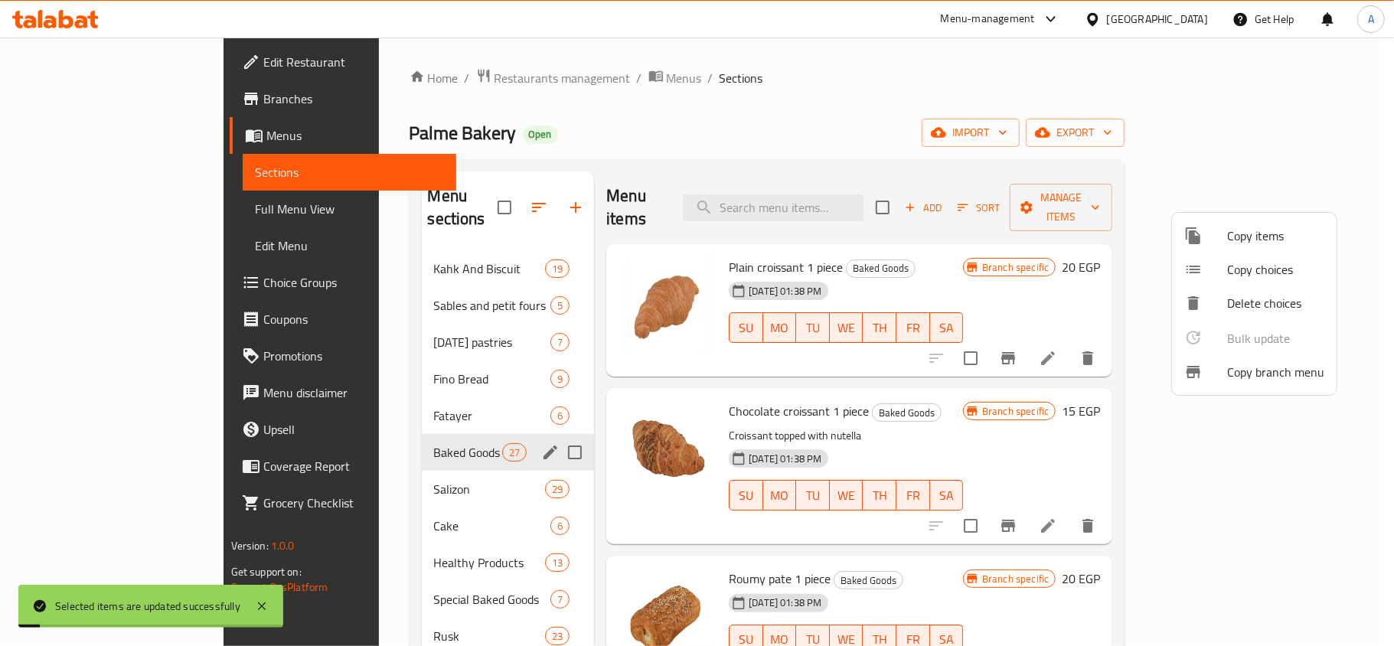
click at [1004, 254] on div at bounding box center [697, 323] width 1394 height 646
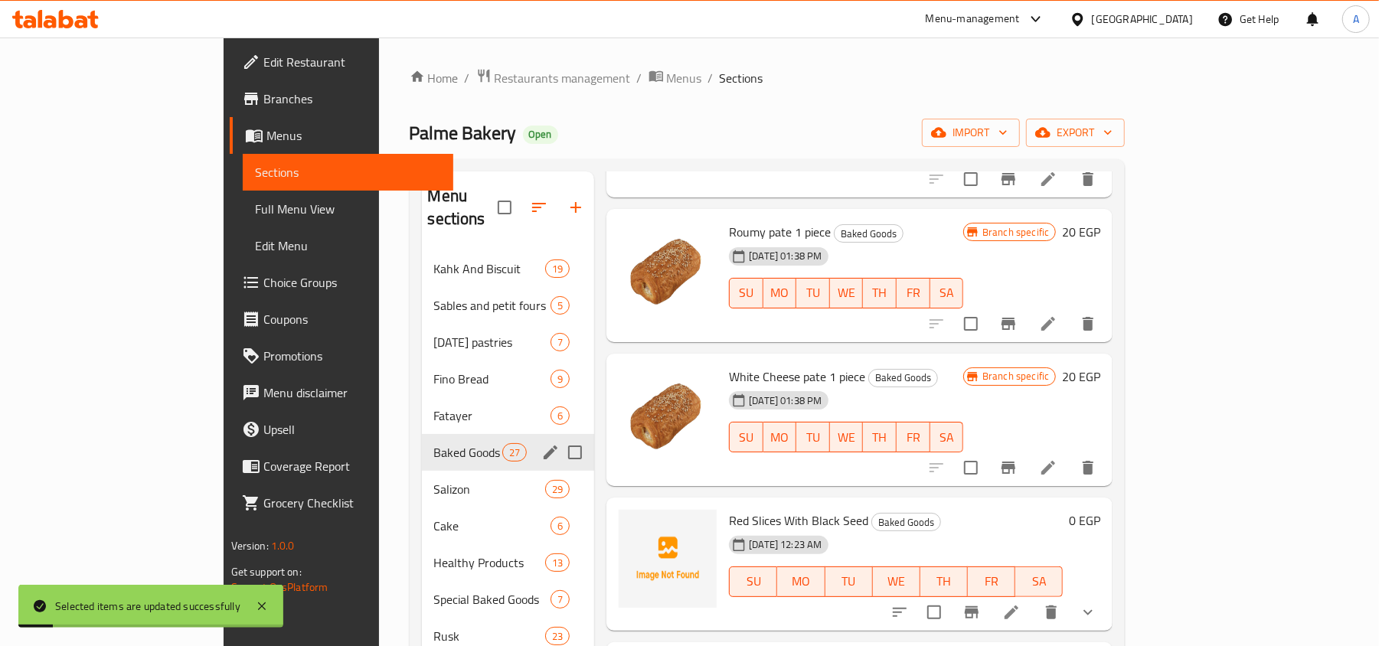
scroll to position [510, 0]
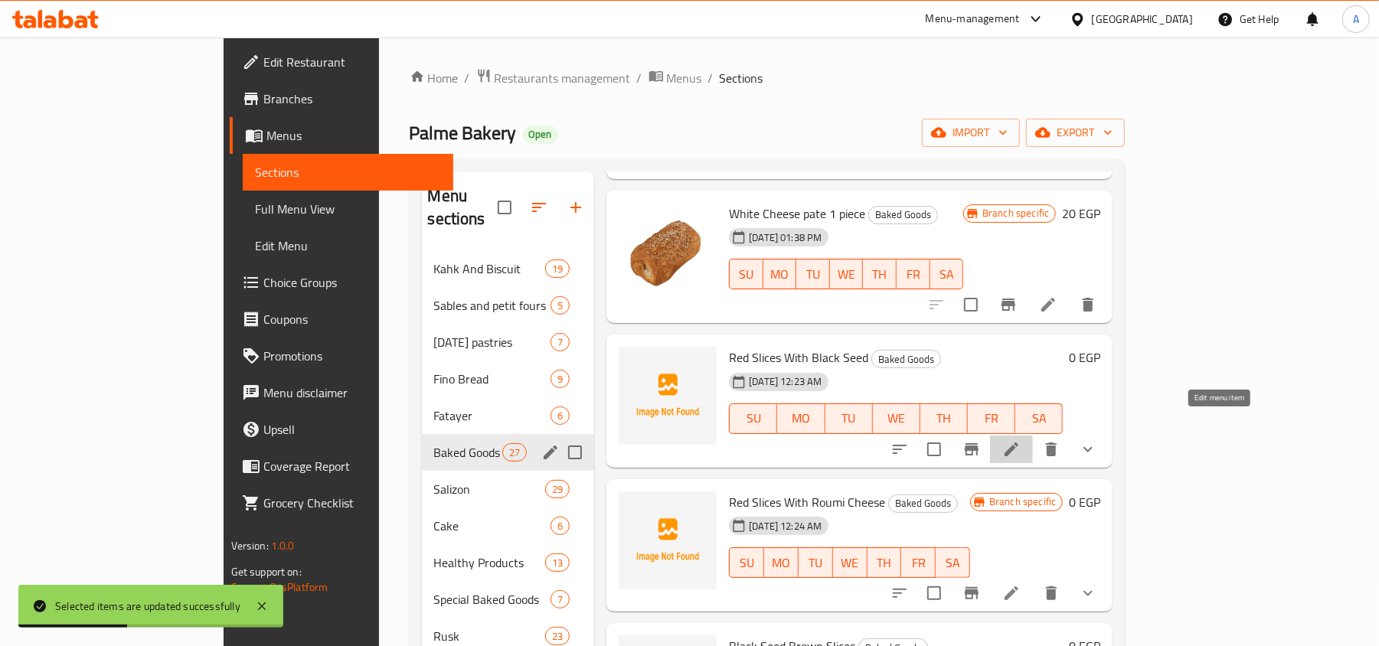
click at [1020, 440] on icon at bounding box center [1011, 449] width 18 height 18
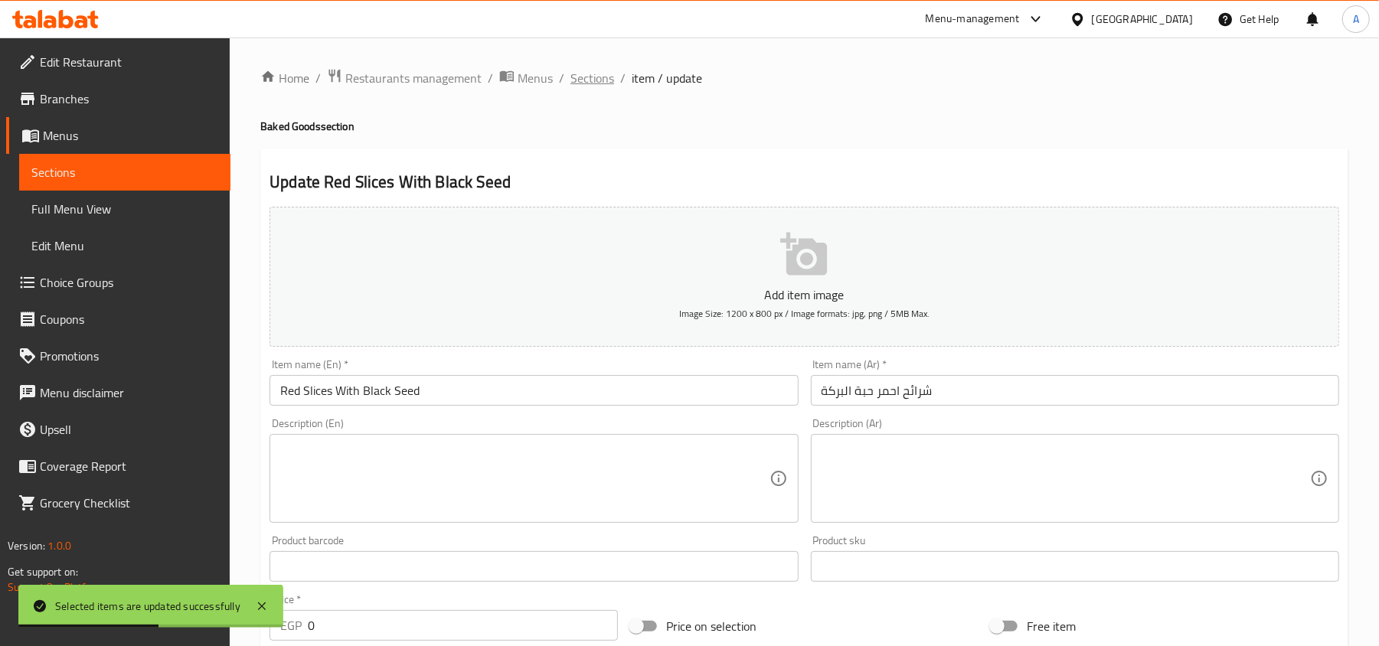
click at [602, 72] on span "Sections" at bounding box center [592, 78] width 44 height 18
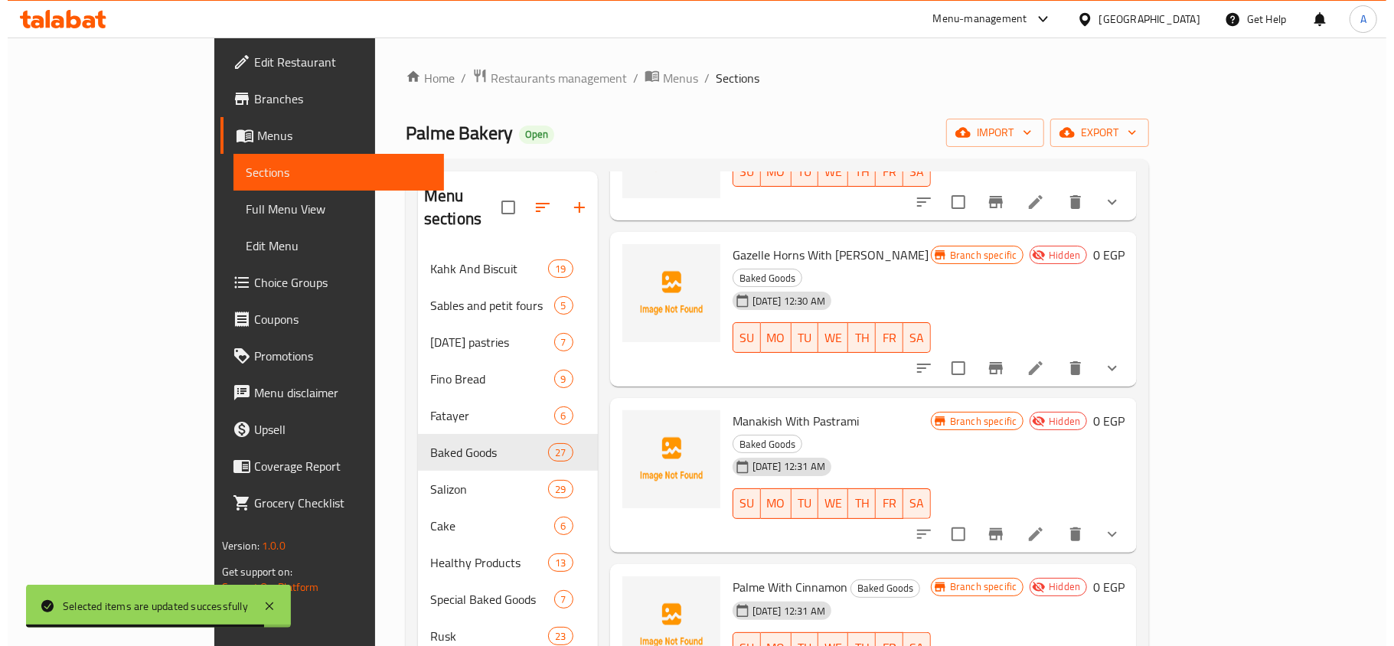
scroll to position [1225, 0]
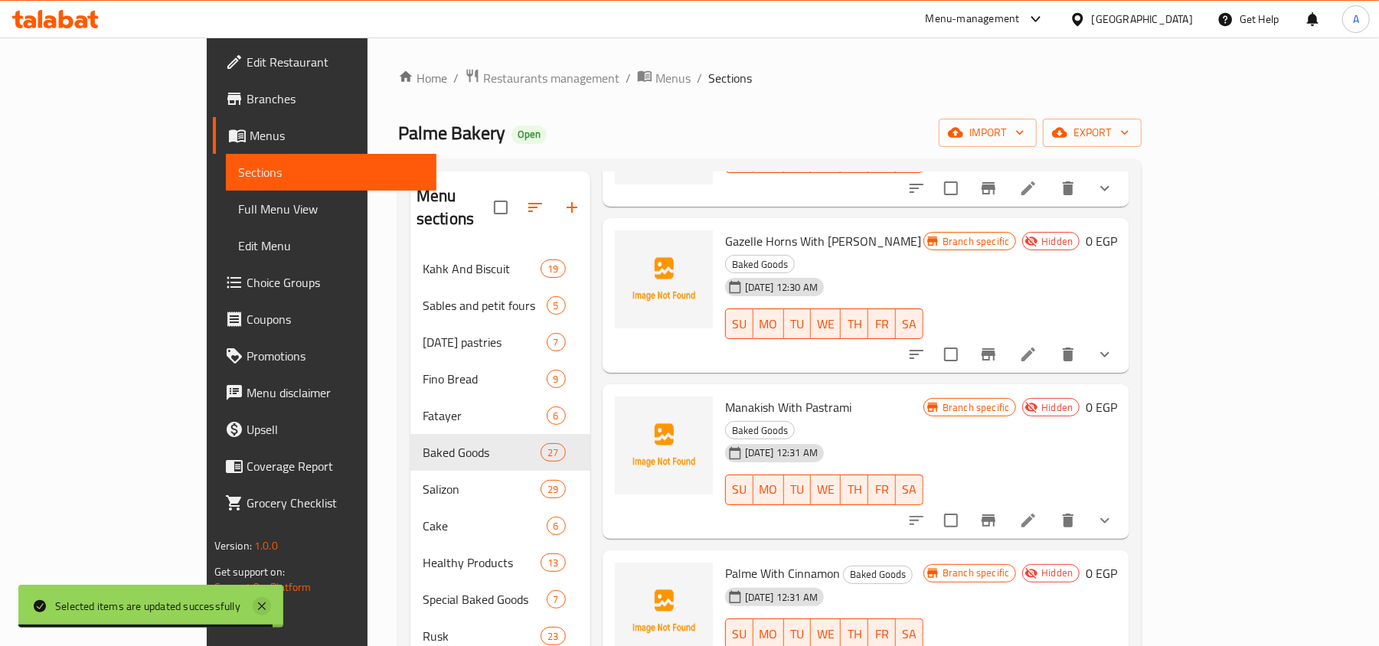
click at [260, 605] on icon at bounding box center [262, 606] width 8 height 8
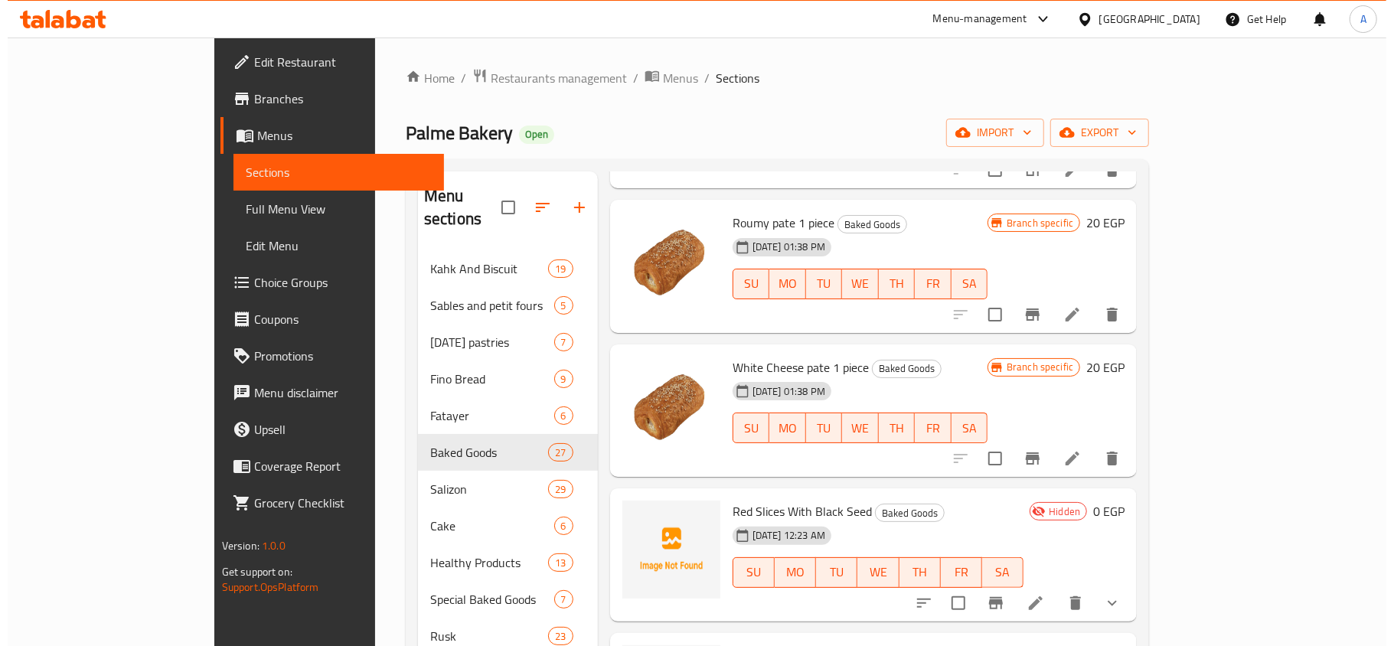
scroll to position [204, 0]
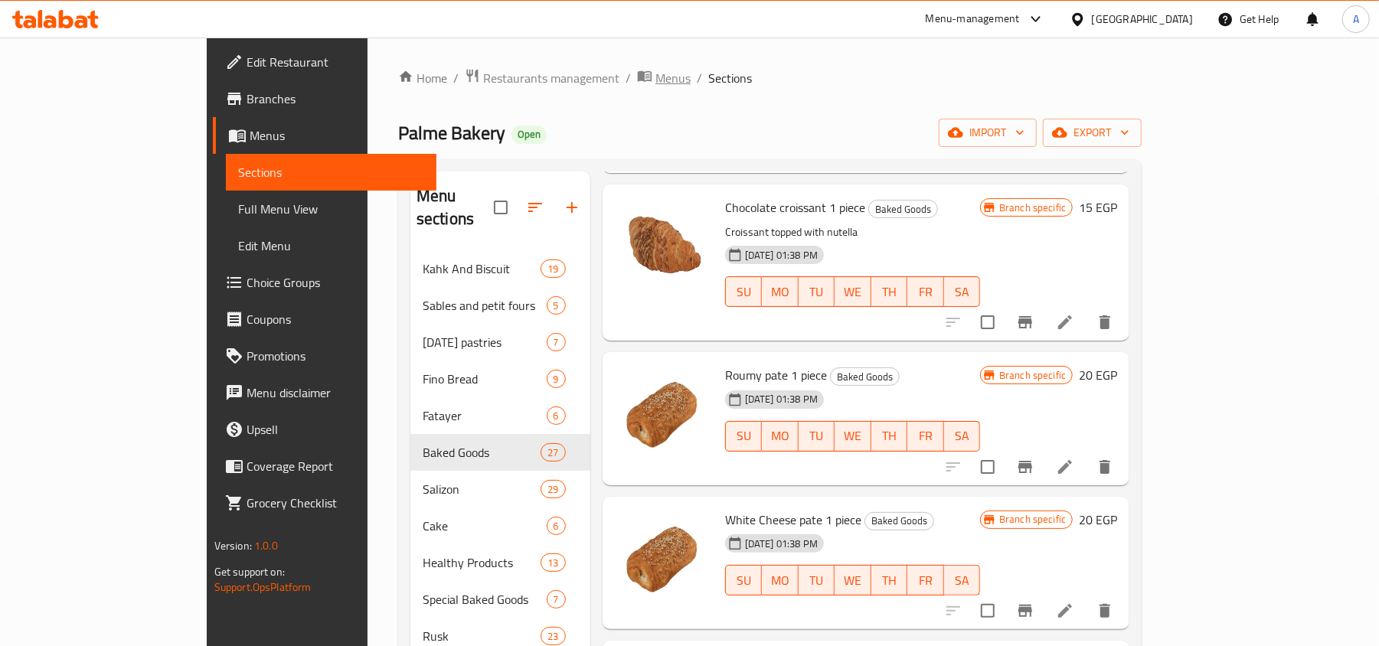
click at [655, 83] on span "Menus" at bounding box center [672, 78] width 35 height 18
